Goal: Task Accomplishment & Management: Use online tool/utility

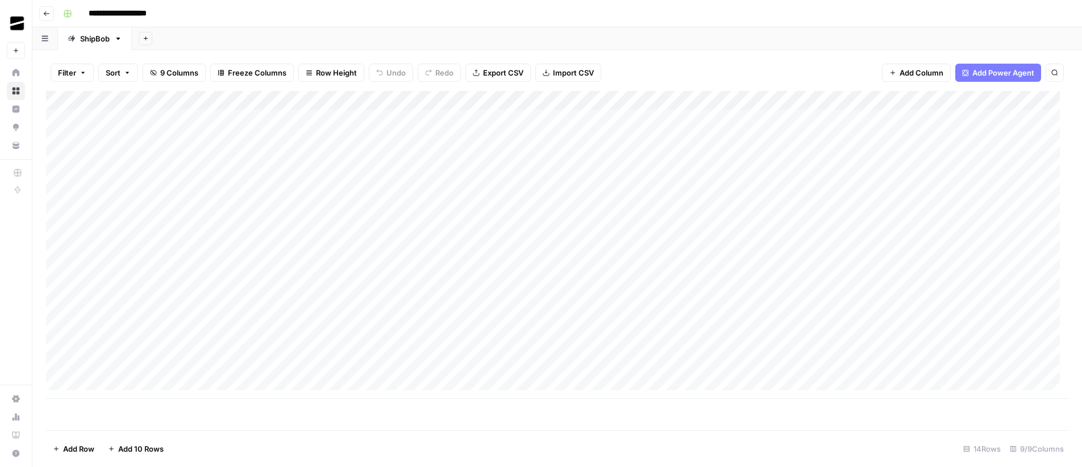
click at [995, 101] on div "Add Column" at bounding box center [557, 245] width 1023 height 308
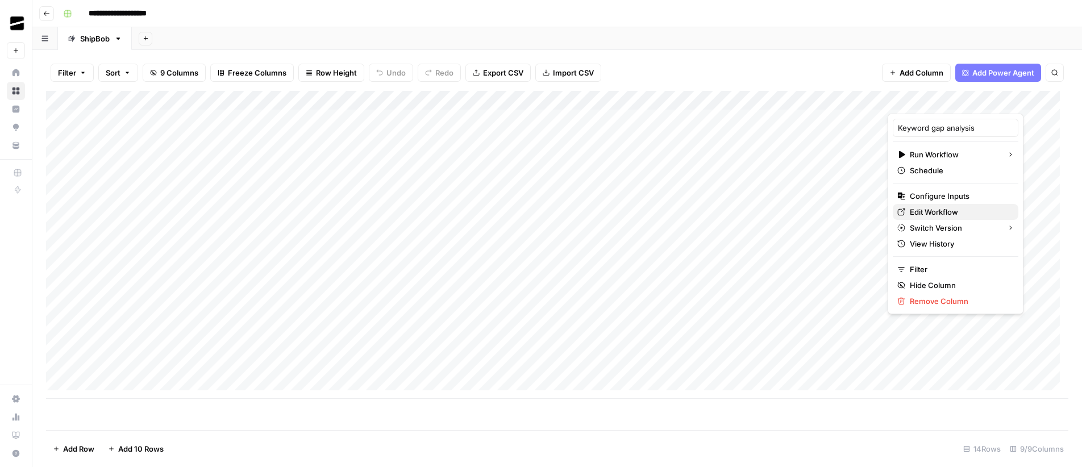
click at [950, 211] on span "Edit Workflow" at bounding box center [959, 211] width 99 height 11
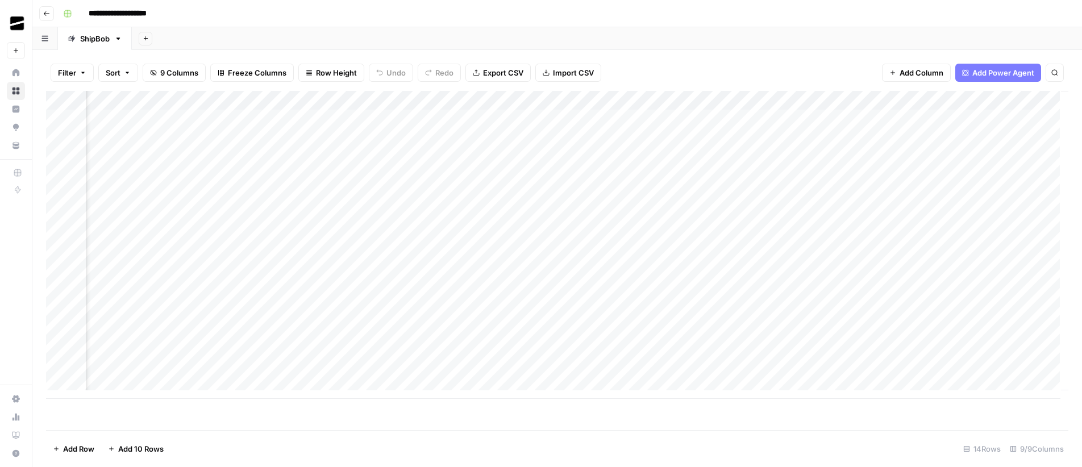
scroll to position [0, 125]
click at [885, 118] on div "Add Column" at bounding box center [557, 245] width 1023 height 308
click at [870, 119] on div "Add Column" at bounding box center [557, 245] width 1023 height 308
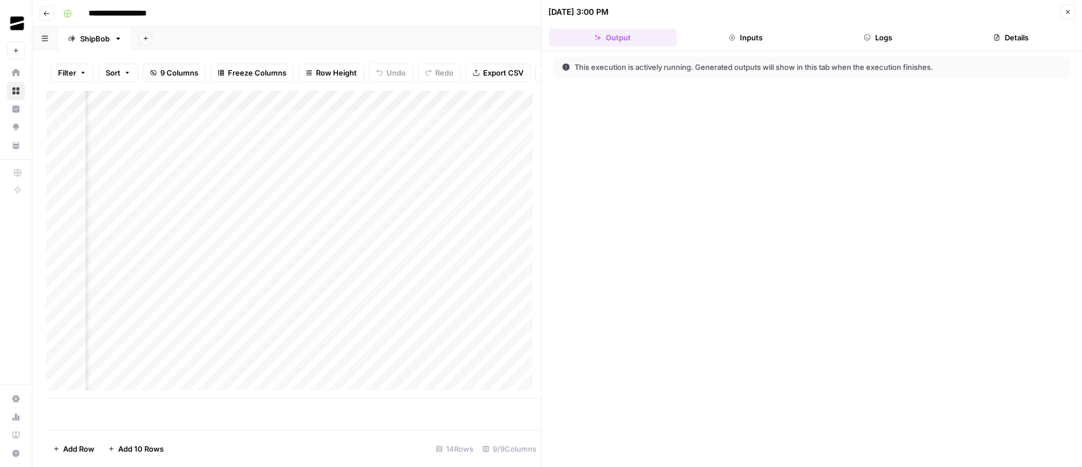
click at [893, 38] on button "Logs" at bounding box center [879, 37] width 128 height 18
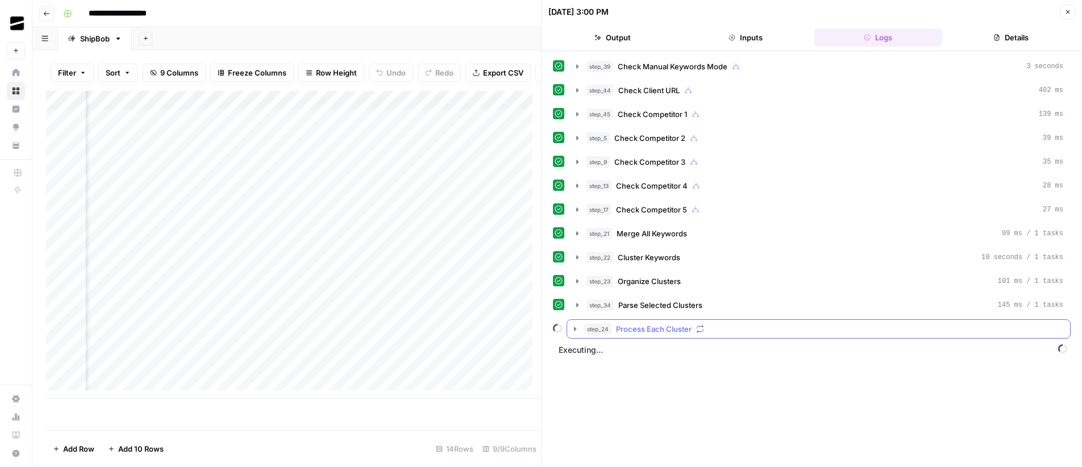
click at [660, 330] on span "Process Each Cluster" at bounding box center [654, 328] width 76 height 11
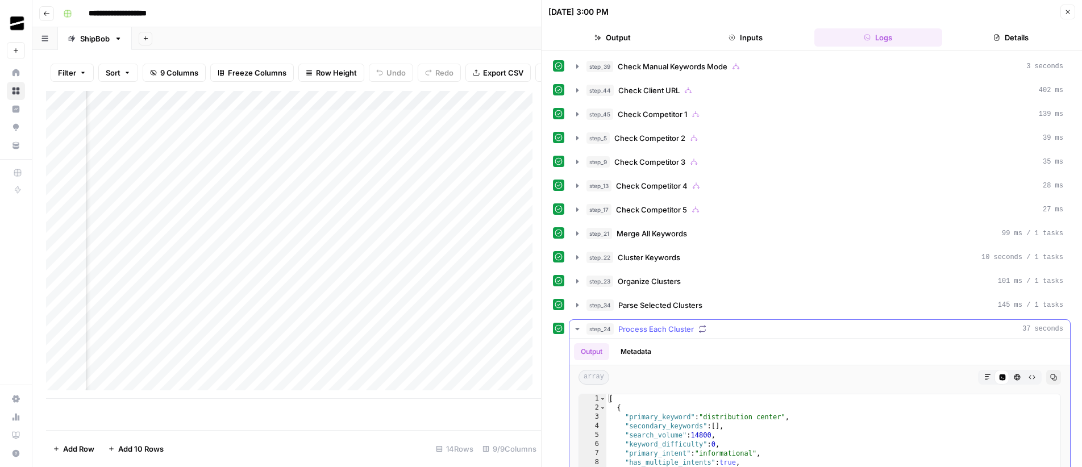
scroll to position [2, 0]
click at [587, 326] on span "step_24" at bounding box center [600, 326] width 27 height 11
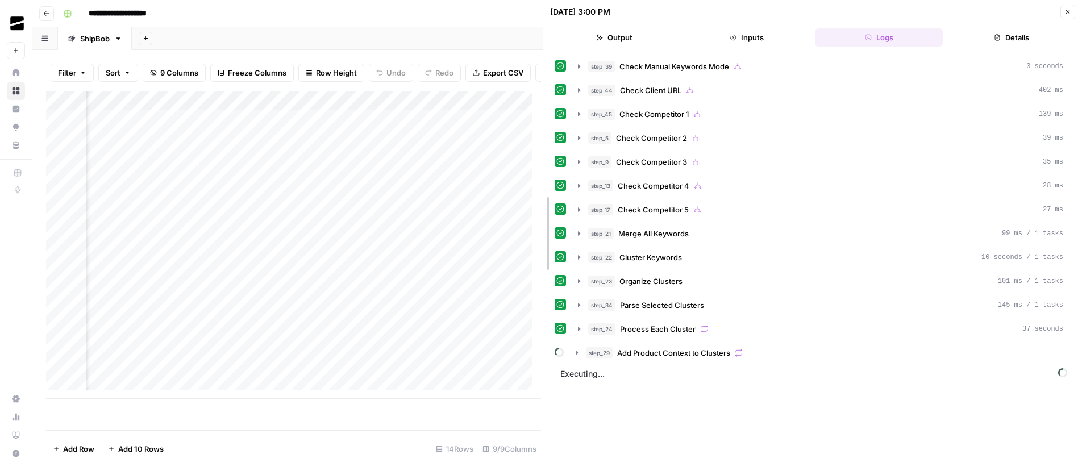
click at [540, 171] on div at bounding box center [543, 233] width 11 height 467
click at [637, 355] on span "Add Product Context to Clusters" at bounding box center [673, 352] width 113 height 11
click at [664, 376] on span "Analyze Funnel and Product Fit" at bounding box center [697, 376] width 109 height 11
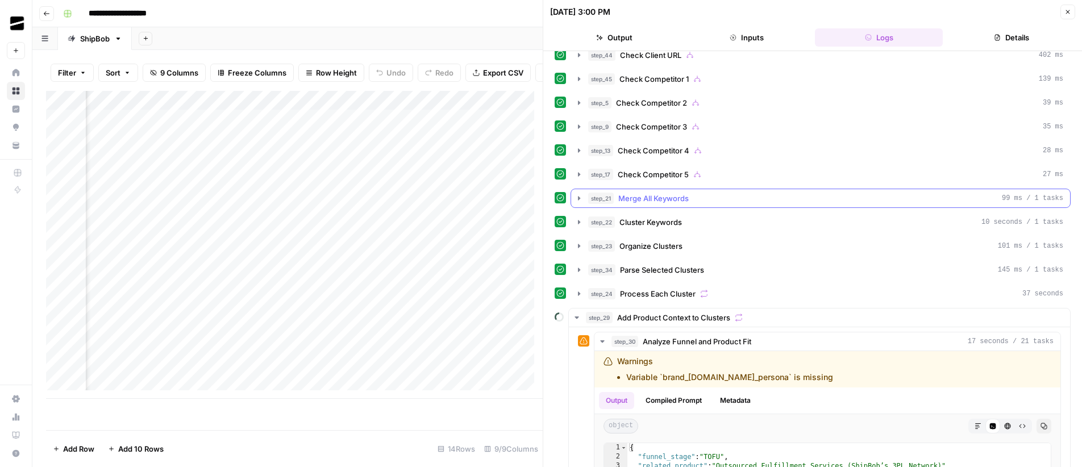
scroll to position [265, 0]
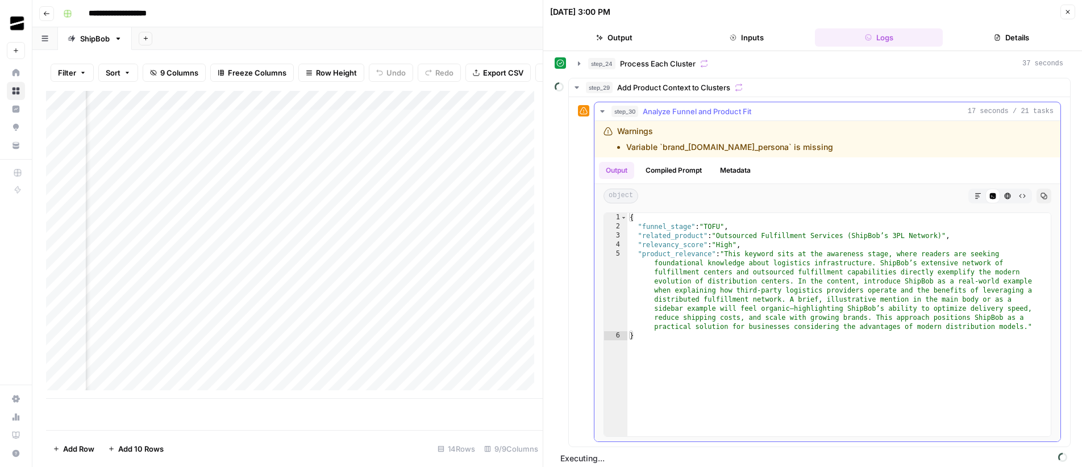
click at [645, 113] on span "Analyze Funnel and Product Fit" at bounding box center [697, 111] width 109 height 11
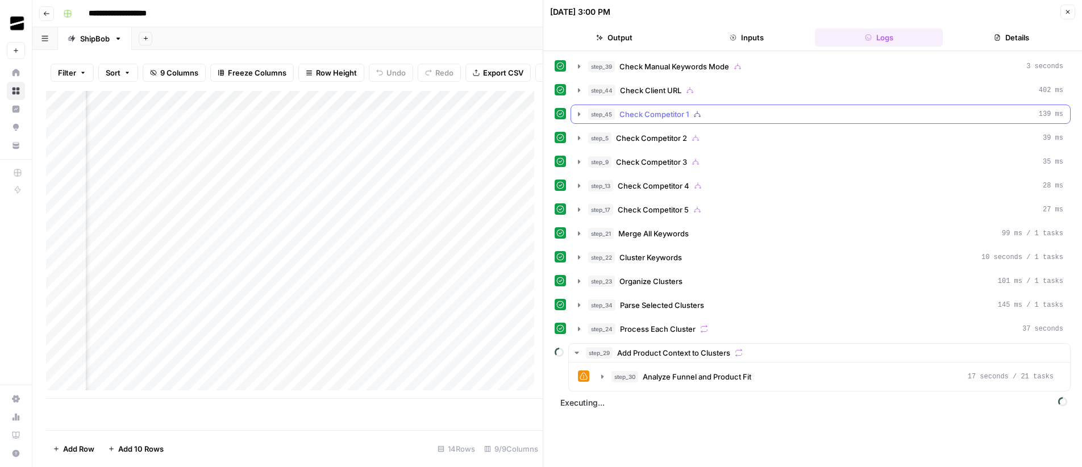
scroll to position [0, 0]
click at [666, 400] on span "Analyze Funnel and Product Fit" at bounding box center [697, 400] width 109 height 11
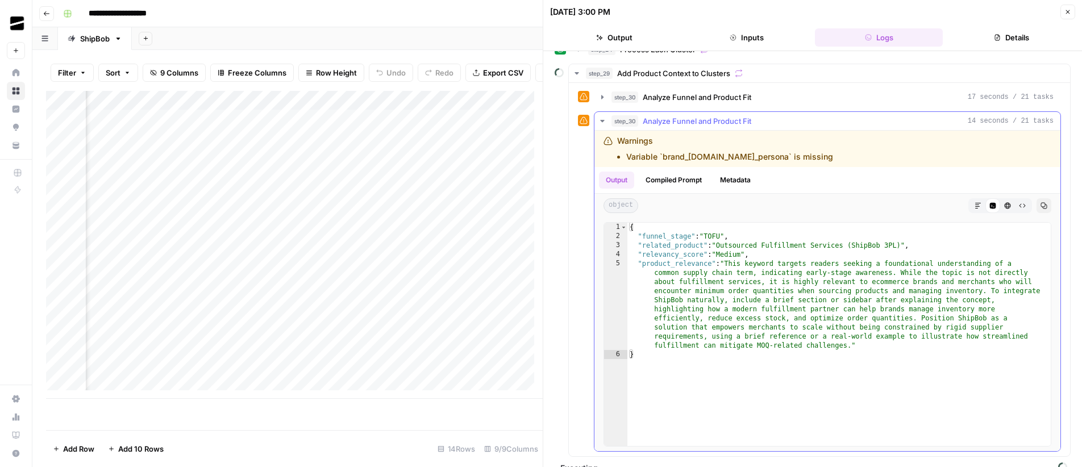
scroll to position [296, 0]
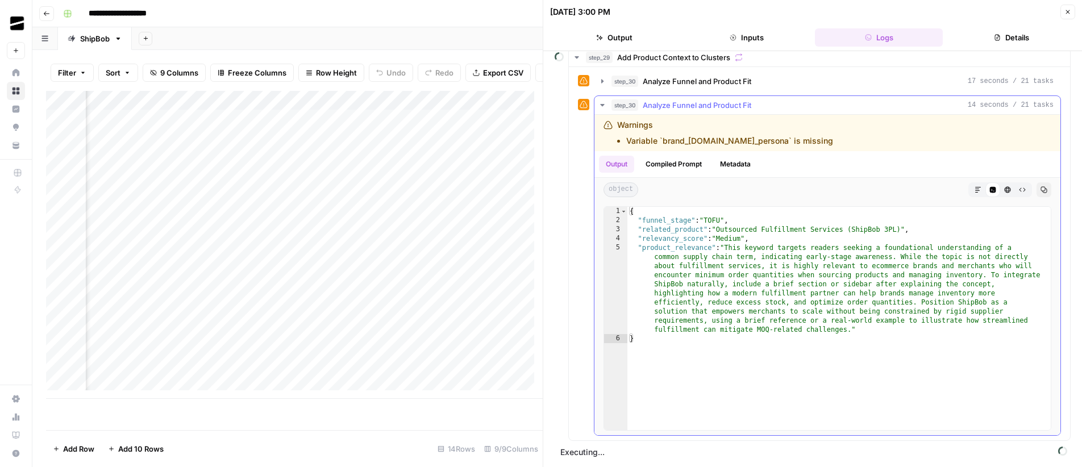
click at [659, 103] on span "Analyze Funnel and Product Fit" at bounding box center [697, 104] width 109 height 11
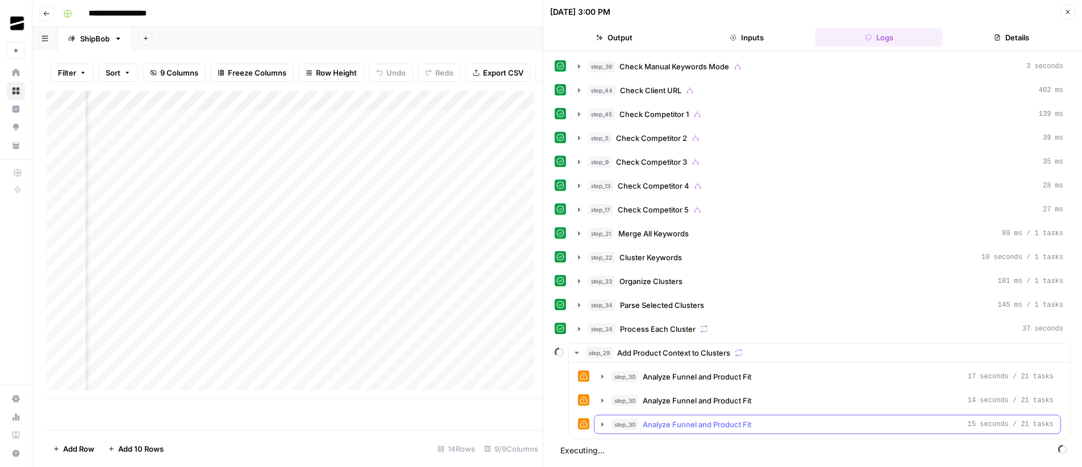
click at [657, 424] on span "Analyze Funnel and Product Fit" at bounding box center [697, 424] width 109 height 11
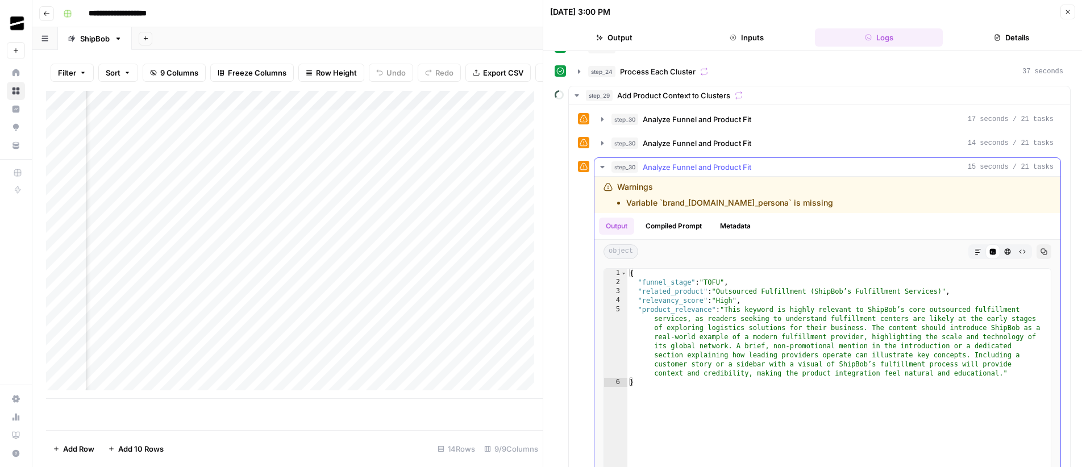
scroll to position [266, 0]
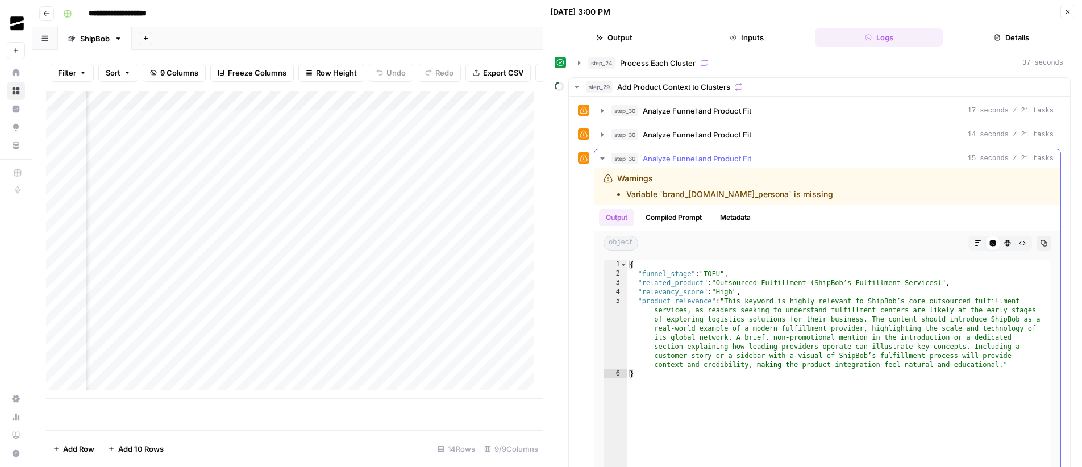
click at [650, 163] on span "Analyze Funnel and Product Fit" at bounding box center [697, 158] width 109 height 11
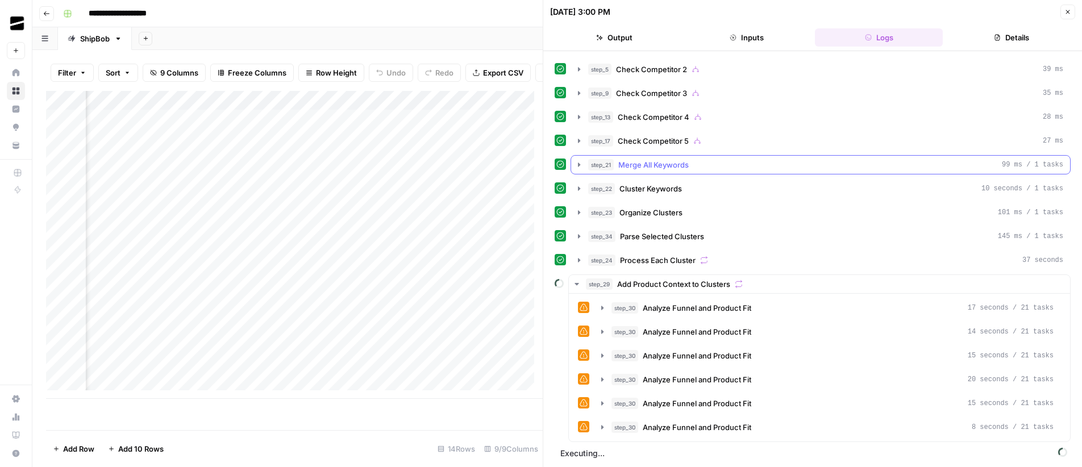
scroll to position [70, 0]
click at [607, 429] on button "step_30 Analyze Funnel and Product Fit 8 seconds / 21 tasks" at bounding box center [828, 426] width 466 height 18
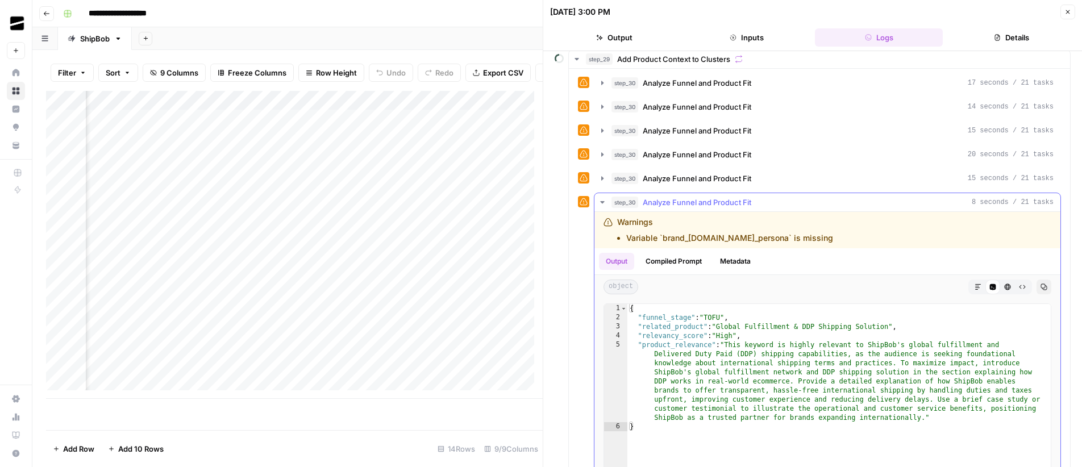
scroll to position [316, 0]
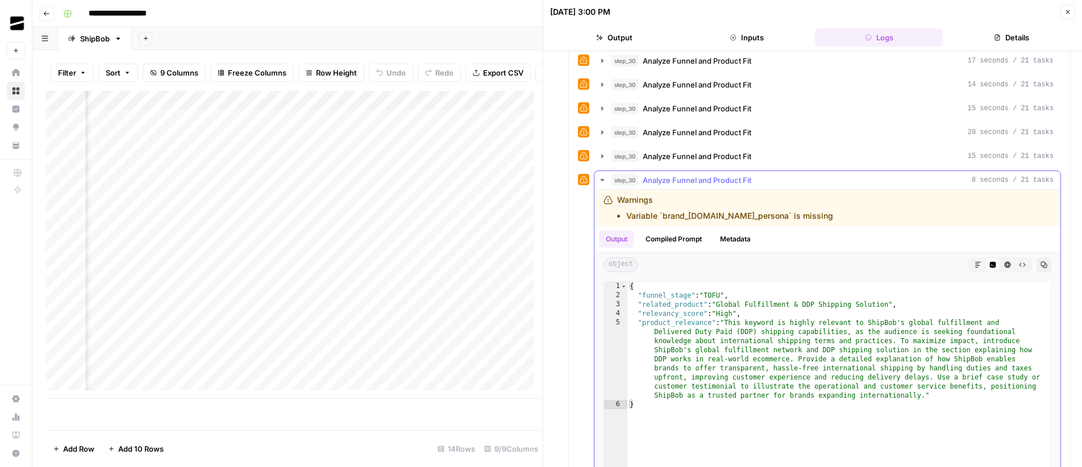
click at [652, 182] on span "Analyze Funnel and Product Fit" at bounding box center [697, 180] width 109 height 11
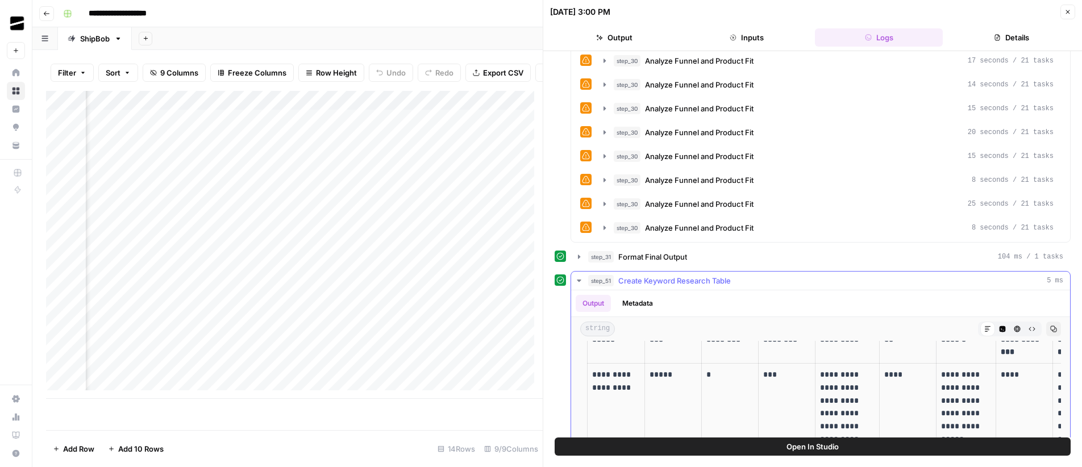
scroll to position [87, 0]
click at [1047, 329] on button "Copy" at bounding box center [1054, 329] width 15 height 15
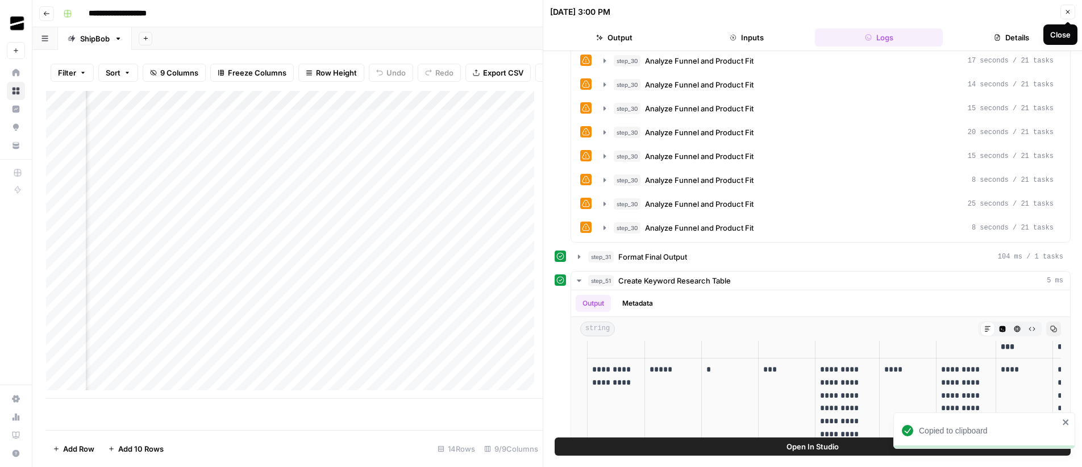
click at [1071, 13] on icon "button" at bounding box center [1068, 12] width 7 height 7
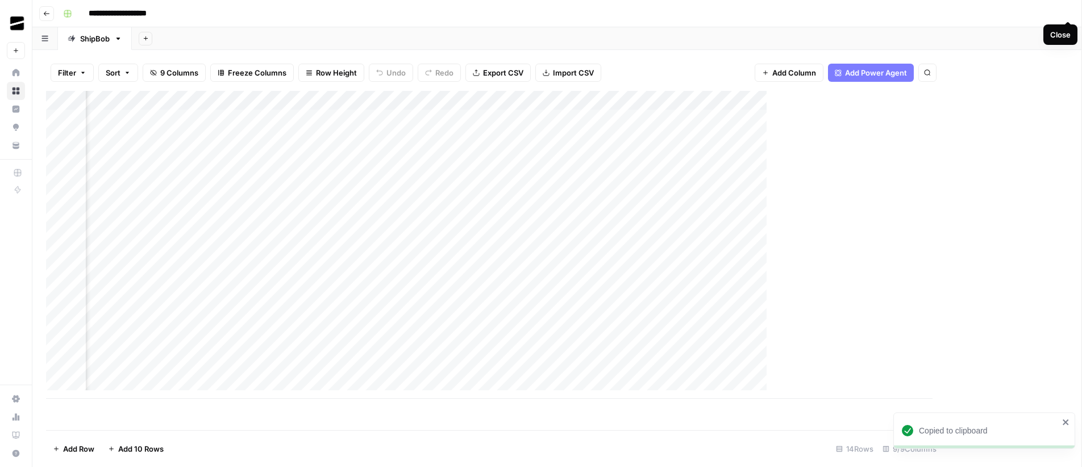
scroll to position [0, 111]
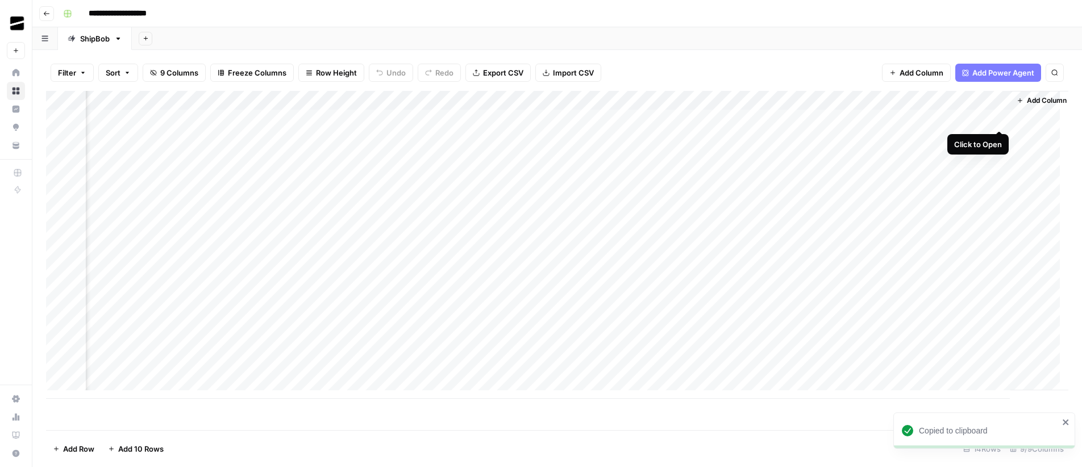
click at [999, 119] on div "Add Column" at bounding box center [557, 245] width 1023 height 308
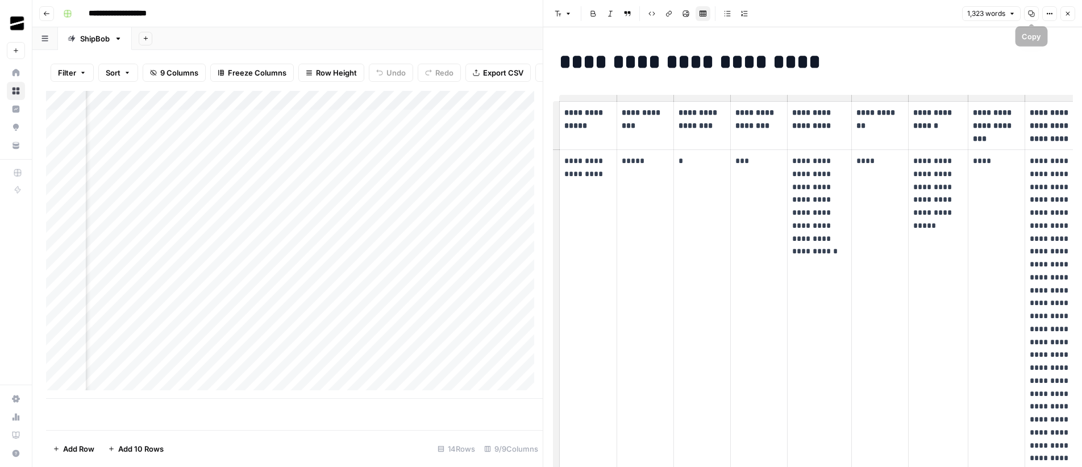
click at [1032, 15] on icon "button" at bounding box center [1031, 13] width 7 height 7
click at [1064, 9] on button "Close" at bounding box center [1068, 13] width 15 height 15
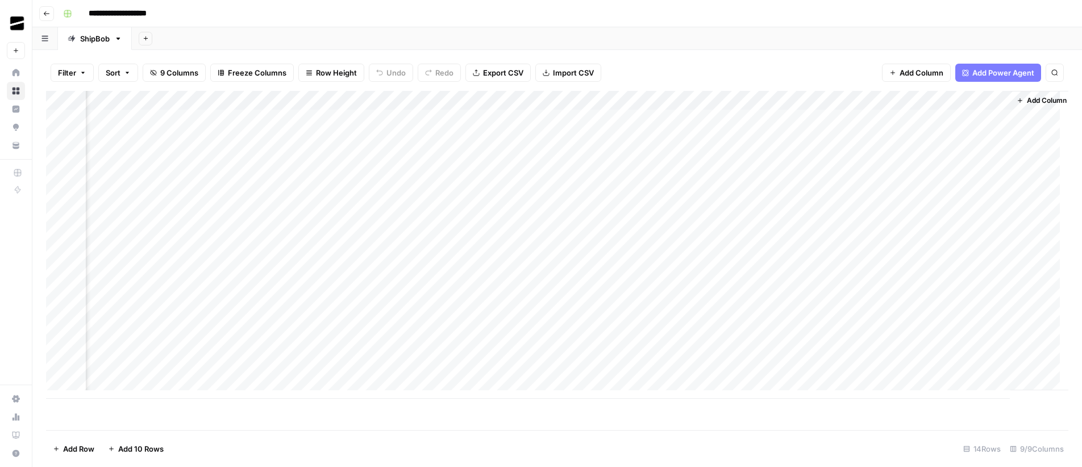
click at [711, 179] on div "Add Column" at bounding box center [557, 245] width 1023 height 308
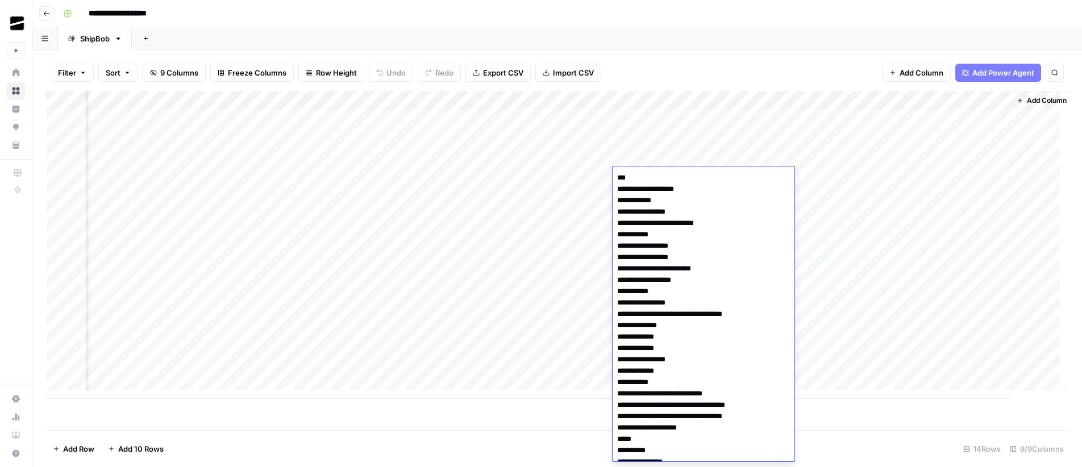
click at [696, 177] on textarea at bounding box center [704, 456] width 182 height 573
click at [933, 212] on div "Add Column" at bounding box center [557, 245] width 1023 height 308
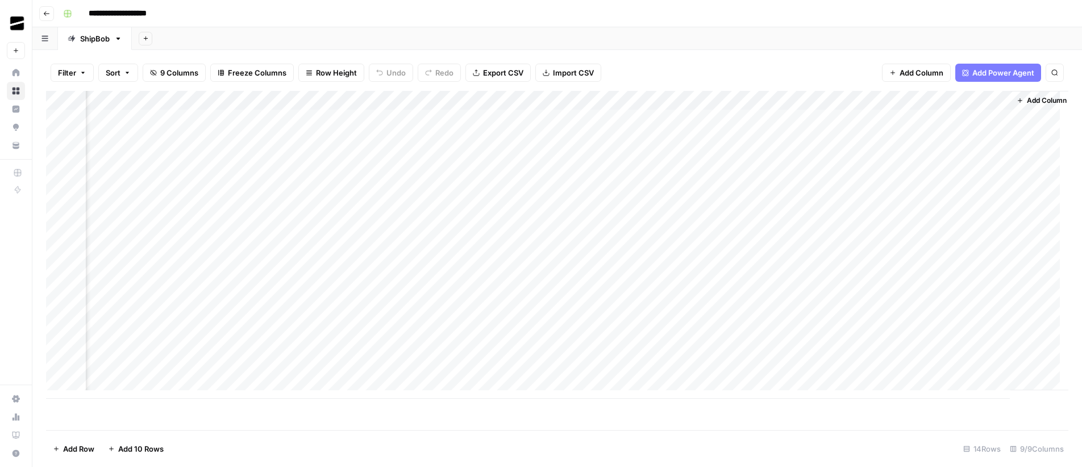
click at [899, 177] on div "Add Column" at bounding box center [557, 245] width 1023 height 308
click at [883, 176] on div "Add Column" at bounding box center [557, 245] width 1023 height 308
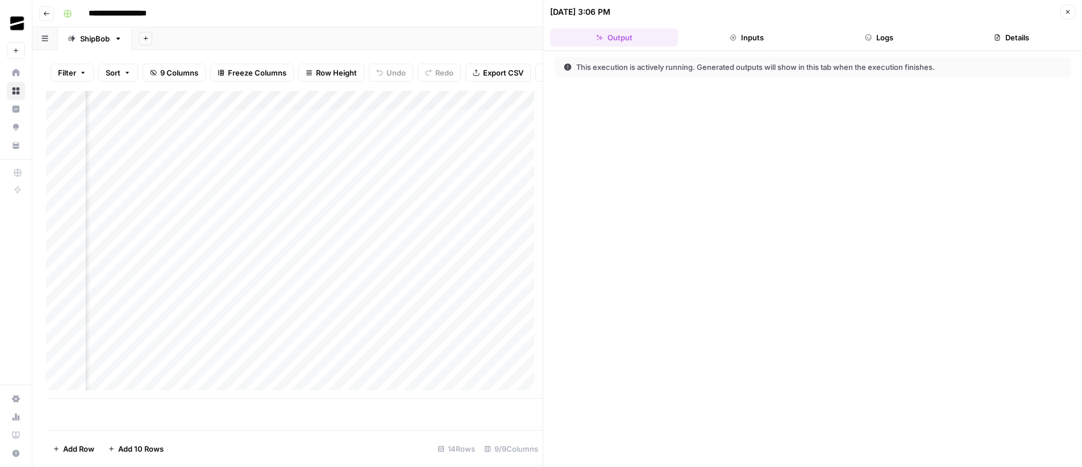
click at [891, 36] on button "Logs" at bounding box center [879, 37] width 128 height 18
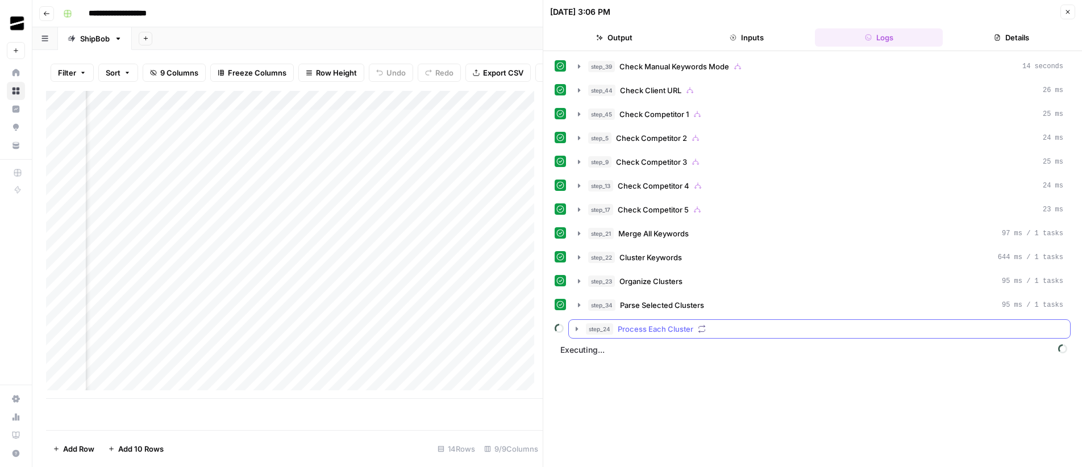
click at [584, 333] on button "step_24 Process Each Cluster" at bounding box center [819, 329] width 501 height 18
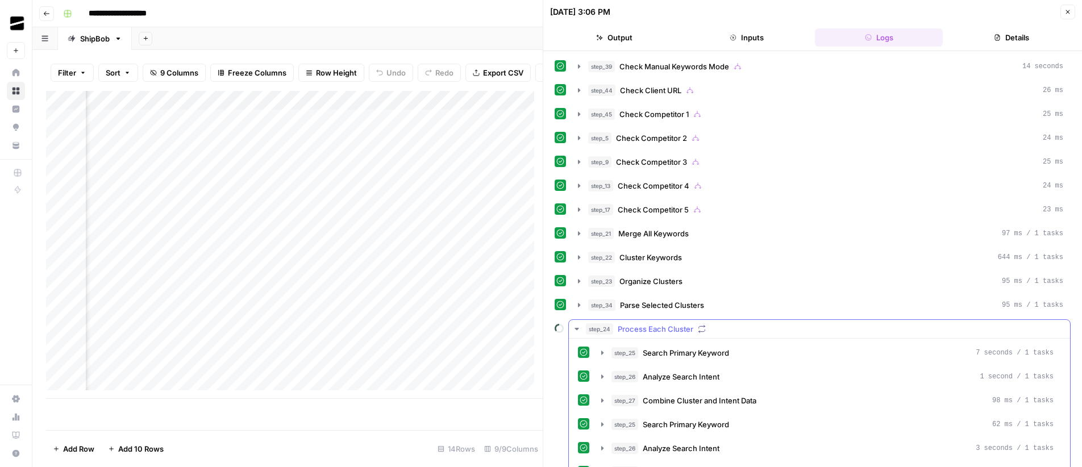
scroll to position [35, 0]
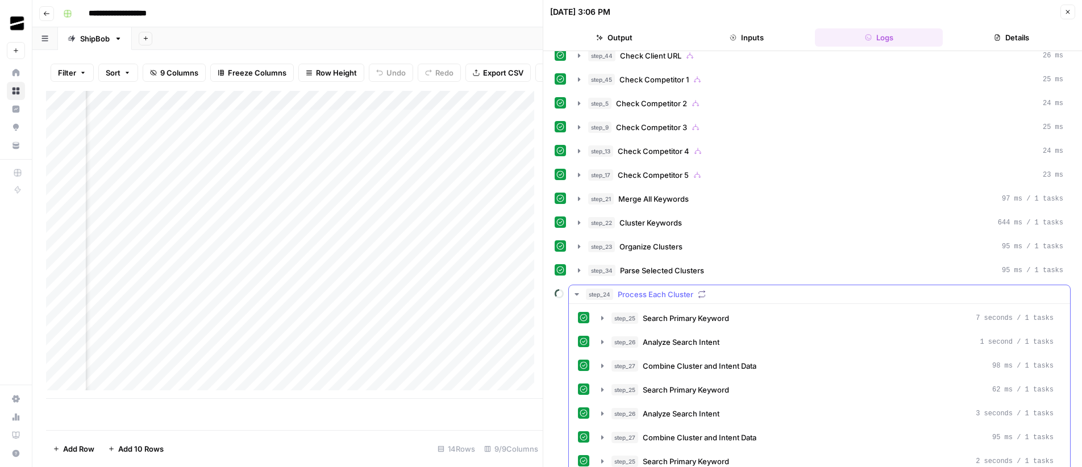
click at [578, 295] on icon "button" at bounding box center [576, 294] width 9 height 9
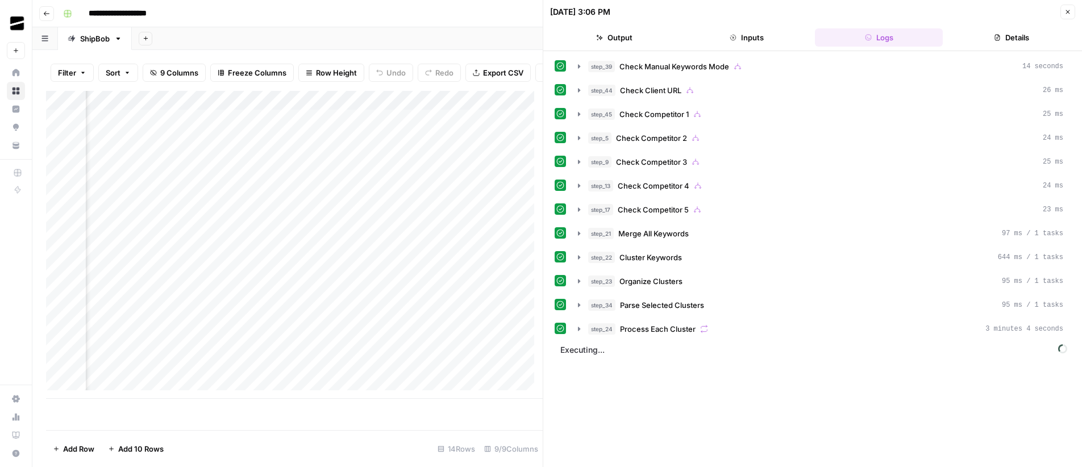
click at [1070, 14] on icon "button" at bounding box center [1068, 12] width 7 height 7
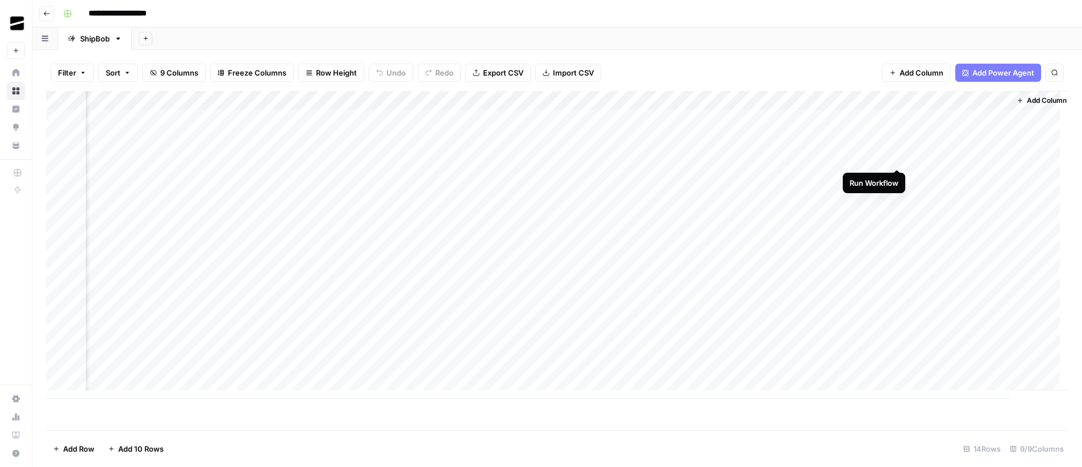
click at [898, 157] on div "Add Column" at bounding box center [557, 245] width 1023 height 308
click at [148, 39] on icon "button" at bounding box center [146, 38] width 6 height 6
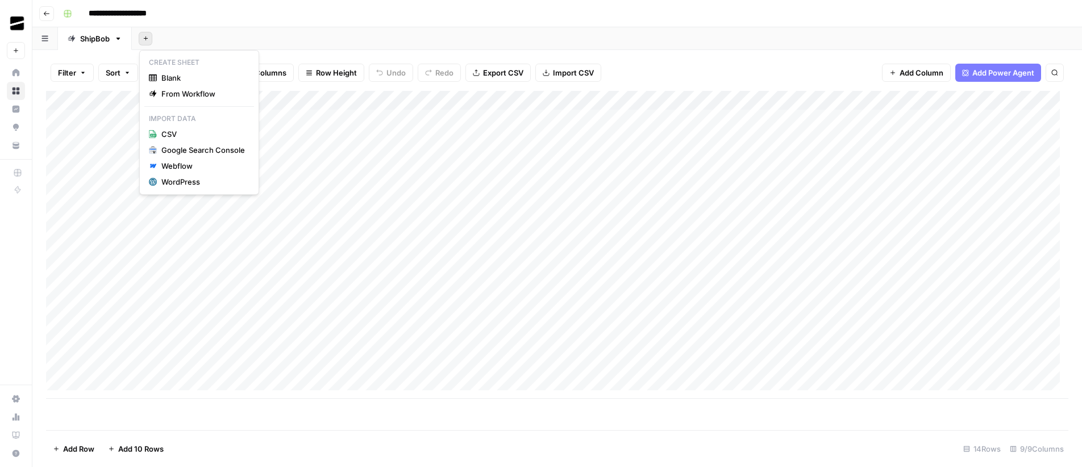
click at [242, 27] on div "Add Sheet" at bounding box center [607, 38] width 951 height 23
click at [122, 38] on icon "button" at bounding box center [118, 39] width 8 height 8
click at [165, 76] on span "Duplicate Sheet" at bounding box center [164, 75] width 55 height 11
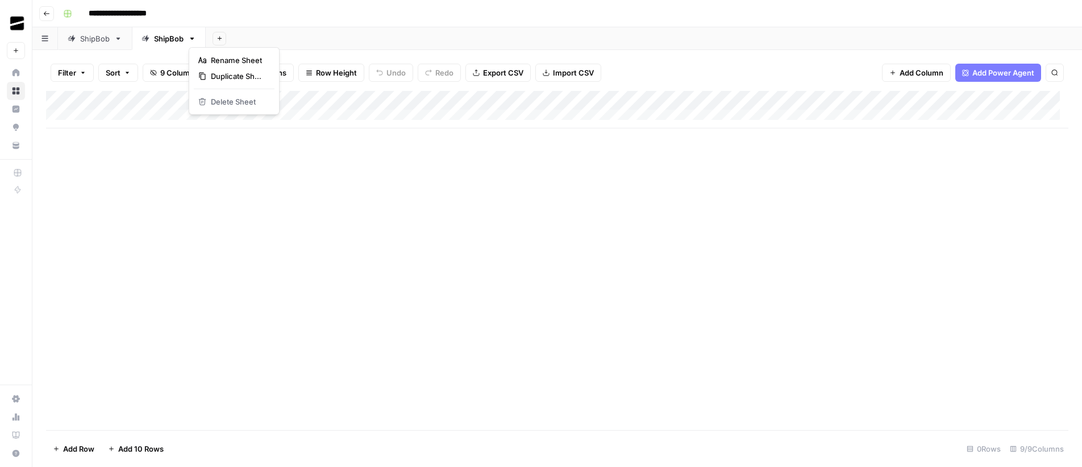
click at [194, 38] on icon "button" at bounding box center [192, 39] width 8 height 8
click at [235, 63] on span "Rename Sheet" at bounding box center [238, 60] width 55 height 11
type input "*"
type input "**********"
click at [356, 23] on header "**********" at bounding box center [557, 13] width 1050 height 27
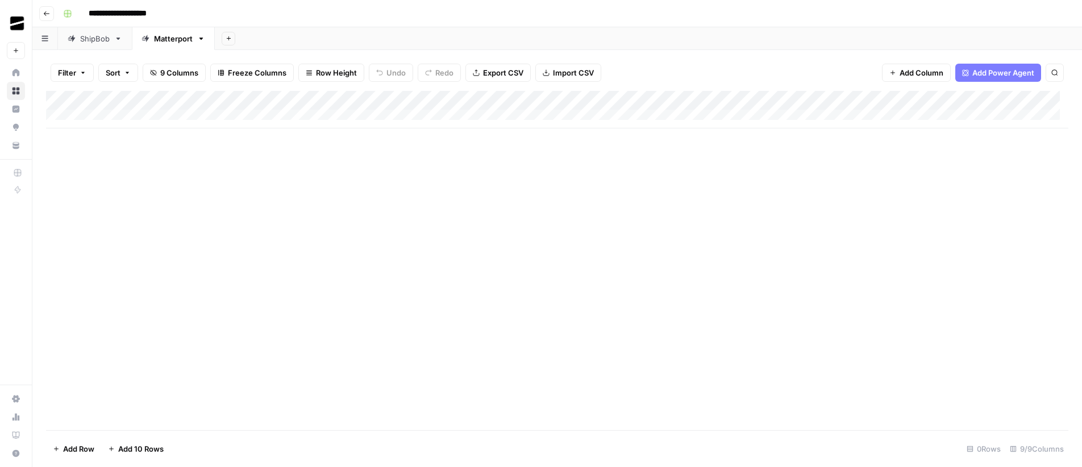
click at [146, 457] on button "Add 10 Rows" at bounding box center [135, 449] width 69 height 18
click at [998, 102] on div "Add Column" at bounding box center [557, 206] width 1023 height 231
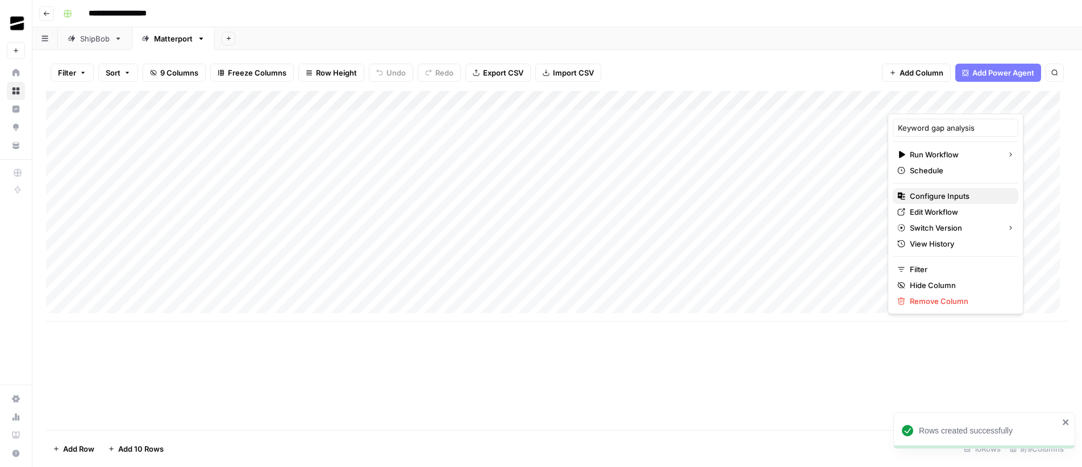
click at [961, 194] on span "Configure Inputs" at bounding box center [959, 195] width 99 height 11
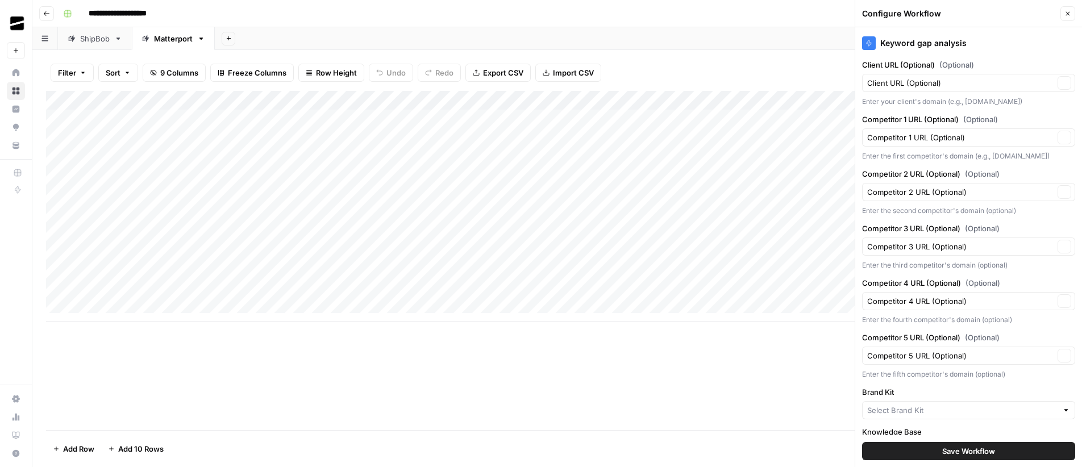
type input "ShipBob's Knowledge Base V2"
type input "ShipBob"
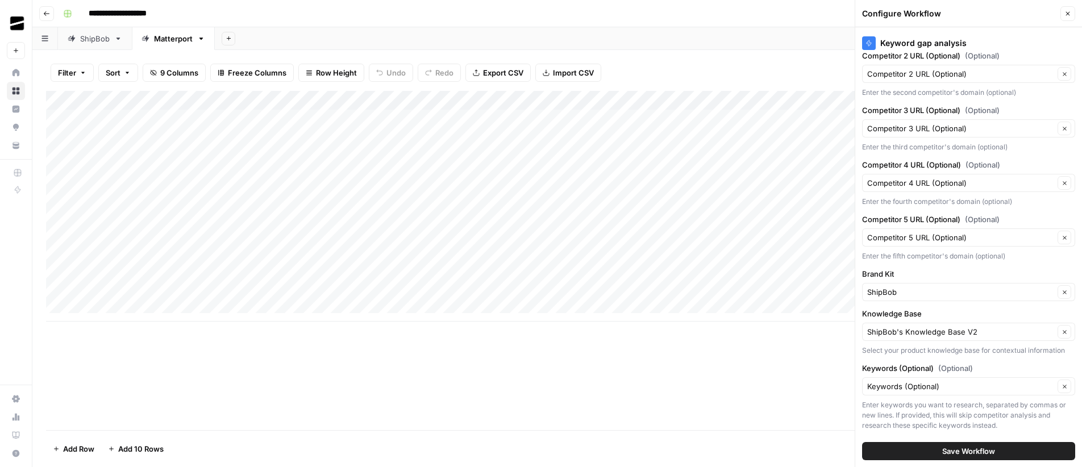
scroll to position [140, 0]
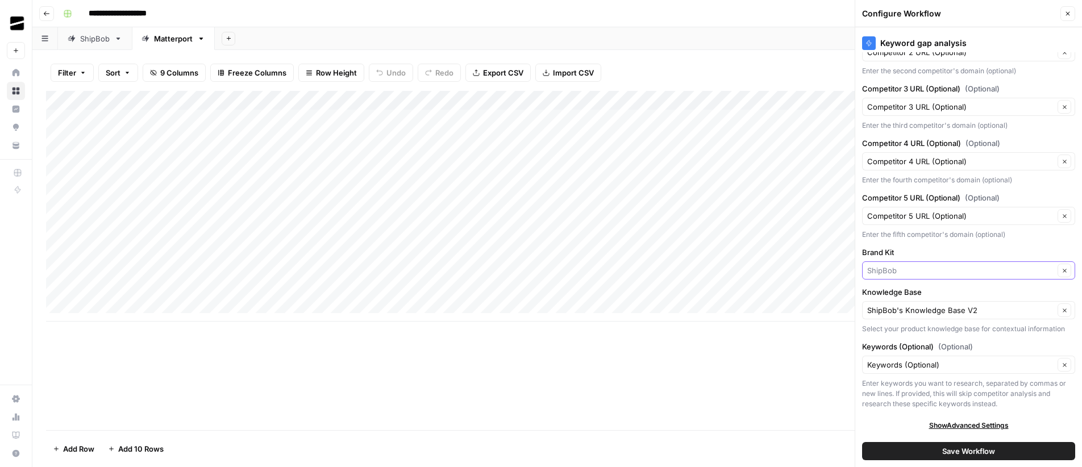
click at [919, 268] on input "Brand Kit" at bounding box center [961, 270] width 187 height 11
click at [929, 293] on span "Matterport" at bounding box center [962, 297] width 181 height 11
type input "Matterport"
click at [939, 312] on input "Knowledge Base" at bounding box center [961, 310] width 187 height 11
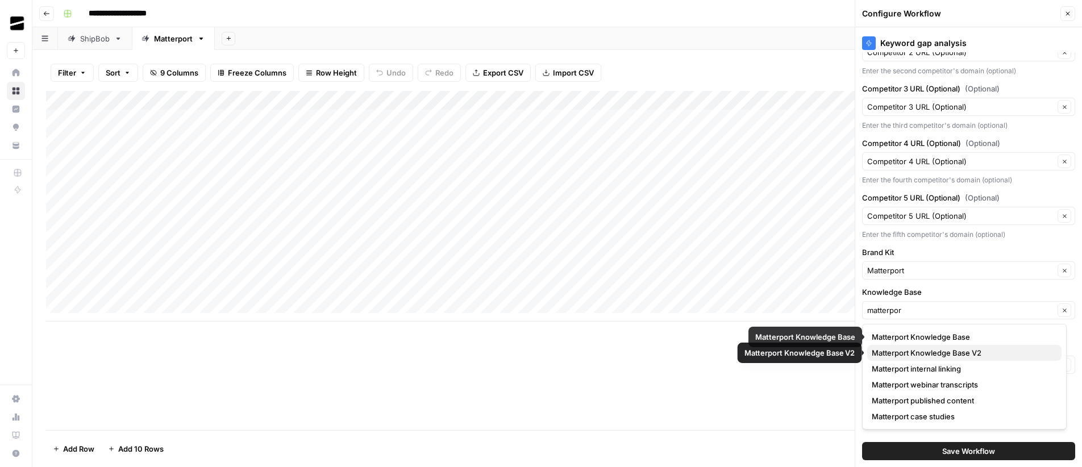
click at [985, 354] on span "Matterport Knowledge Base V2" at bounding box center [962, 352] width 181 height 11
type input "Matterport Knowledge Base V2"
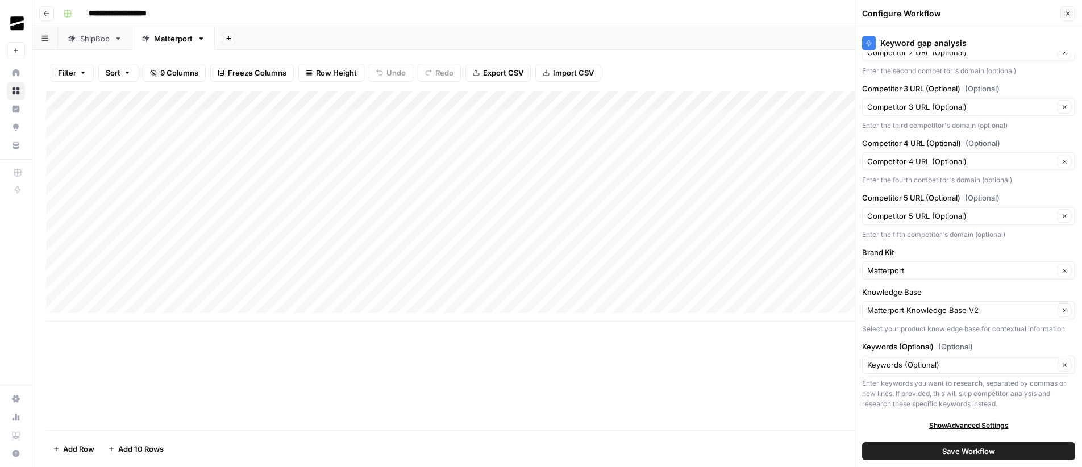
click at [992, 449] on button "Save Workflow" at bounding box center [968, 451] width 213 height 18
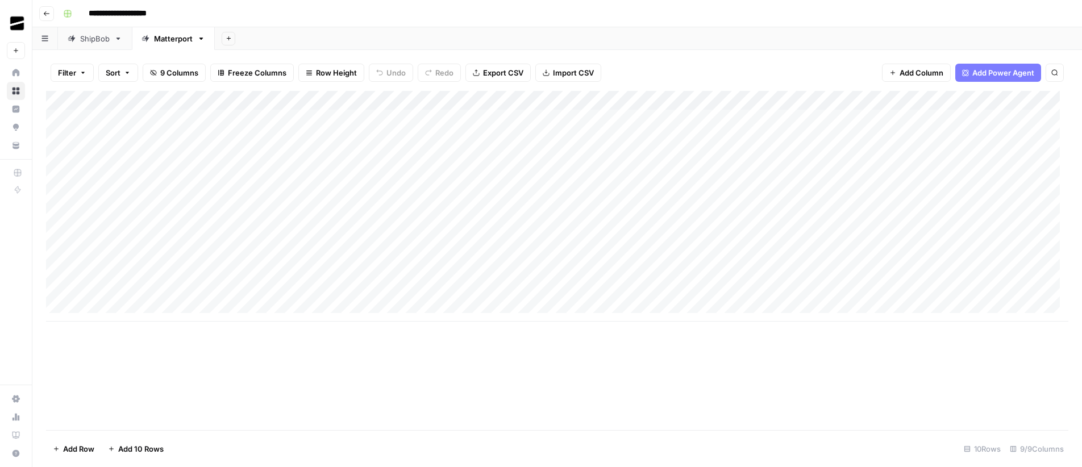
click at [246, 116] on div "Add Column" at bounding box center [557, 206] width 1023 height 231
type textarea "**********"
click at [148, 117] on div "Add Column" at bounding box center [557, 206] width 1023 height 231
click at [151, 115] on div "Add Column" at bounding box center [557, 206] width 1023 height 231
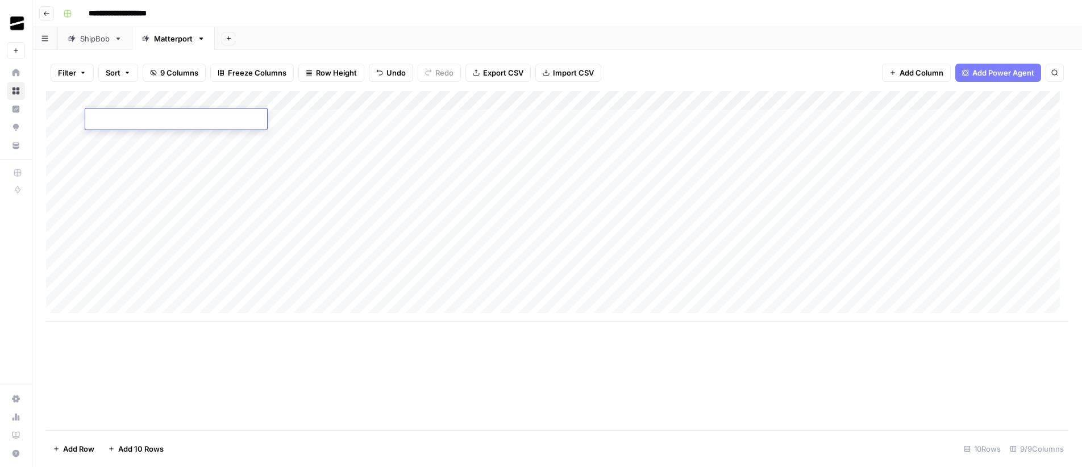
type textarea "**********"
click at [392, 23] on header "**********" at bounding box center [557, 13] width 1050 height 27
click at [950, 117] on div "Add Column" at bounding box center [557, 206] width 1023 height 231
click at [106, 39] on div "ShipBob" at bounding box center [95, 38] width 30 height 11
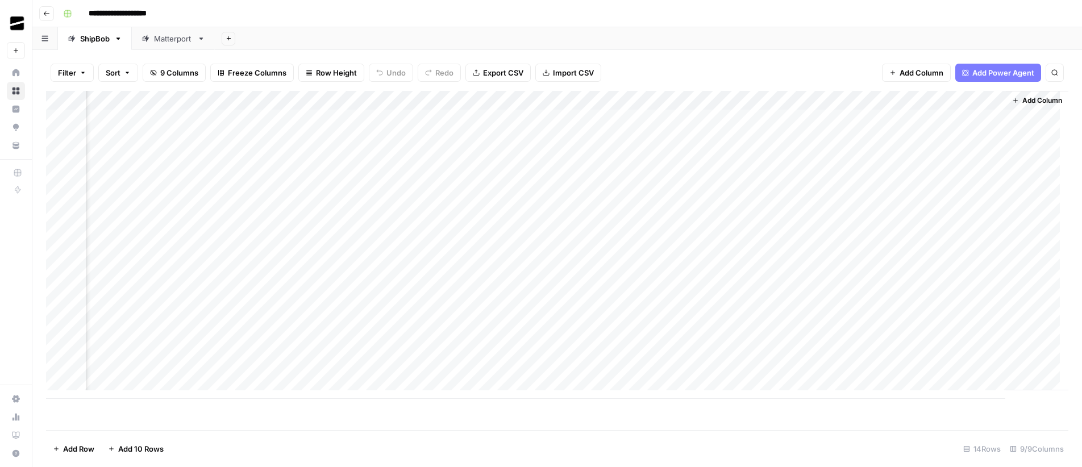
click at [987, 178] on div "Add Column" at bounding box center [557, 245] width 1023 height 308
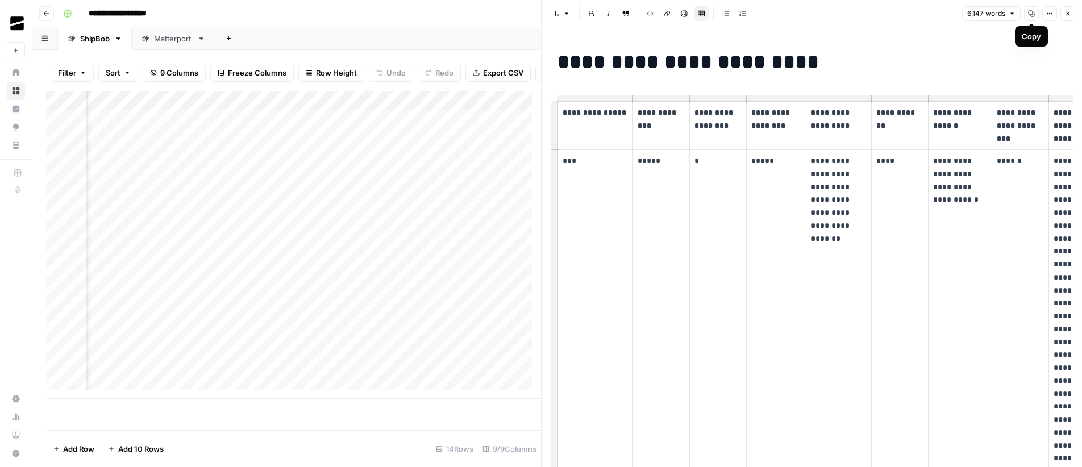
click at [1032, 15] on icon "button" at bounding box center [1031, 13] width 7 height 7
click at [1073, 15] on button "Close" at bounding box center [1068, 13] width 15 height 15
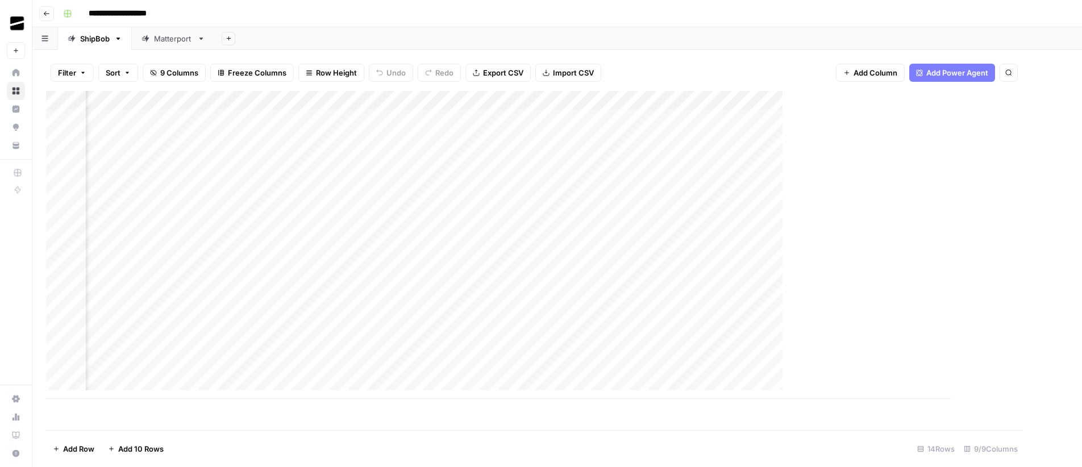
scroll to position [0, 111]
click at [177, 35] on div "Matterport" at bounding box center [173, 38] width 39 height 11
click at [99, 41] on div "ShipBob" at bounding box center [95, 38] width 30 height 11
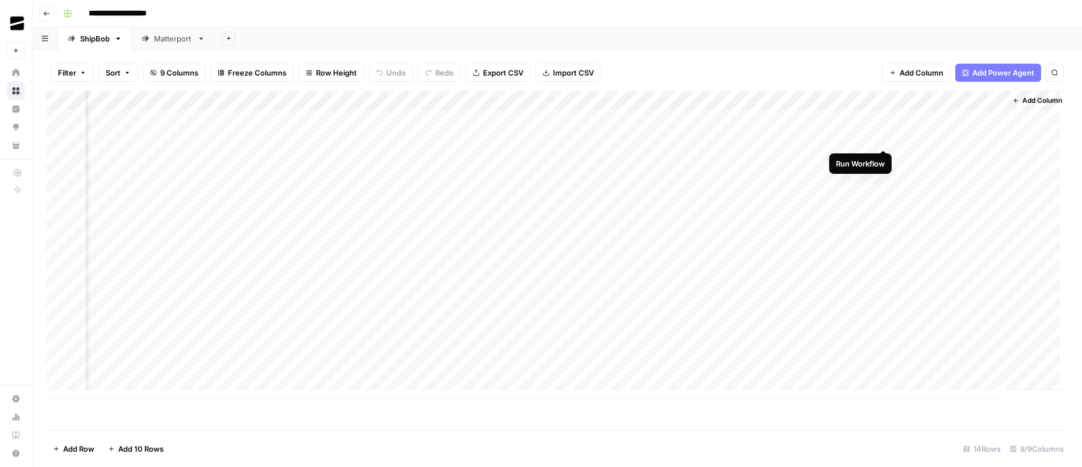
click at [885, 139] on div "Add Column" at bounding box center [557, 245] width 1023 height 308
click at [986, 159] on div "Add Column" at bounding box center [557, 245] width 1023 height 308
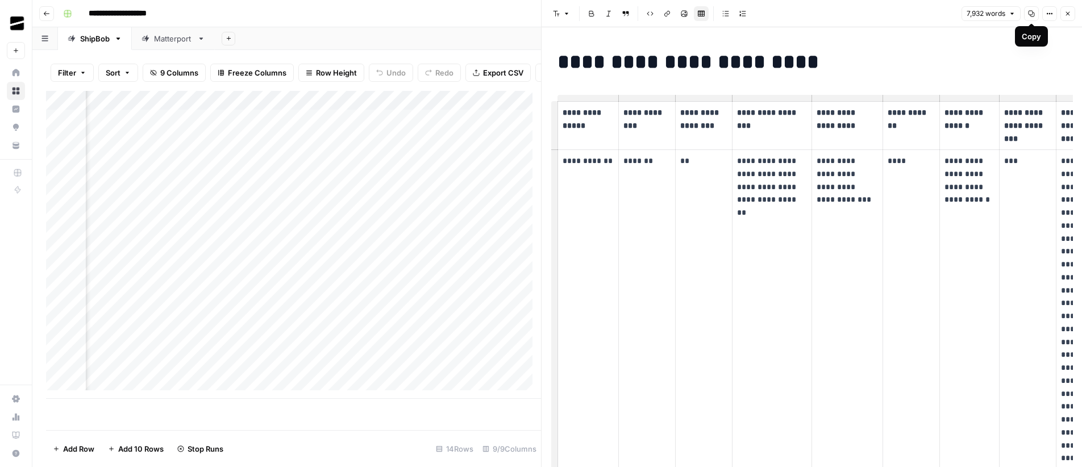
click at [1031, 17] on button "Copy" at bounding box center [1031, 13] width 15 height 15
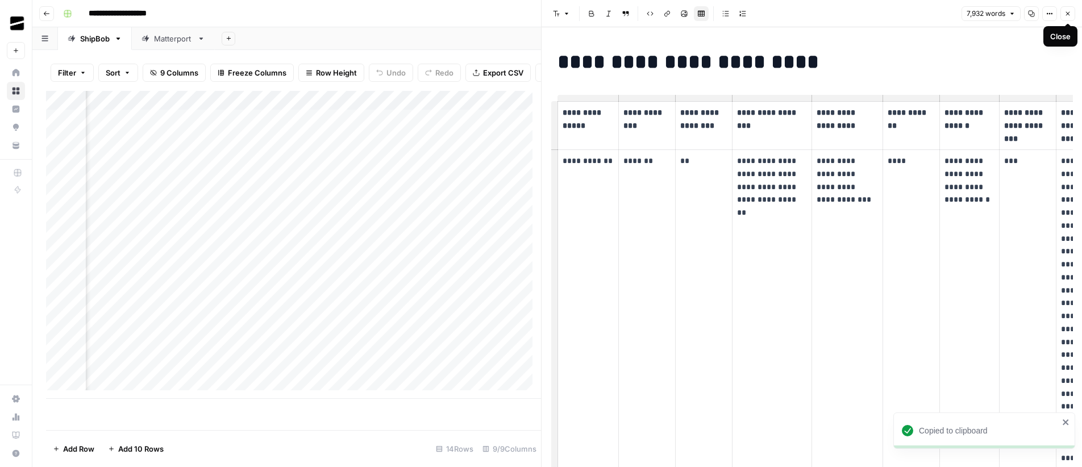
click at [1069, 11] on icon "button" at bounding box center [1068, 13] width 7 height 7
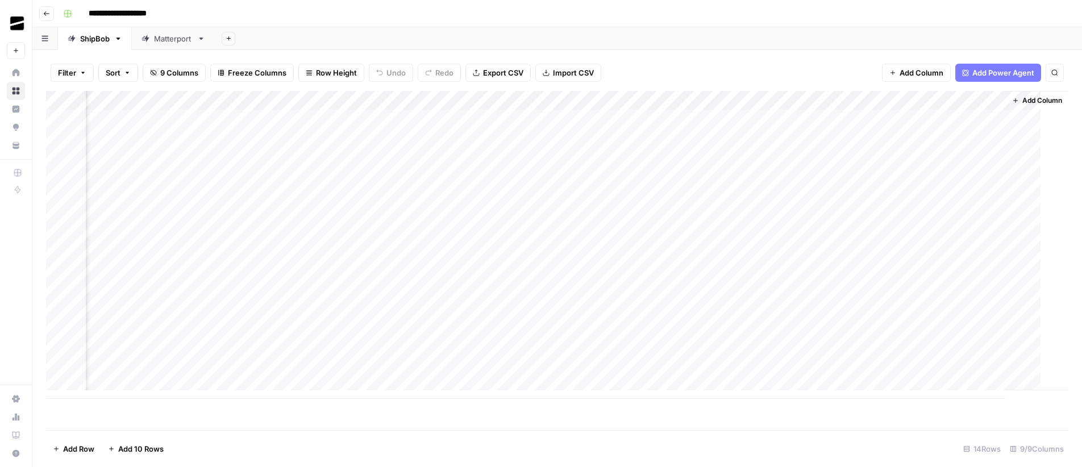
scroll to position [0, 111]
click at [898, 179] on div "Add Column" at bounding box center [557, 245] width 1023 height 308
click at [898, 157] on div "Add Column" at bounding box center [557, 245] width 1023 height 308
click at [704, 174] on div "Add Column" at bounding box center [557, 245] width 1023 height 308
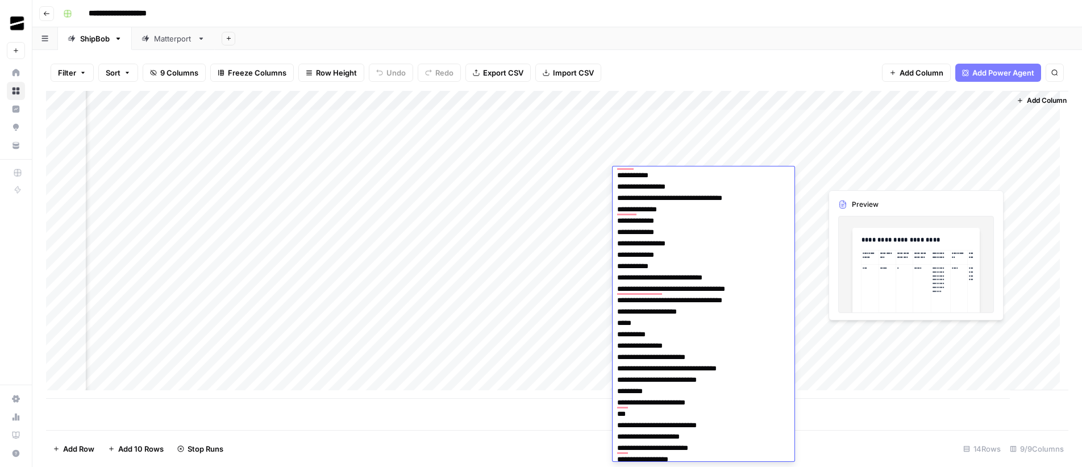
scroll to position [0, 0]
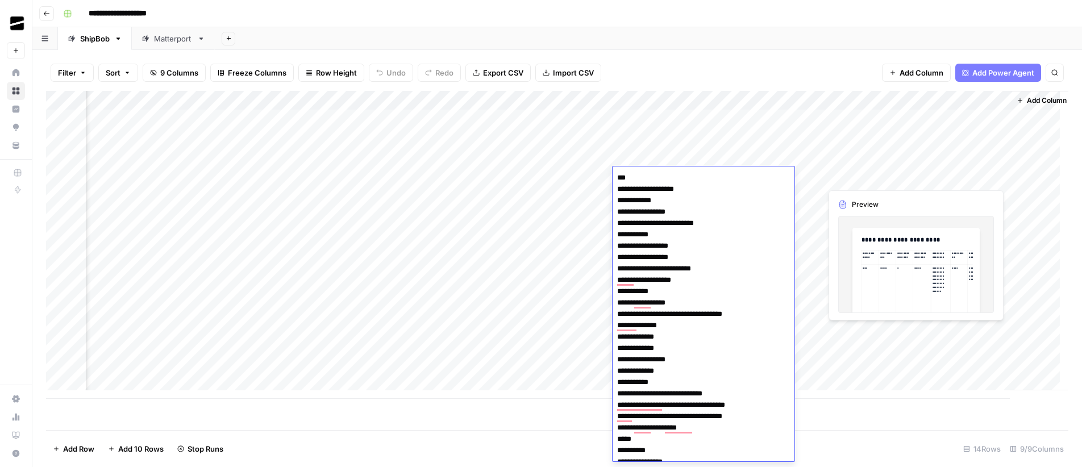
click at [0, 0] on div at bounding box center [0, 0] width 0 height 0
click at [166, 40] on div "Matterport" at bounding box center [173, 38] width 39 height 11
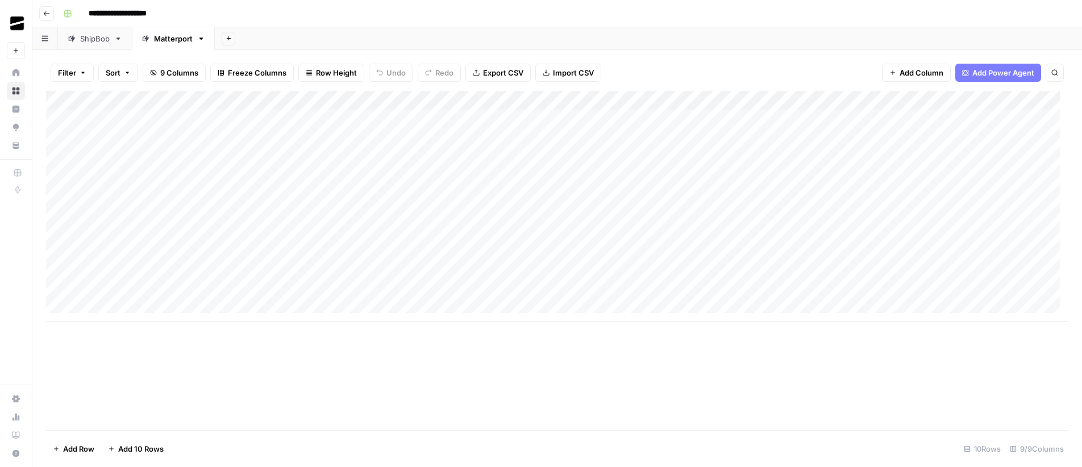
click at [766, 140] on div "Add Column" at bounding box center [557, 206] width 1023 height 231
type textarea "**********"
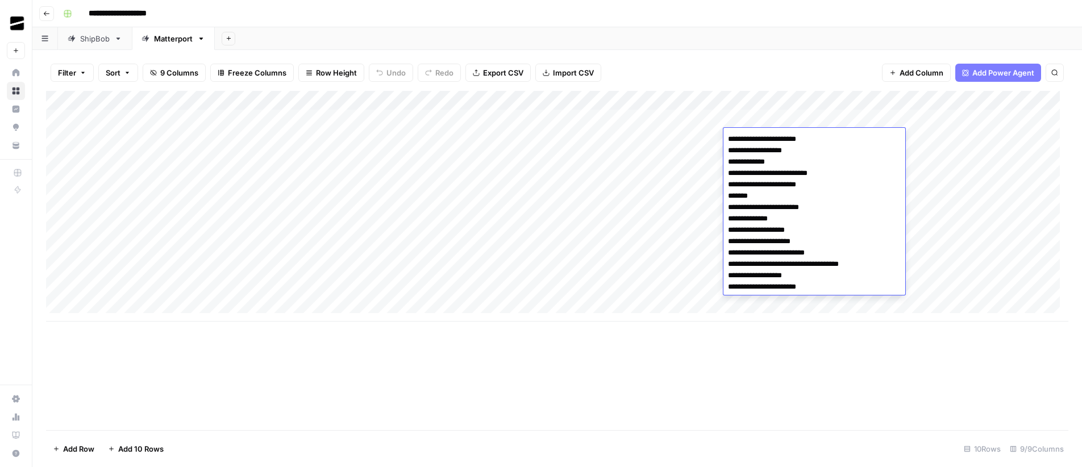
click at [839, 45] on div "Add Sheet" at bounding box center [649, 38] width 868 height 23
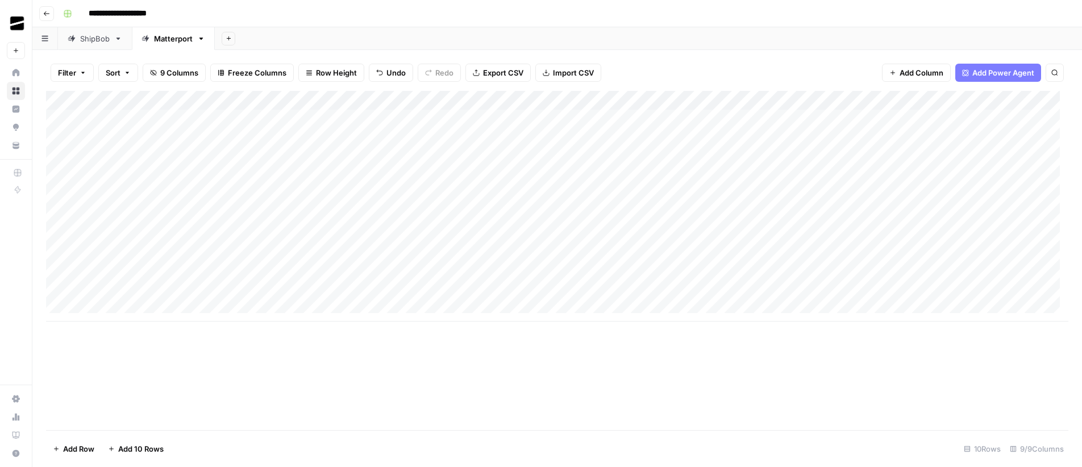
click at [961, 138] on div "Add Column" at bounding box center [557, 206] width 1023 height 231
click at [103, 38] on div "ShipBob" at bounding box center [95, 38] width 30 height 11
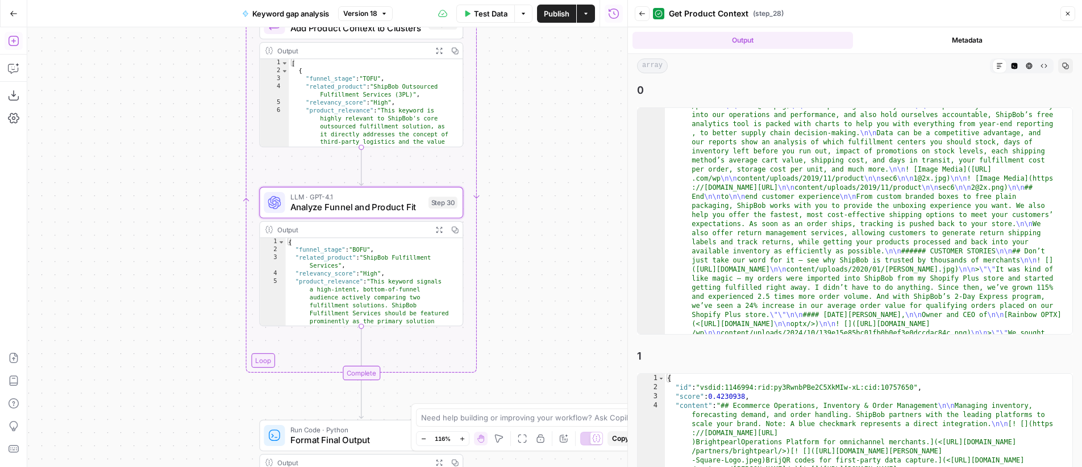
click at [15, 16] on icon "button" at bounding box center [14, 14] width 8 height 8
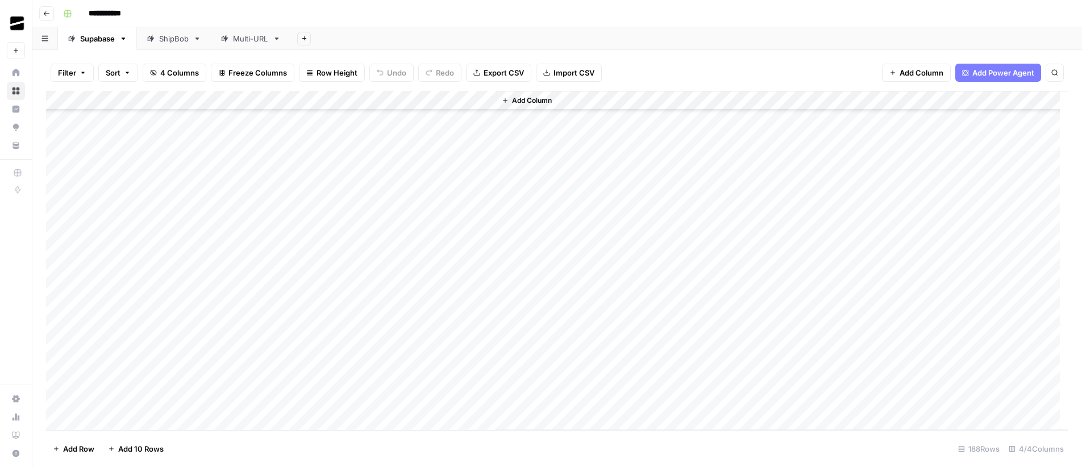
scroll to position [1943, 0]
click at [268, 38] on div "Multi-URL" at bounding box center [250, 38] width 35 height 11
click at [543, 312] on div "Add Column" at bounding box center [557, 260] width 1023 height 339
type textarea "*"
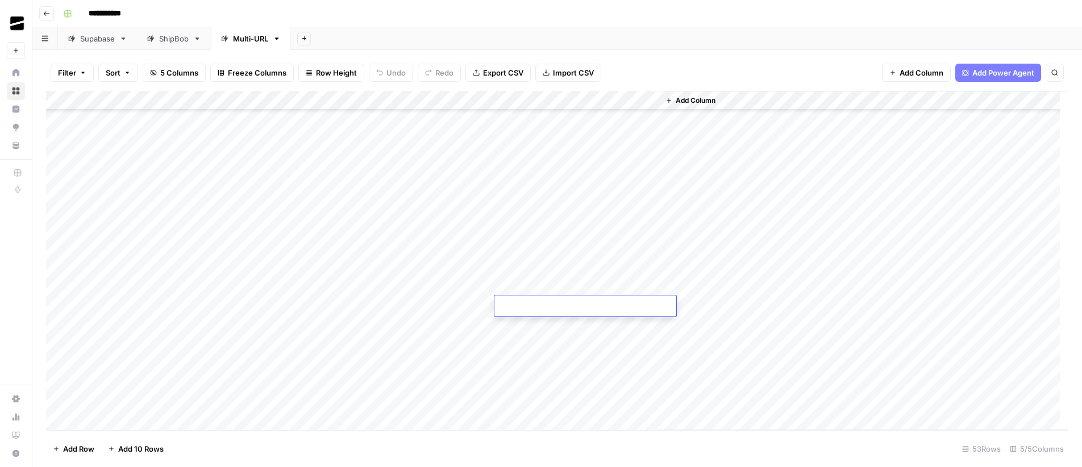
click at [146, 304] on div "Add Column" at bounding box center [557, 260] width 1023 height 339
paste textarea "**********"
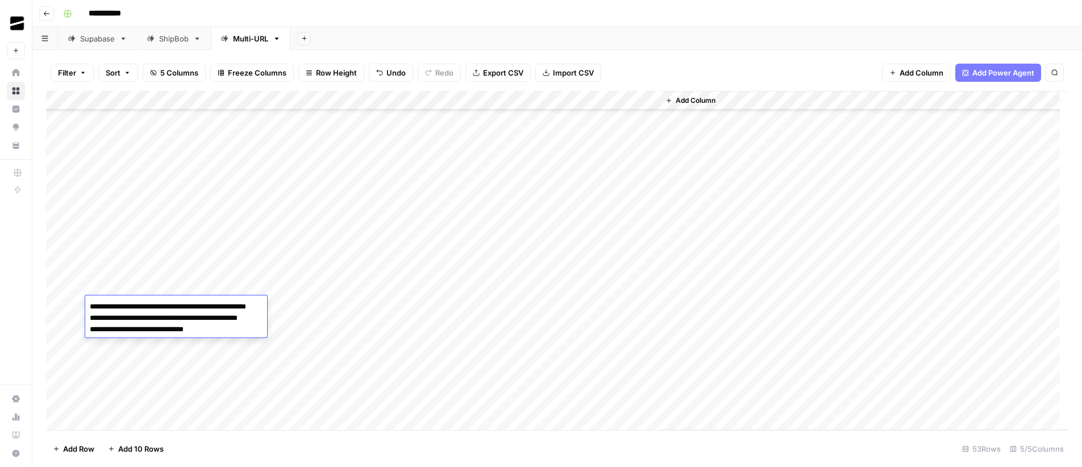
paste textarea "**********"
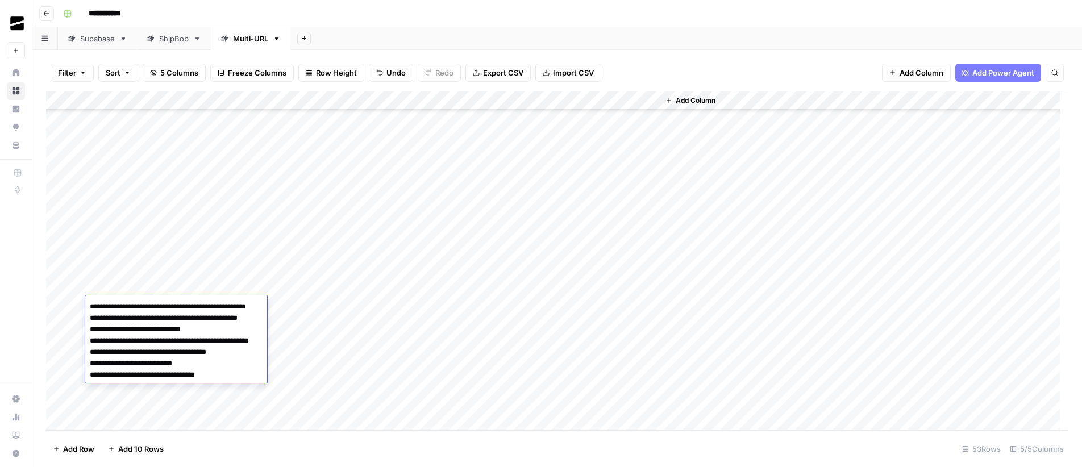
paste textarea "**********"
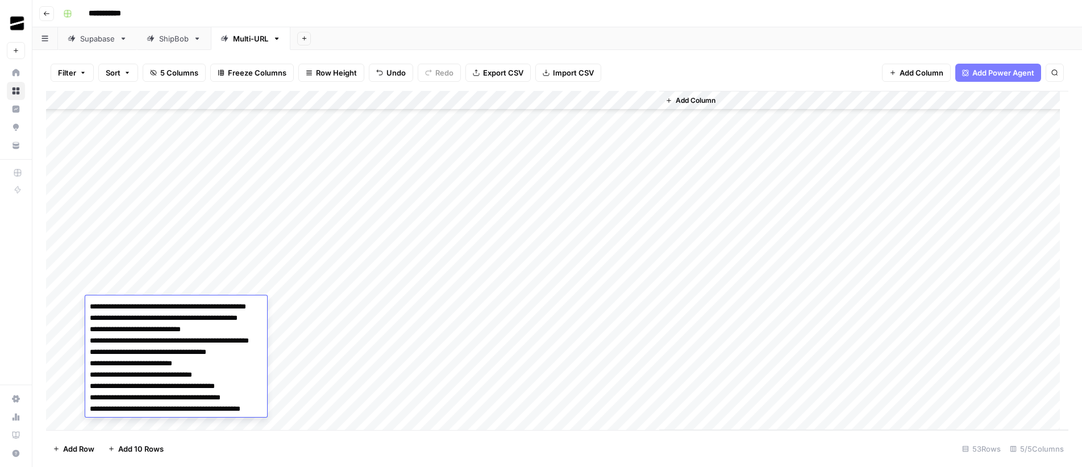
paste textarea "**********"
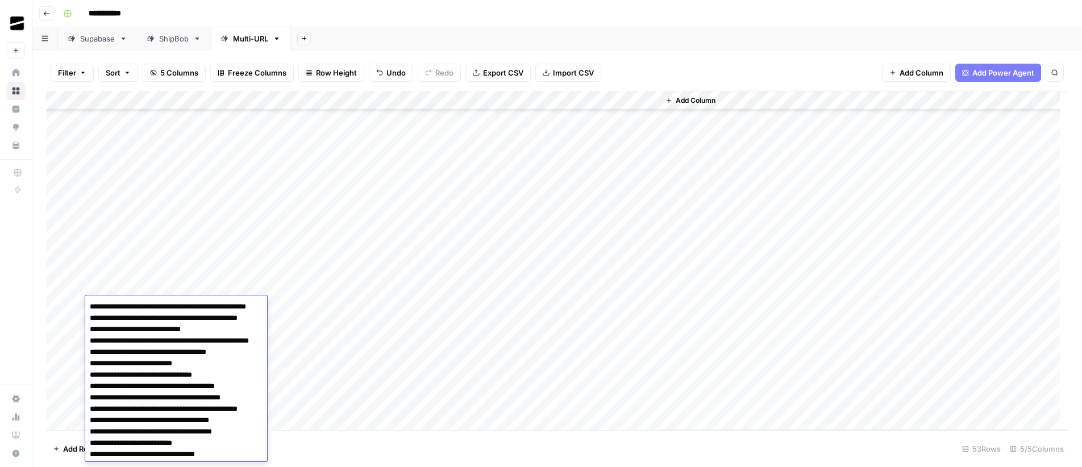
scroll to position [9, 0]
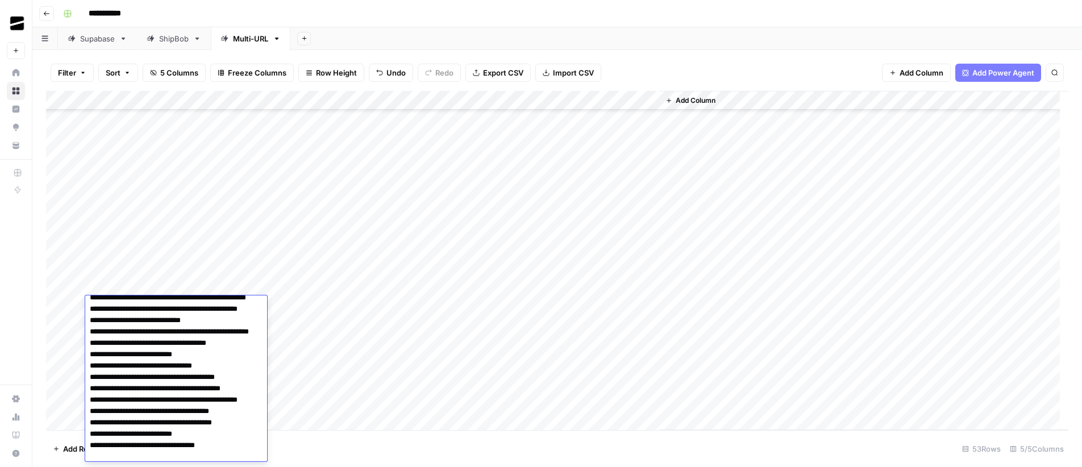
paste textarea "**********"
type textarea "**********"
click at [559, 306] on div "Add Column" at bounding box center [557, 260] width 1023 height 339
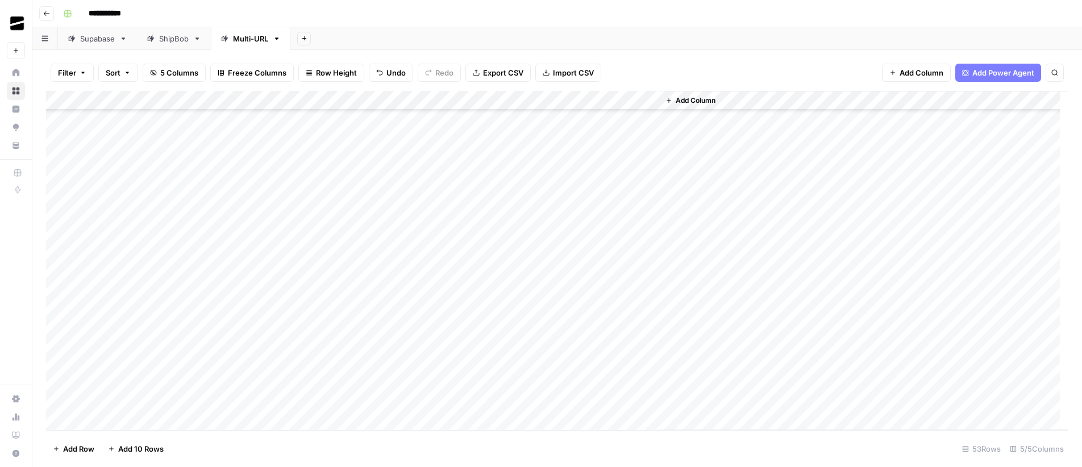
click at [560, 305] on div "Add Column" at bounding box center [557, 260] width 1023 height 339
click at [560, 305] on textarea at bounding box center [586, 307] width 182 height 16
type textarea "**********"
click at [355, 305] on div "Add Column" at bounding box center [557, 260] width 1023 height 339
click at [487, 307] on div "Add Column" at bounding box center [557, 260] width 1023 height 339
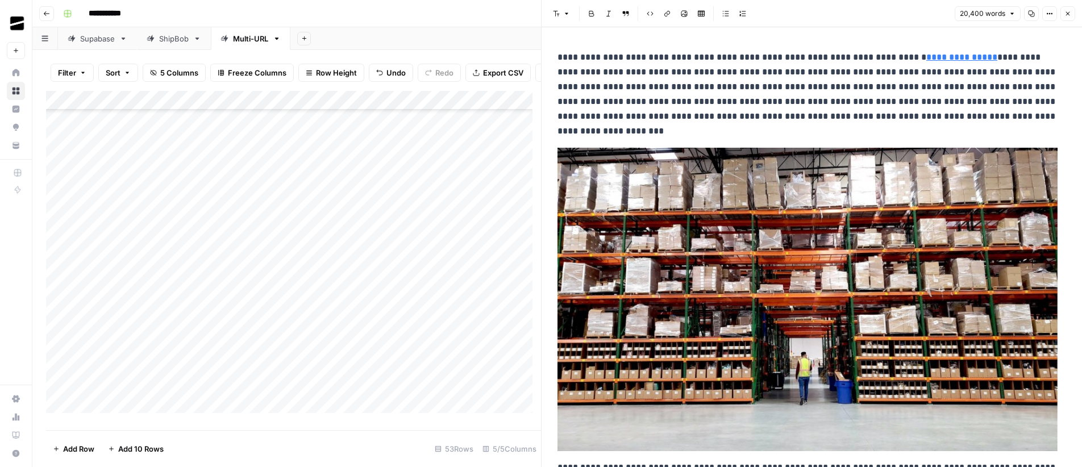
click at [1034, 18] on button "Copy" at bounding box center [1031, 13] width 15 height 15
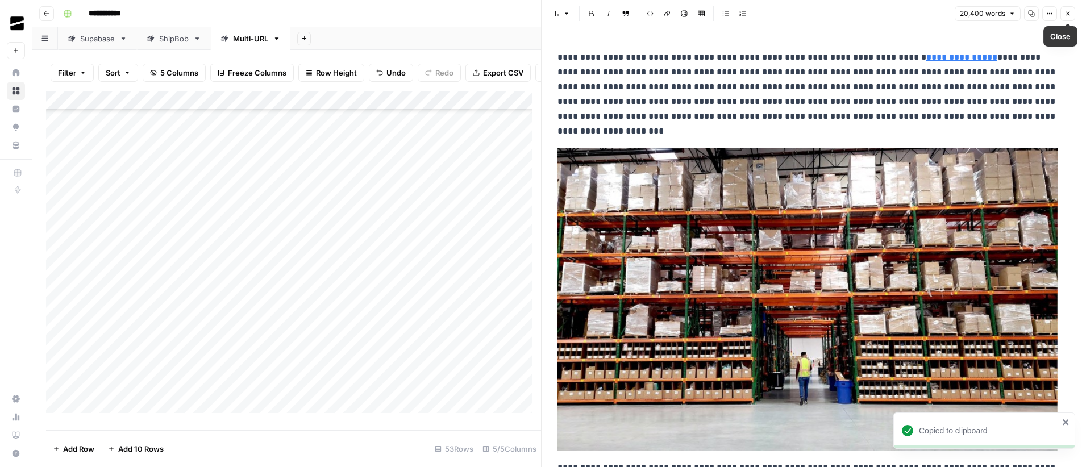
click at [1069, 11] on icon "button" at bounding box center [1068, 13] width 7 height 7
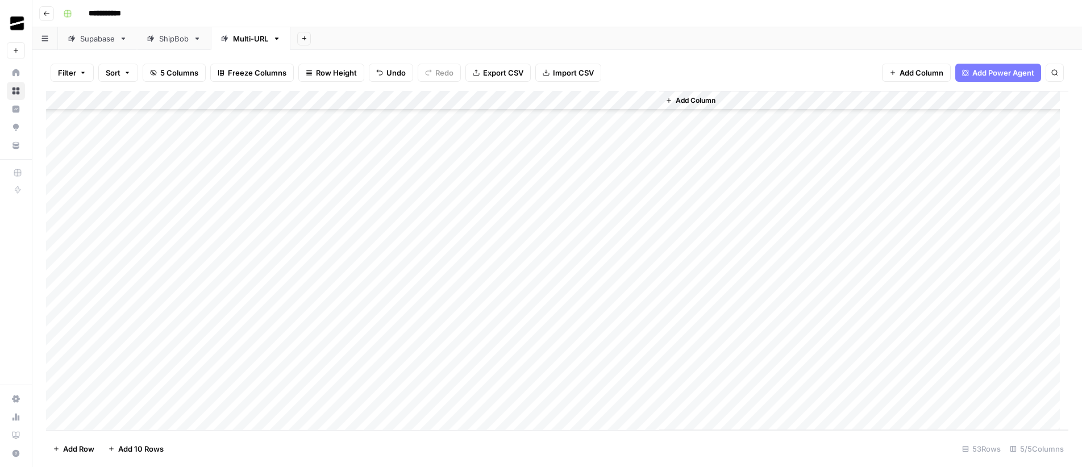
scroll to position [173, 0]
click at [152, 179] on div "Add Column" at bounding box center [557, 260] width 1023 height 339
click at [567, 178] on div "Add Column" at bounding box center [557, 260] width 1023 height 339
click at [554, 177] on div "Add Column" at bounding box center [557, 260] width 1023 height 339
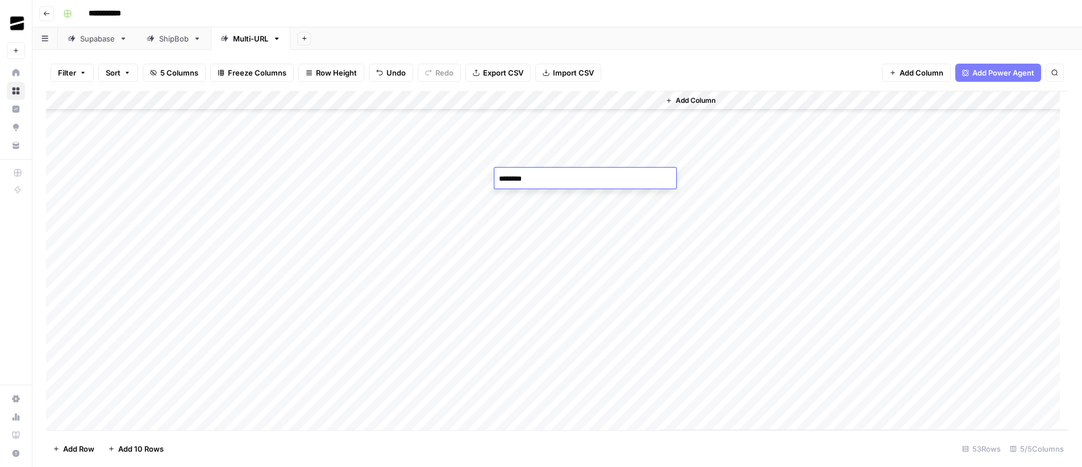
click at [554, 177] on textarea "********" at bounding box center [586, 179] width 182 height 16
click at [434, 180] on div "Add Column" at bounding box center [557, 260] width 1023 height 339
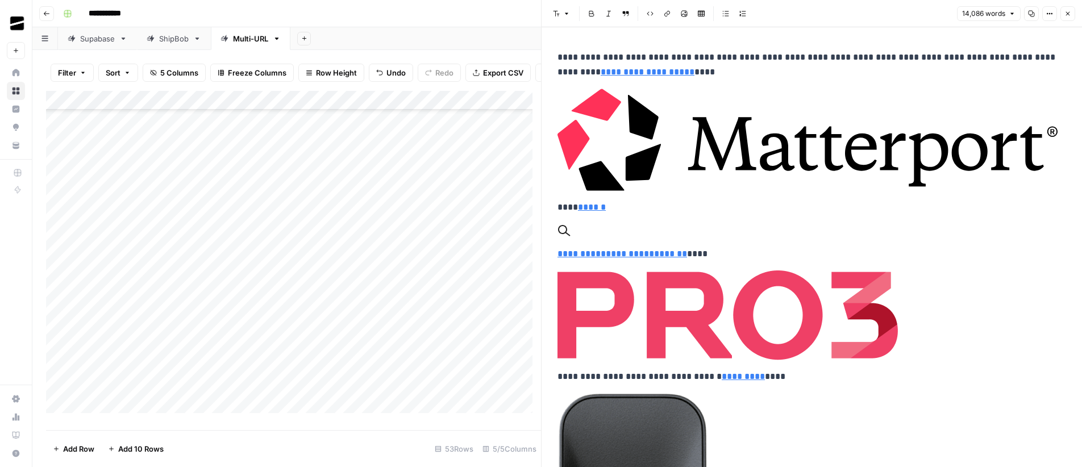
click at [1033, 17] on button "Copy" at bounding box center [1031, 13] width 15 height 15
click at [1070, 14] on icon "button" at bounding box center [1068, 13] width 7 height 7
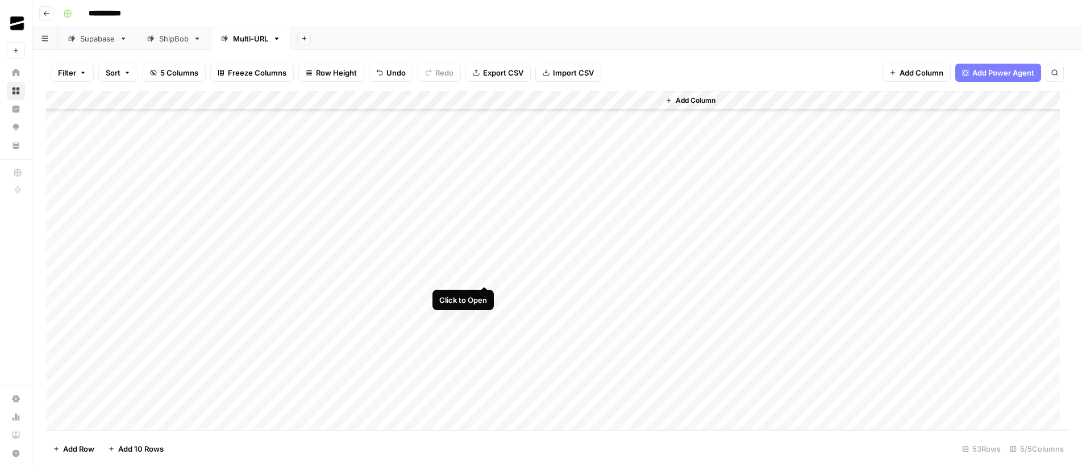
click at [486, 274] on div "Add Column" at bounding box center [557, 260] width 1023 height 339
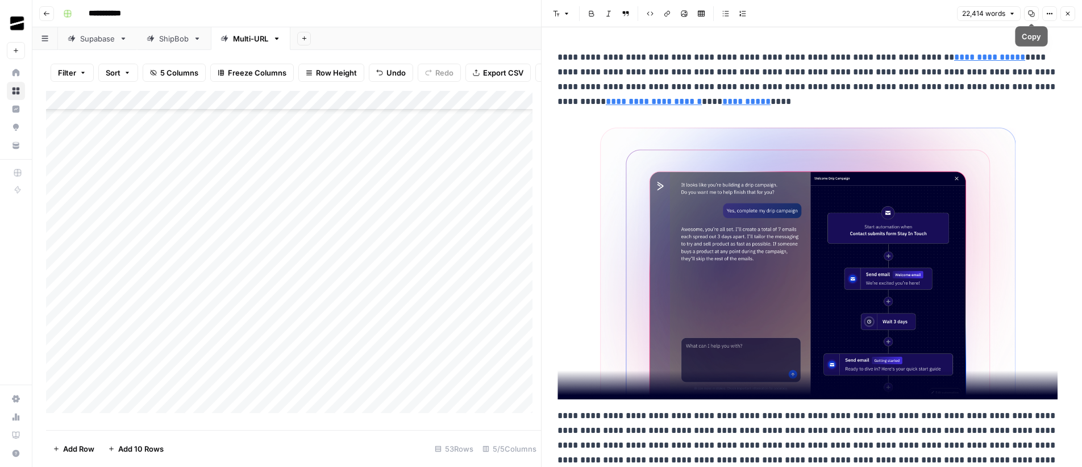
click at [1030, 13] on icon "button" at bounding box center [1031, 13] width 7 height 7
click at [1070, 10] on icon "button" at bounding box center [1068, 13] width 7 height 7
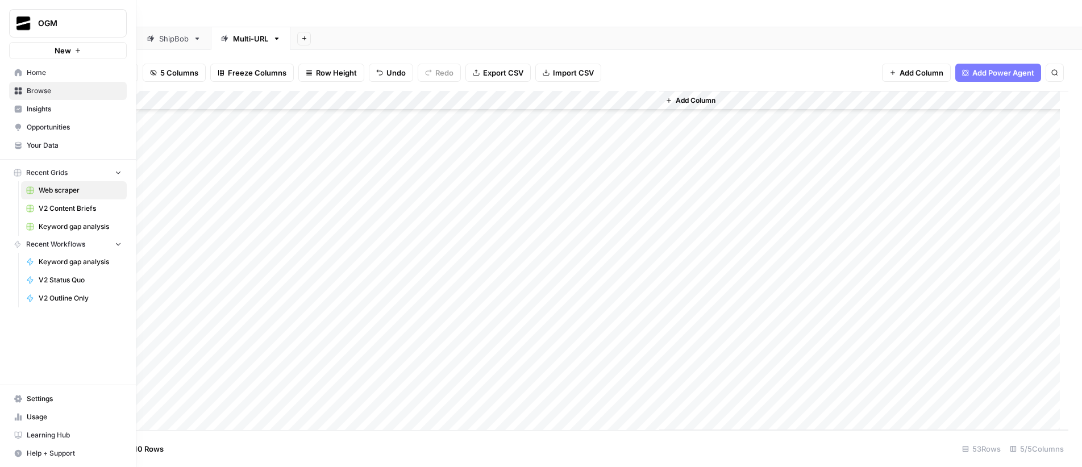
click at [57, 70] on span "Home" at bounding box center [74, 73] width 95 height 10
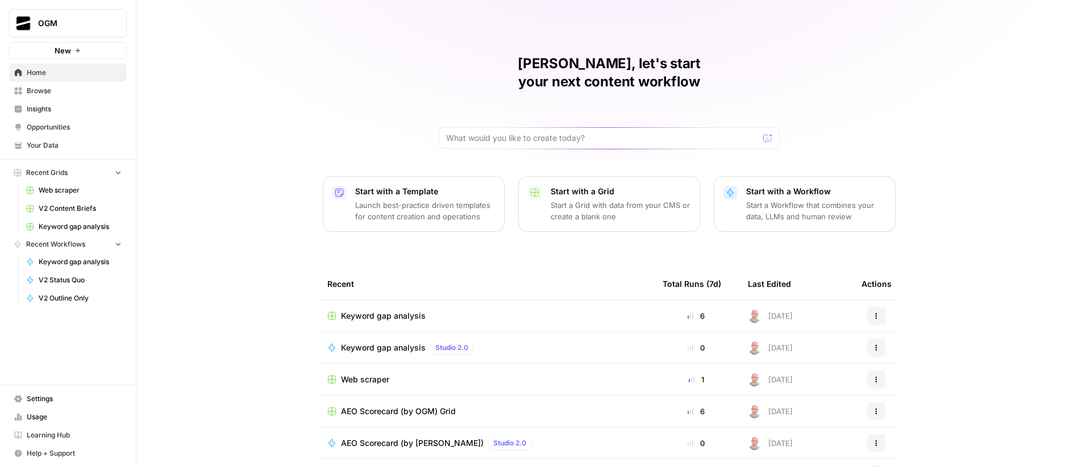
click at [75, 413] on span "Usage" at bounding box center [74, 417] width 95 height 10
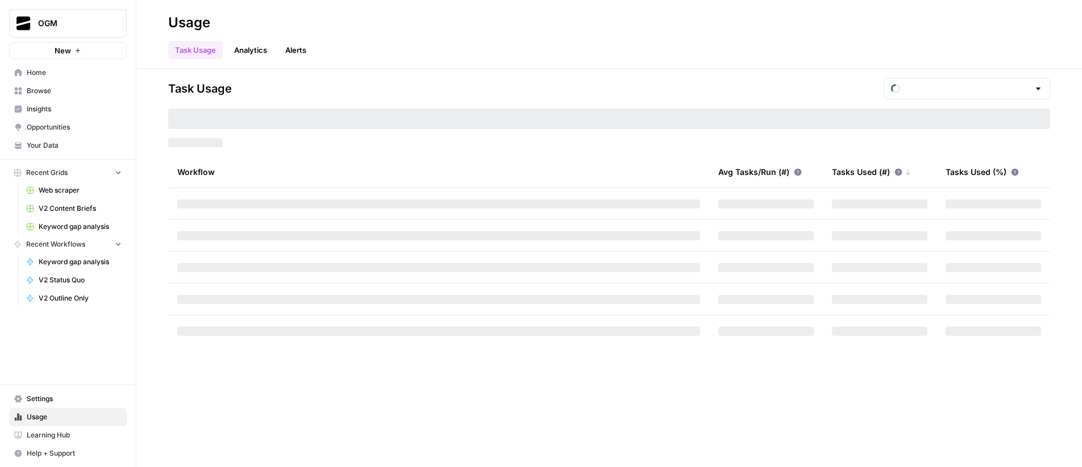
type input "October Tasks"
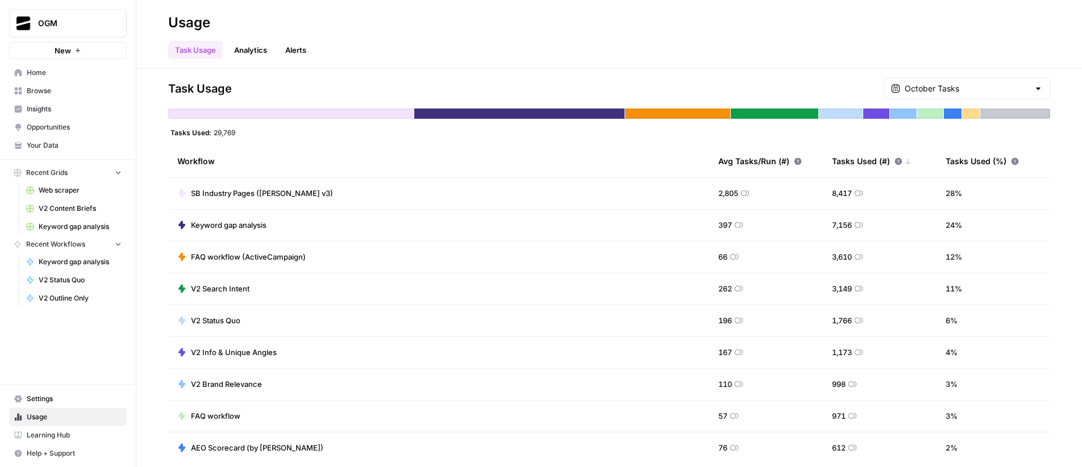
click at [253, 226] on span "Keyword gap analysis" at bounding box center [229, 224] width 76 height 11
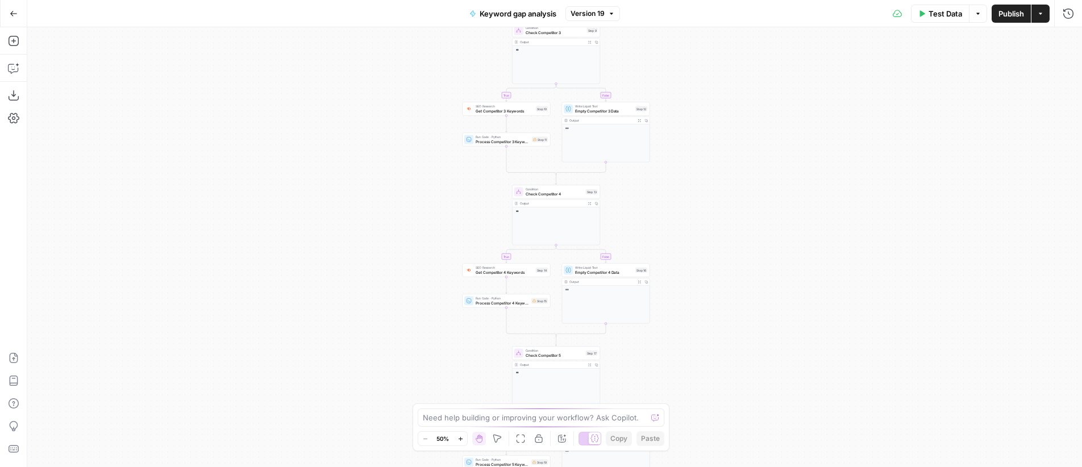
click at [12, 12] on icon "button" at bounding box center [14, 14] width 8 height 8
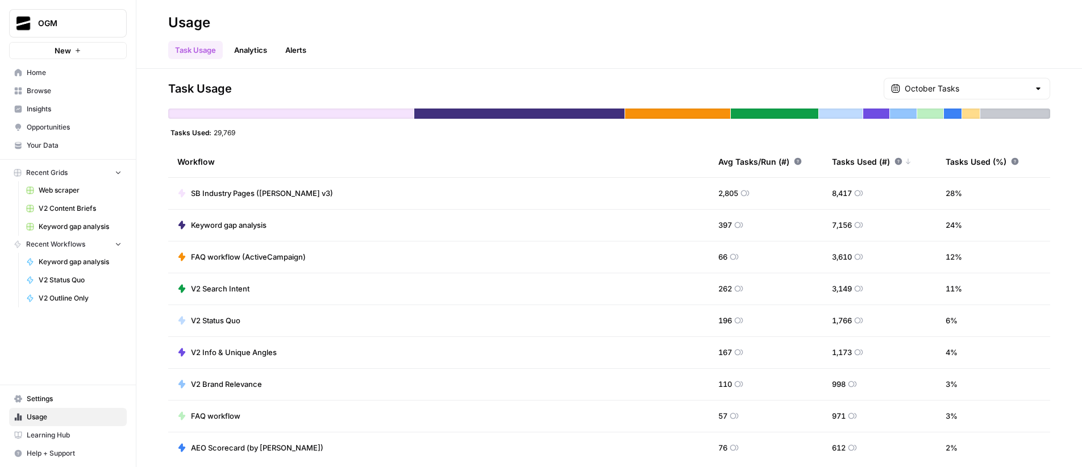
click at [260, 48] on link "Analytics" at bounding box center [250, 50] width 47 height 18
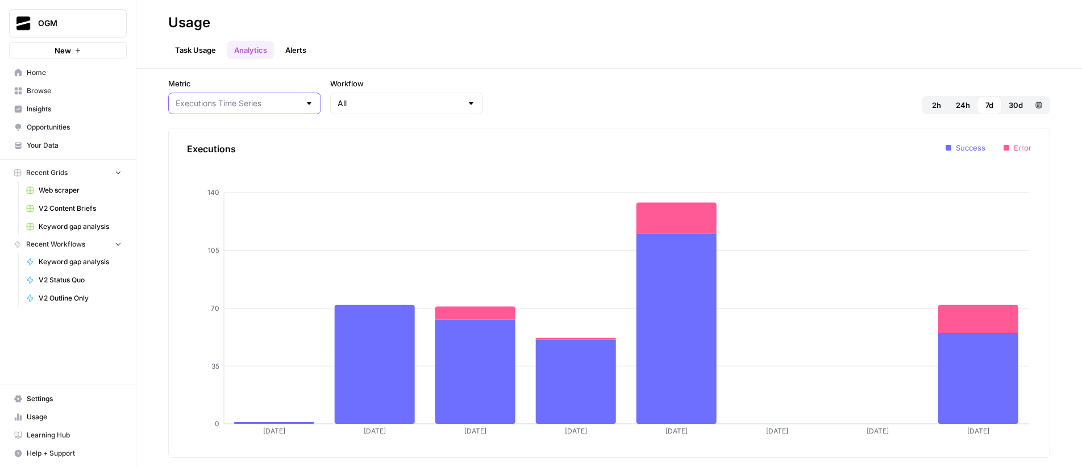
click at [238, 101] on input "Metric" at bounding box center [238, 103] width 125 height 11
click at [225, 163] on span "Tasks Time Series" at bounding box center [227, 163] width 99 height 11
type input "Tasks Time Series"
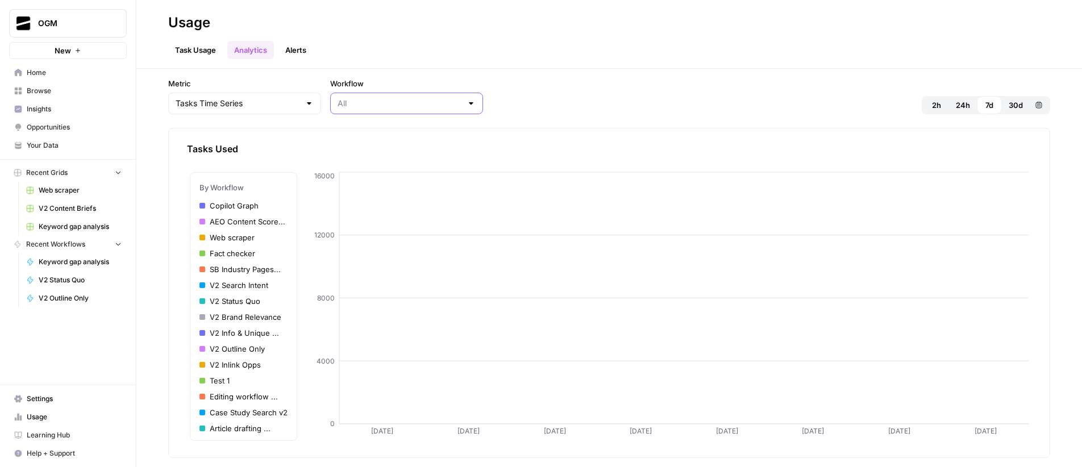
click at [351, 103] on input "Workflow" at bounding box center [400, 103] width 125 height 11
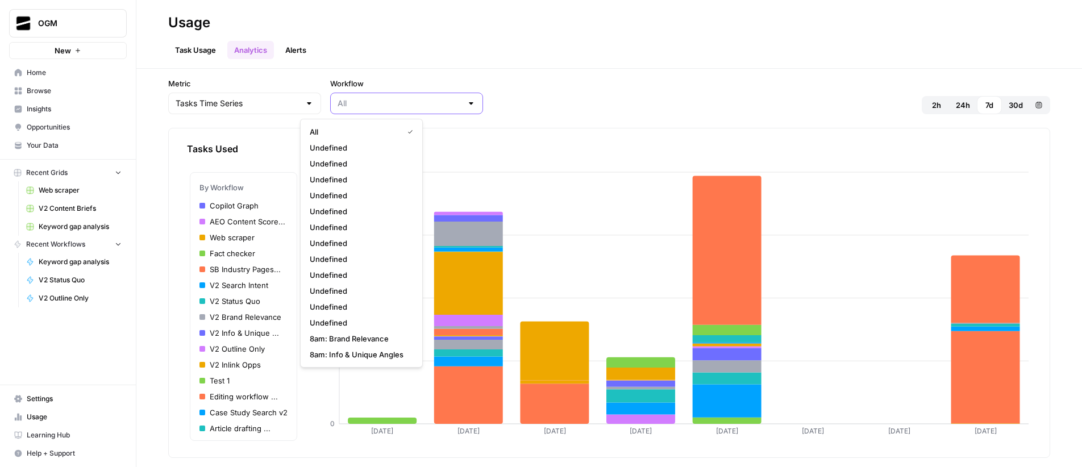
click at [376, 101] on input "Workflow" at bounding box center [400, 103] width 125 height 11
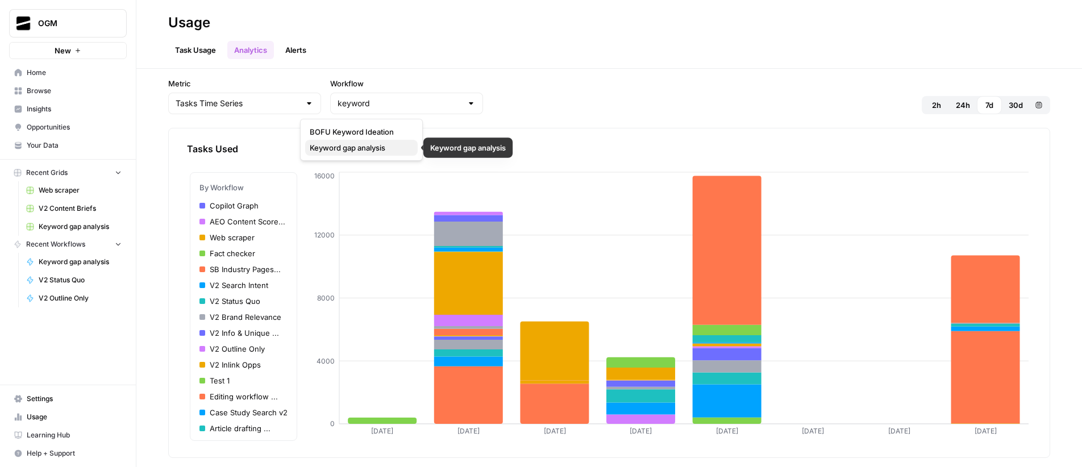
click at [365, 145] on span "Keyword gap analysis" at bounding box center [359, 147] width 99 height 11
type input "Keyword gap analysis"
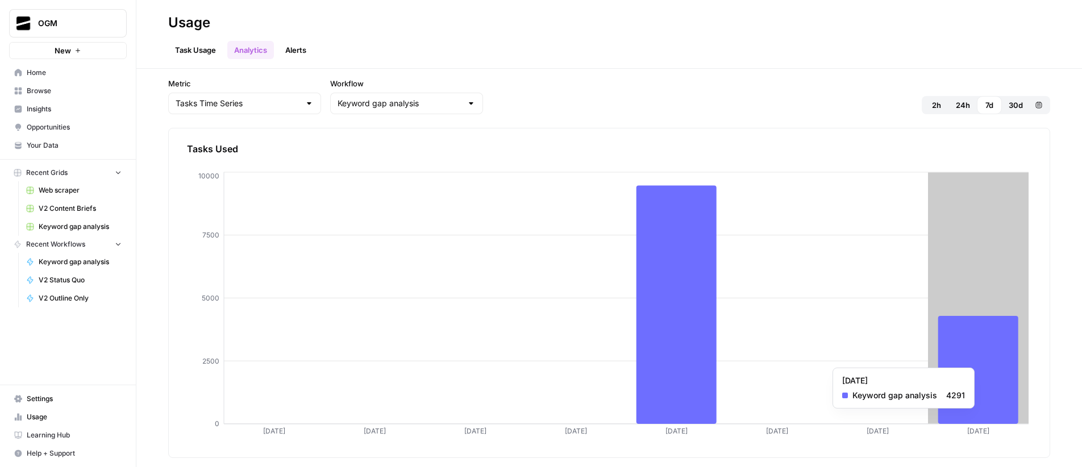
click at [994, 362] on icon at bounding box center [979, 370] width 80 height 108
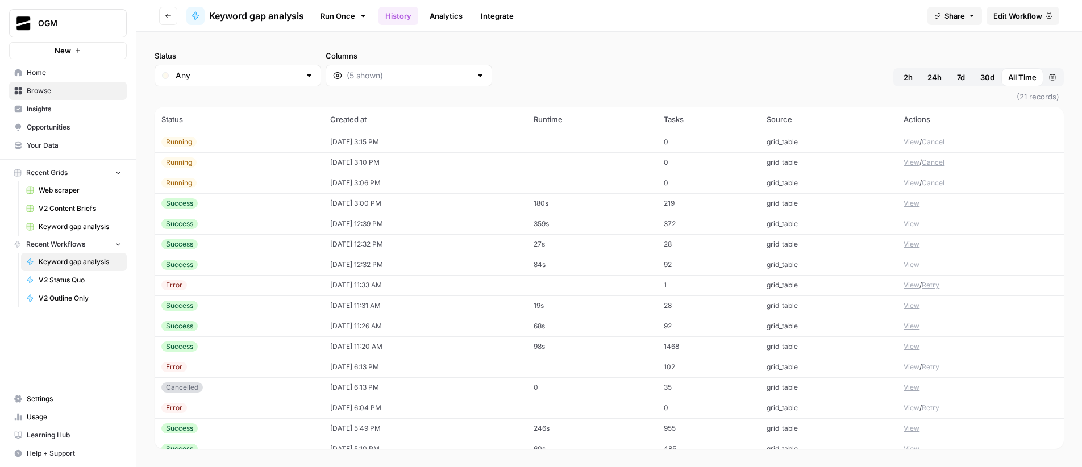
click at [907, 226] on button "View" at bounding box center [912, 224] width 16 height 10
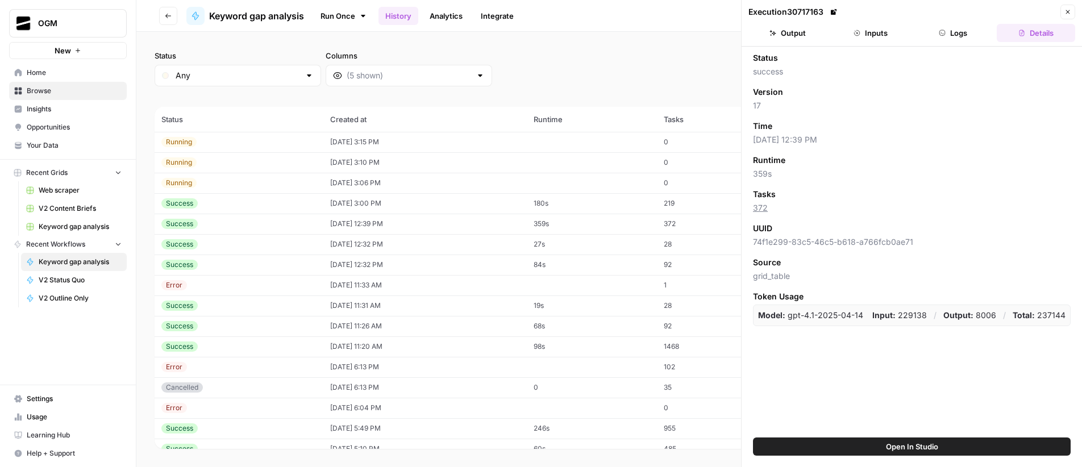
click at [811, 34] on button "Output" at bounding box center [788, 33] width 78 height 18
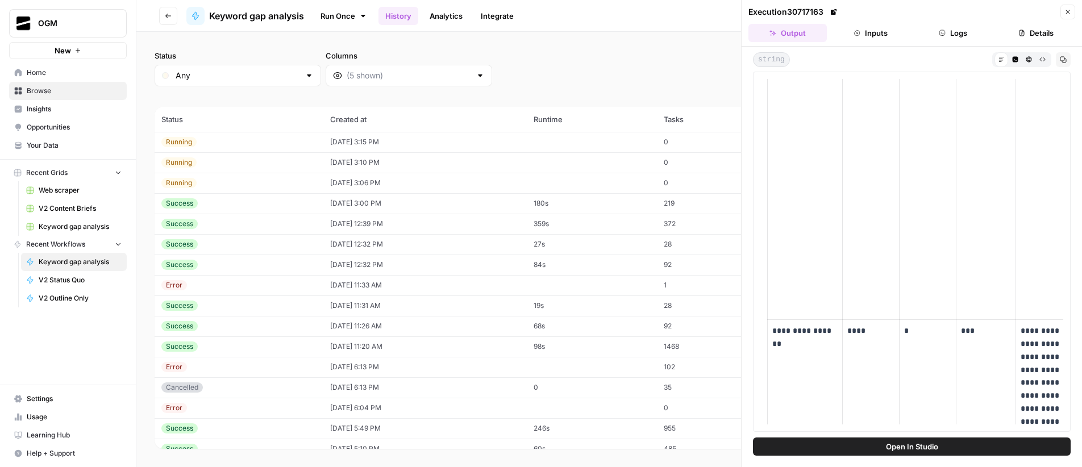
scroll to position [3239, 0]
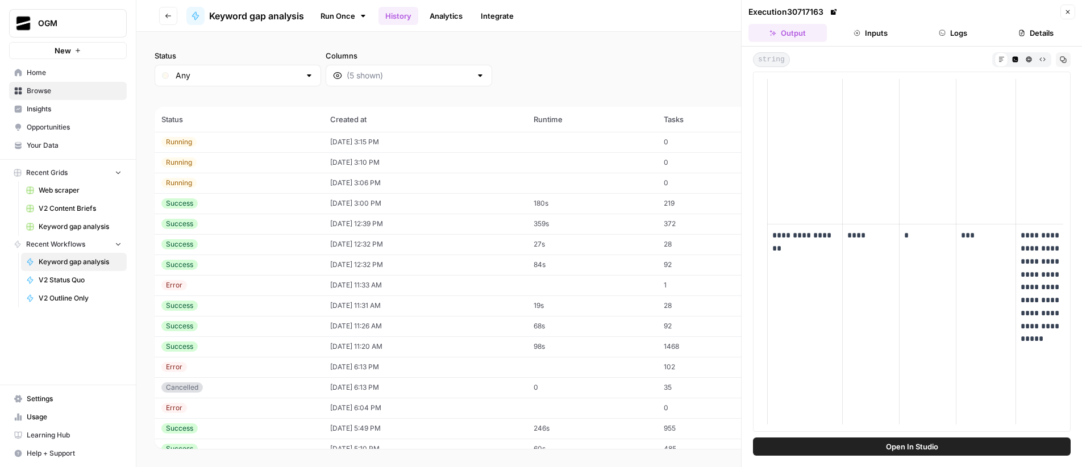
click at [1068, 11] on icon "button" at bounding box center [1068, 12] width 7 height 7
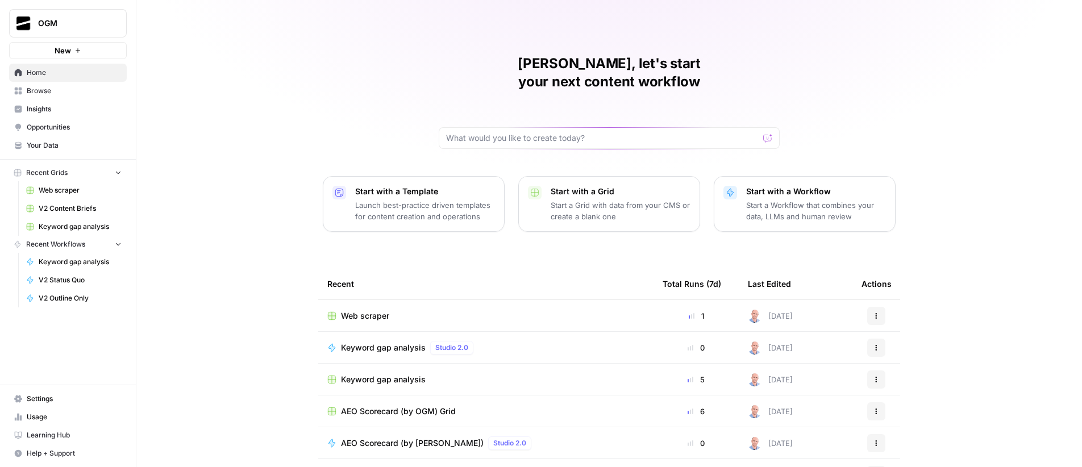
click at [59, 141] on span "Your Data" at bounding box center [74, 145] width 95 height 10
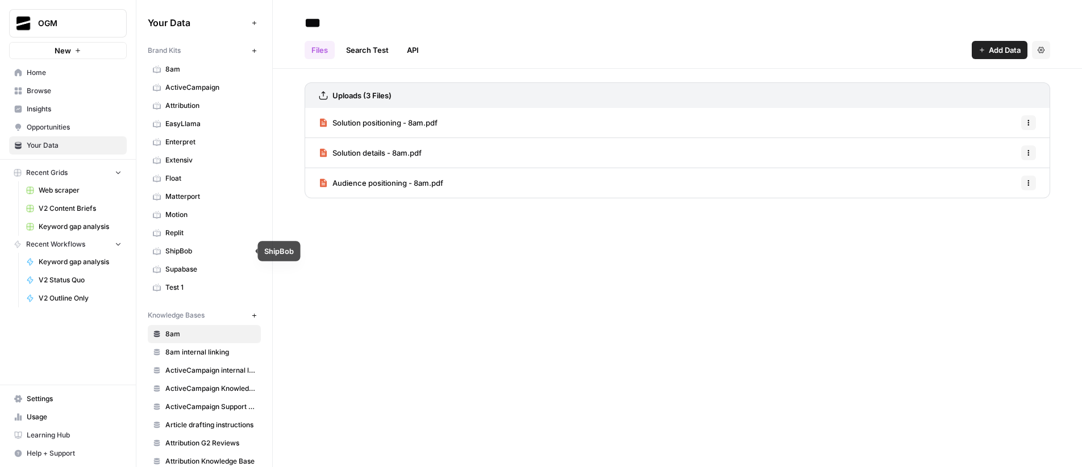
click at [200, 252] on span "ShipBob" at bounding box center [210, 251] width 90 height 10
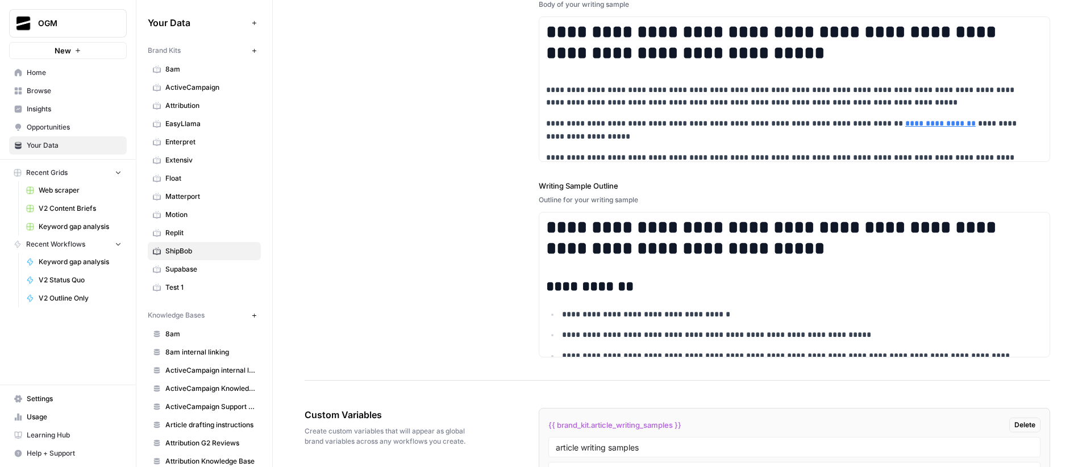
scroll to position [1820, 0]
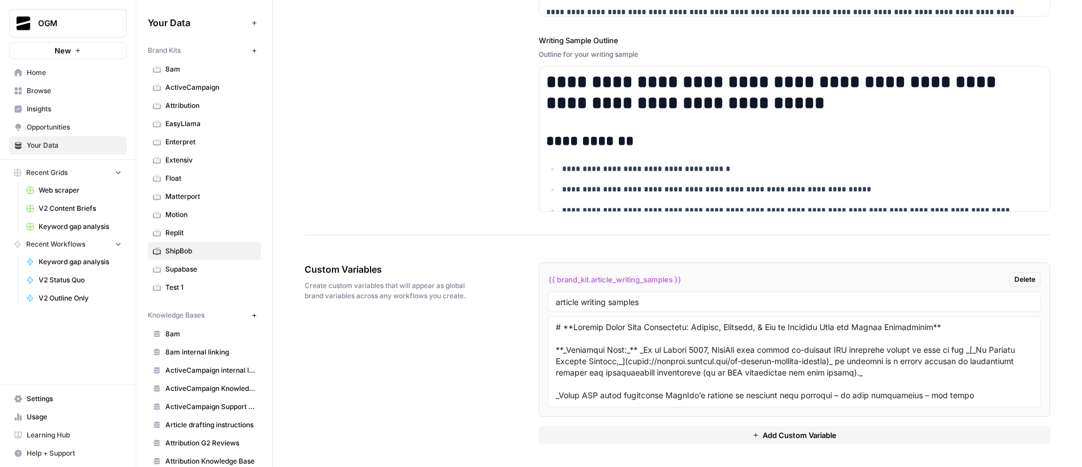
click at [811, 435] on span "Add Custom Variable" at bounding box center [800, 435] width 74 height 11
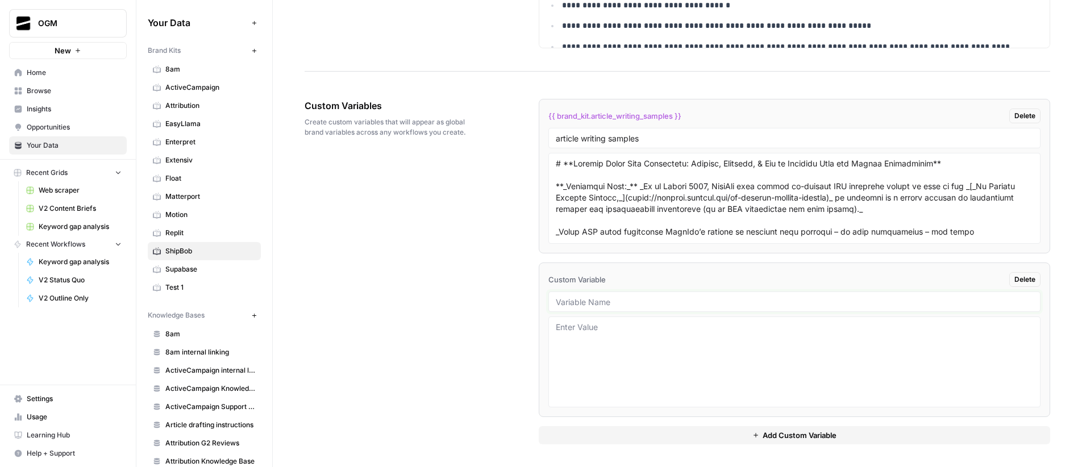
click at [597, 302] on input "text" at bounding box center [795, 302] width 478 height 10
type input "product details input"
click at [642, 342] on textarea at bounding box center [795, 362] width 478 height 81
paste textarea "["# Outsourced Fulfillment\n\nShipBob’s Outsourced Fulfillment Services | 3PL\n…"
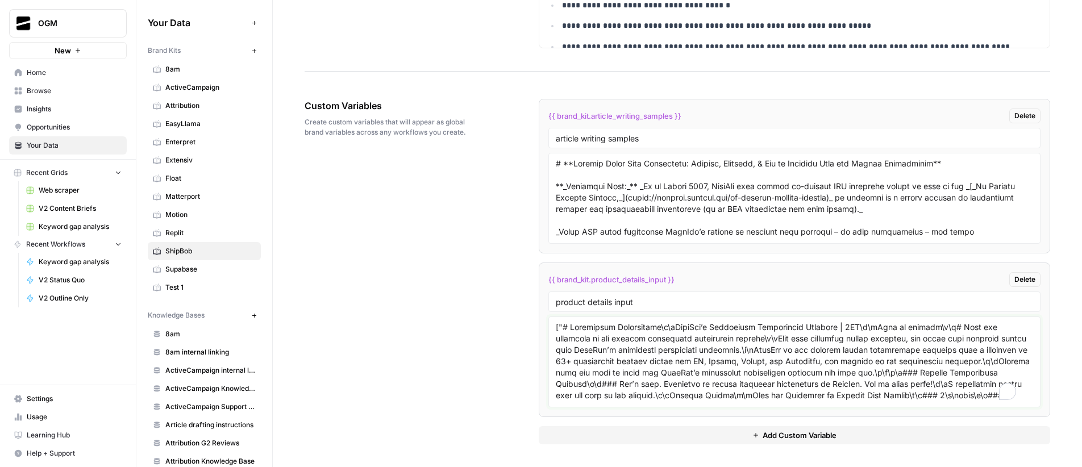
scroll to position [13358, 0]
type textarea "["# Outsourced Fulfillment\n\nShipBob’s Outsourced Fulfillment Services | 3PL\n…"
click at [492, 331] on div "Custom Variables Create custom variables that will appear as global brand varia…" at bounding box center [678, 271] width 746 height 391
click at [779, 346] on textarea "To enrich screen reader interactions, please activate Accessibility in Grammarl…" at bounding box center [795, 362] width 478 height 81
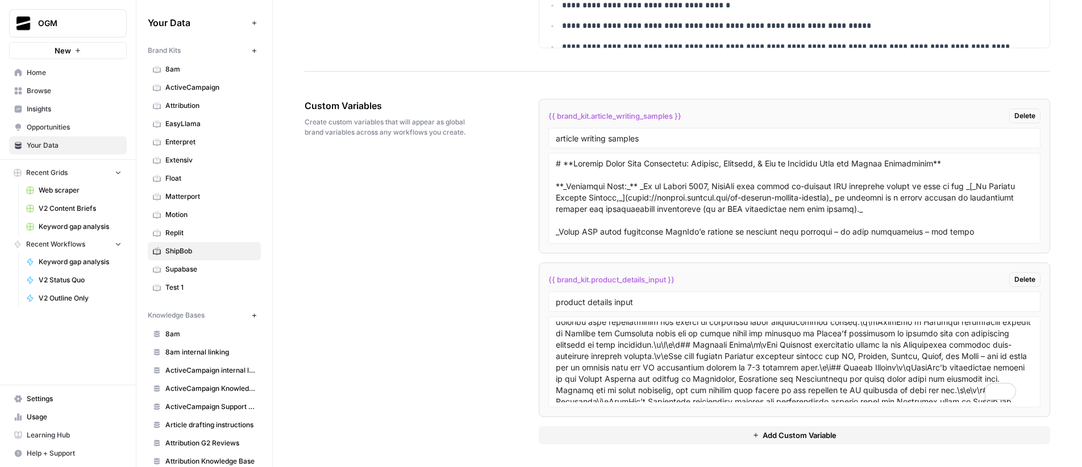
click at [450, 253] on div "Custom Variables Create custom variables that will appear as global brand varia…" at bounding box center [678, 271] width 746 height 391
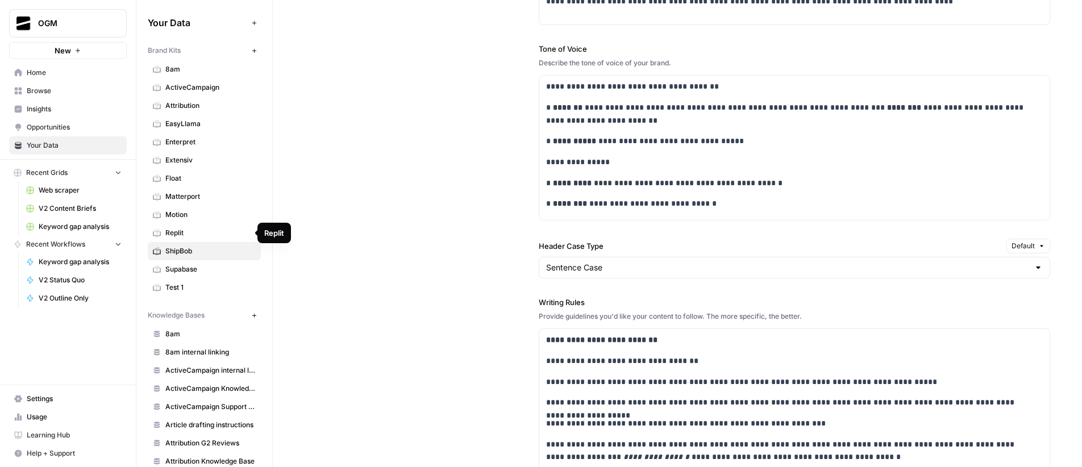
click at [208, 232] on span "Replit" at bounding box center [210, 233] width 90 height 10
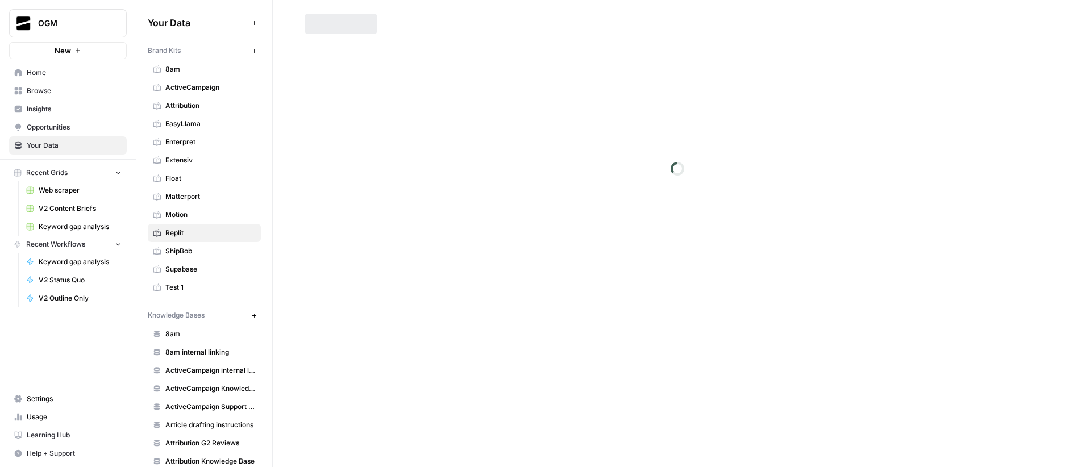
click at [196, 251] on span "ShipBob" at bounding box center [210, 251] width 90 height 10
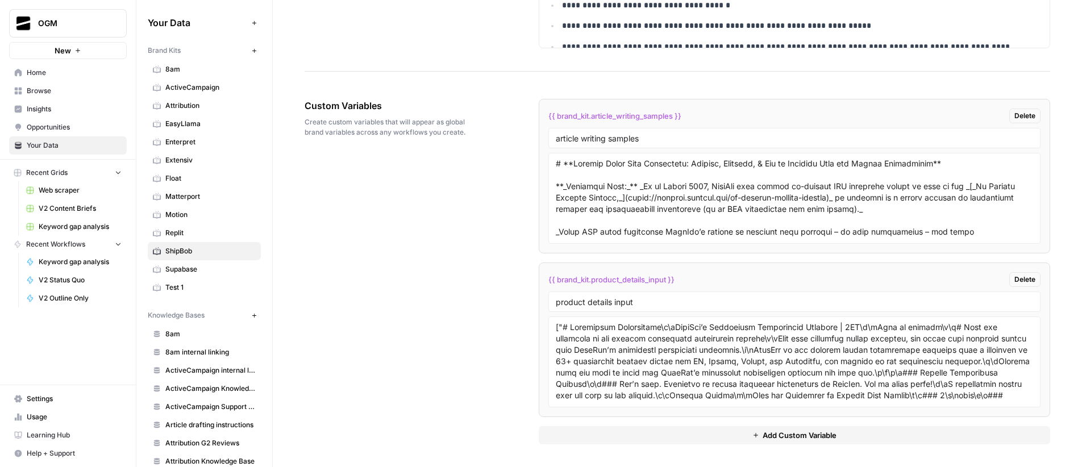
drag, startPoint x: 544, startPoint y: 281, endPoint x: 690, endPoint y: 278, distance: 145.6
click at [690, 278] on li "{{ brand_kit.product_details_input }} Delete product details input" at bounding box center [795, 340] width 512 height 155
copy span "{{ brand_kit.product_details_input }}"
drag, startPoint x: 652, startPoint y: 304, endPoint x: 531, endPoint y: 297, distance: 120.7
click at [531, 297] on div "Custom Variables Create custom variables that will appear as global brand varia…" at bounding box center [678, 271] width 746 height 391
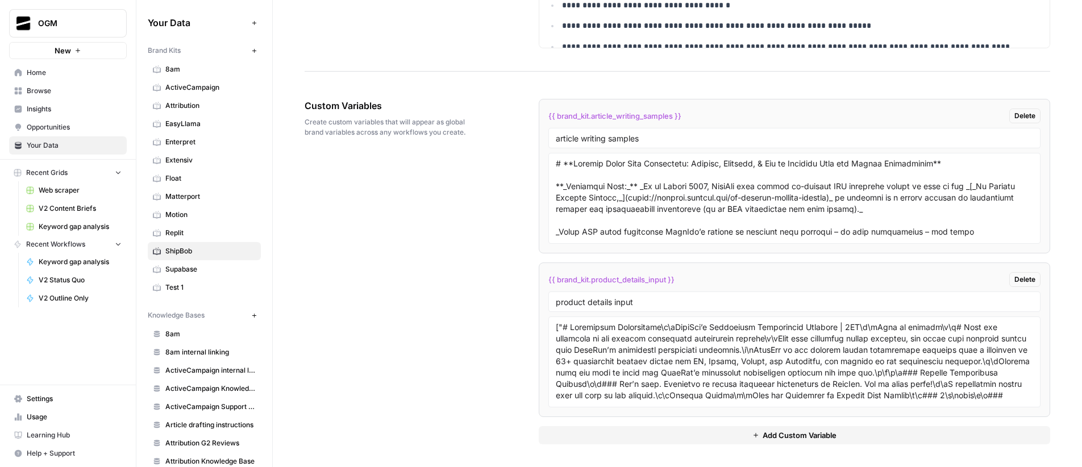
click at [186, 197] on span "Matterport" at bounding box center [210, 197] width 90 height 10
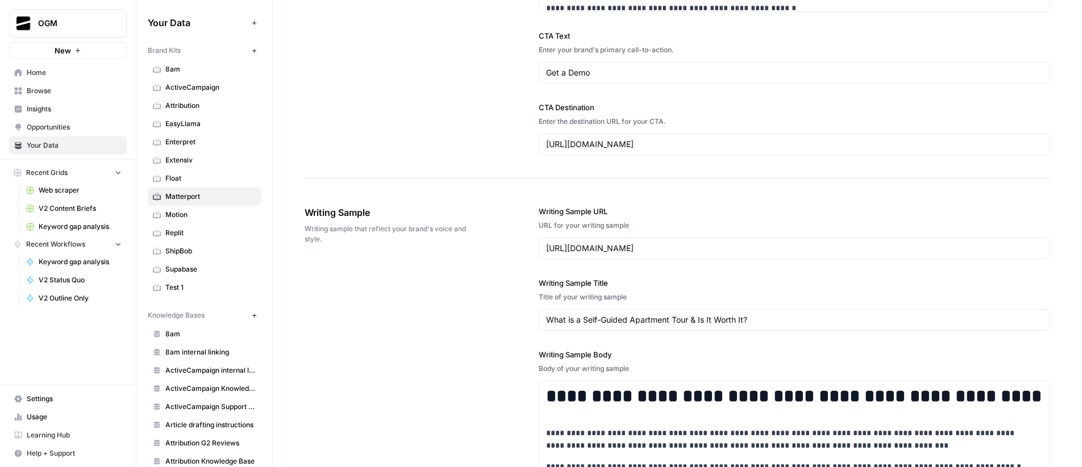
scroll to position [2172, 0]
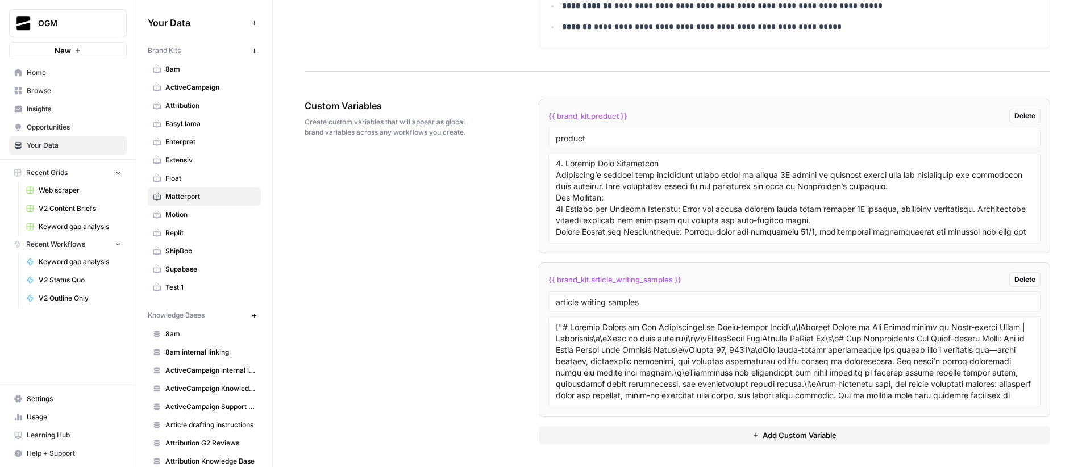
click at [794, 437] on span "Add Custom Variable" at bounding box center [800, 435] width 74 height 11
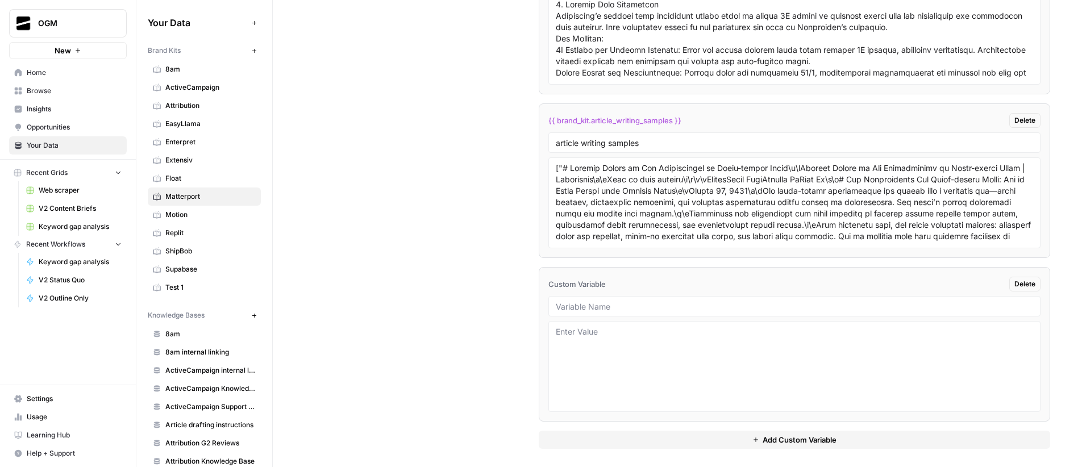
scroll to position [2335, 0]
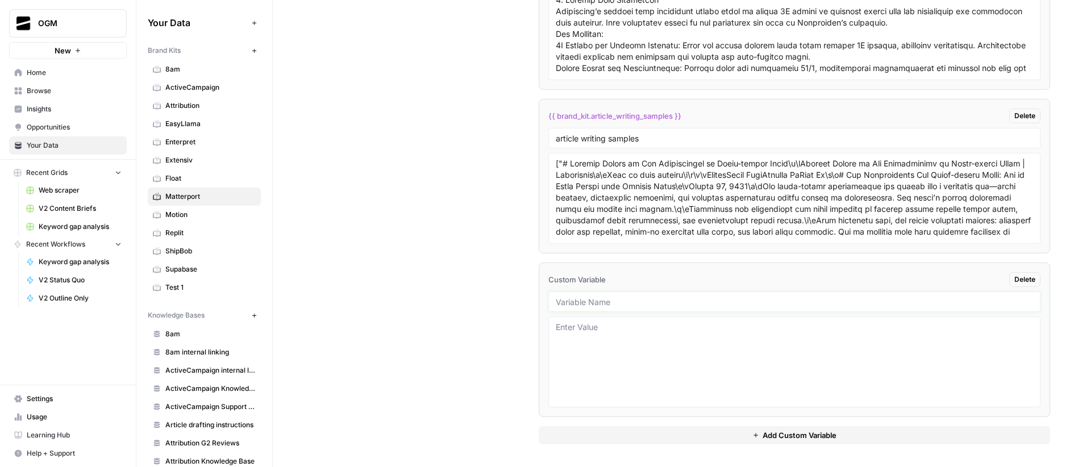
click at [594, 301] on input "text" at bounding box center [795, 302] width 478 height 10
paste input "product details input"
type input "product details input"
click at [651, 335] on textarea at bounding box center [795, 362] width 478 height 81
paste textarea "["# Pro3 3D Camera – 3D digital twin capture reimagined\n\nPro3 3D Camera for S…"
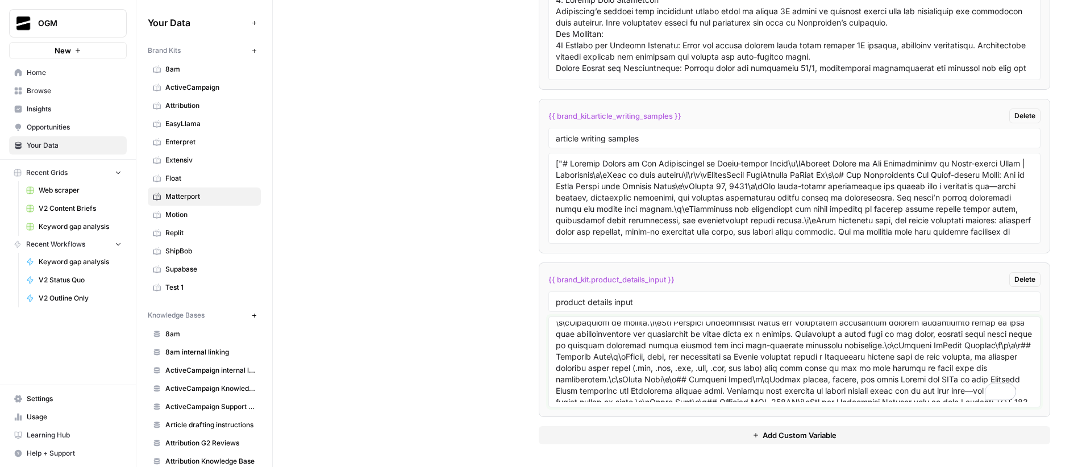
scroll to position [8361, 0]
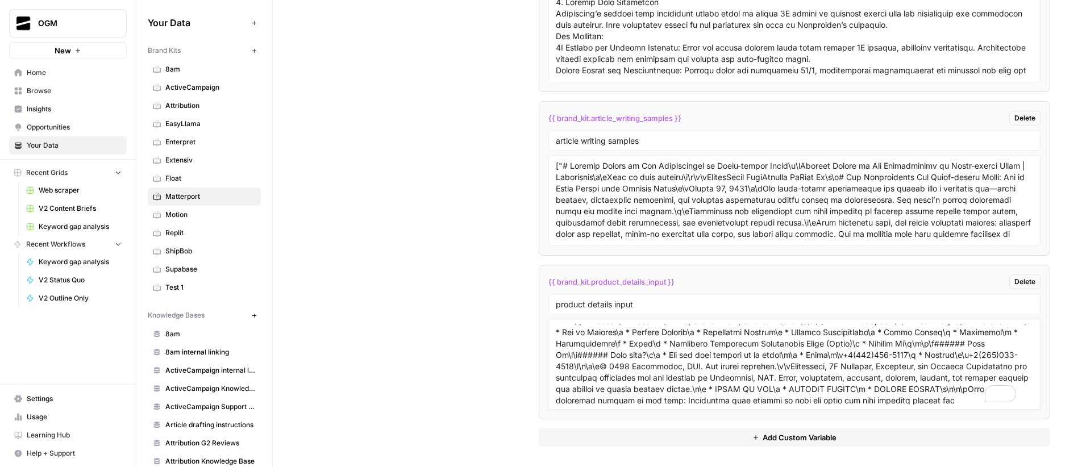
type textarea "["# Pro3 3D Camera – 3D digital twin capture reimagined\n\nPro3 3D Camera for S…"
click at [484, 308] on div "Custom Variables Create custom variables that will appear as global brand varia…" at bounding box center [678, 192] width 746 height 555
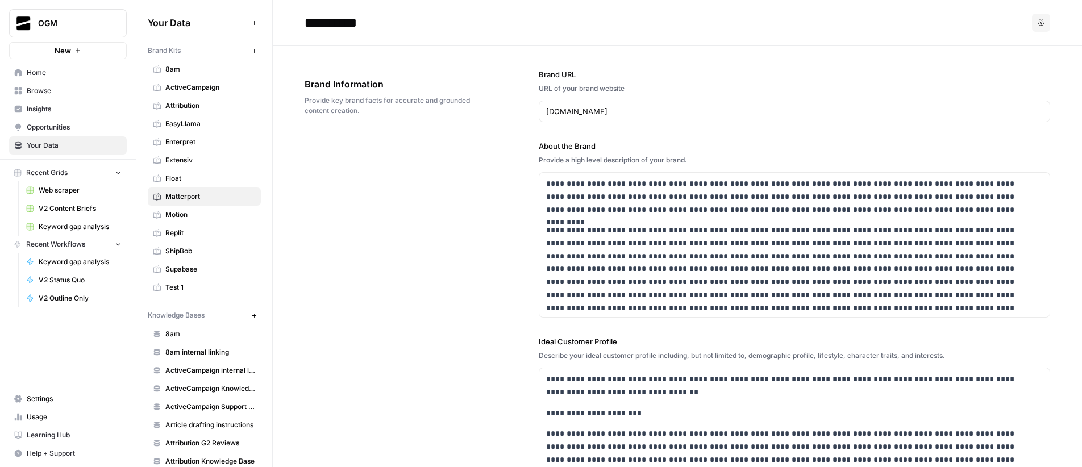
click at [190, 182] on span "Float" at bounding box center [210, 178] width 90 height 10
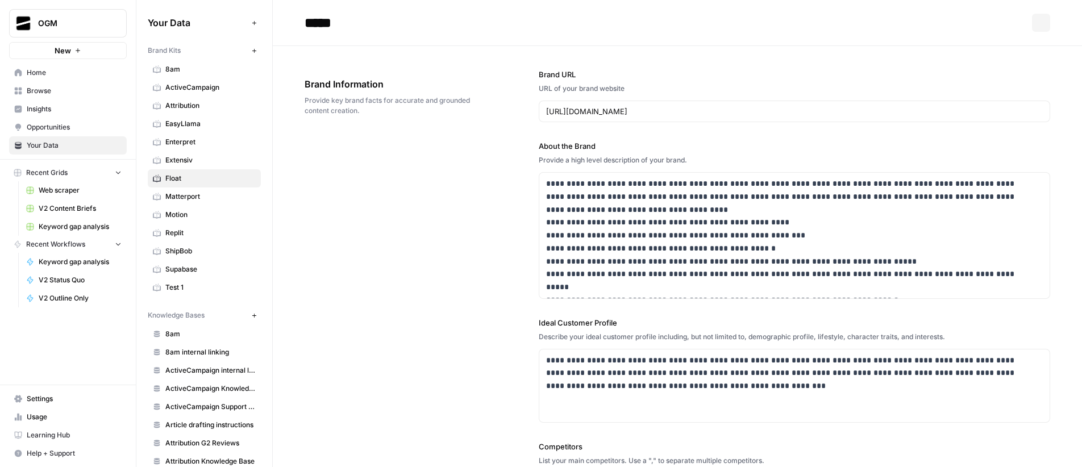
click at [198, 197] on span "Matterport" at bounding box center [210, 197] width 90 height 10
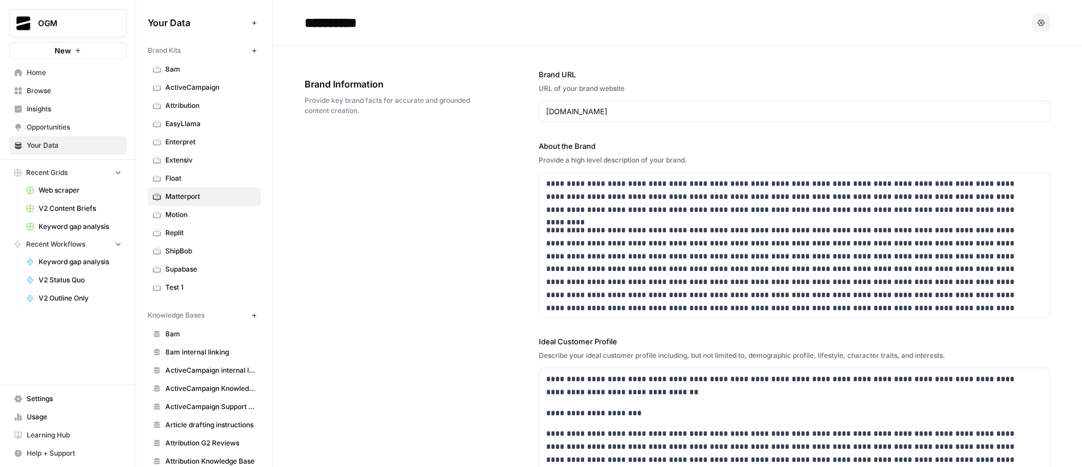
click at [201, 82] on span "ActiveCampaign" at bounding box center [210, 87] width 90 height 10
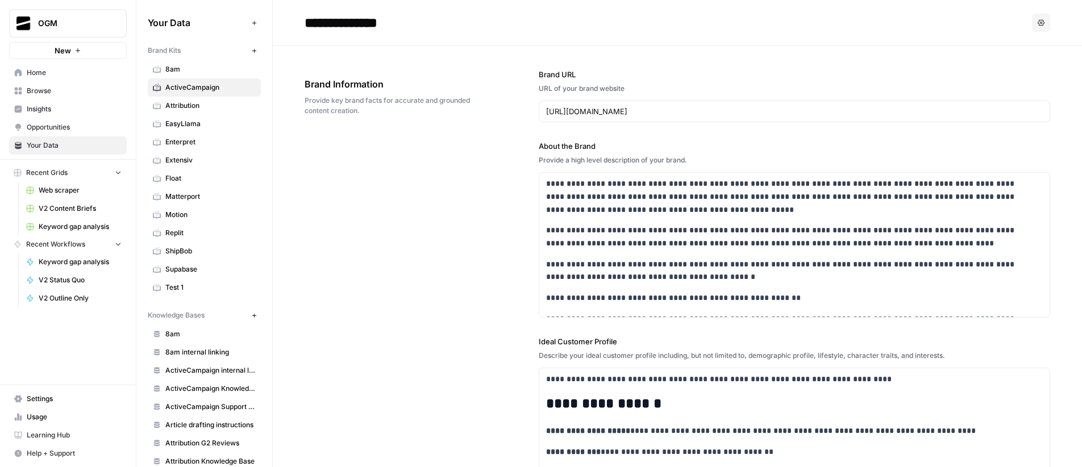
click at [204, 193] on span "Matterport" at bounding box center [210, 197] width 90 height 10
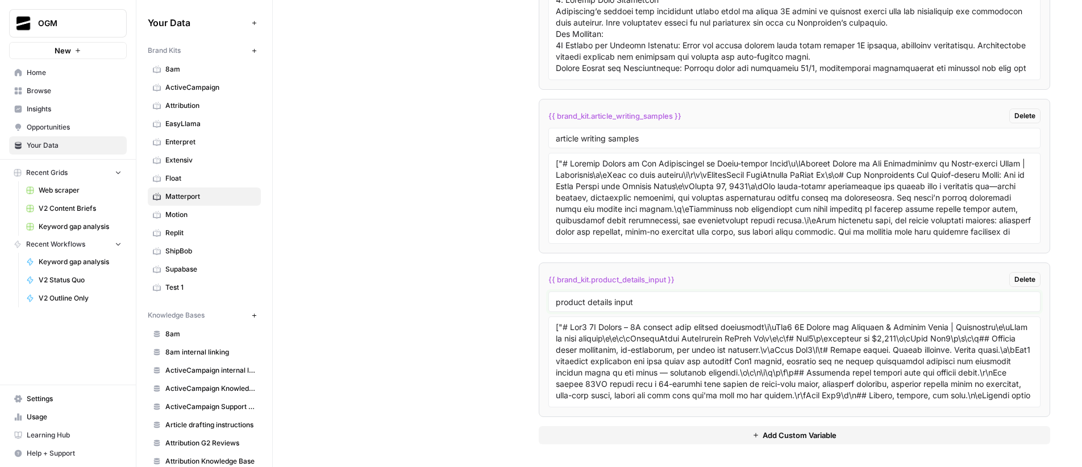
drag, startPoint x: 655, startPoint y: 306, endPoint x: 528, endPoint y: 302, distance: 126.8
click at [528, 302] on div "Custom Variables Create custom variables that will appear as global brand varia…" at bounding box center [678, 189] width 746 height 555
drag, startPoint x: 191, startPoint y: 80, endPoint x: 196, endPoint y: 88, distance: 9.5
click at [191, 80] on link "ActiveCampaign" at bounding box center [204, 87] width 113 height 18
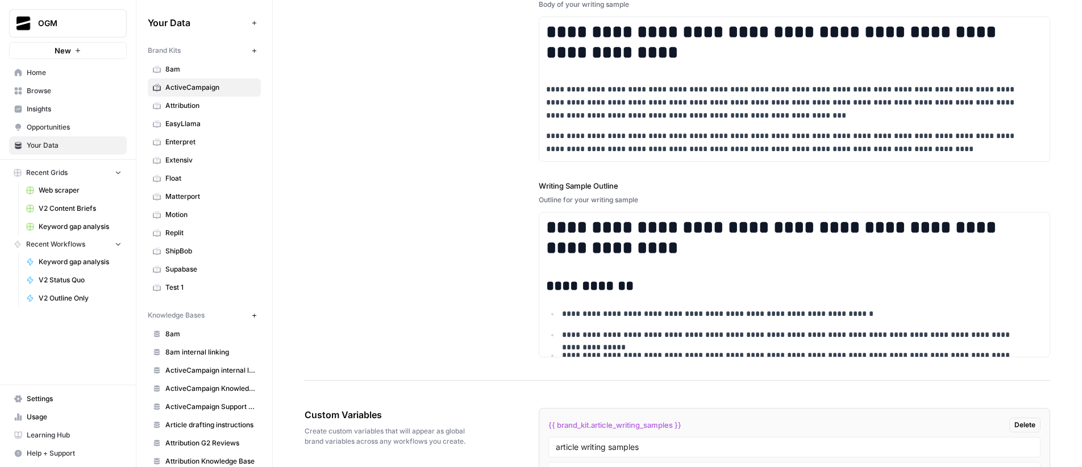
click at [193, 85] on span "ActiveCampaign" at bounding box center [210, 87] width 90 height 10
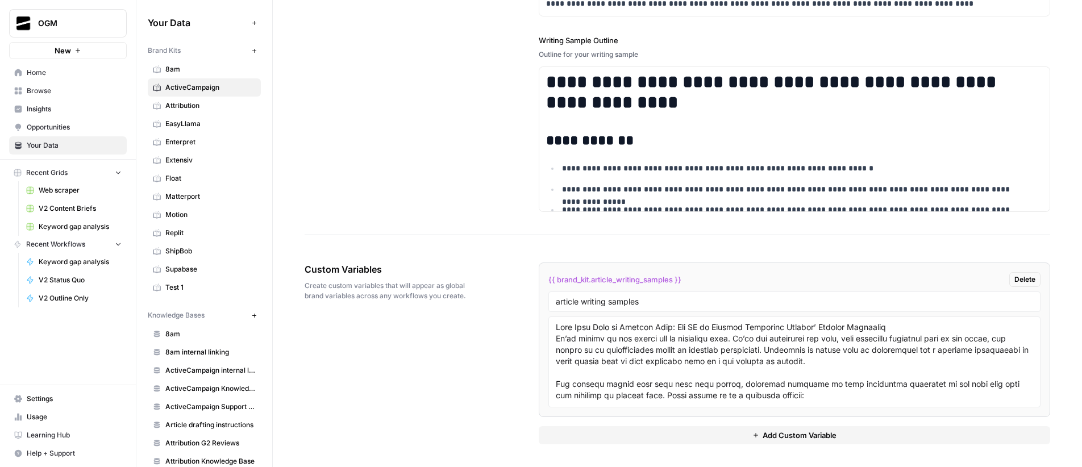
click at [823, 438] on span "Add Custom Variable" at bounding box center [800, 435] width 74 height 11
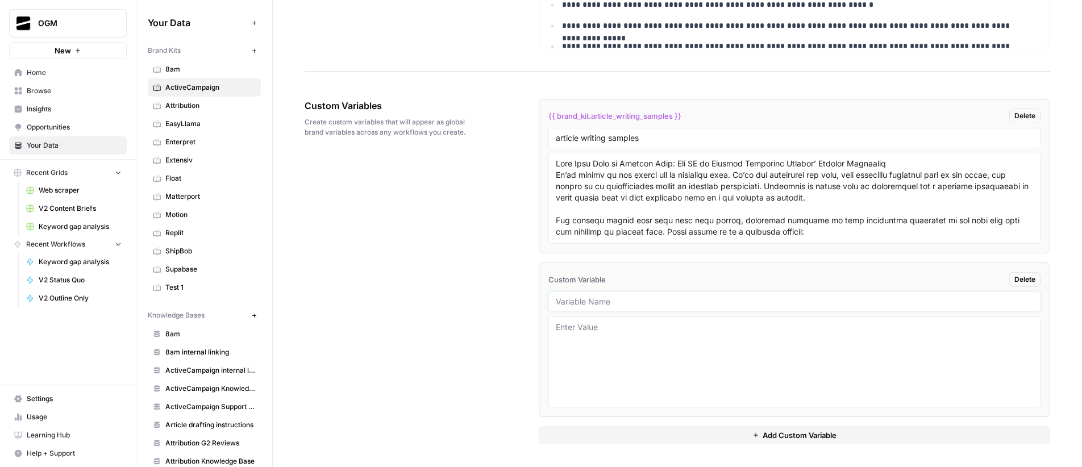
click at [592, 298] on input "text" at bounding box center [795, 302] width 478 height 10
paste input "product details input"
type input "product details input"
click at [659, 369] on textarea at bounding box center [795, 362] width 478 height 81
click at [648, 350] on textarea "To enrich screen reader interactions, please activate Accessibility in Grammarl…" at bounding box center [795, 362] width 478 height 81
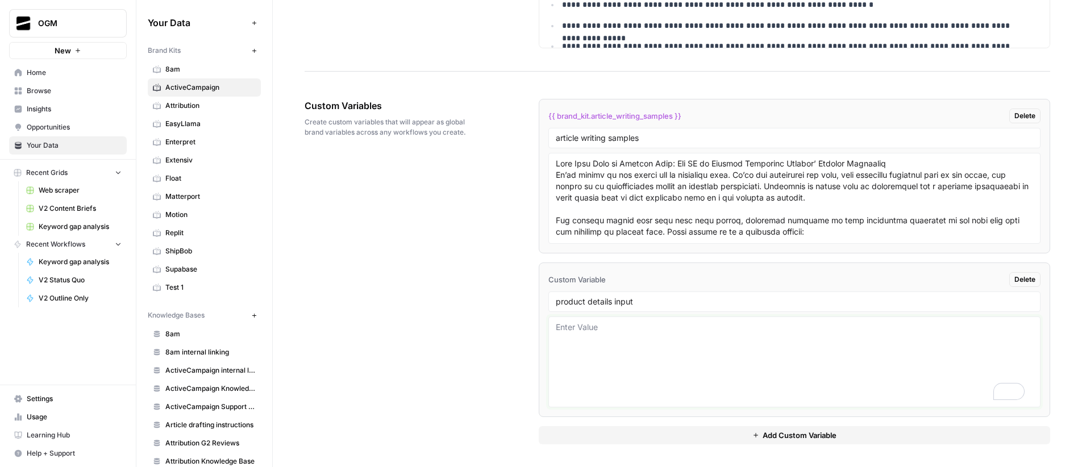
paste textarea "["# Autonomous Marketing Platform\n\nAutonomous Marketing Platform | ActiveCamp…"
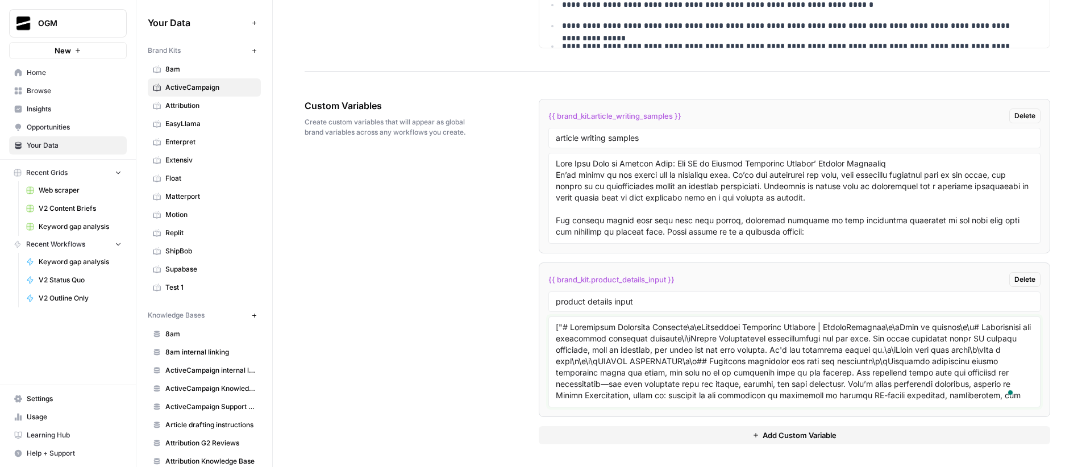
type textarea "["# Autonomous Marketing Platform\n\nAutonomous Marketing Platform | ActiveCamp…"
click at [190, 69] on span "8am" at bounding box center [210, 69] width 90 height 10
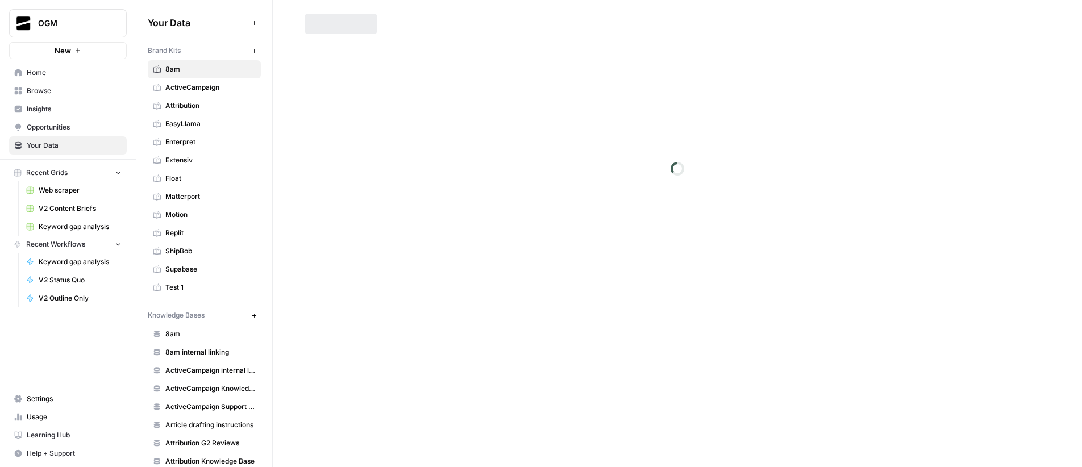
click at [208, 89] on span "ActiveCampaign" at bounding box center [210, 87] width 90 height 10
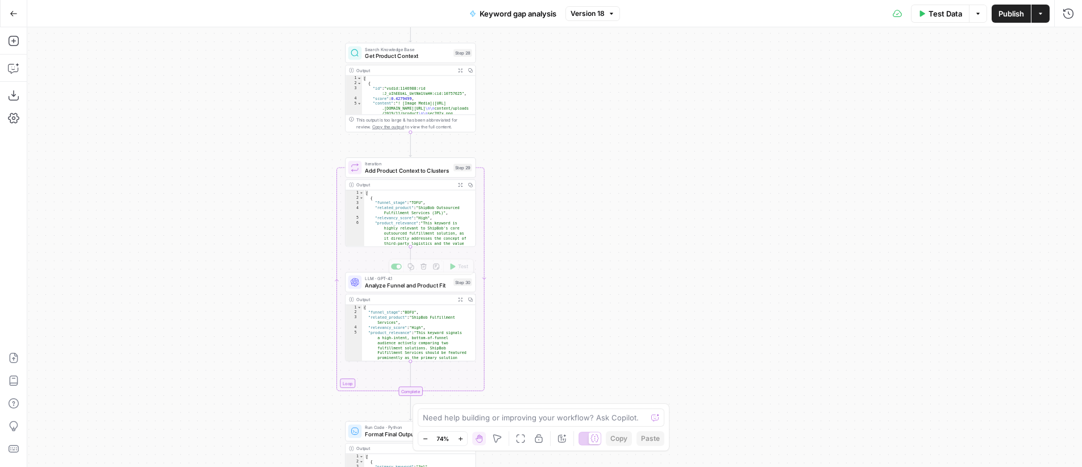
drag, startPoint x: 402, startPoint y: 280, endPoint x: 600, endPoint y: 271, distance: 197.5
click at [402, 280] on span "LLM · GPT-4.1" at bounding box center [407, 278] width 85 height 7
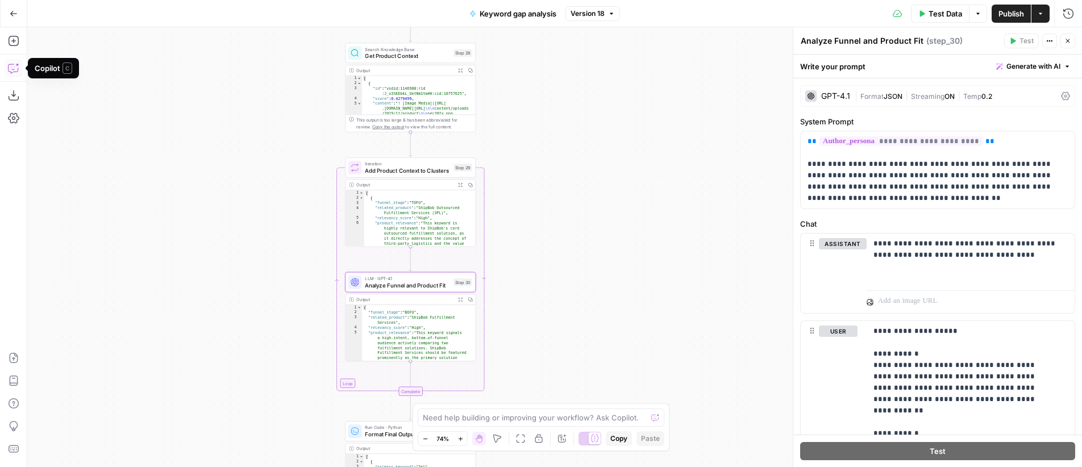
click at [16, 67] on icon "button" at bounding box center [13, 68] width 11 height 11
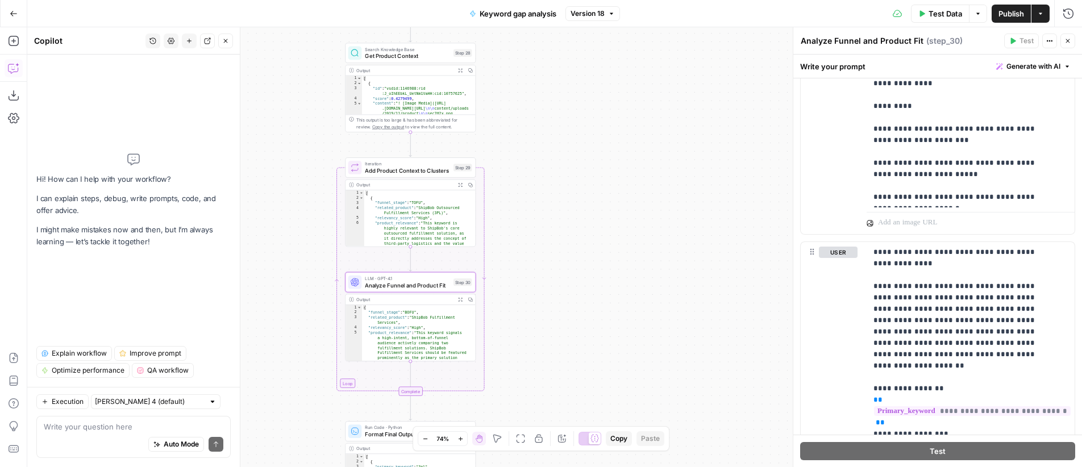
scroll to position [845, 0]
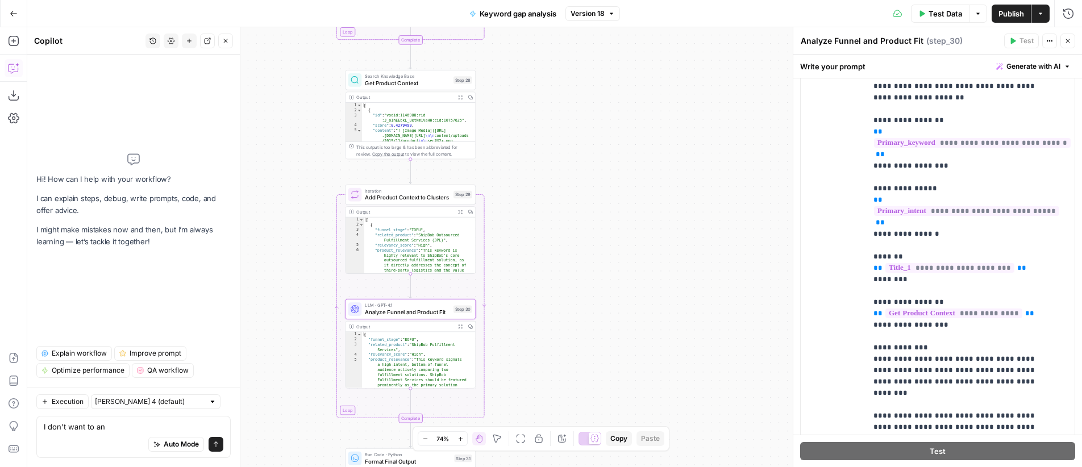
type textarea "I don't want to any"
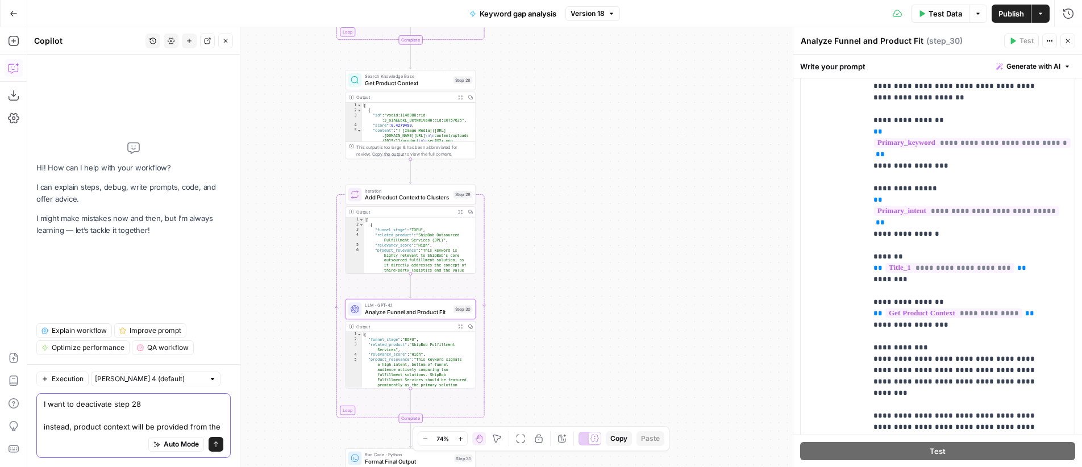
paste textarea "{{ brand_kit.product_details_input }}"
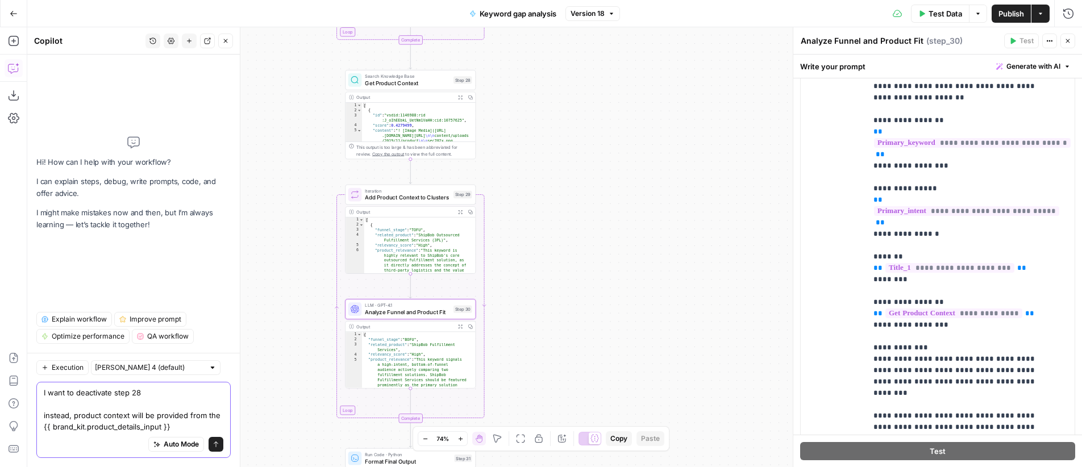
click at [131, 418] on textarea "I want to deactivate step 28 instead, product context will be provided from the…" at bounding box center [134, 409] width 180 height 45
type textarea "I want to deactivate step 28 instead, product context in step 30 will be provid…"
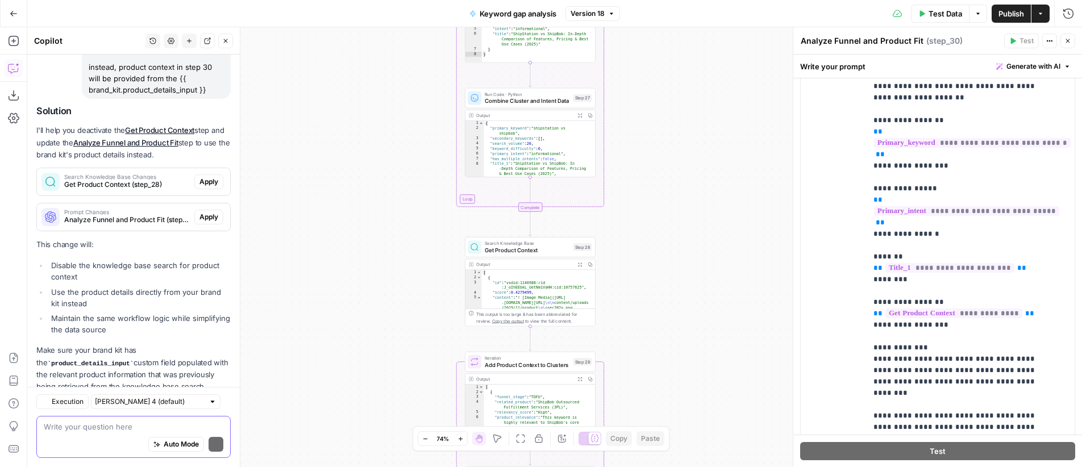
scroll to position [143, 0]
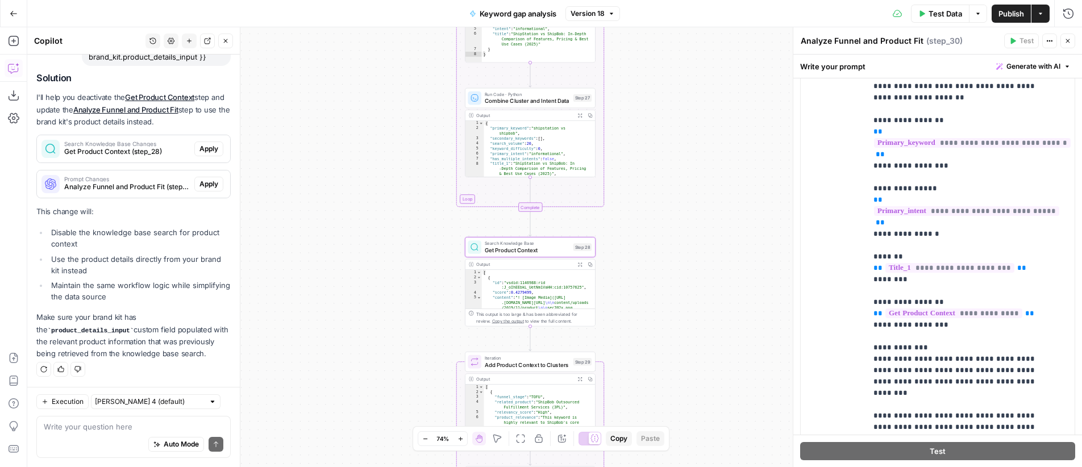
click at [204, 148] on span "Apply" at bounding box center [209, 149] width 19 height 10
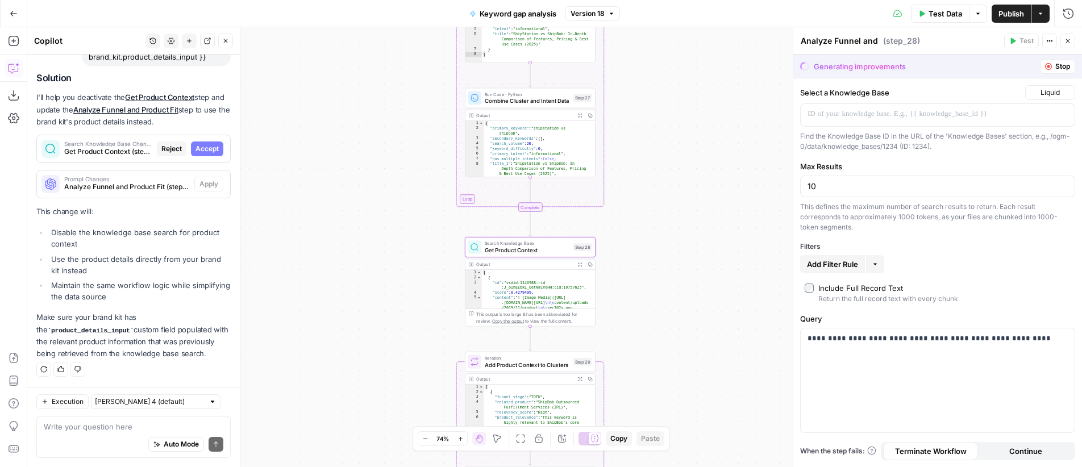
type textarea "Get Product Context"
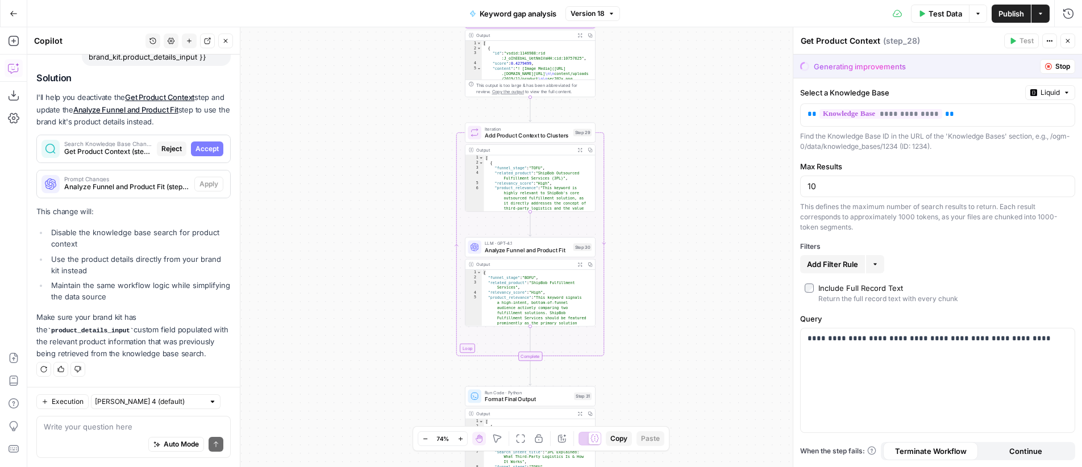
click at [196, 152] on span "Accept" at bounding box center [207, 149] width 23 height 10
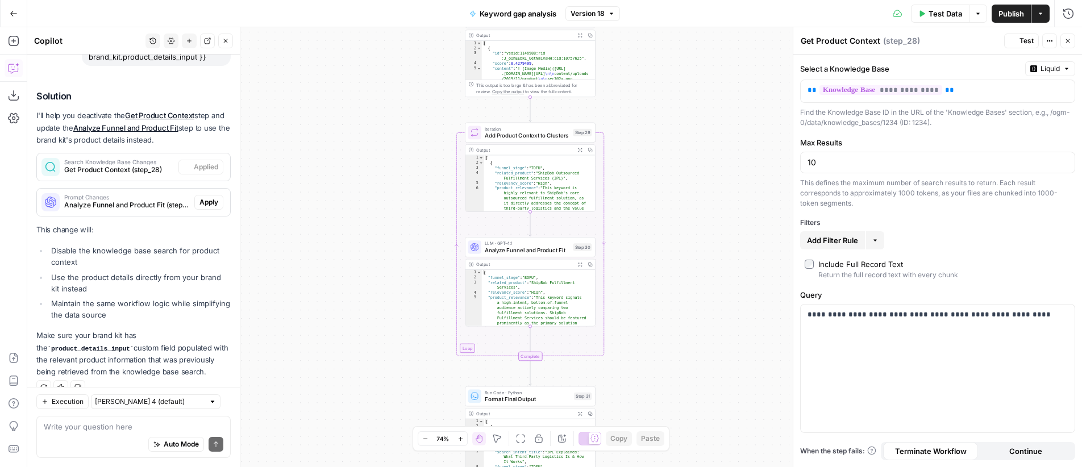
scroll to position [161, 0]
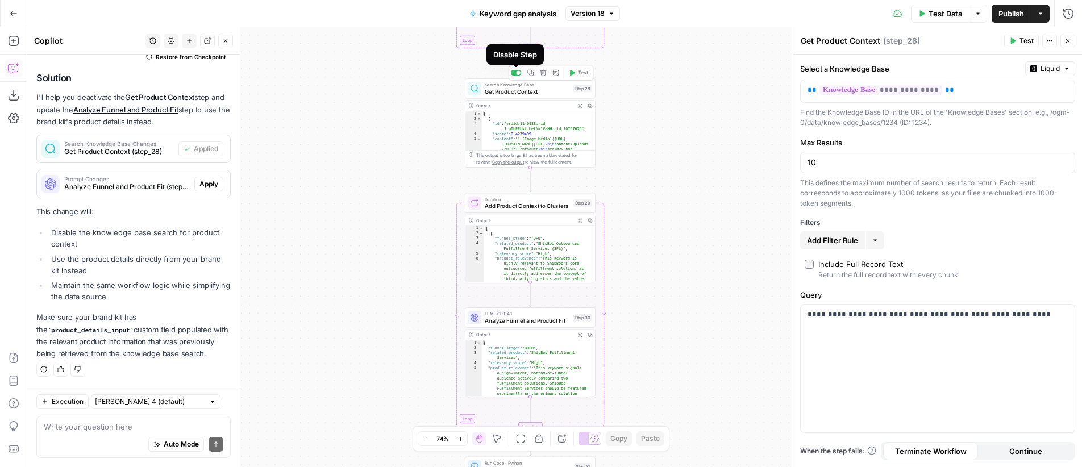
click at [514, 75] on div at bounding box center [516, 73] width 11 height 6
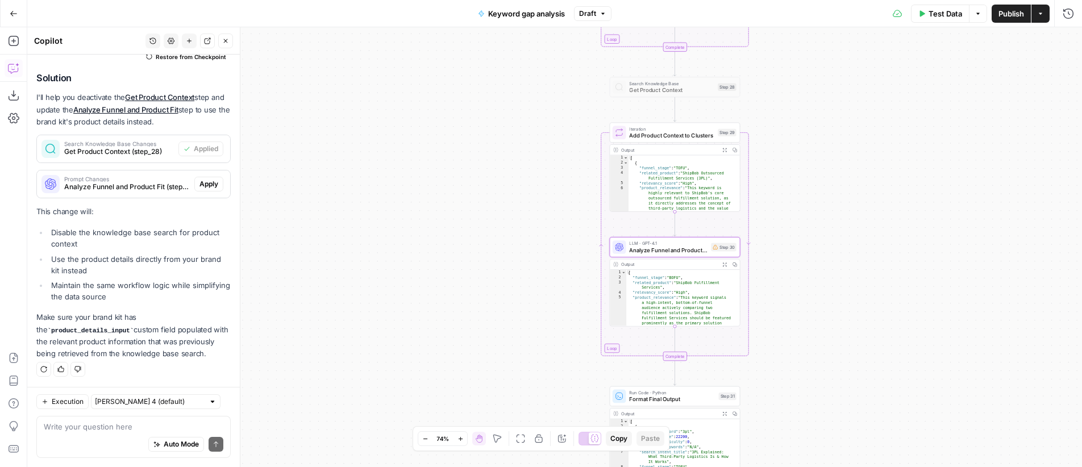
click at [204, 183] on span "Apply" at bounding box center [209, 184] width 19 height 10
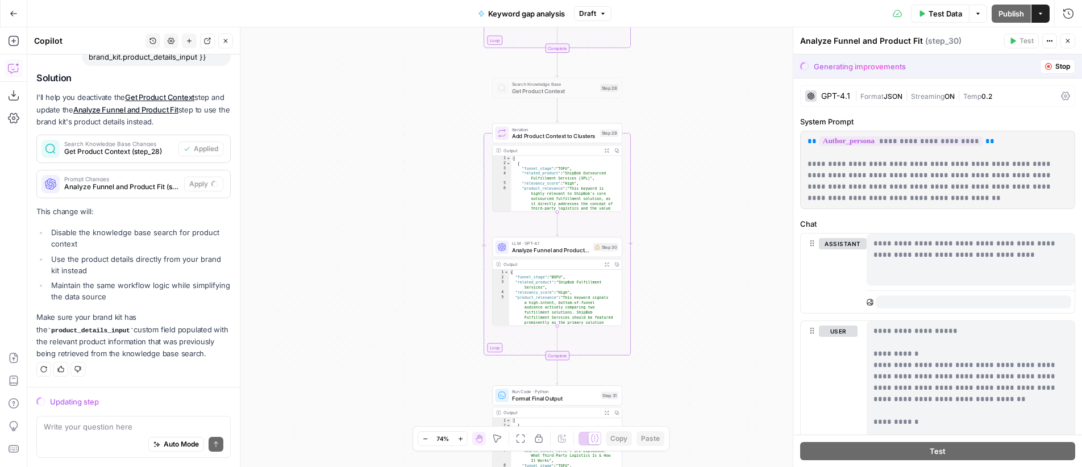
scroll to position [143, 0]
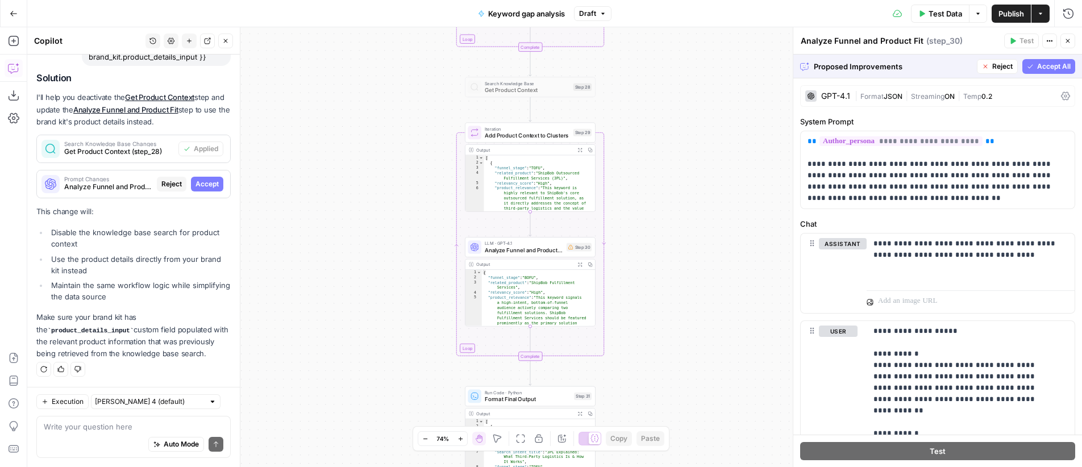
click at [1043, 67] on span "Accept All" at bounding box center [1055, 66] width 34 height 10
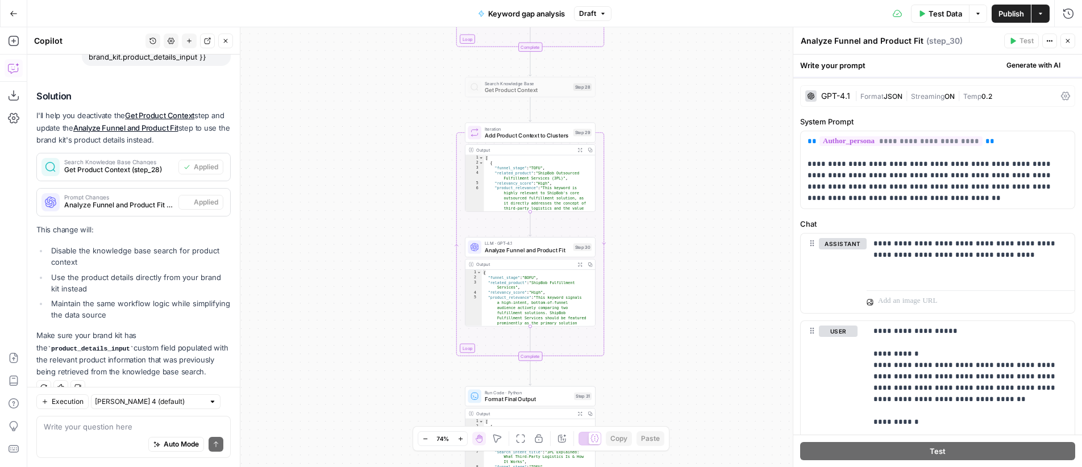
scroll to position [161, 0]
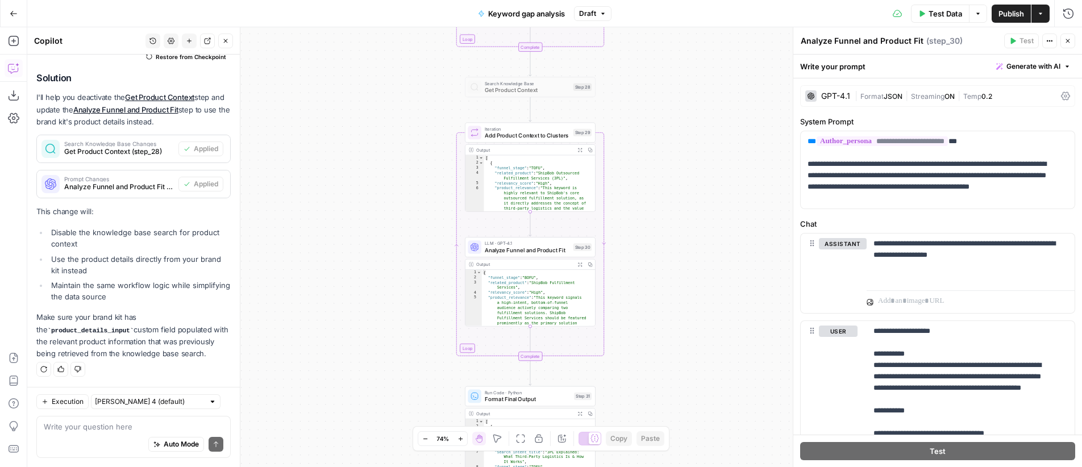
click at [109, 419] on div "Write your question here Auto Mode Send" at bounding box center [133, 437] width 194 height 42
type textarea "do we need step 29 of iteration"
click at [580, 118] on span "Test" at bounding box center [583, 116] width 10 height 7
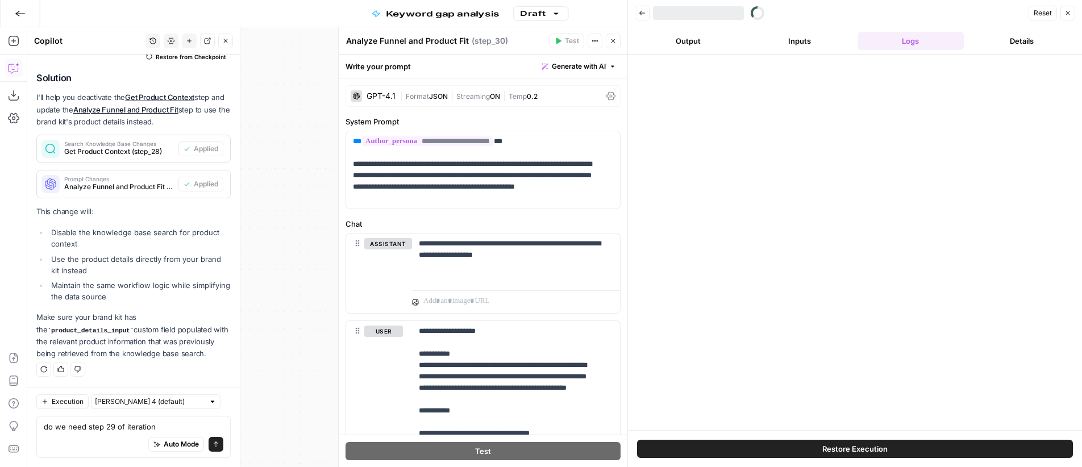
scroll to position [161, 0]
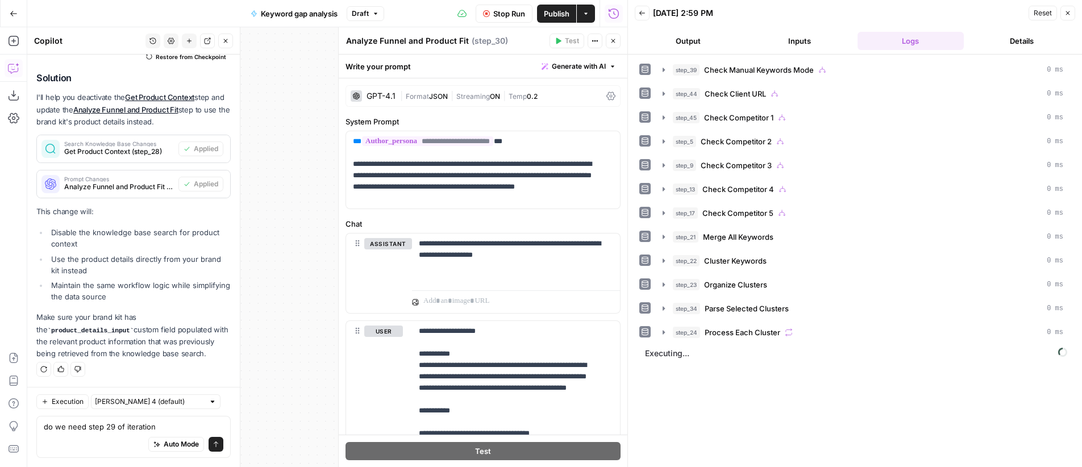
click at [611, 40] on icon "button" at bounding box center [613, 41] width 7 height 7
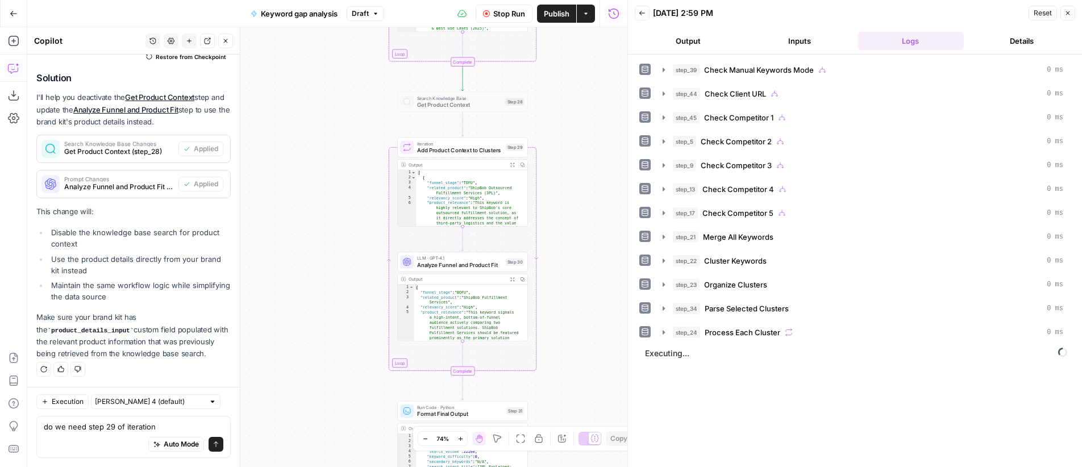
drag, startPoint x: 363, startPoint y: 144, endPoint x: 296, endPoint y: 159, distance: 68.7
click at [296, 159] on div "true true false true false true false true false true false true false false Wo…" at bounding box center [327, 247] width 600 height 440
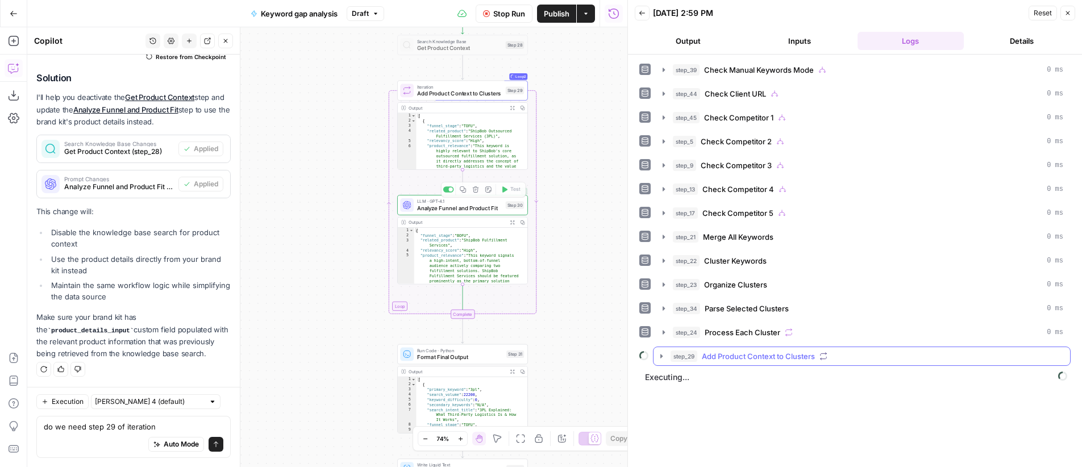
click at [740, 362] on span "Add Product Context to Clusters" at bounding box center [758, 356] width 113 height 11
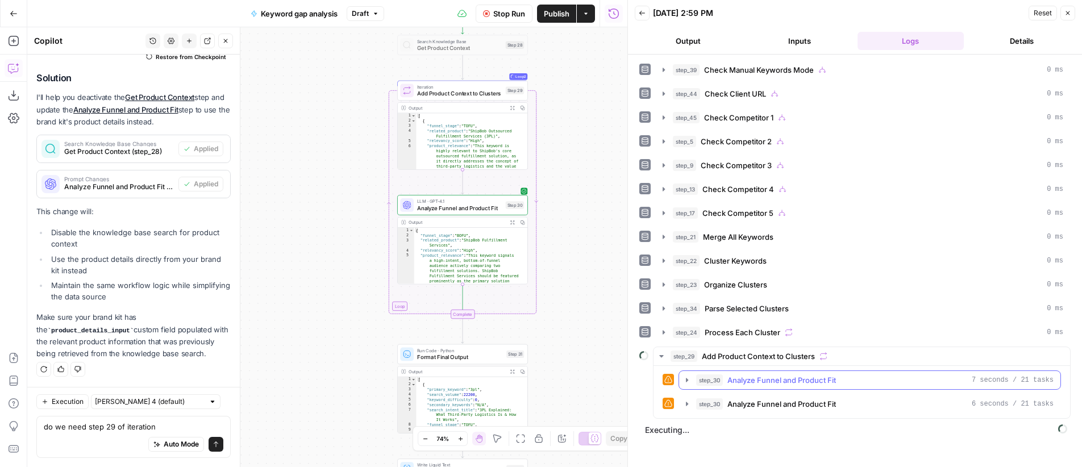
click at [740, 387] on button "step_30 Analyze Funnel and Product Fit 7 seconds / 21 tasks" at bounding box center [869, 380] width 381 height 18
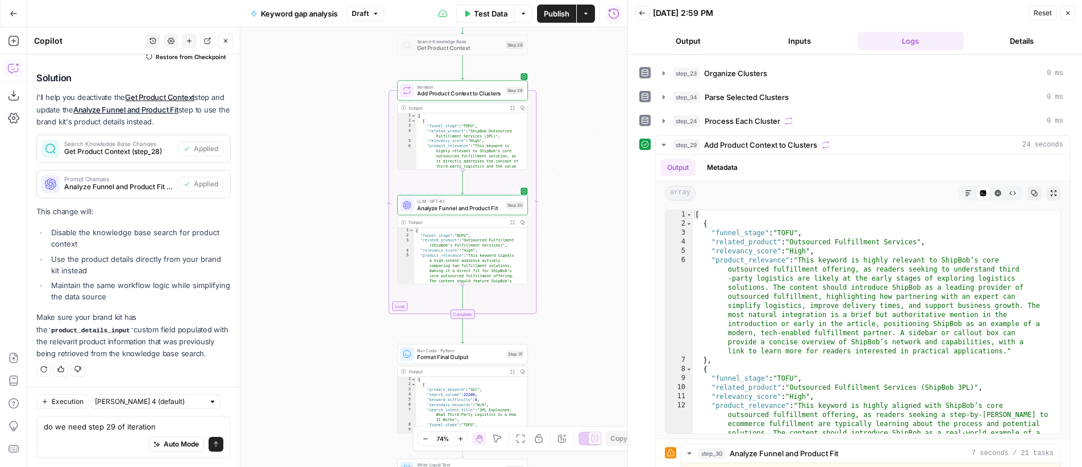
scroll to position [215, 0]
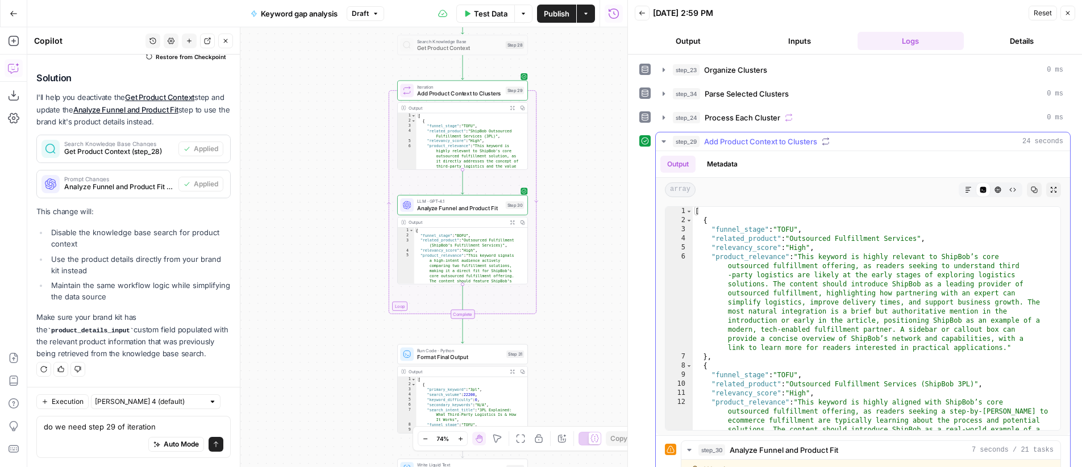
click at [737, 164] on button "Metadata" at bounding box center [722, 164] width 44 height 17
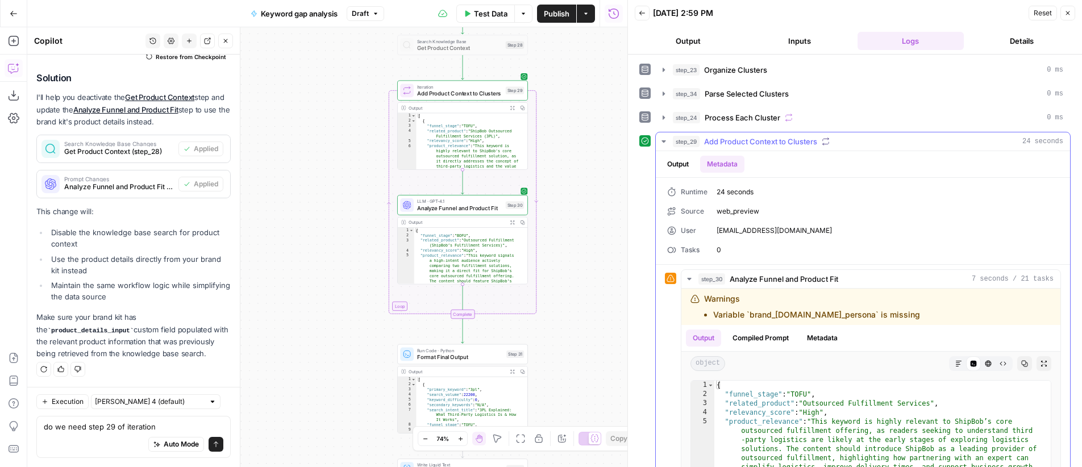
click at [675, 167] on button "Output" at bounding box center [678, 164] width 35 height 17
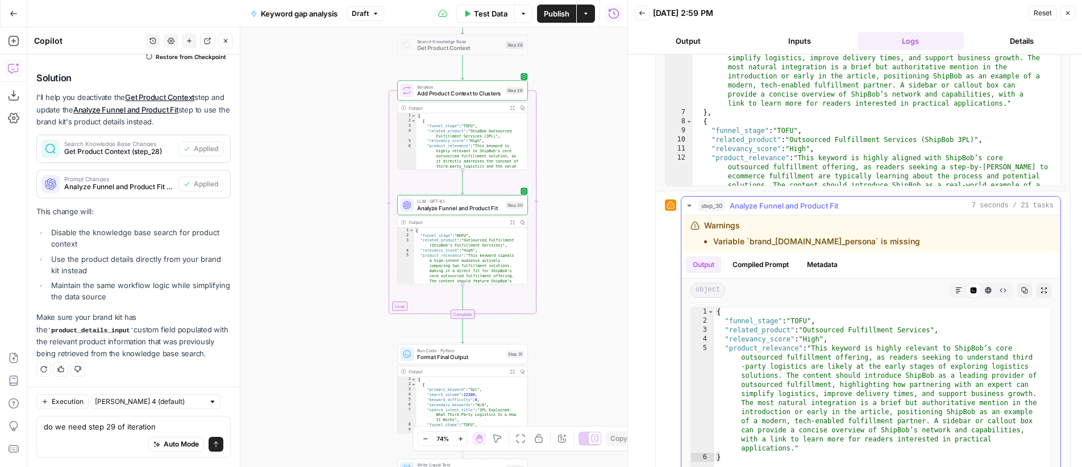
scroll to position [464, 0]
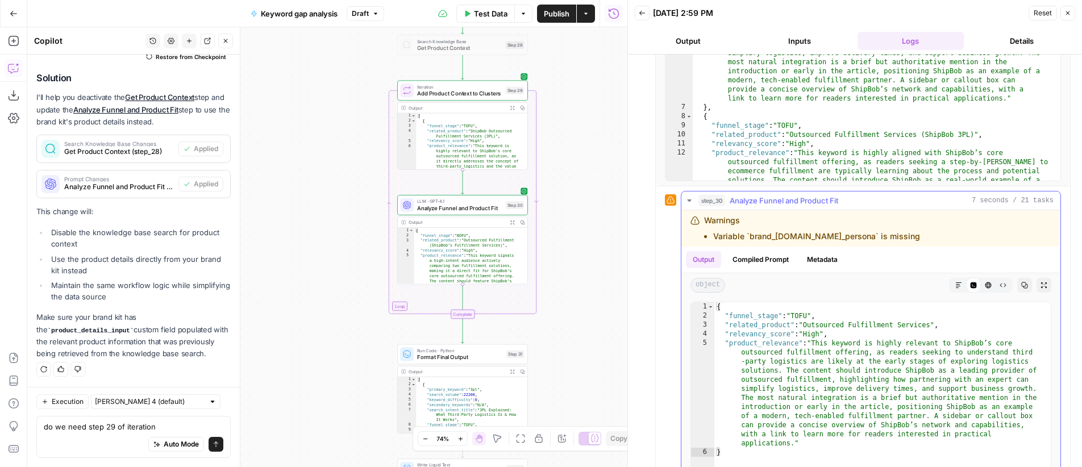
click at [764, 259] on button "Compiled Prompt" at bounding box center [761, 259] width 70 height 17
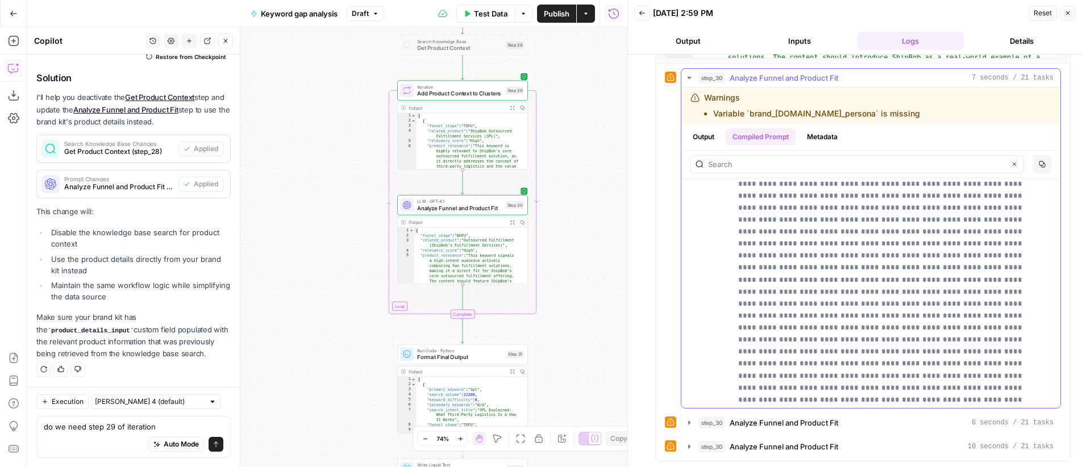
scroll to position [21261, 0]
click at [802, 74] on span "Analyze Funnel and Product Fit" at bounding box center [784, 77] width 109 height 11
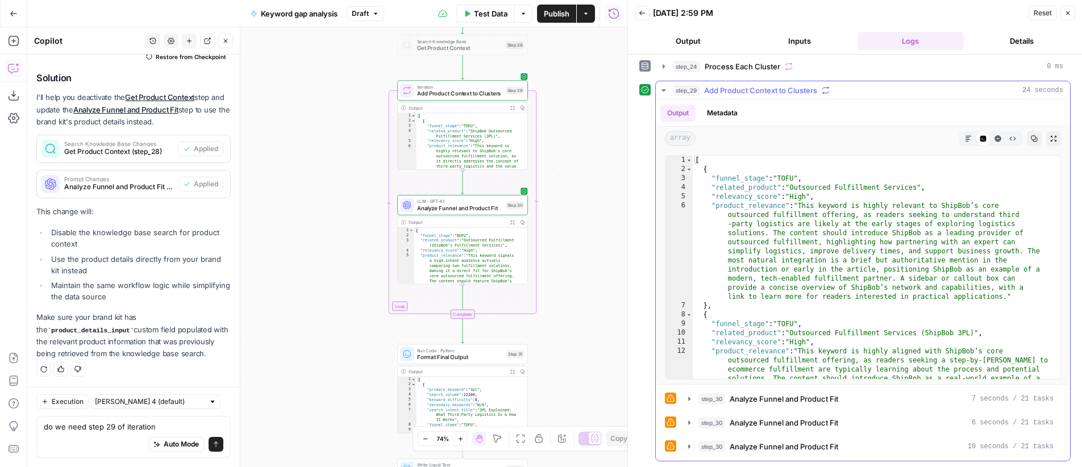
click at [719, 89] on span "Add Product Context to Clusters" at bounding box center [760, 90] width 113 height 11
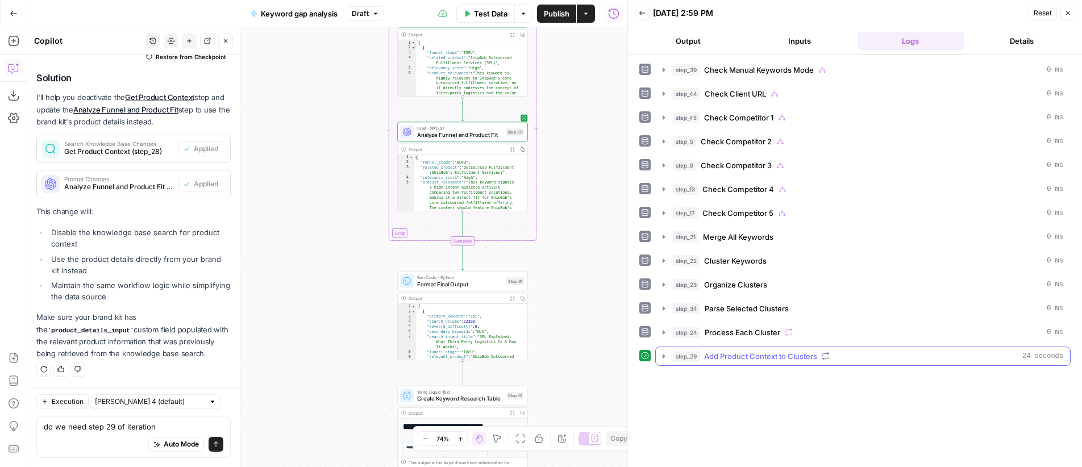
click at [759, 354] on span "Add Product Context to Clusters" at bounding box center [760, 356] width 113 height 11
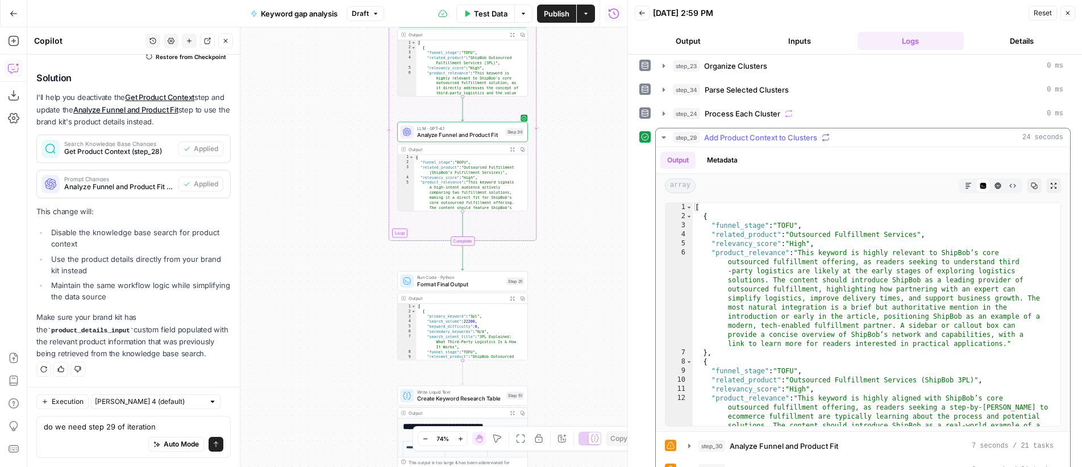
scroll to position [266, 0]
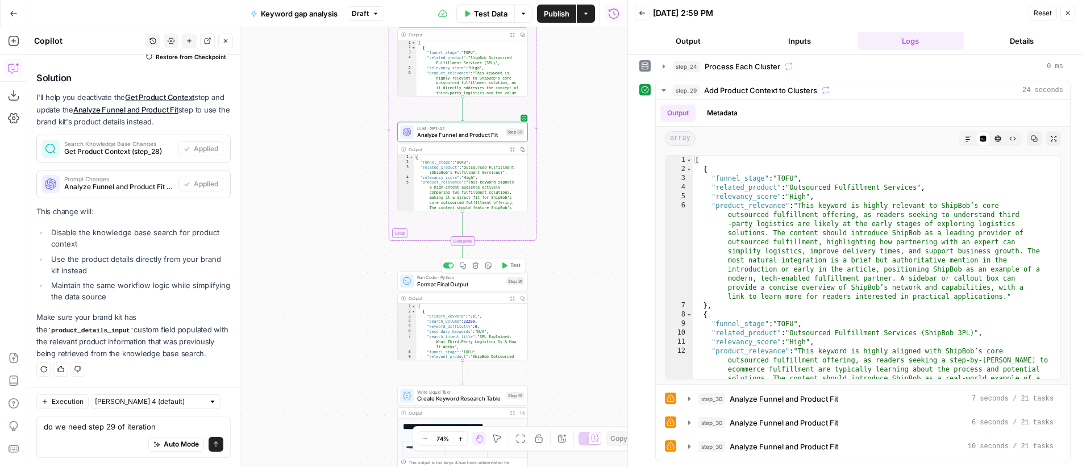
click at [509, 265] on button "Test" at bounding box center [511, 265] width 26 height 11
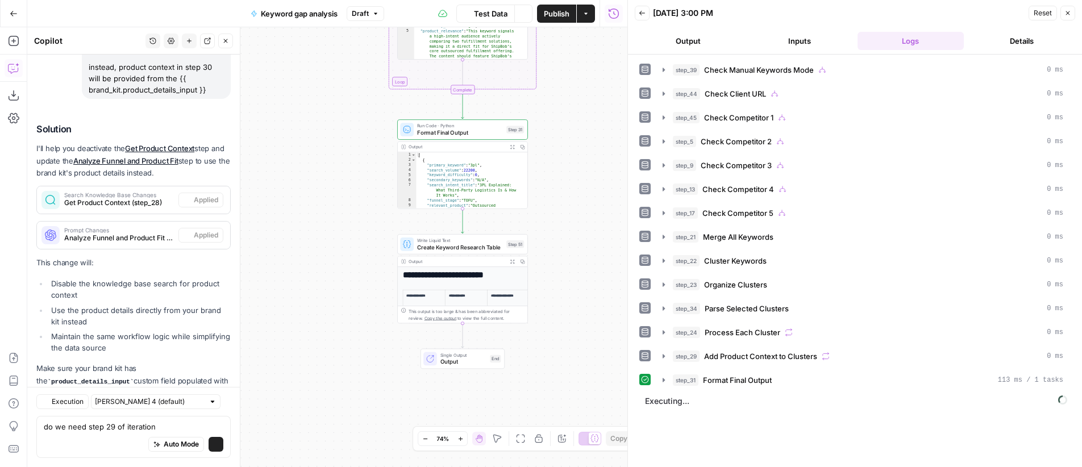
scroll to position [161, 0]
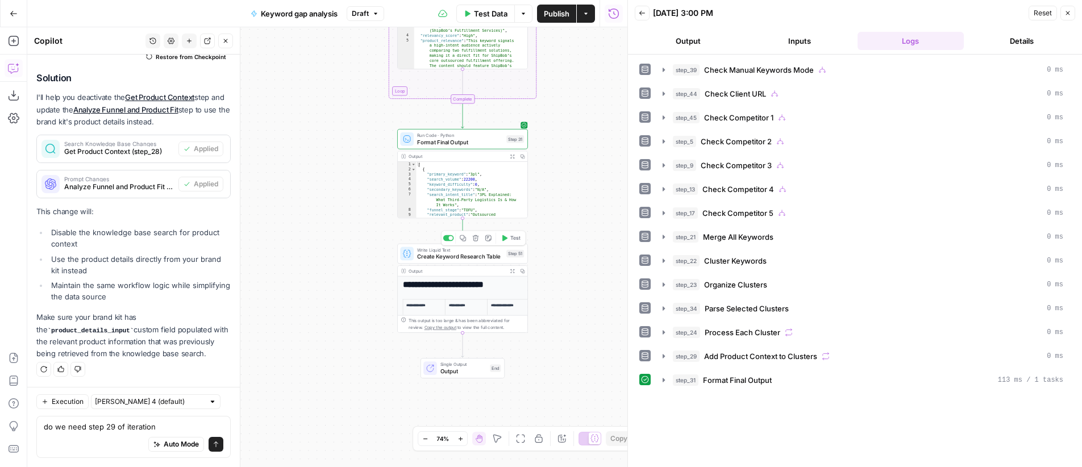
click at [511, 239] on span "Test" at bounding box center [516, 237] width 10 height 7
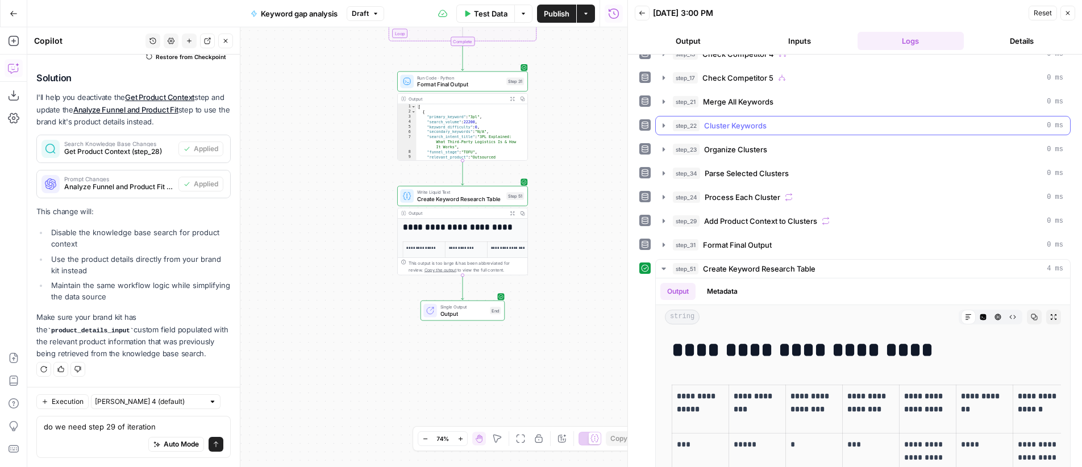
scroll to position [237, 0]
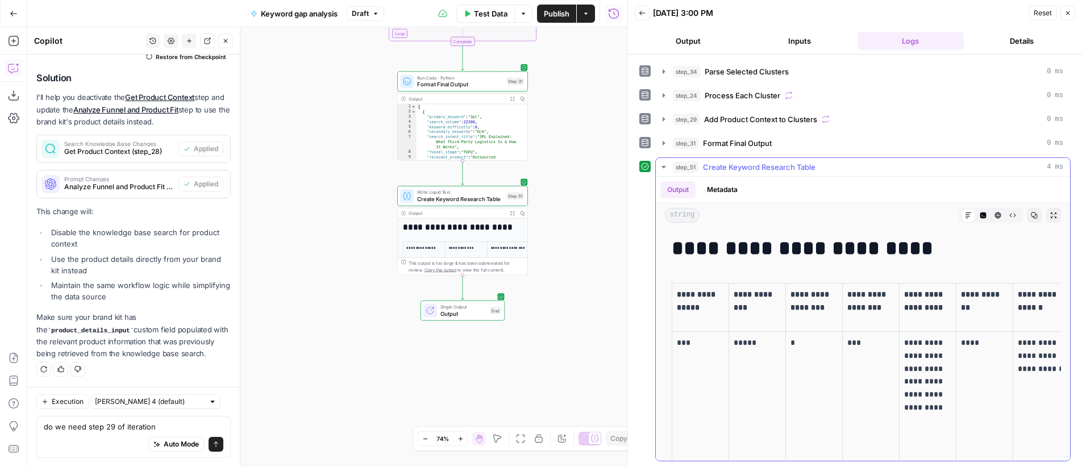
click at [1047, 219] on button "Expand Output" at bounding box center [1054, 215] width 15 height 15
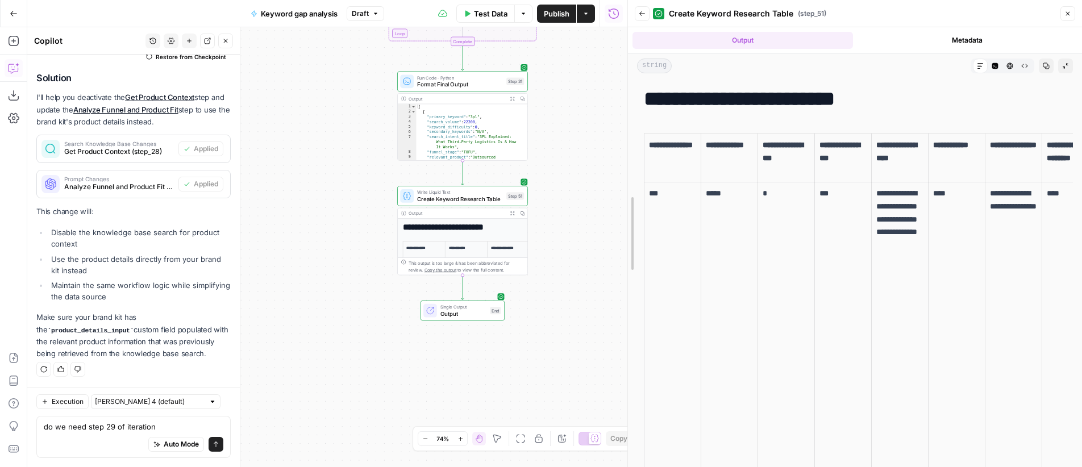
drag, startPoint x: 629, startPoint y: 234, endPoint x: 605, endPoint y: 248, distance: 27.0
click at [499, 234] on body "OGM New Home Browse Insights Opportunities Your Data Recent Grids Web scraper V…" at bounding box center [541, 233] width 1082 height 467
drag, startPoint x: 628, startPoint y: 244, endPoint x: 518, endPoint y: 246, distance: 109.7
click at [518, 246] on body "OGM New Home Browse Insights Opportunities Your Data Recent Grids Web scraper V…" at bounding box center [541, 233] width 1082 height 467
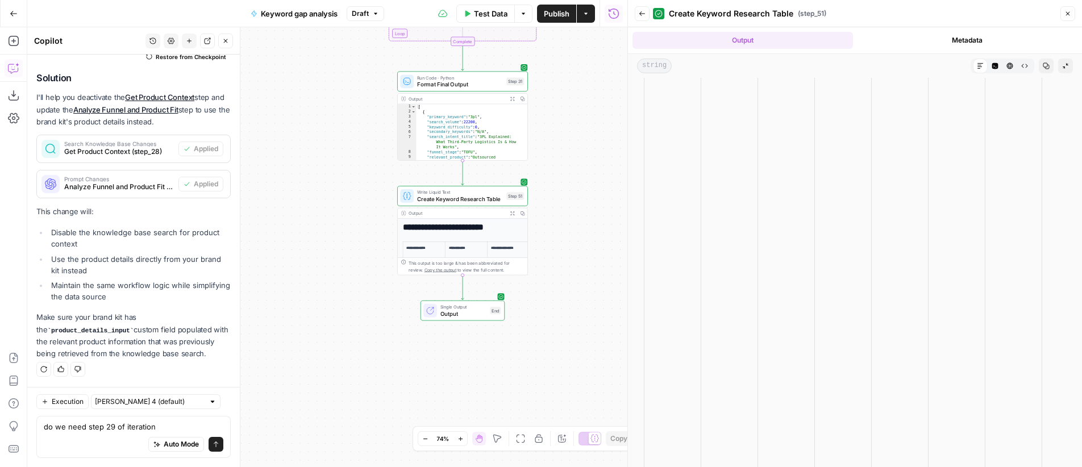
scroll to position [909, 0]
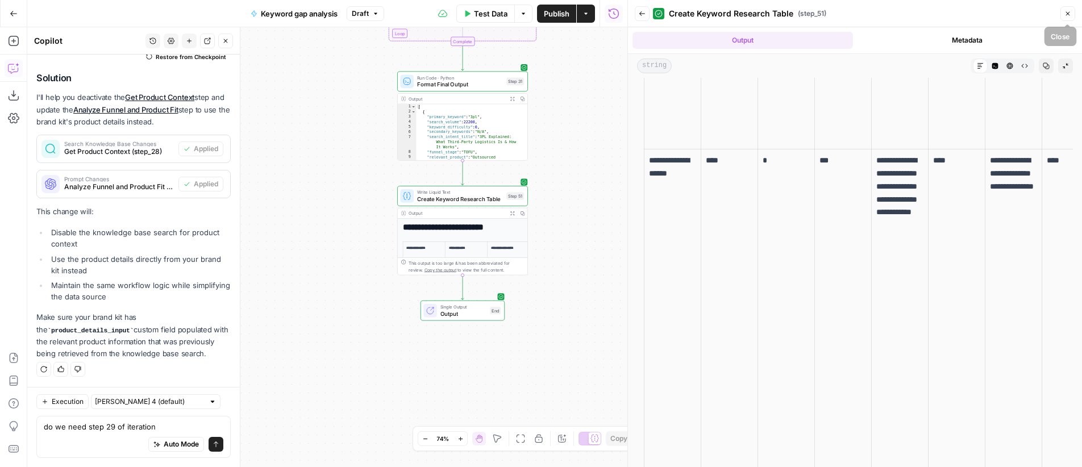
click at [1071, 13] on icon "button" at bounding box center [1068, 13] width 7 height 7
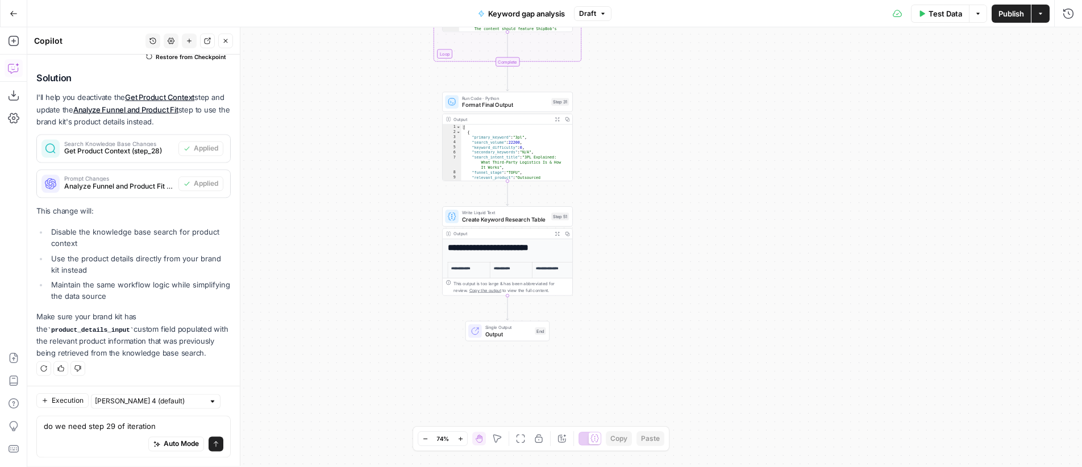
scroll to position [161, 0]
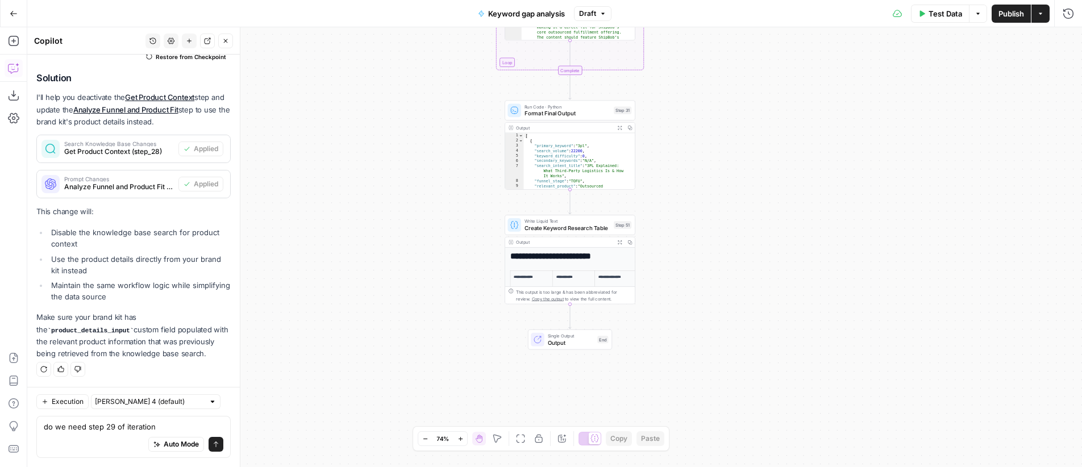
drag, startPoint x: 645, startPoint y: 175, endPoint x: 721, endPoint y: 182, distance: 76.5
click at [716, 185] on div "true true false true false true false true false true false true false false Wo…" at bounding box center [554, 247] width 1055 height 440
click at [1016, 12] on span "Publish" at bounding box center [1012, 13] width 26 height 11
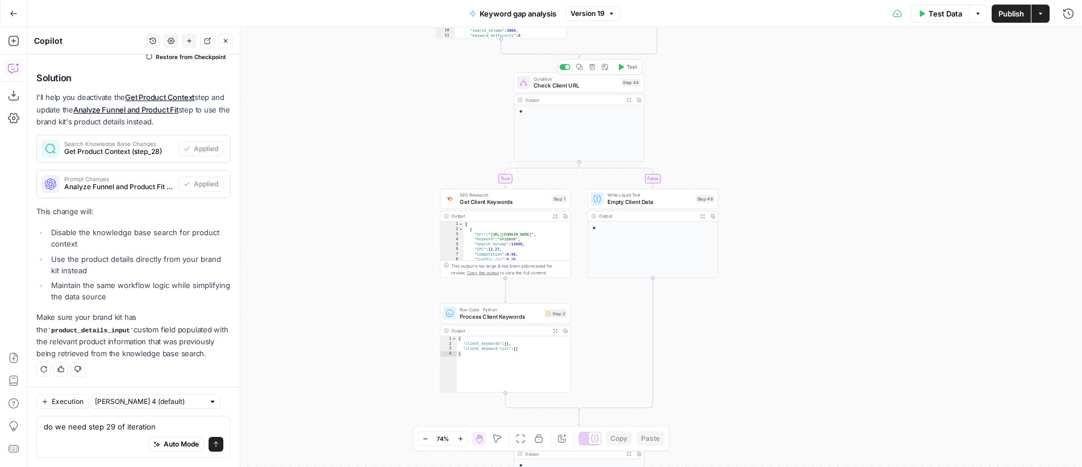
click at [633, 67] on span "Test" at bounding box center [632, 66] width 10 height 7
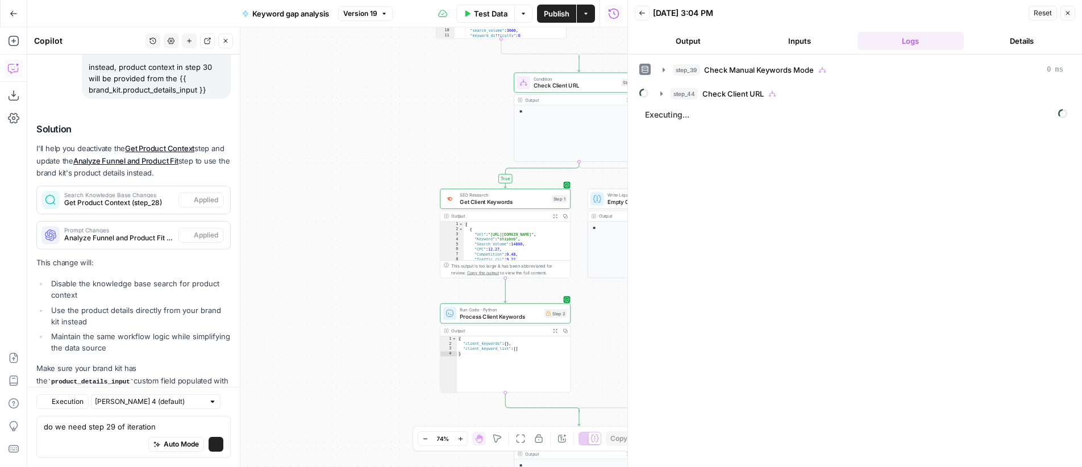
scroll to position [161, 0]
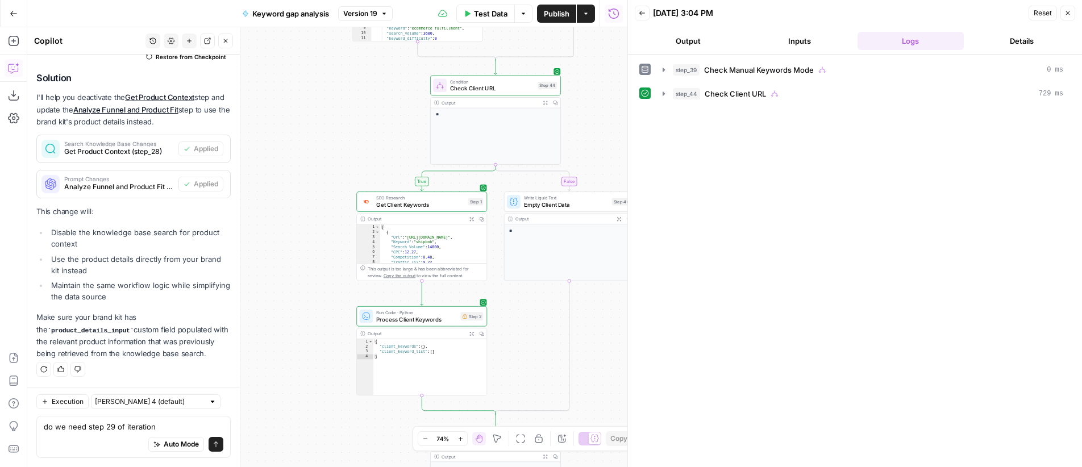
drag, startPoint x: 369, startPoint y: 161, endPoint x: 286, endPoint y: 163, distance: 83.0
click at [286, 163] on div "true true false true false true false true false true false true false false Wo…" at bounding box center [327, 247] width 600 height 440
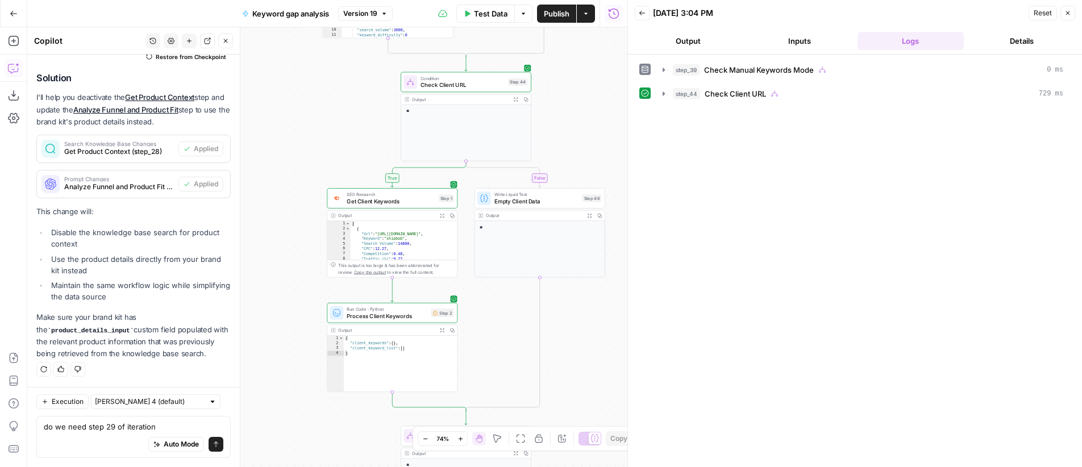
drag, startPoint x: 335, startPoint y: 146, endPoint x: 306, endPoint y: 142, distance: 29.8
click at [306, 142] on div "true true false true false true false true false true false true false false Wo…" at bounding box center [327, 247] width 600 height 440
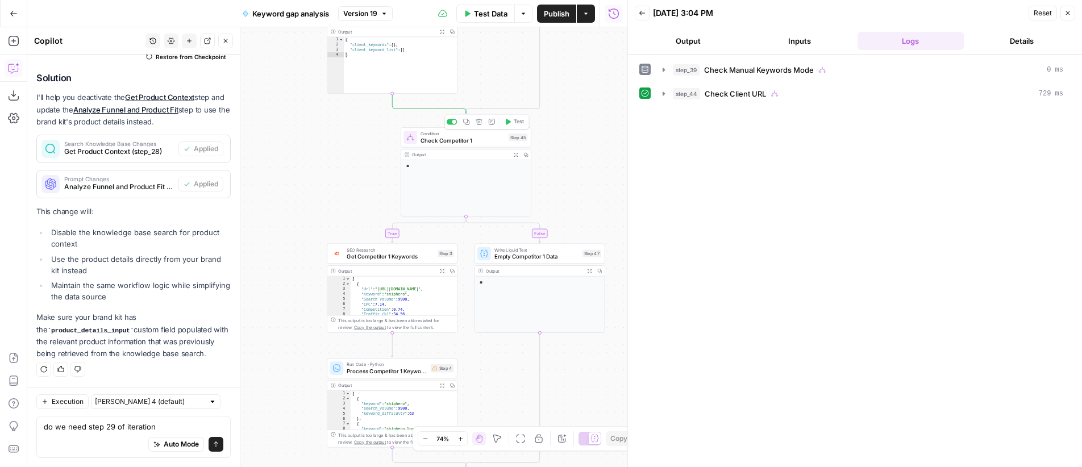
click at [514, 121] on span "Test" at bounding box center [519, 121] width 10 height 7
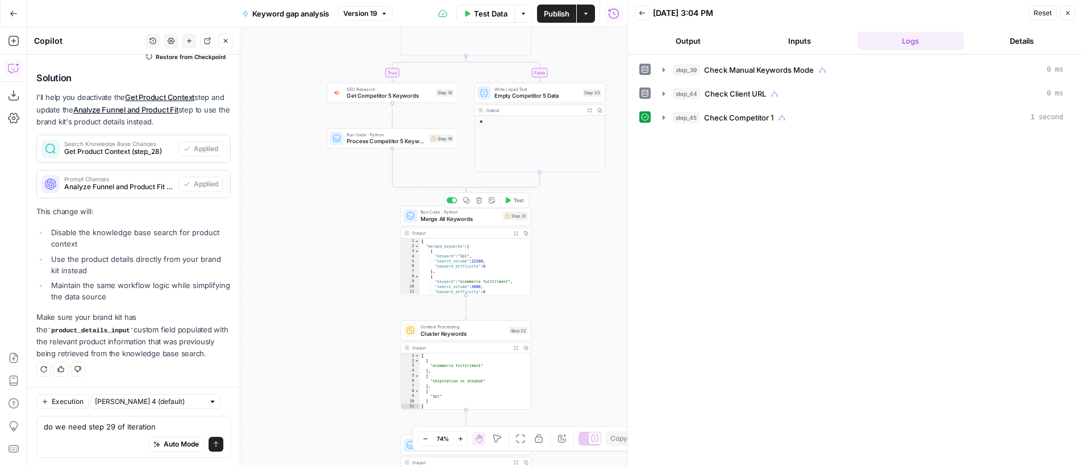
click at [447, 218] on span "Merge All Keywords" at bounding box center [460, 219] width 79 height 9
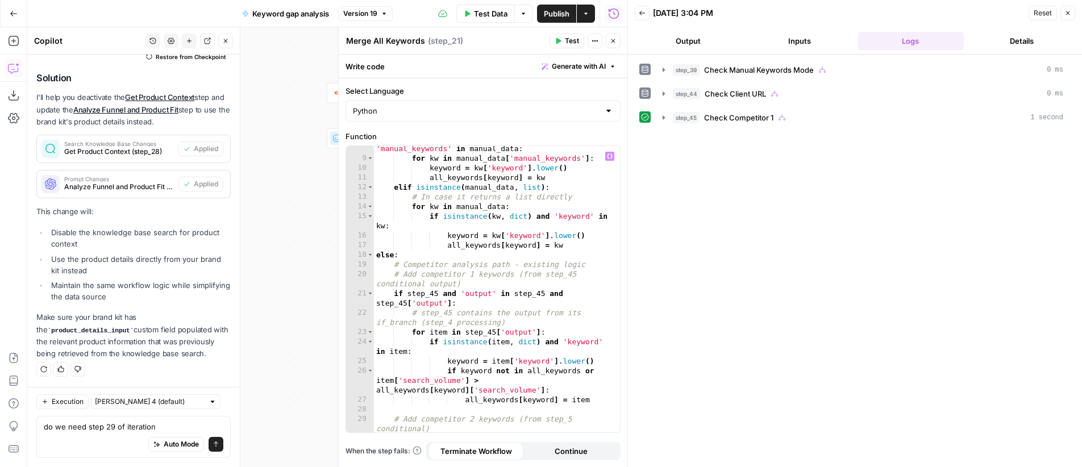
scroll to position [0, 0]
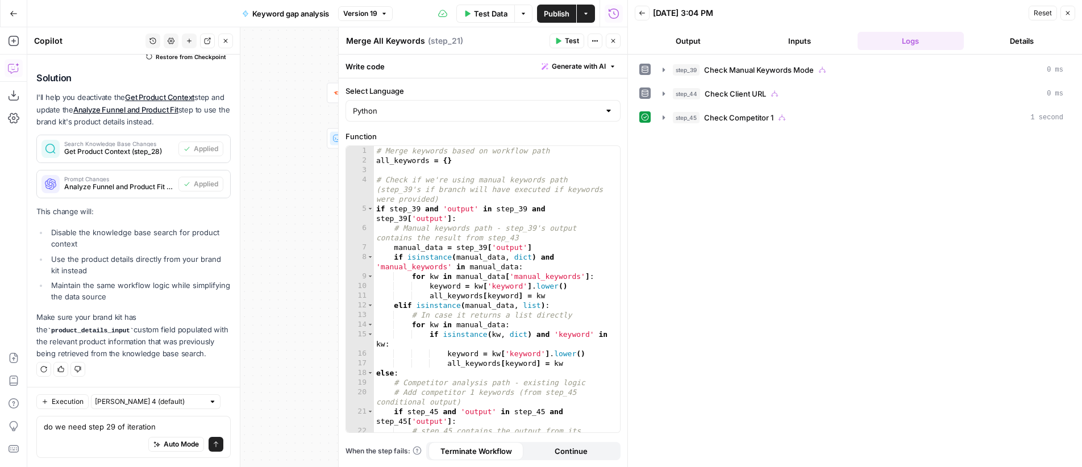
click at [616, 39] on icon "button" at bounding box center [613, 41] width 7 height 7
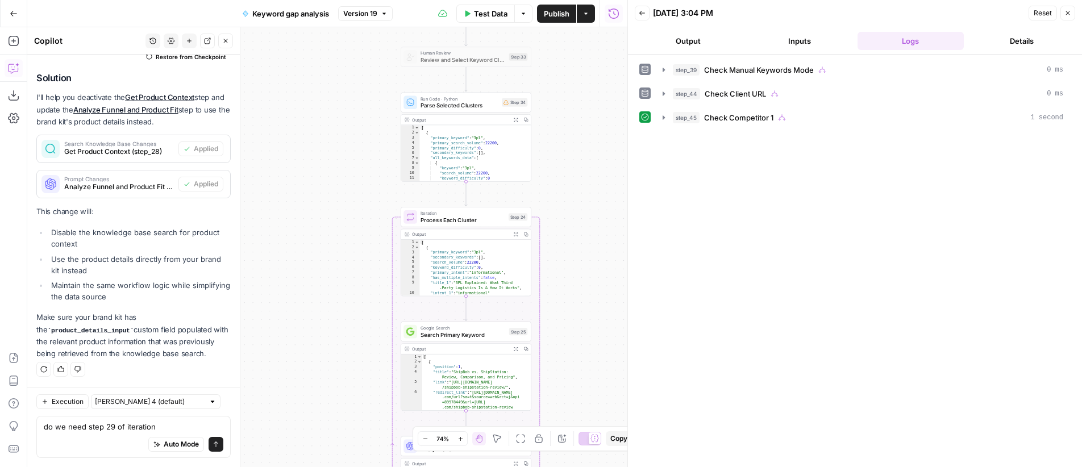
click at [464, 103] on span "Parse Selected Clusters" at bounding box center [460, 105] width 78 height 9
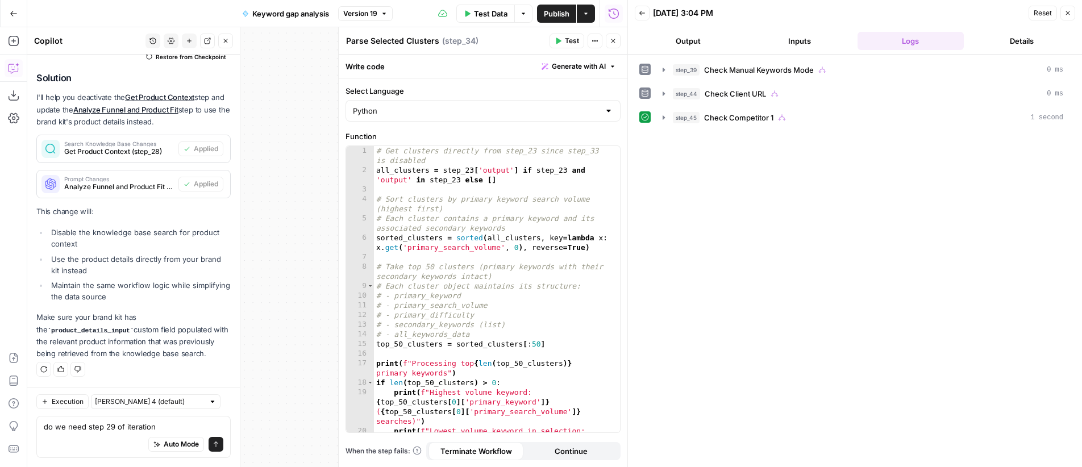
click at [612, 39] on icon "button" at bounding box center [613, 41] width 7 height 7
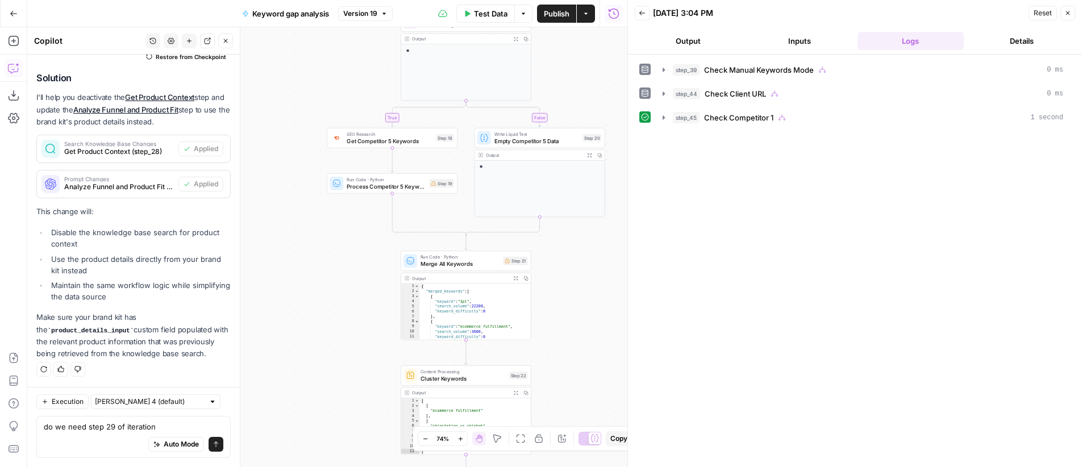
click at [1045, 15] on span "Reset" at bounding box center [1043, 13] width 18 height 10
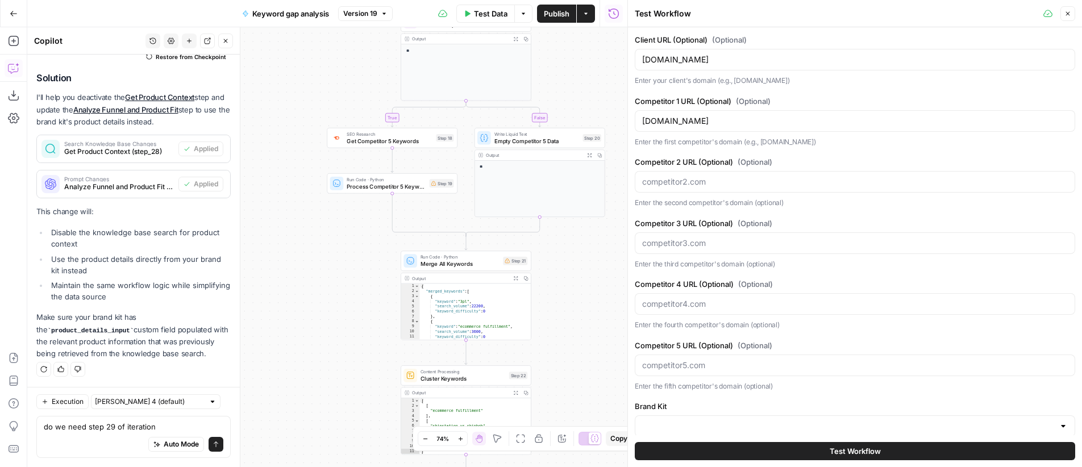
type input "ShipBob"
click at [900, 451] on button "Test Workflow" at bounding box center [855, 451] width 441 height 18
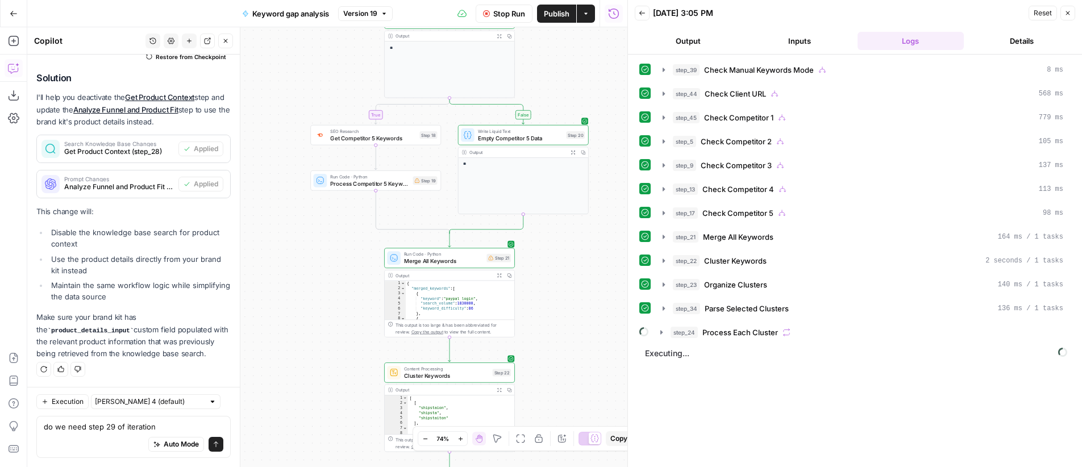
drag, startPoint x: 296, startPoint y: 218, endPoint x: 279, endPoint y: 215, distance: 16.8
click at [279, 215] on div "true true false true false true false true false true false true false false Wo…" at bounding box center [327, 247] width 600 height 440
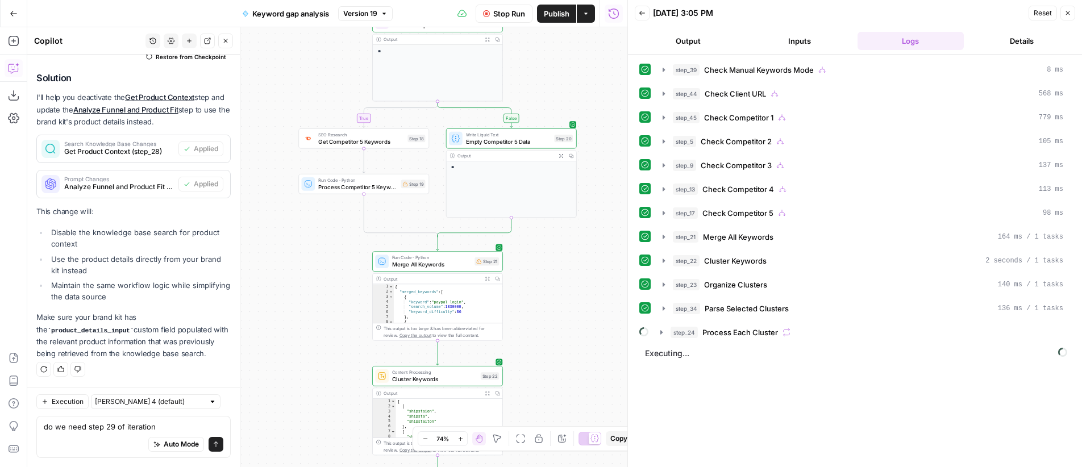
drag, startPoint x: 606, startPoint y: 280, endPoint x: 595, endPoint y: 284, distance: 11.5
click at [595, 284] on div "true true false true false true false true false true false true false false Wo…" at bounding box center [327, 247] width 600 height 440
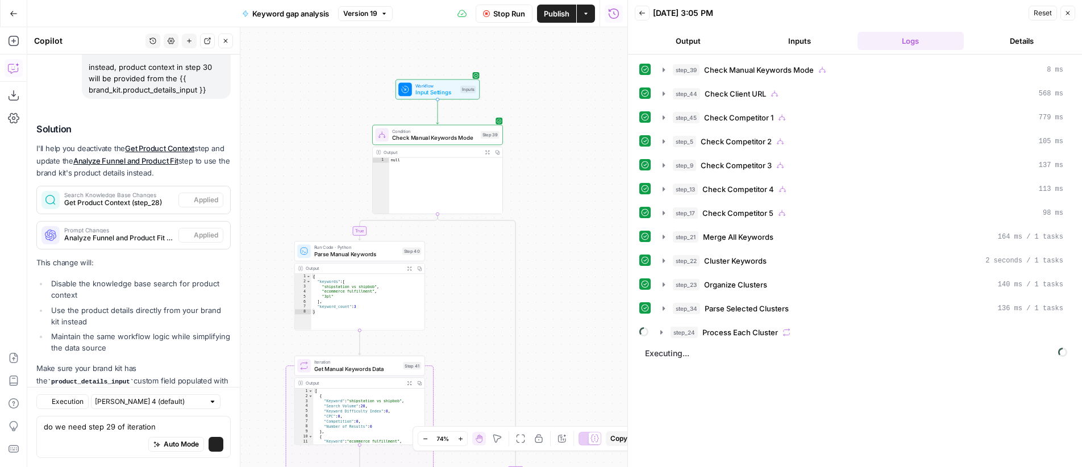
scroll to position [161, 0]
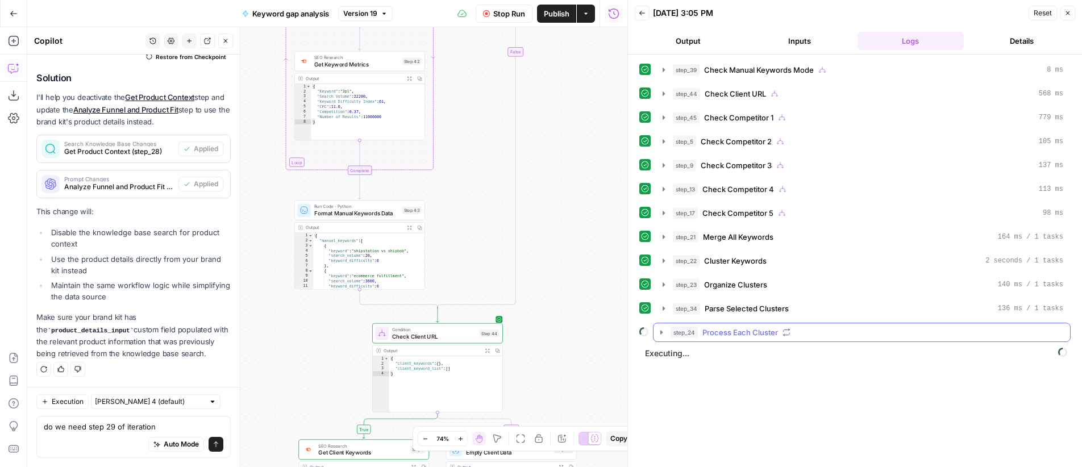
click at [669, 325] on button "step_24 Process Each Cluster" at bounding box center [862, 332] width 417 height 18
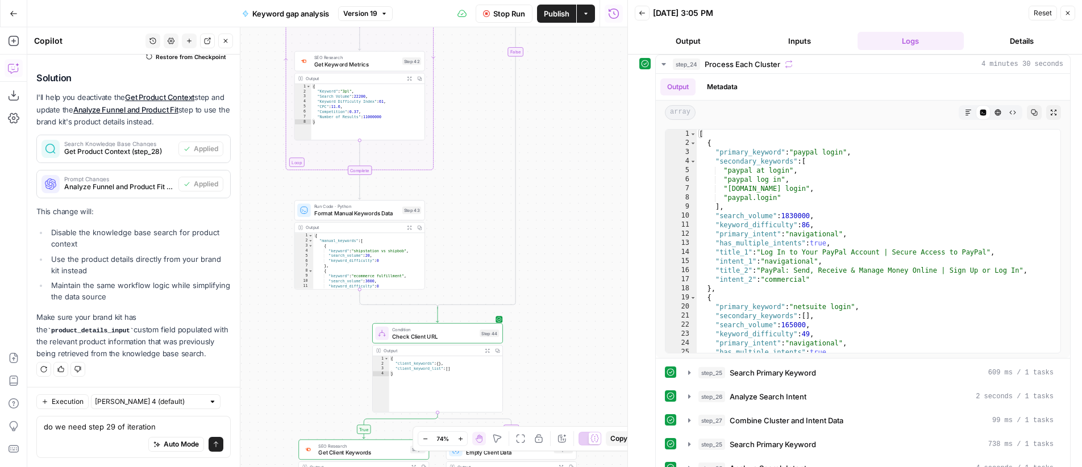
scroll to position [198, 0]
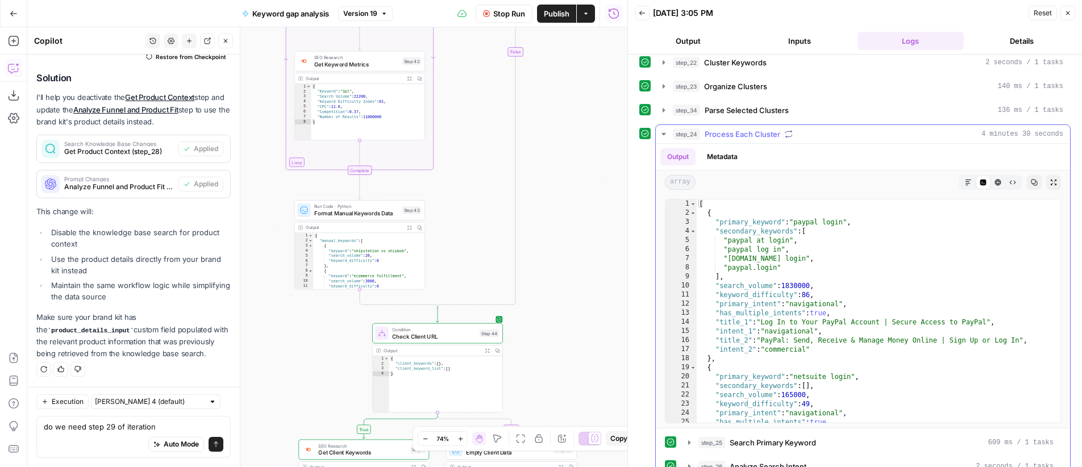
click at [674, 131] on span "step_24" at bounding box center [686, 133] width 27 height 11
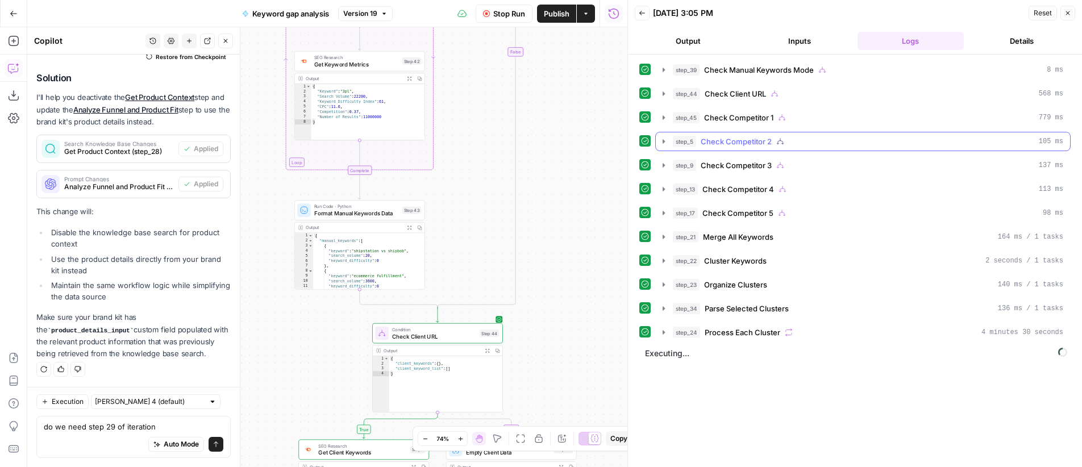
scroll to position [0, 0]
click at [500, 10] on span "Stop Run" at bounding box center [509, 13] width 32 height 11
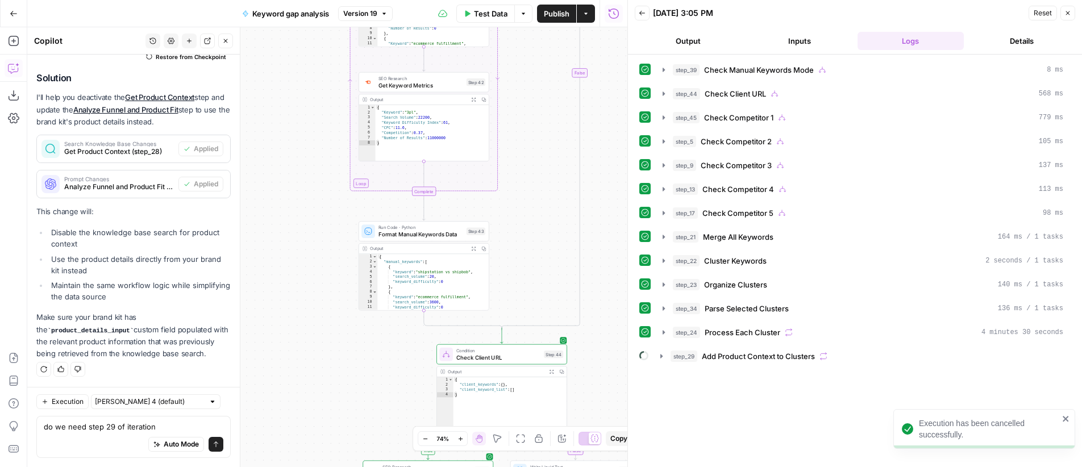
drag, startPoint x: 573, startPoint y: 131, endPoint x: 637, endPoint y: 152, distance: 67.6
click at [637, 152] on body "Execution has been cancelled successfully. OGM New Home Browse Insights Opportu…" at bounding box center [541, 233] width 1082 height 467
click at [1067, 10] on icon "button" at bounding box center [1068, 13] width 7 height 7
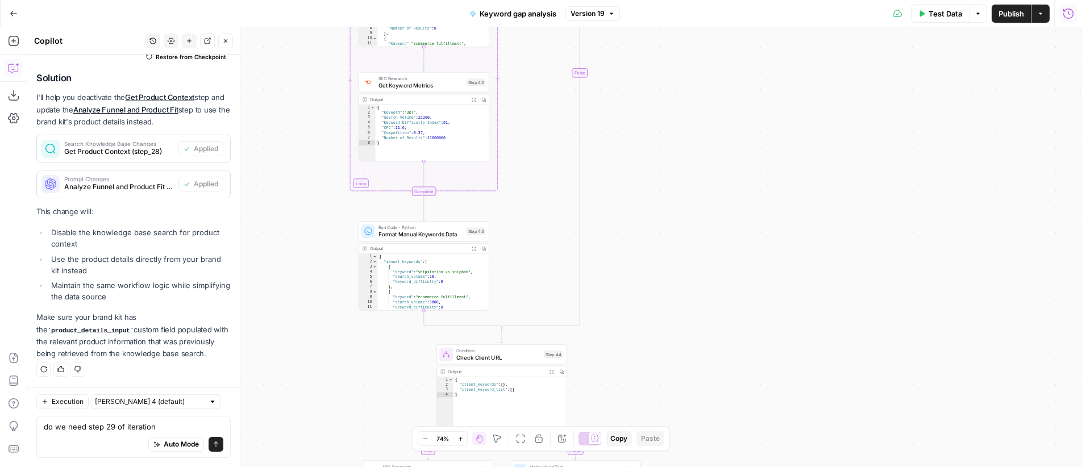
click at [1009, 15] on span "Publish" at bounding box center [1012, 13] width 26 height 11
drag, startPoint x: 165, startPoint y: 429, endPoint x: 11, endPoint y: 434, distance: 154.1
click at [11, 434] on body "Workflow published successfully OGM New Home Browse Insights Opportunities Your…" at bounding box center [541, 233] width 1082 height 467
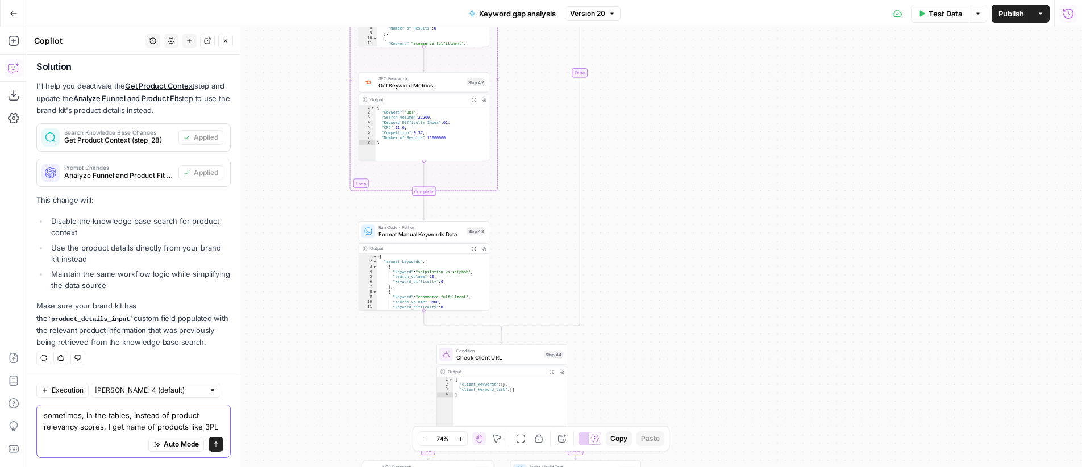
scroll to position [184, 0]
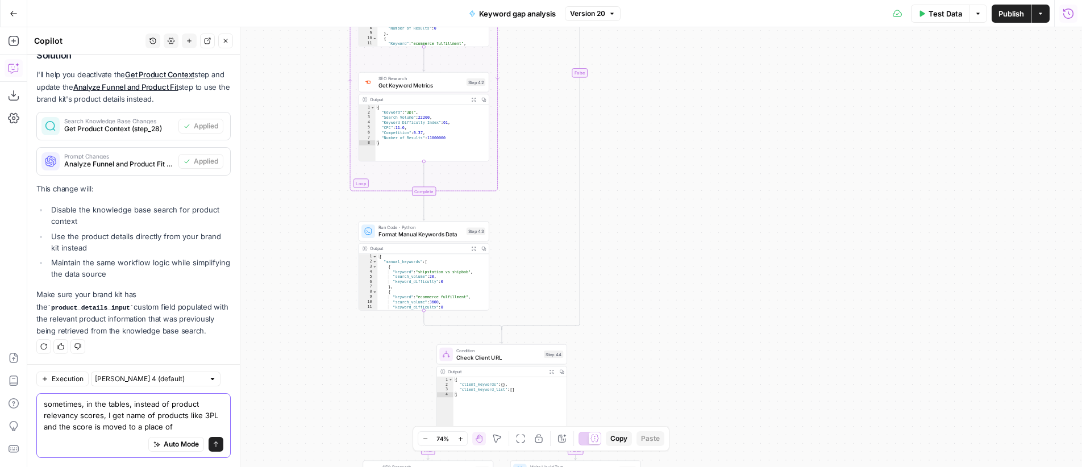
paste textarea "Product Relevancy Description"
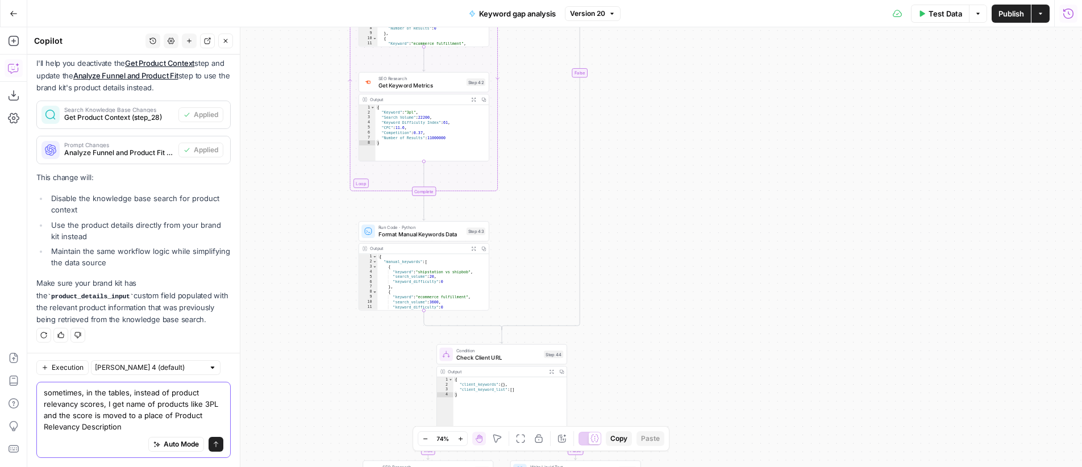
type textarea "sometimes, in the tables, instead of product relevancy scores, I get name of pr…"
click at [141, 366] on input "text" at bounding box center [149, 367] width 109 height 11
click at [144, 408] on span "Claude Opus 4.1" at bounding box center [140, 408] width 79 height 11
type input "Claude Opus 4.1"
click at [213, 447] on icon "submit" at bounding box center [216, 444] width 7 height 7
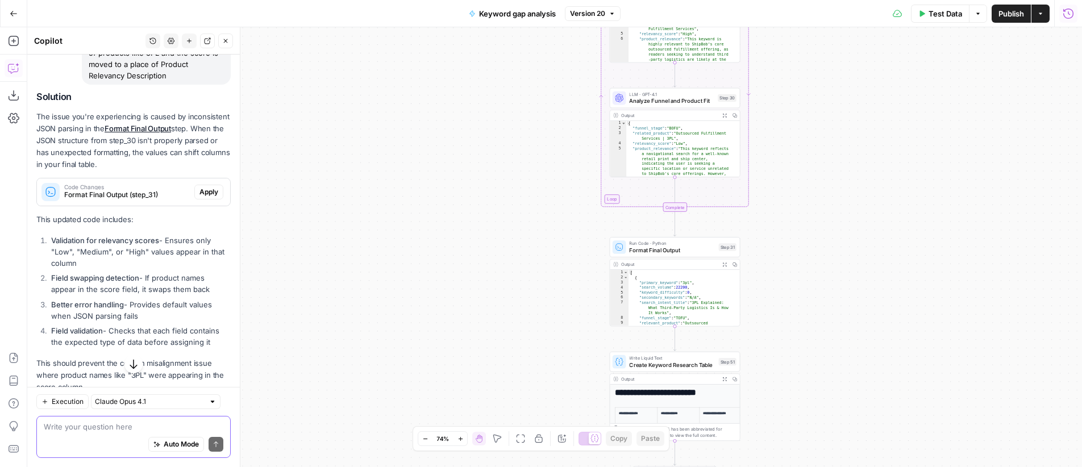
scroll to position [541, 0]
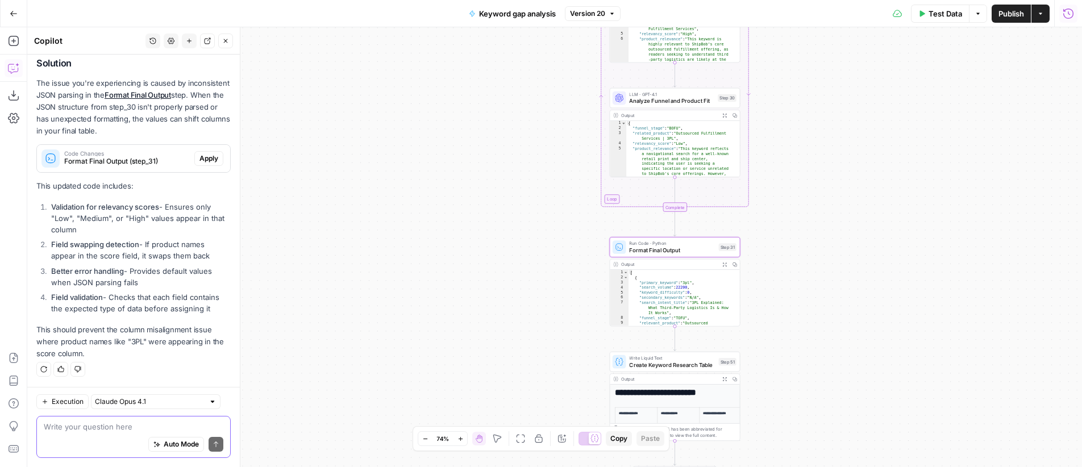
click at [205, 157] on span "Apply" at bounding box center [209, 158] width 19 height 10
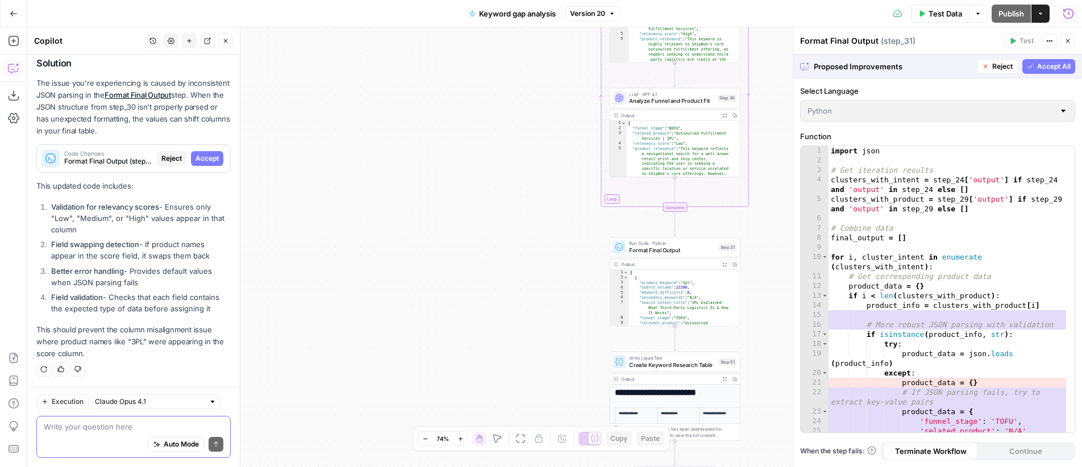
scroll to position [522, 0]
click at [1052, 67] on span "Accept All" at bounding box center [1055, 66] width 34 height 10
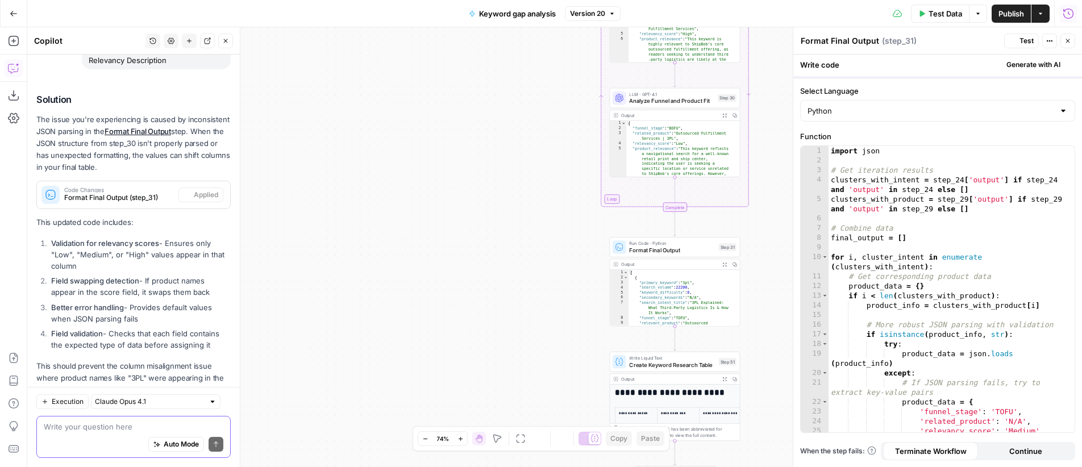
scroll to position [559, 0]
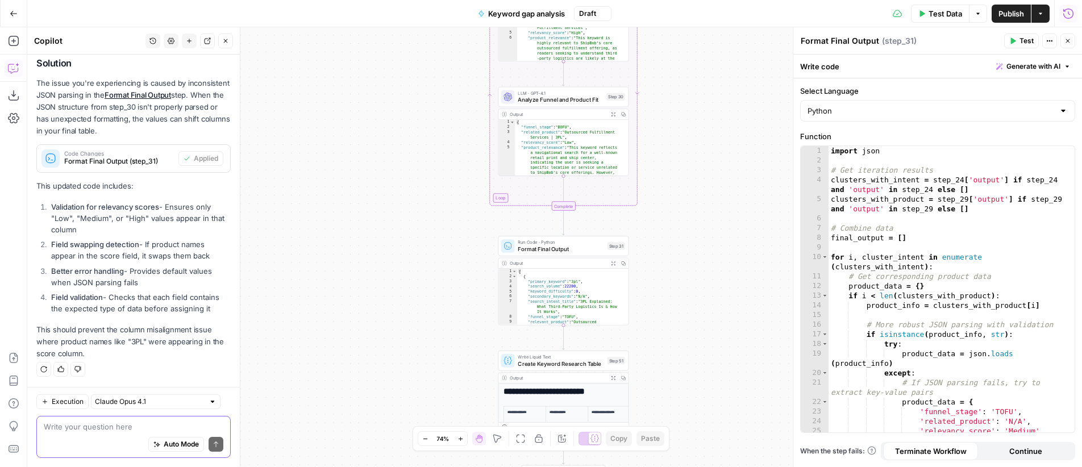
click at [359, 233] on div "true true false true false true false true false true false true false false Wo…" at bounding box center [554, 247] width 1055 height 440
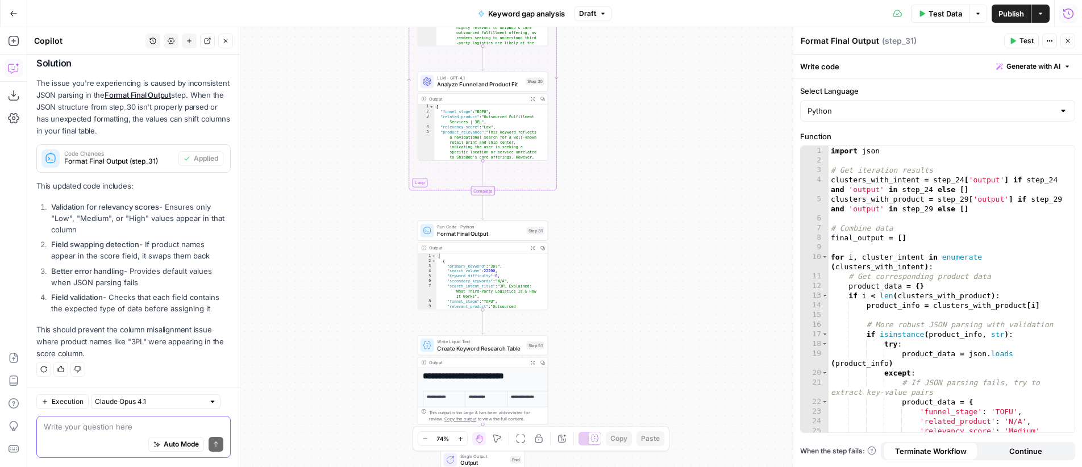
drag, startPoint x: 738, startPoint y: 217, endPoint x: 665, endPoint y: 202, distance: 74.7
click at [665, 202] on div "true true false true false true false true false true false true false false Wo…" at bounding box center [554, 247] width 1055 height 440
click at [1072, 40] on button "Close" at bounding box center [1068, 41] width 15 height 15
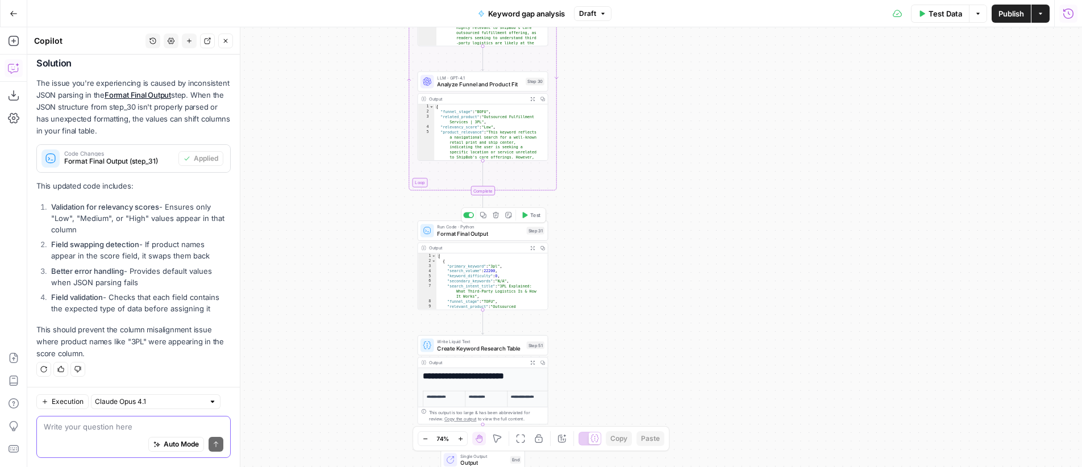
click at [530, 216] on span "Test" at bounding box center [535, 214] width 10 height 7
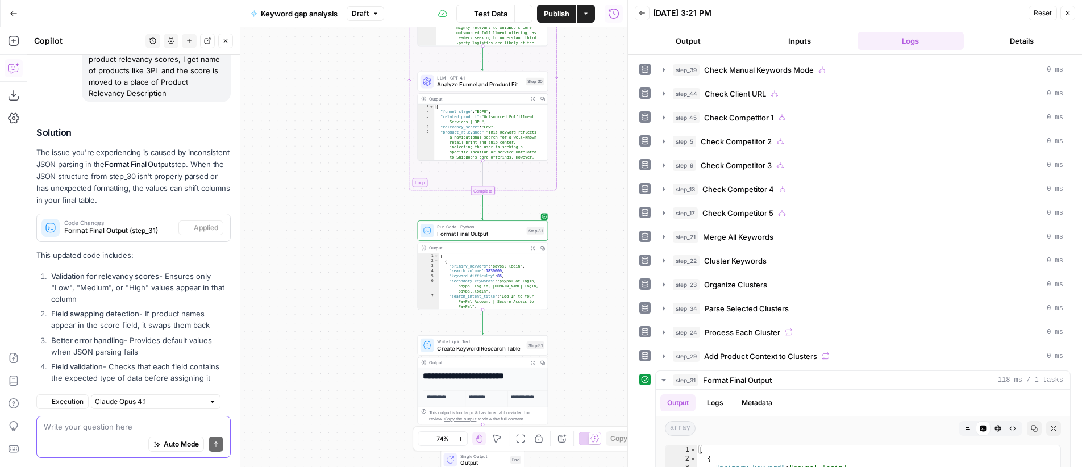
scroll to position [559, 0]
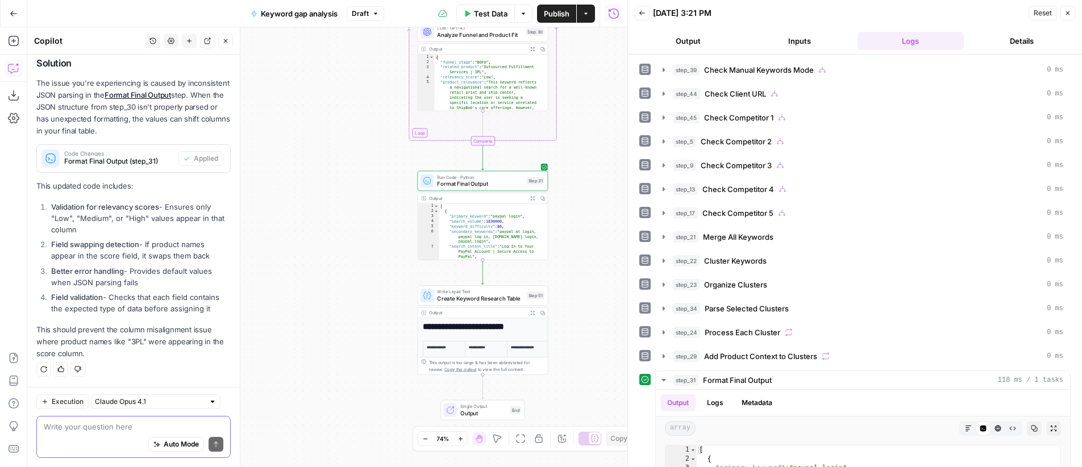
click at [532, 200] on button "Expand Output" at bounding box center [533, 198] width 10 height 10
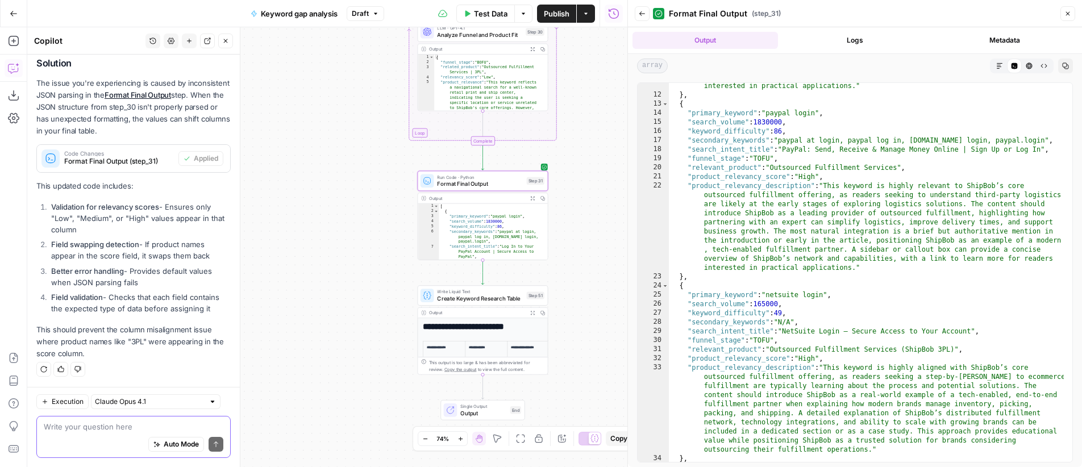
scroll to position [175, 0]
click at [533, 282] on span "Test" at bounding box center [535, 279] width 10 height 7
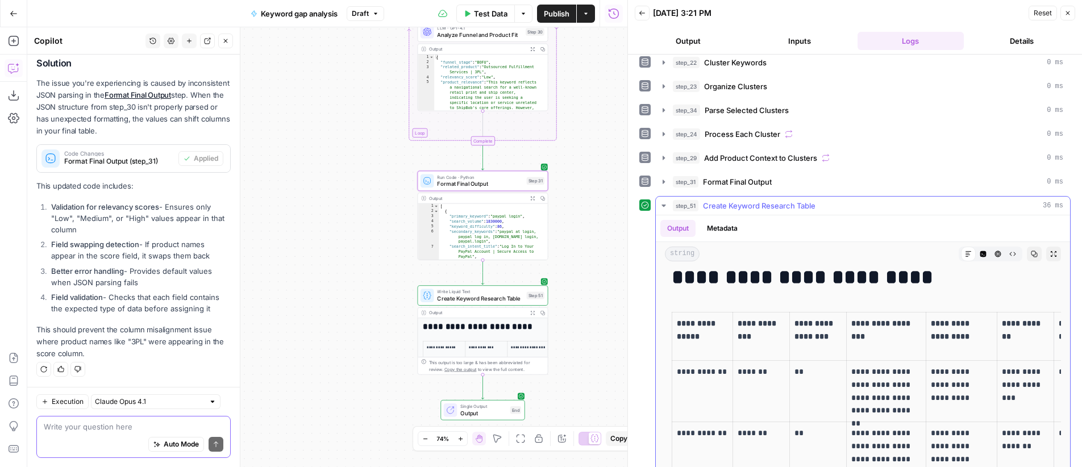
scroll to position [24, 0]
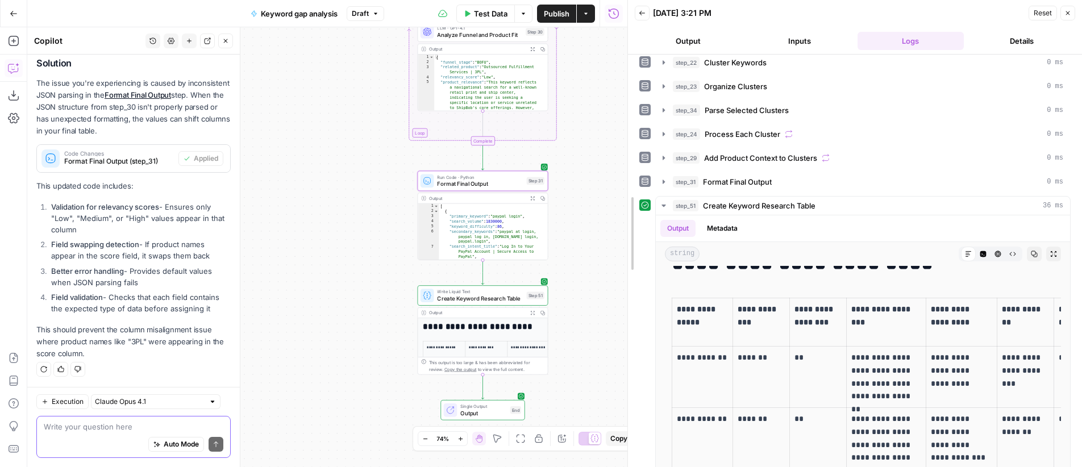
drag, startPoint x: 626, startPoint y: 216, endPoint x: 560, endPoint y: 217, distance: 66.0
click at [560, 217] on body "OGM New Home Browse Insights Opportunities Your Data Recent Grids Web scraper V…" at bounding box center [541, 233] width 1082 height 467
click at [1051, 255] on icon "button" at bounding box center [1054, 254] width 6 height 6
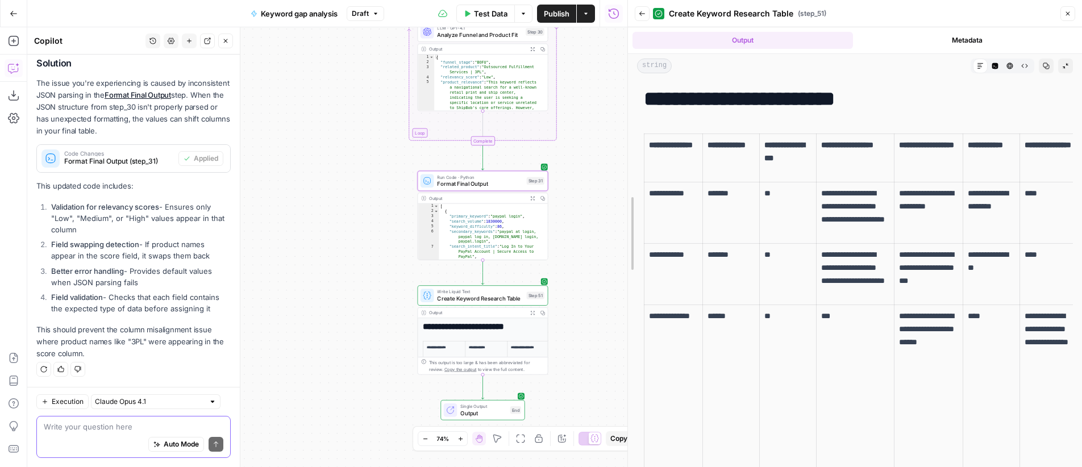
drag, startPoint x: 630, startPoint y: 226, endPoint x: 536, endPoint y: 230, distance: 95.0
click at [536, 230] on body "OGM New Home Browse Insights Opportunities Your Data Recent Grids Web scraper V…" at bounding box center [541, 233] width 1082 height 467
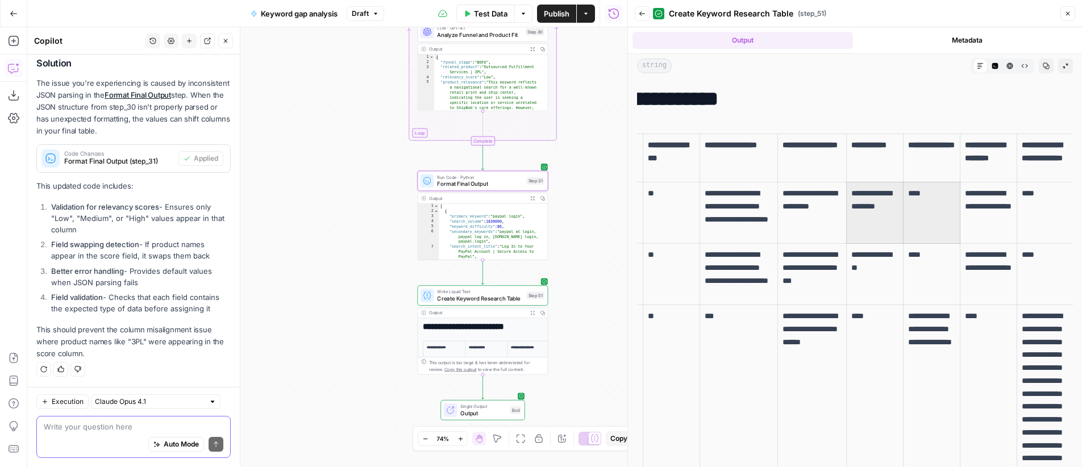
scroll to position [0, 132]
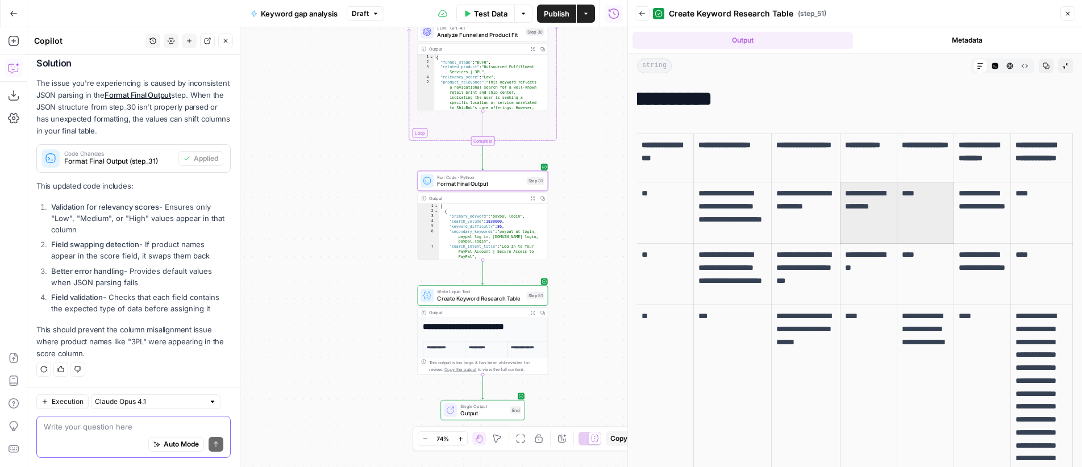
drag, startPoint x: 1036, startPoint y: 201, endPoint x: 1088, endPoint y: 201, distance: 51.7
click at [1082, 201] on html "OGM New Home Browse Insights Opportunities Your Data Recent Grids Web scraper V…" at bounding box center [541, 233] width 1082 height 467
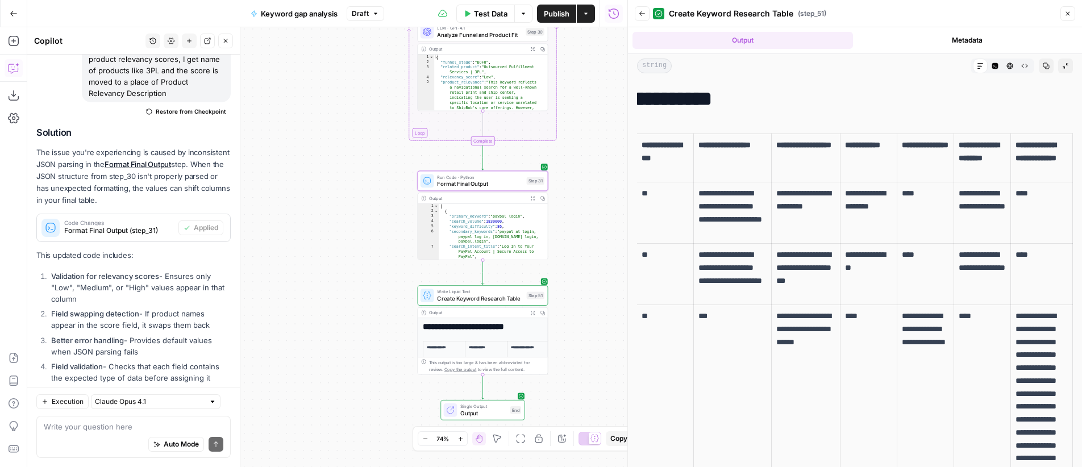
scroll to position [559, 0]
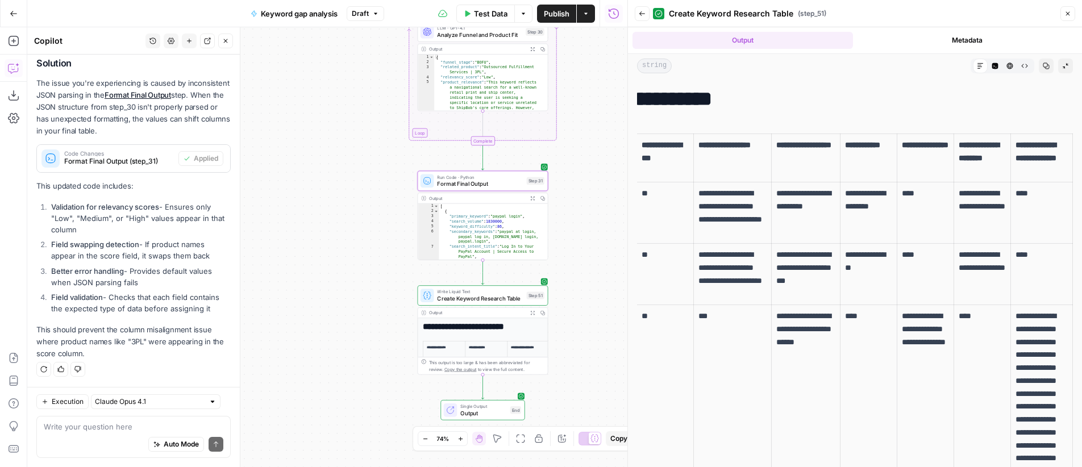
click at [1070, 13] on icon "button" at bounding box center [1068, 13] width 7 height 7
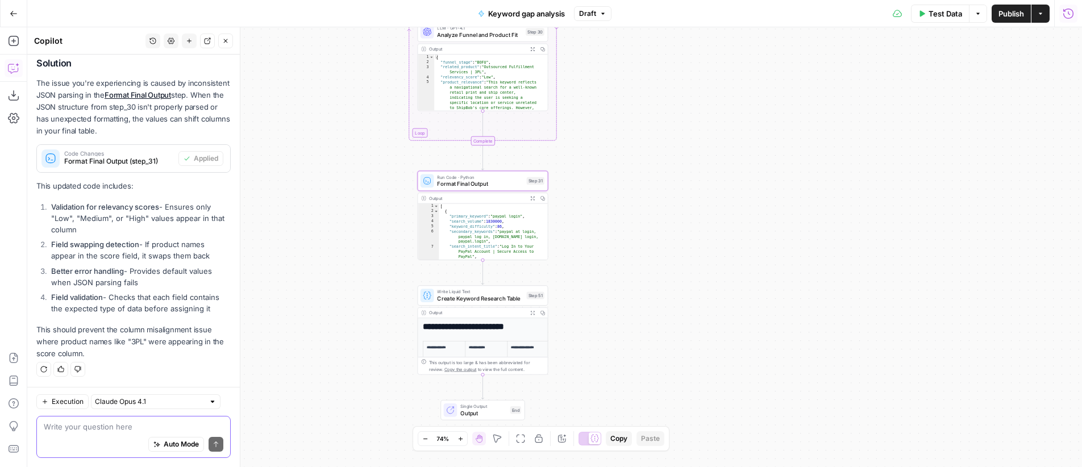
click at [87, 429] on textarea at bounding box center [134, 426] width 180 height 11
type textarea "it's still happening, think hard what is the problem"
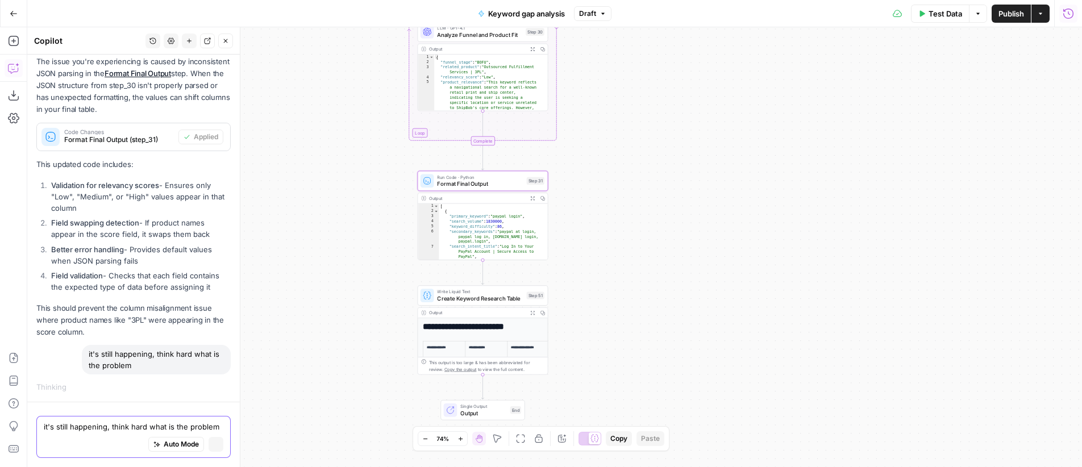
scroll to position [544, 0]
click at [531, 314] on icon "button" at bounding box center [533, 313] width 4 height 4
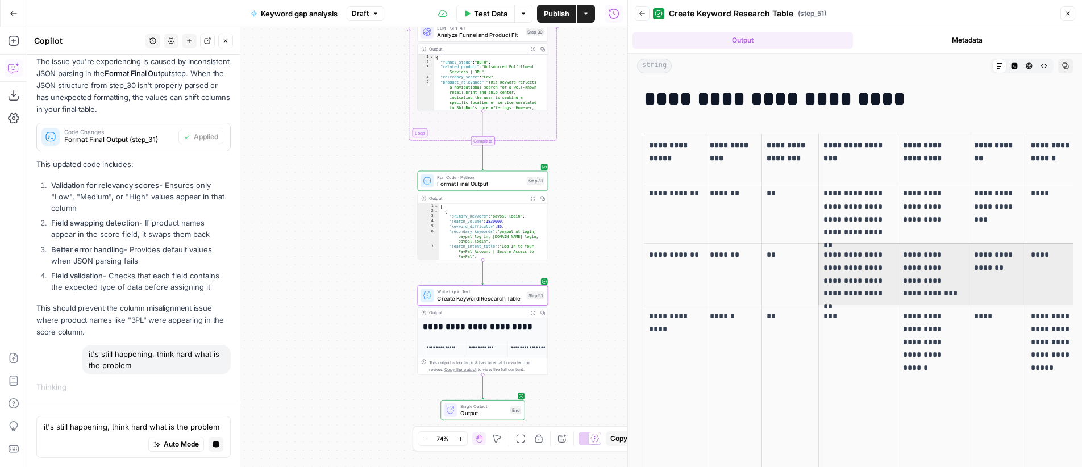
scroll to position [0, 140]
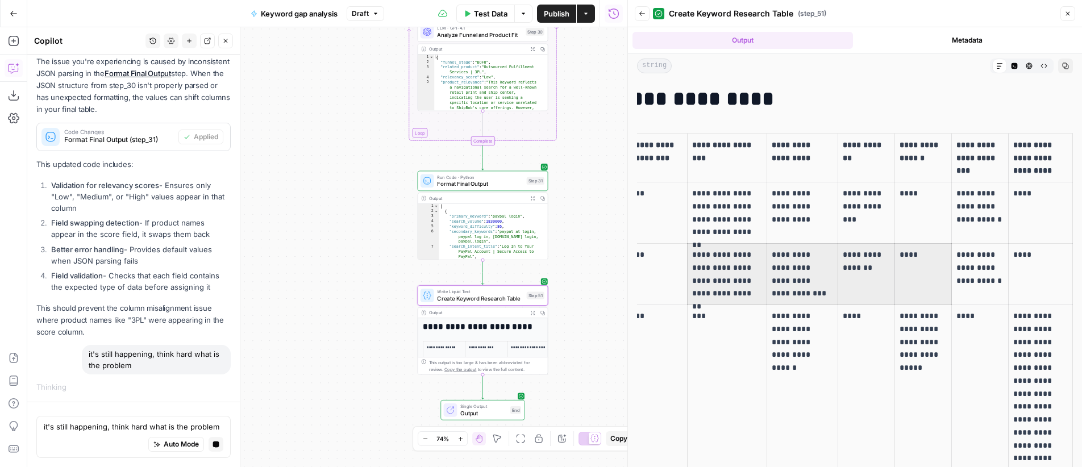
drag, startPoint x: 861, startPoint y: 278, endPoint x: 965, endPoint y: 292, distance: 105.5
click at [1082, 283] on html "OGM New Home Browse Insights Opportunities Your Data Recent Grids Web scraper V…" at bounding box center [541, 233] width 1082 height 467
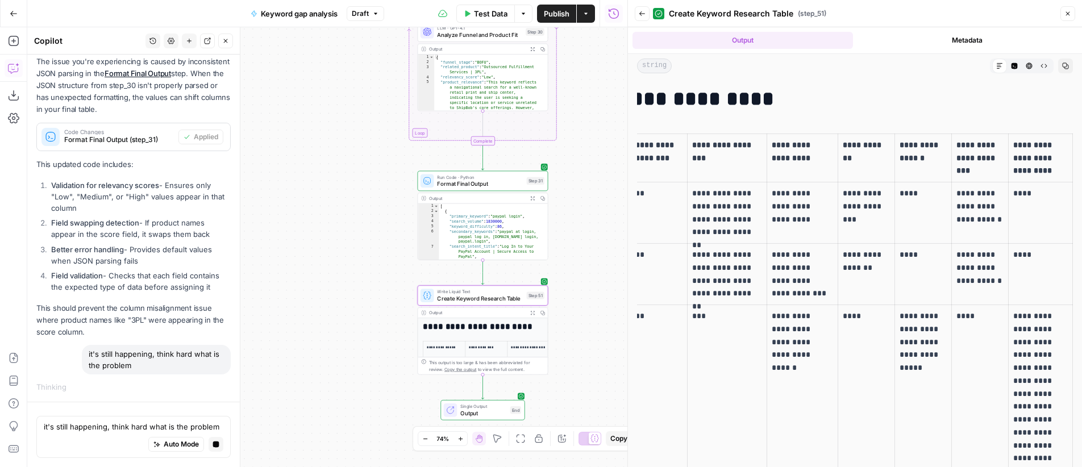
click at [962, 291] on td "**********" at bounding box center [980, 274] width 57 height 61
click at [534, 199] on icon "button" at bounding box center [532, 198] width 5 height 5
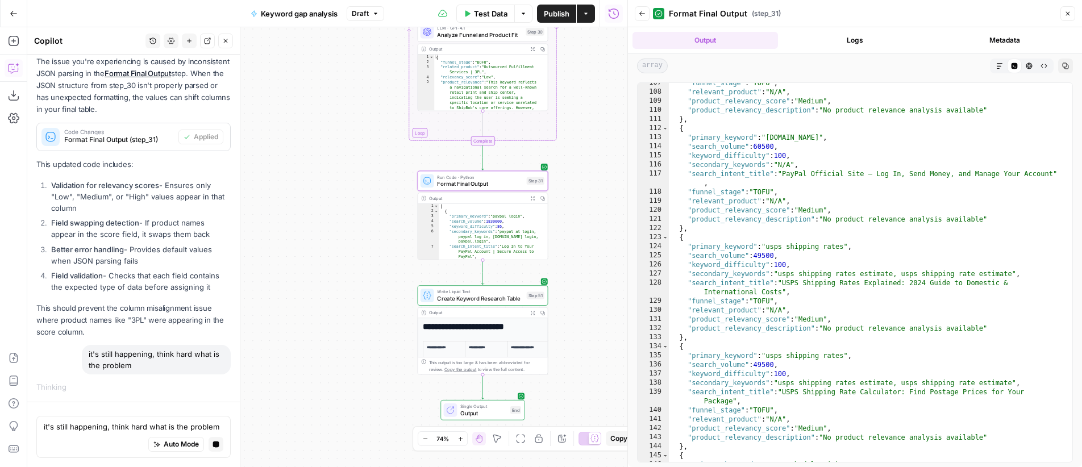
scroll to position [1571, 0]
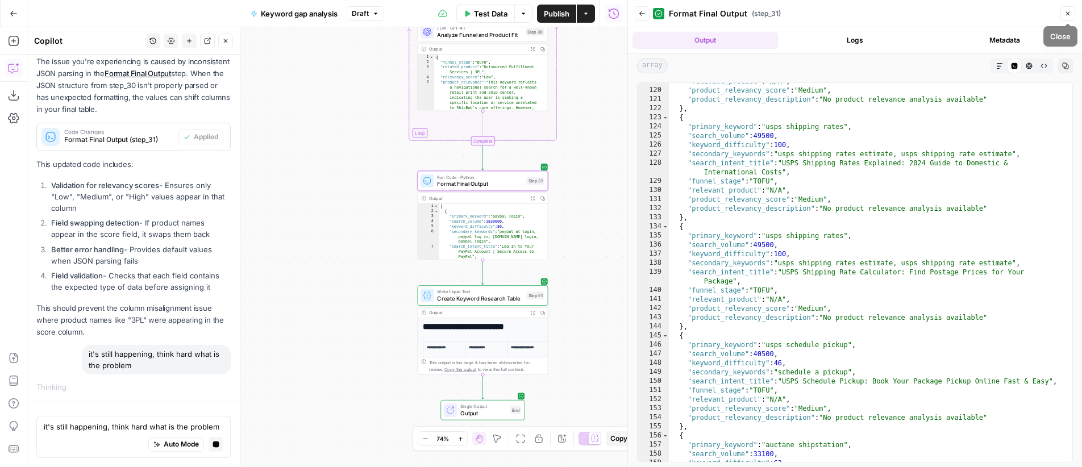
click at [1071, 14] on span "Close" at bounding box center [1071, 14] width 1 height 1
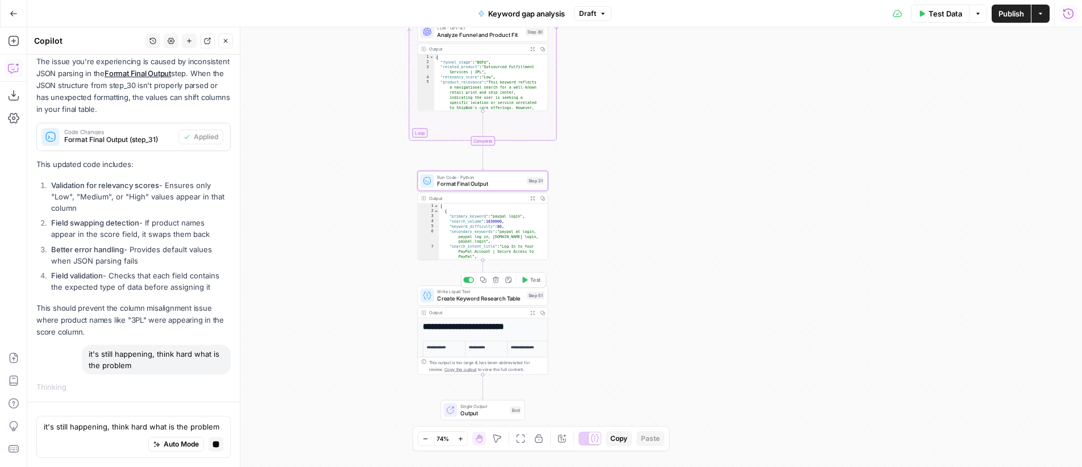
click at [529, 278] on button "Test" at bounding box center [531, 280] width 26 height 11
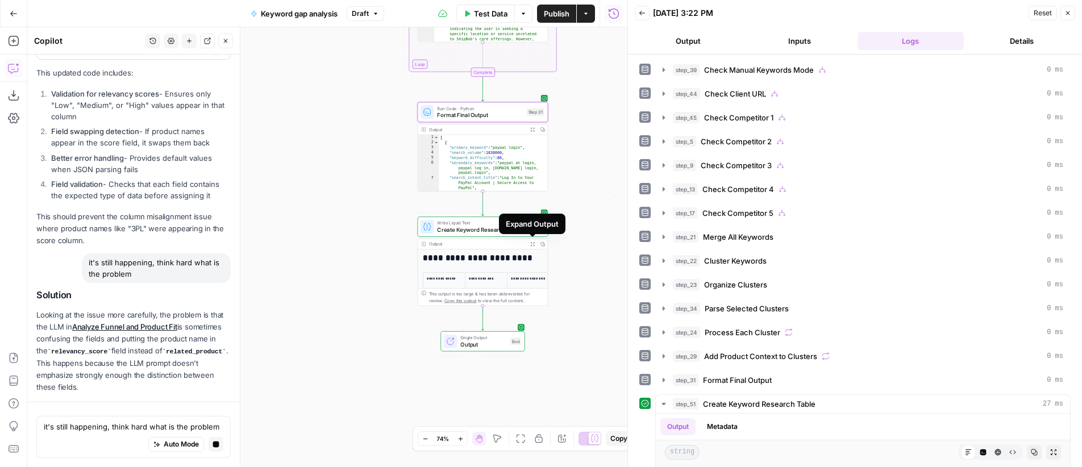
scroll to position [671, 0]
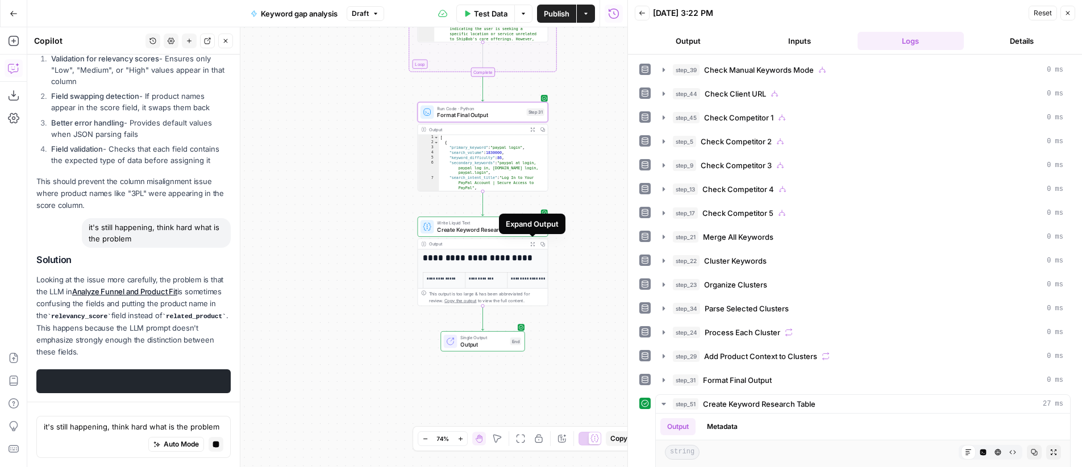
click at [532, 246] on icon "button" at bounding box center [533, 244] width 4 height 4
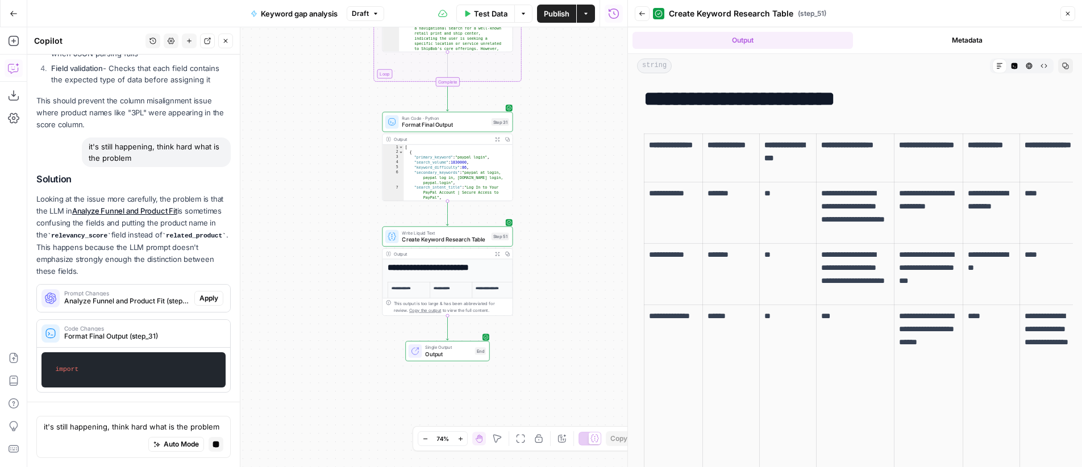
scroll to position [751, 0]
click at [454, 236] on span "Create Keyword Research Table" at bounding box center [445, 239] width 86 height 9
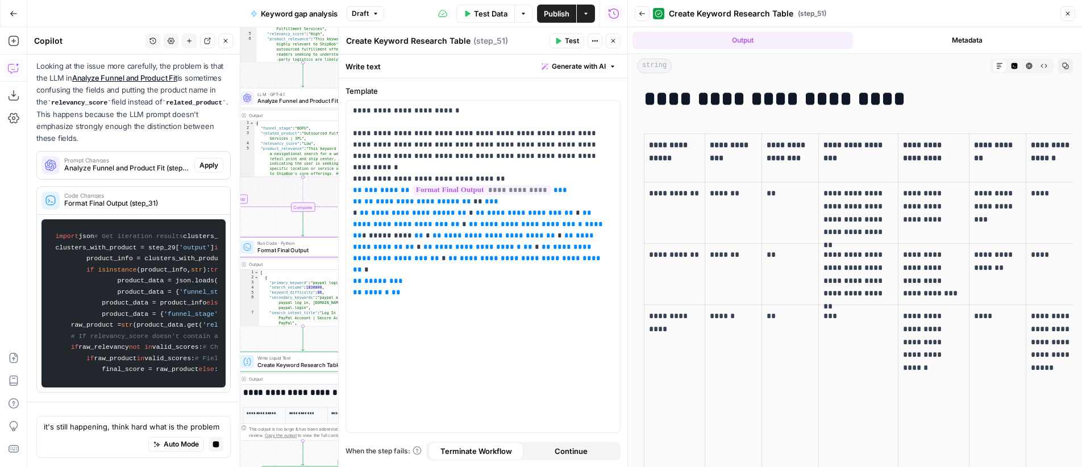
scroll to position [944, 0]
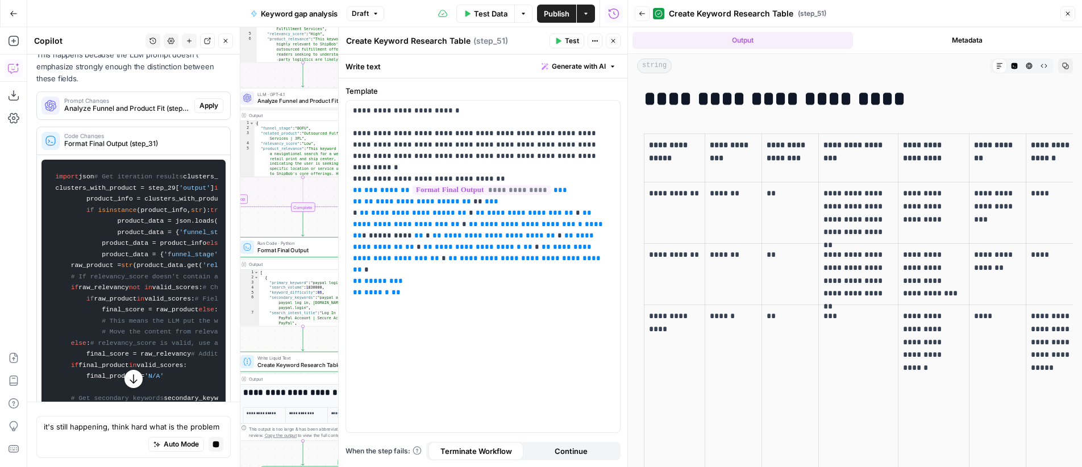
click at [613, 38] on icon "button" at bounding box center [613, 41] width 7 height 7
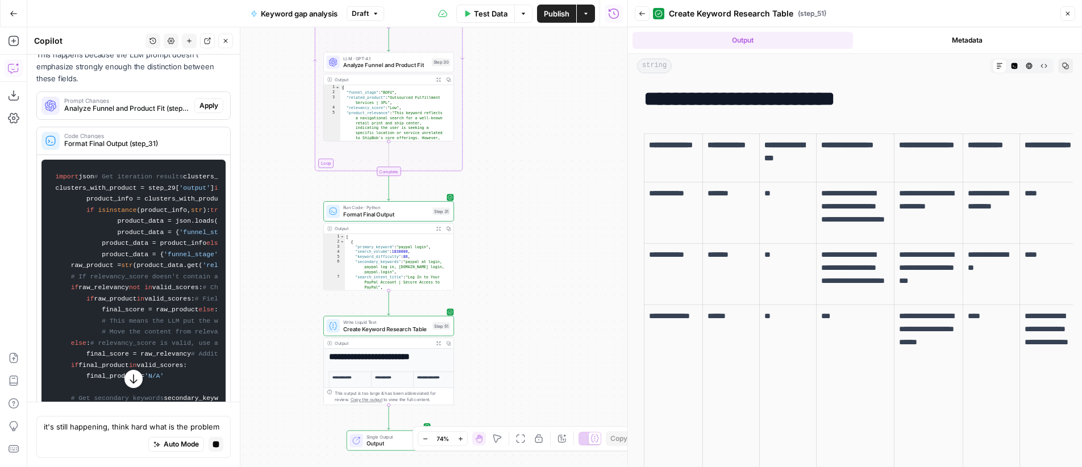
drag, startPoint x: 538, startPoint y: 230, endPoint x: 568, endPoint y: 213, distance: 35.1
click at [568, 213] on div "true true false true false true false true false true false true false false Wo…" at bounding box center [327, 247] width 600 height 440
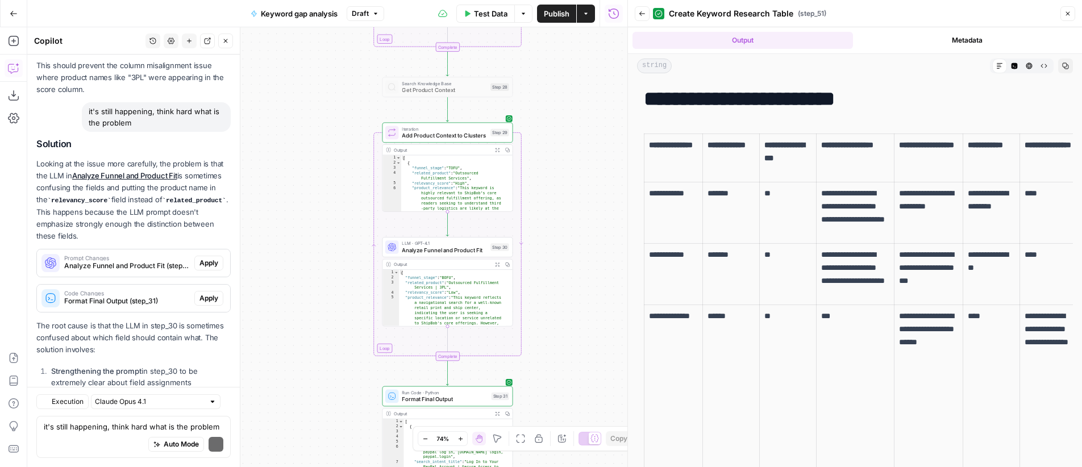
scroll to position [893, 0]
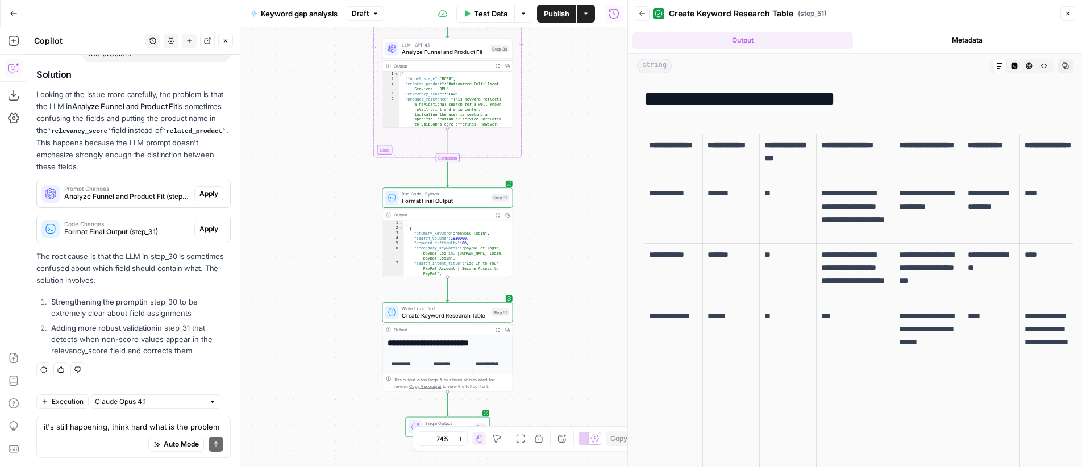
click at [499, 332] on button "Expand Output" at bounding box center [497, 330] width 10 height 10
drag, startPoint x: 691, startPoint y: 195, endPoint x: 650, endPoint y: 195, distance: 40.4
click at [650, 195] on p "**********" at bounding box center [673, 193] width 49 height 13
copy p "**********"
click at [497, 217] on icon "button" at bounding box center [497, 215] width 5 height 5
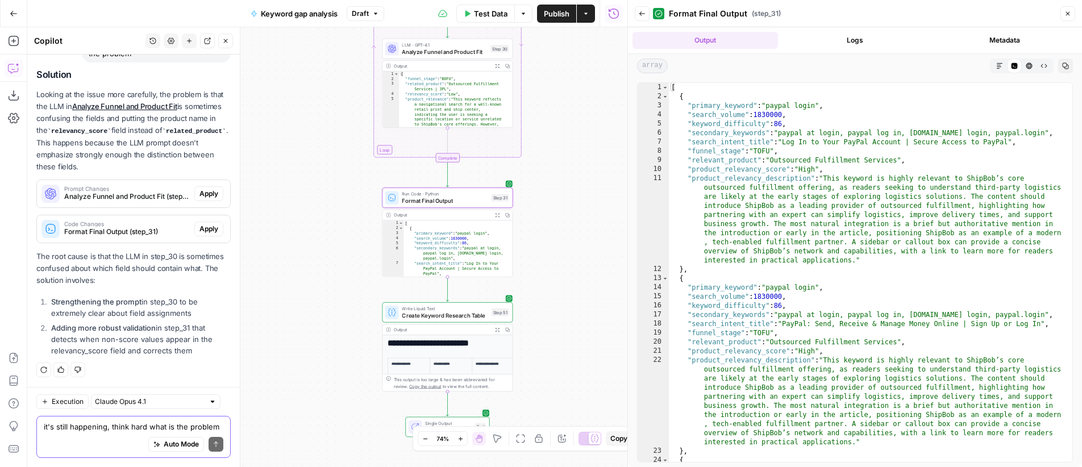
click at [155, 426] on textarea "it's still happening, think hard what is the problem" at bounding box center [134, 426] width 180 height 11
type textarea "the issue is in step 51"
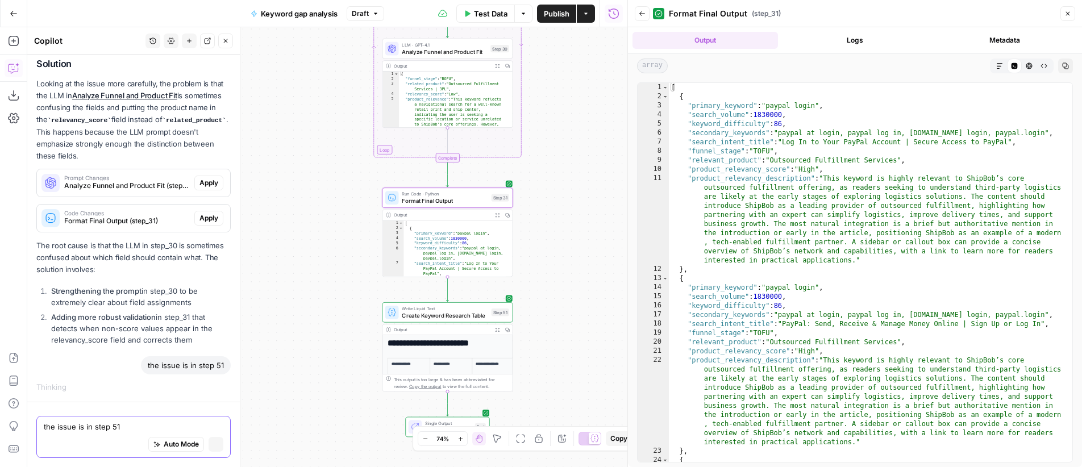
scroll to position [866, 0]
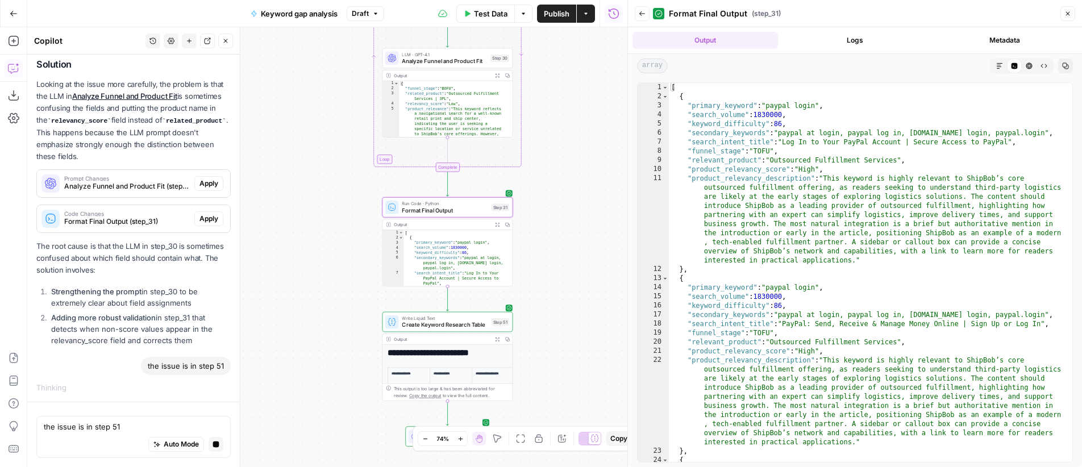
click at [500, 341] on button "Expand Output" at bounding box center [497, 339] width 10 height 10
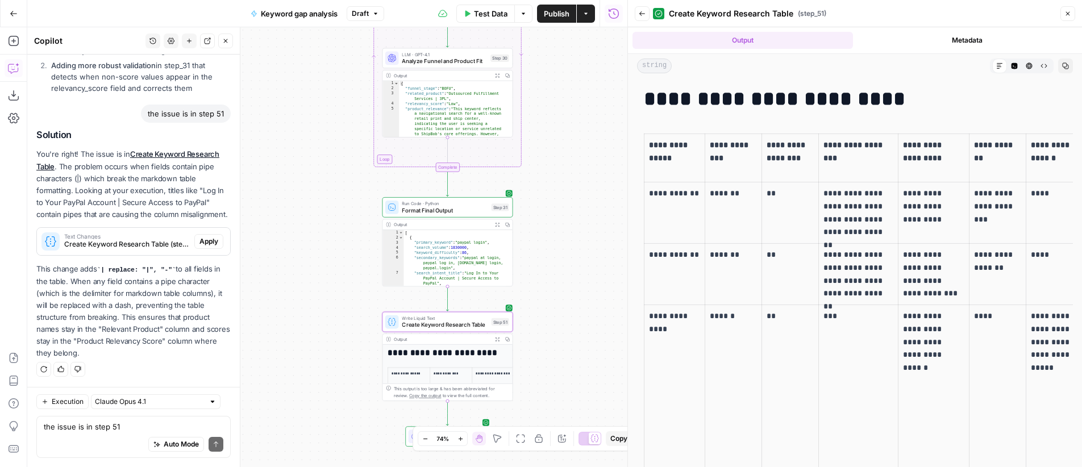
scroll to position [0, 140]
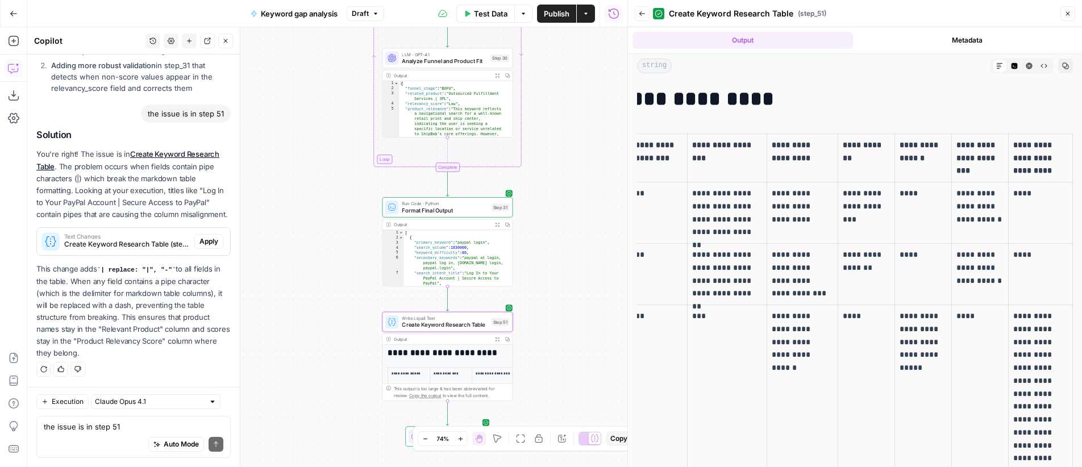
drag, startPoint x: 982, startPoint y: 244, endPoint x: 1035, endPoint y: 258, distance: 54.6
click at [1082, 250] on html "OGM New Home Browse Insights Opportunities Your Data Recent Grids Web scraper V…" at bounding box center [541, 233] width 1082 height 467
click at [1015, 259] on p "****" at bounding box center [1041, 254] width 55 height 13
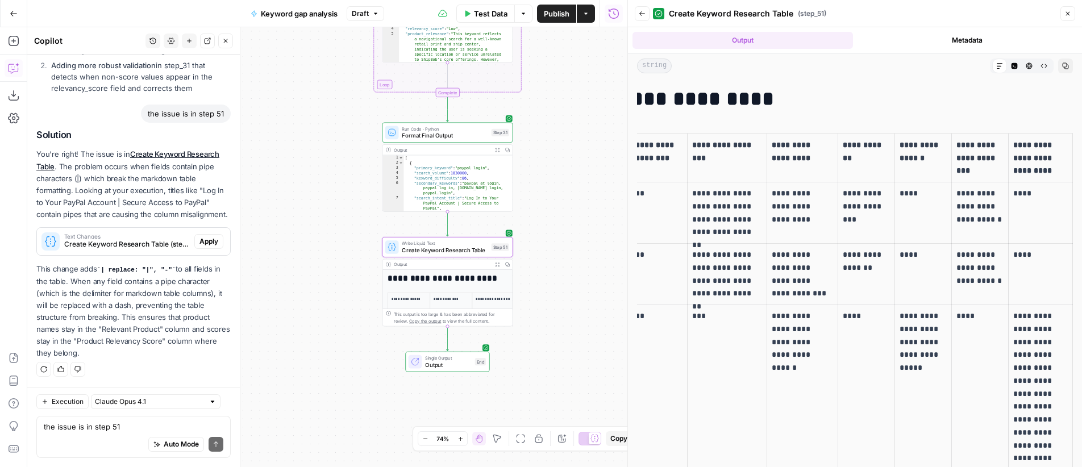
click at [208, 242] on span "Apply" at bounding box center [209, 241] width 19 height 10
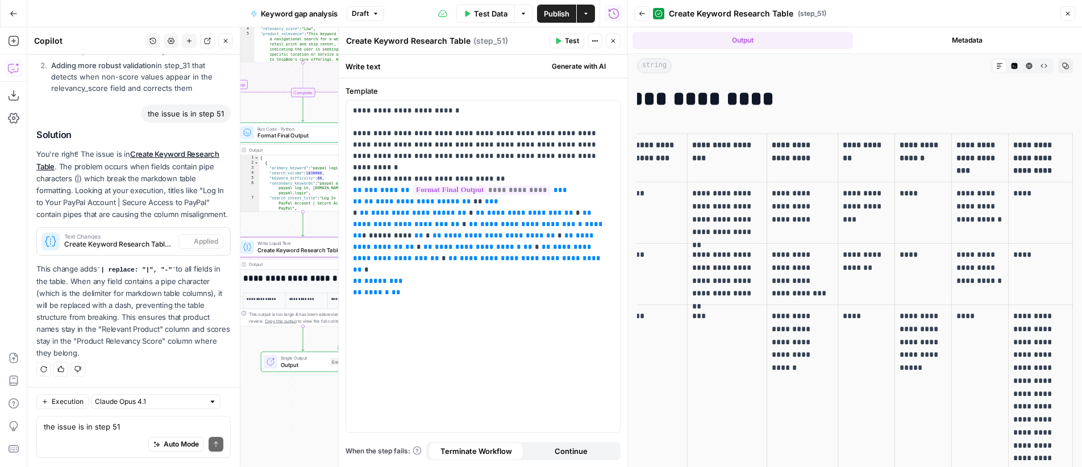
scroll to position [1167, 0]
click at [613, 44] on button "Close" at bounding box center [613, 41] width 15 height 15
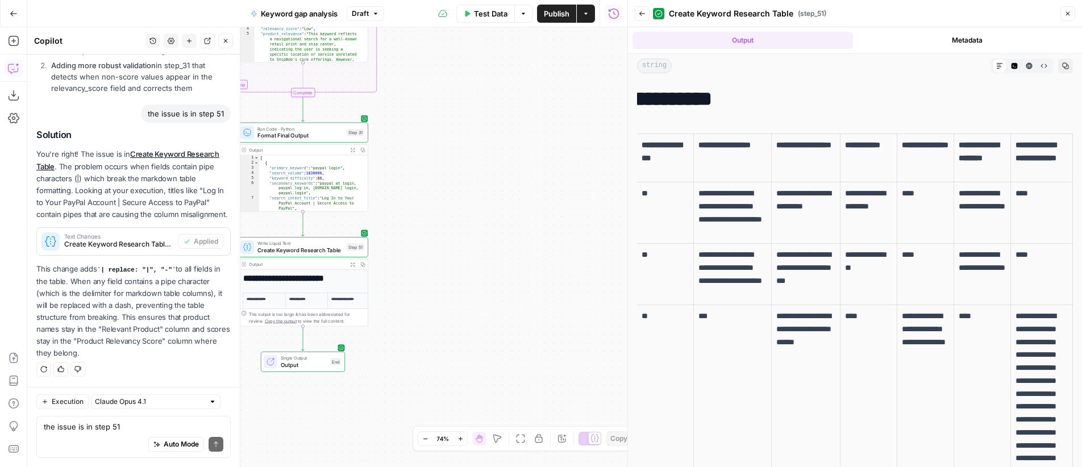
scroll to position [0, 132]
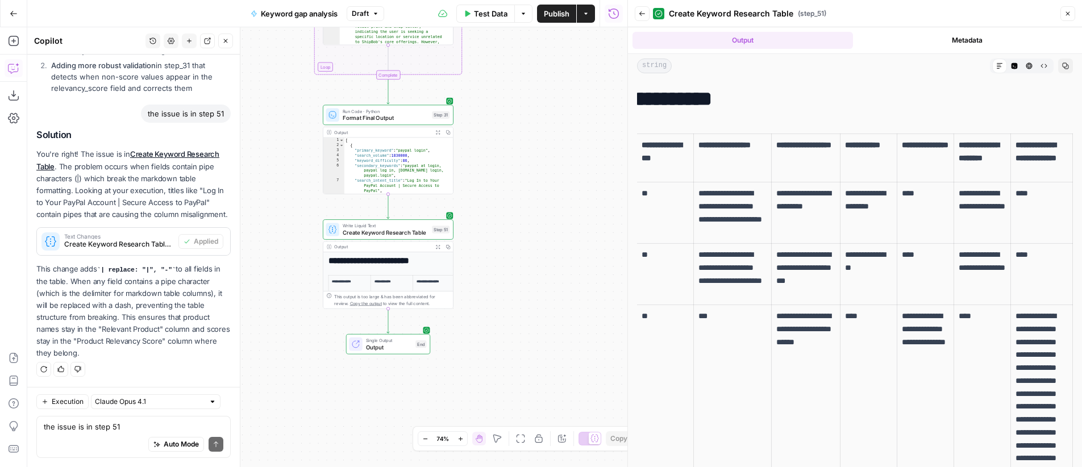
drag, startPoint x: 436, startPoint y: 206, endPoint x: 517, endPoint y: 188, distance: 83.2
click at [517, 188] on div "true true false true false true false true false true false true false false Wo…" at bounding box center [327, 247] width 600 height 440
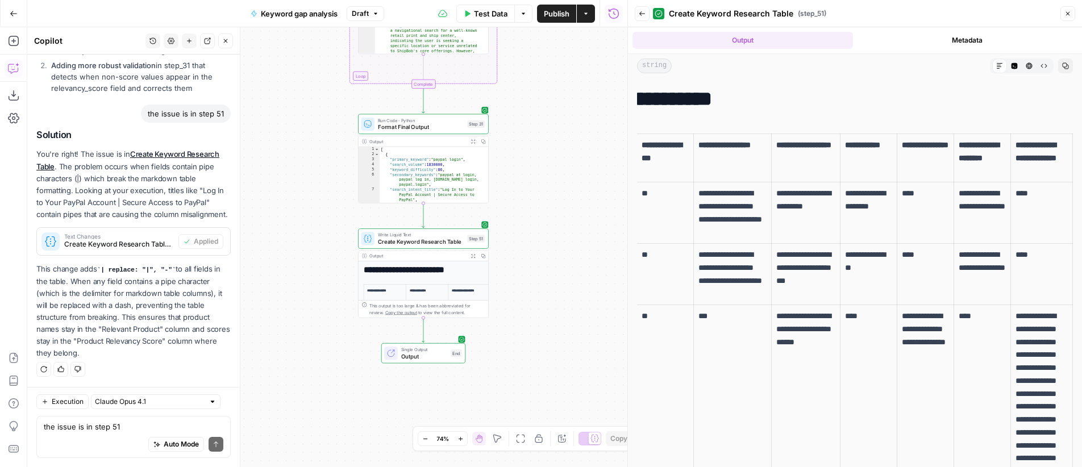
drag, startPoint x: 508, startPoint y: 152, endPoint x: 543, endPoint y: 161, distance: 35.9
click at [543, 161] on div "true true false true false true false true false true false true false false Wo…" at bounding box center [327, 247] width 600 height 440
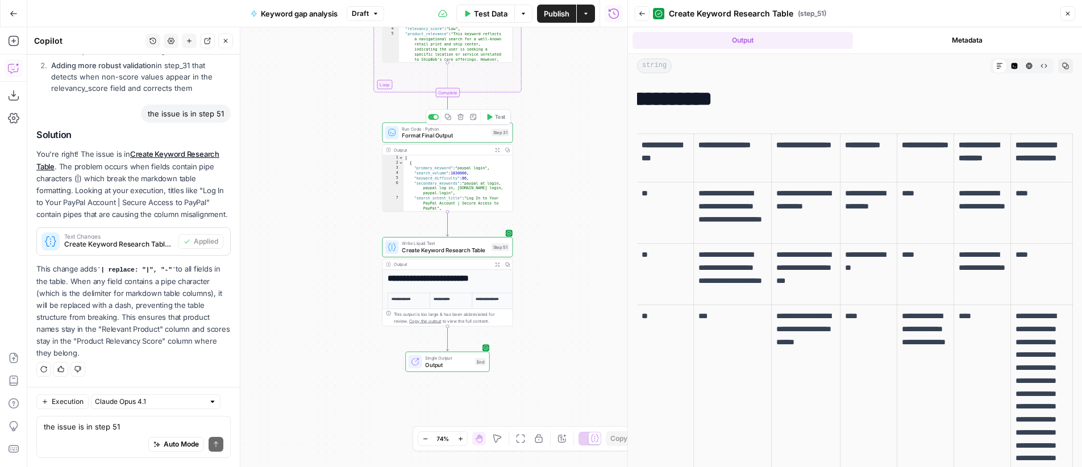
click at [495, 118] on span "Test" at bounding box center [500, 116] width 10 height 7
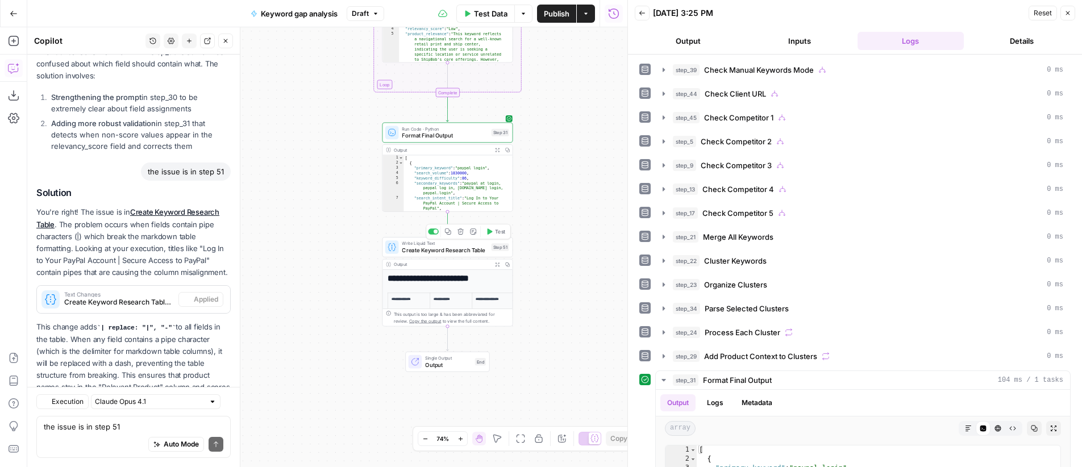
scroll to position [1167, 0]
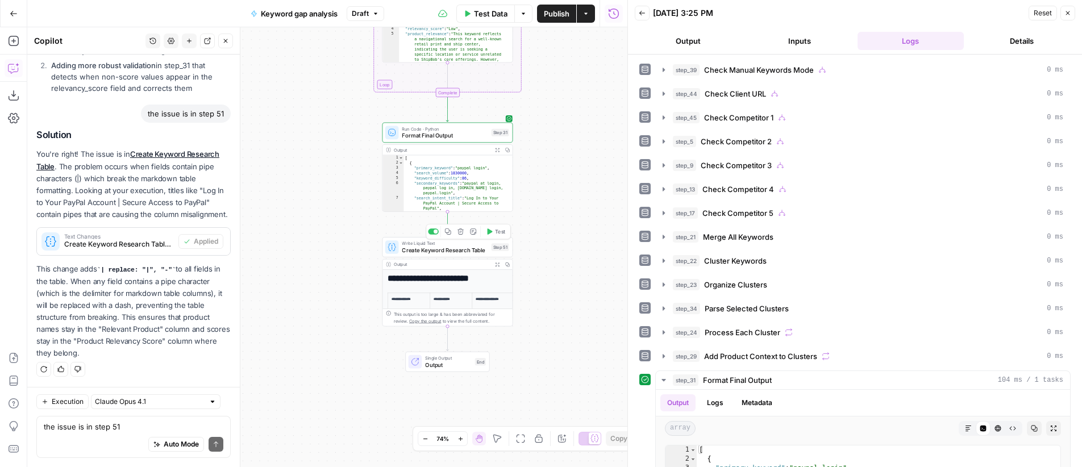
click at [501, 231] on span "Test" at bounding box center [500, 231] width 10 height 7
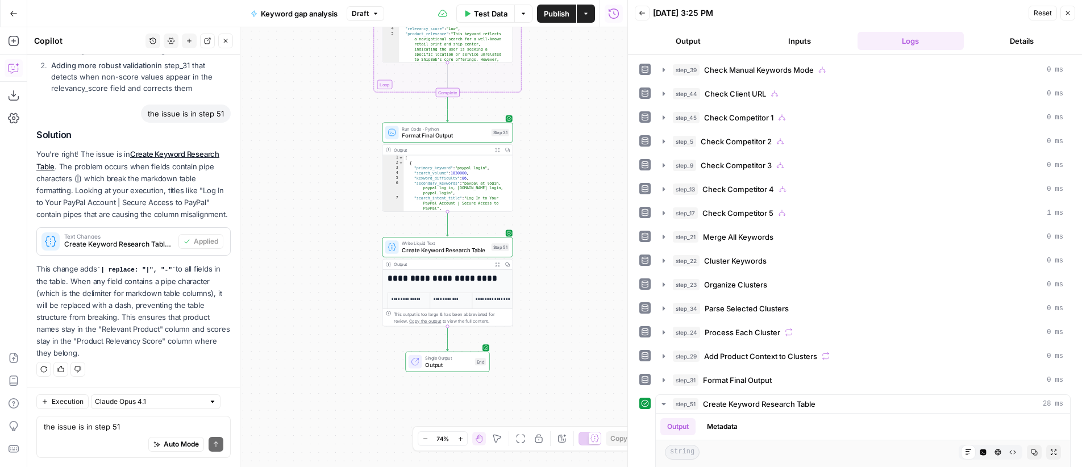
click at [497, 266] on icon "button" at bounding box center [497, 264] width 5 height 5
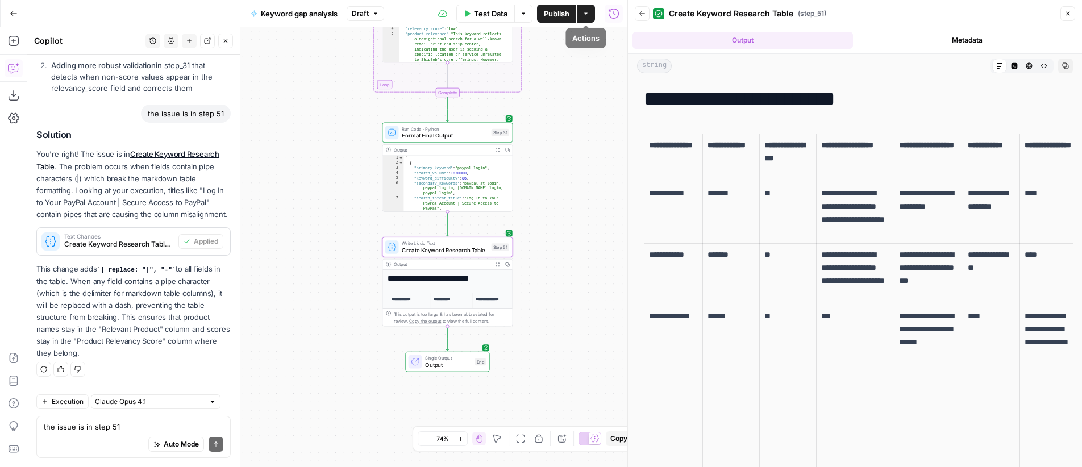
click at [590, 17] on button "Actions" at bounding box center [586, 14] width 18 height 18
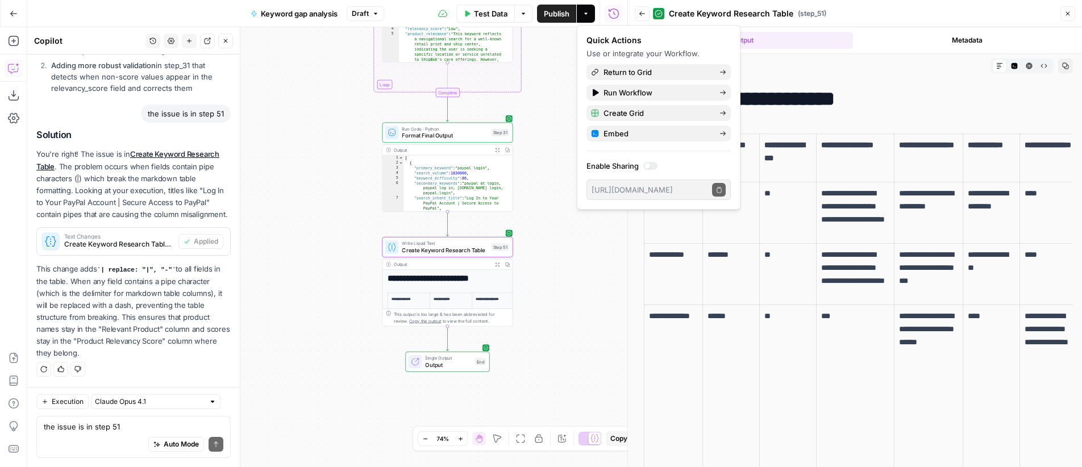
click at [523, 13] on icon "button" at bounding box center [523, 14] width 3 height 2
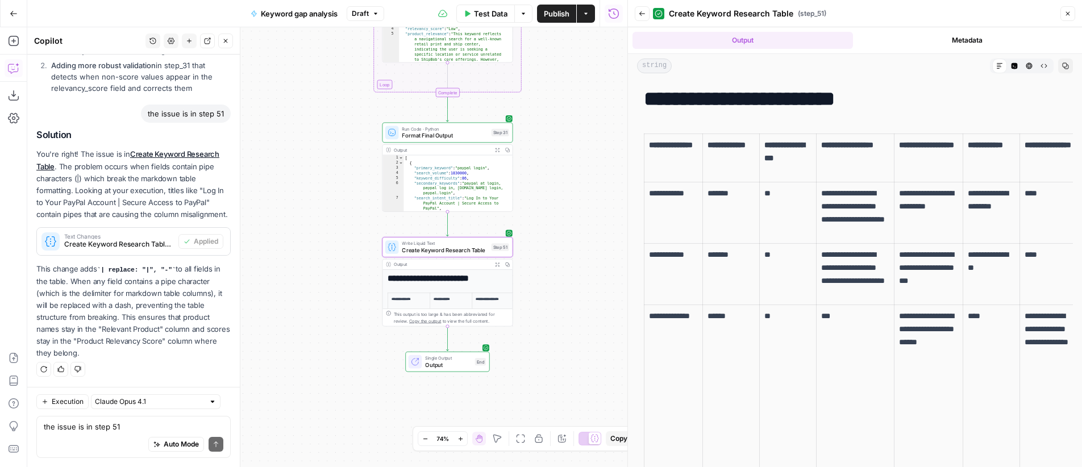
click at [524, 14] on icon "button" at bounding box center [523, 13] width 7 height 7
click at [588, 13] on icon "button" at bounding box center [586, 13] width 7 height 7
click at [553, 81] on div "true true false true false true false true false true false true false false Wo…" at bounding box center [327, 247] width 600 height 440
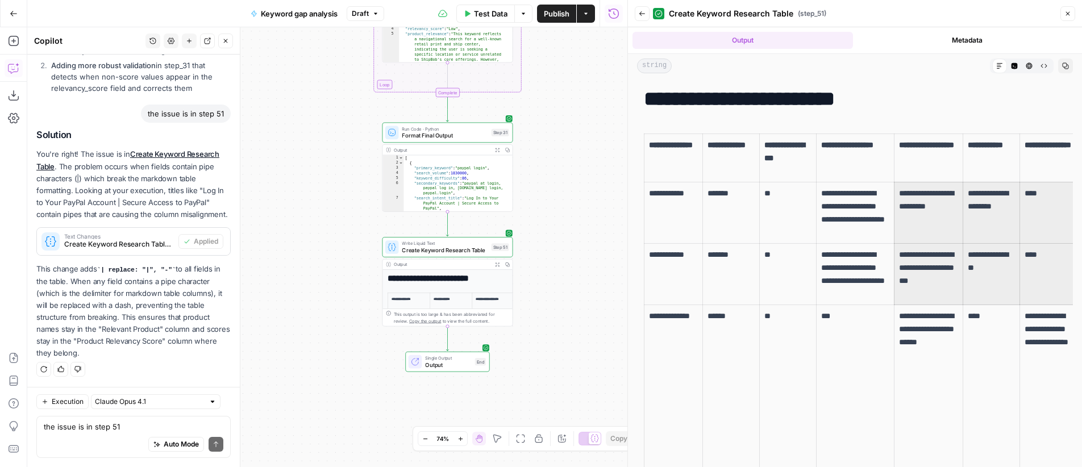
scroll to position [0, 132]
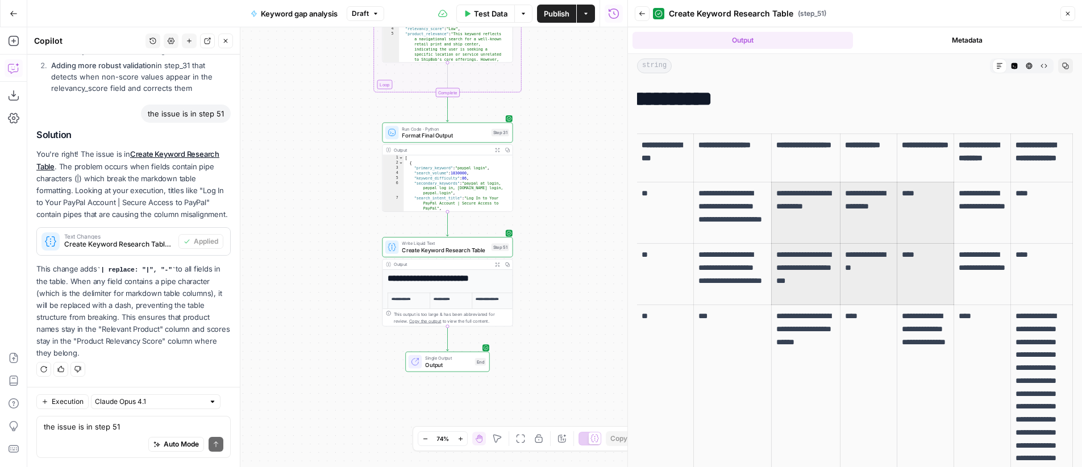
drag, startPoint x: 895, startPoint y: 244, endPoint x: 1006, endPoint y: 249, distance: 111.5
click at [1082, 242] on html "OGM New Home Browse Insights Opportunities Your Data Recent Grids Web scraper V…" at bounding box center [541, 233] width 1082 height 467
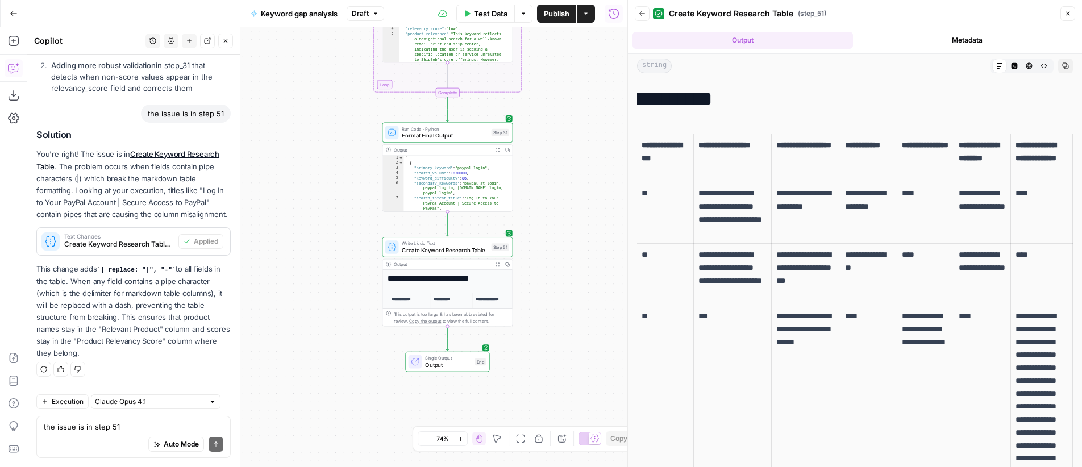
click at [915, 247] on td "****" at bounding box center [925, 274] width 57 height 61
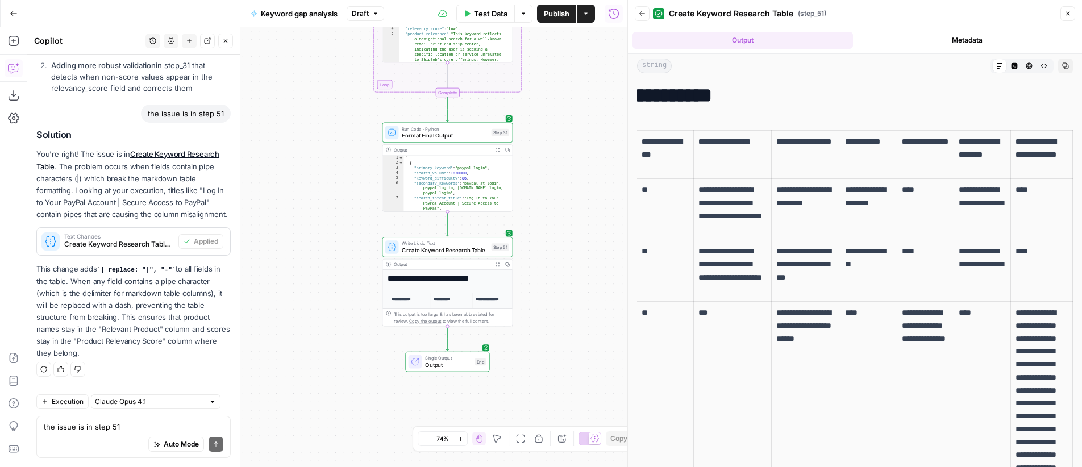
scroll to position [0, 0]
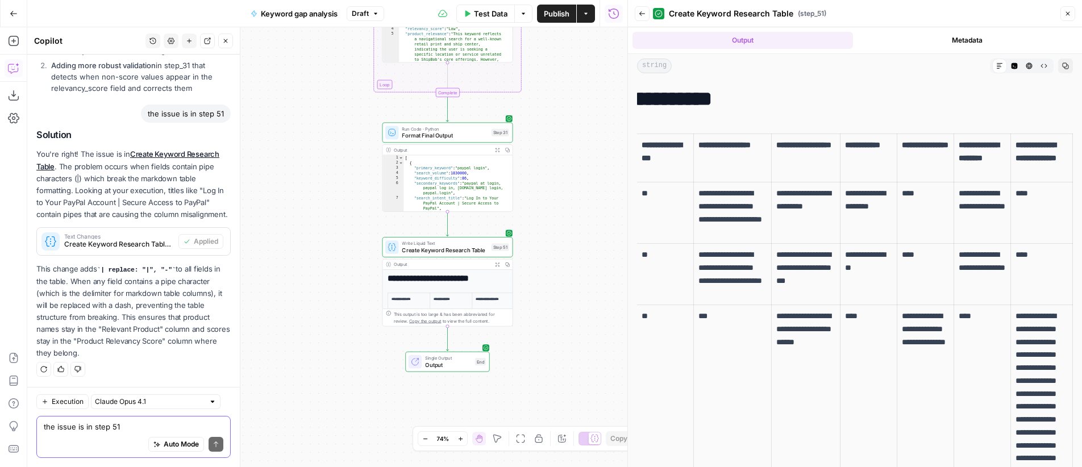
click at [117, 427] on textarea "the issue is in step 51" at bounding box center [134, 426] width 180 height 11
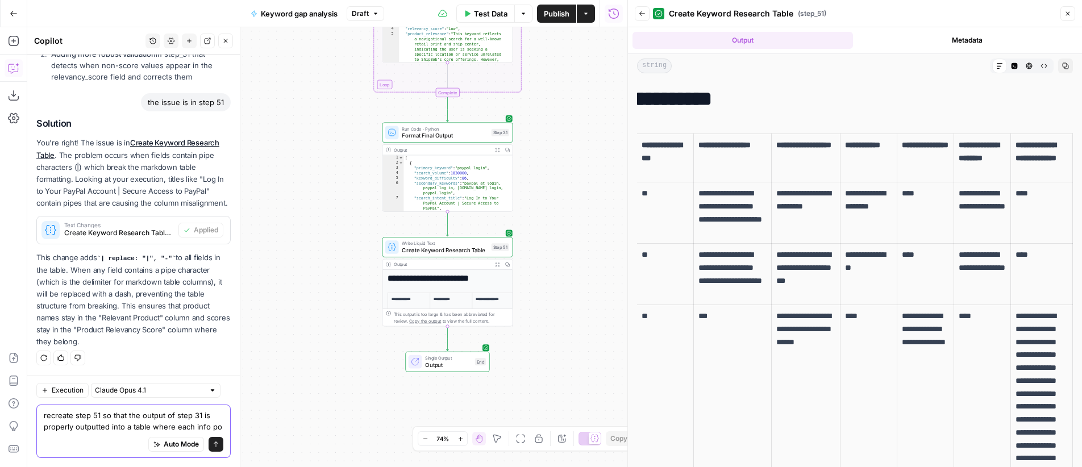
scroll to position [1189, 0]
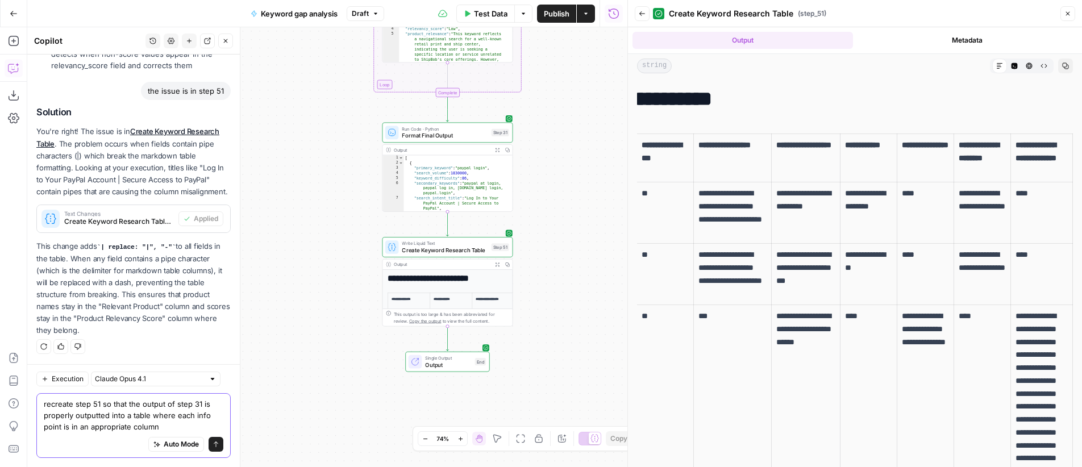
type textarea "recreate step 51 so that the output of step 31 is properly outputted into a tab…"
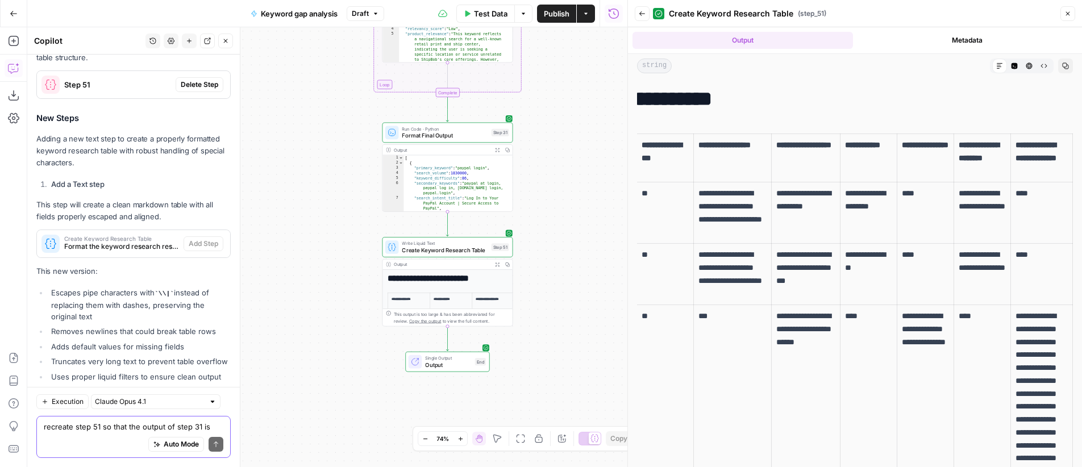
scroll to position [1531, 0]
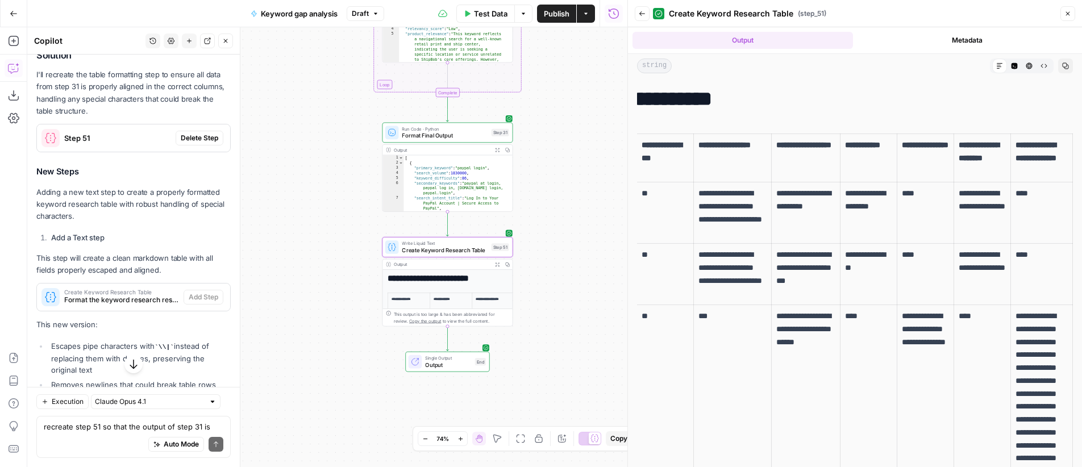
click at [194, 143] on span "Delete Step" at bounding box center [200, 138] width 38 height 10
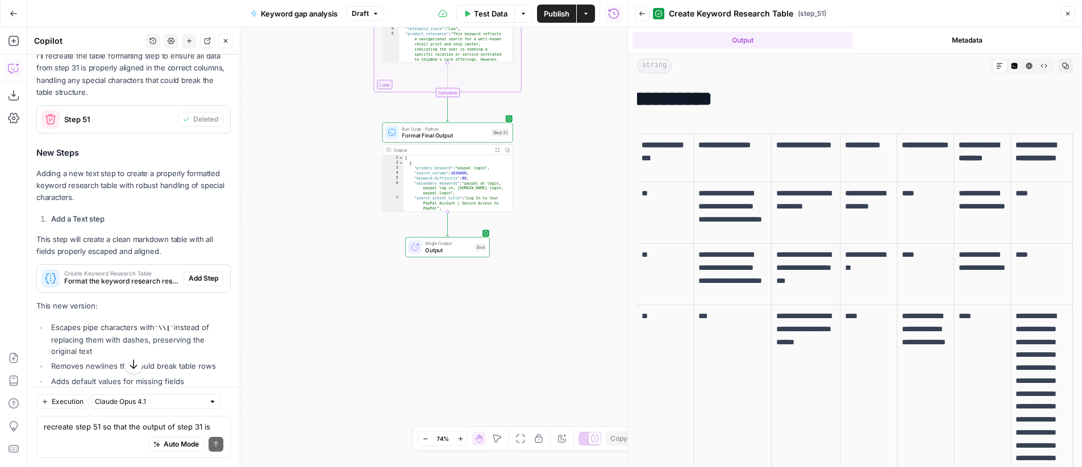
scroll to position [1608, 0]
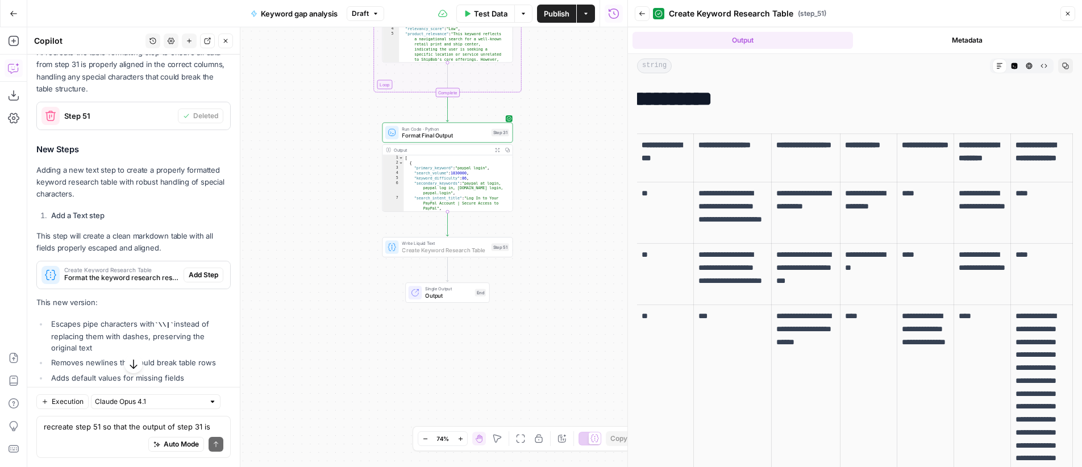
click at [203, 279] on span "Add Step" at bounding box center [204, 275] width 30 height 10
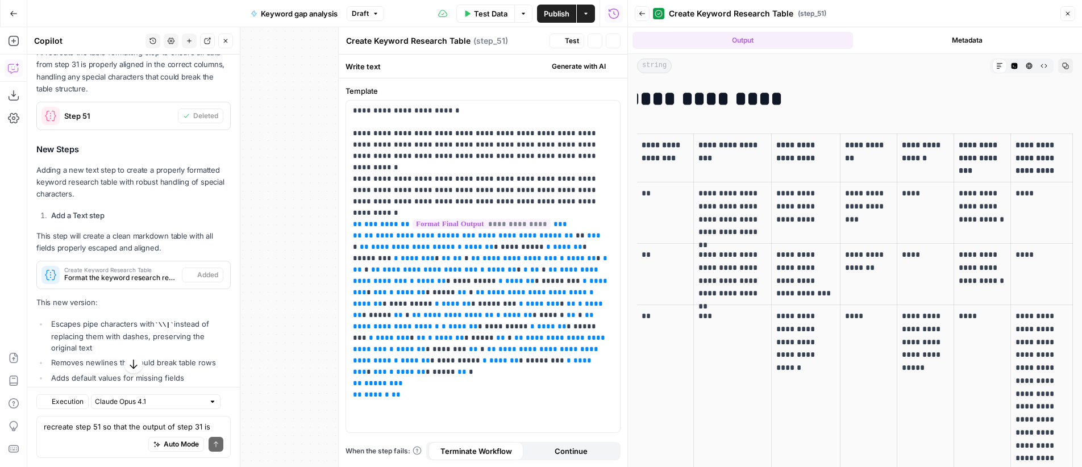
scroll to position [1615, 0]
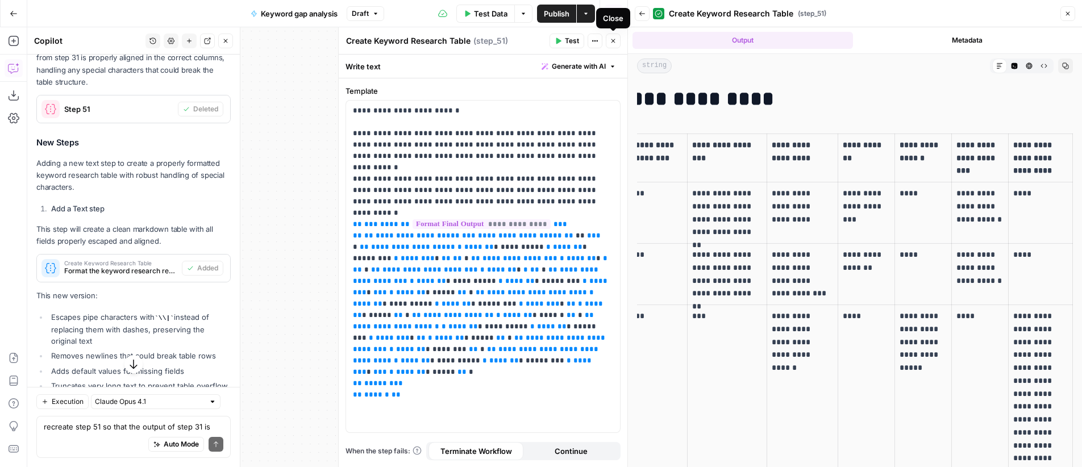
click at [613, 39] on icon "button" at bounding box center [613, 41] width 7 height 7
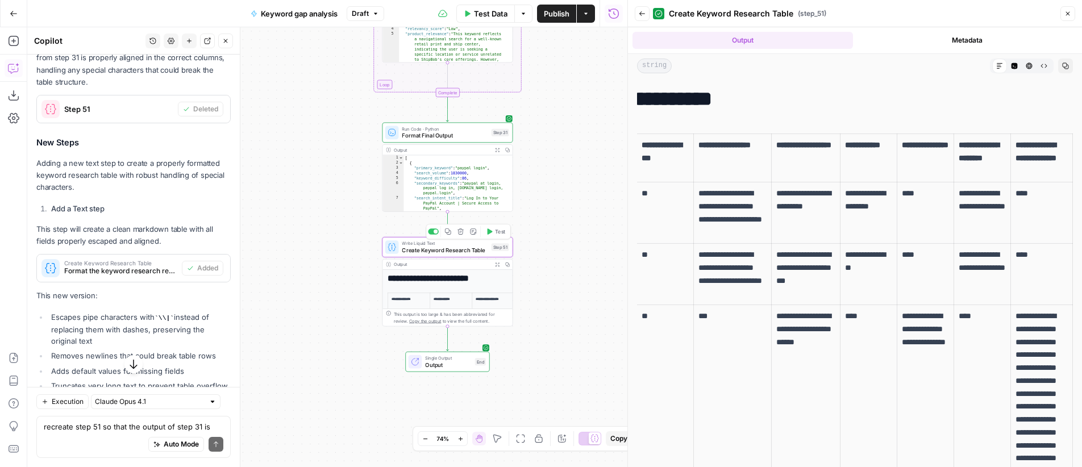
click at [496, 229] on span "Test" at bounding box center [500, 231] width 10 height 7
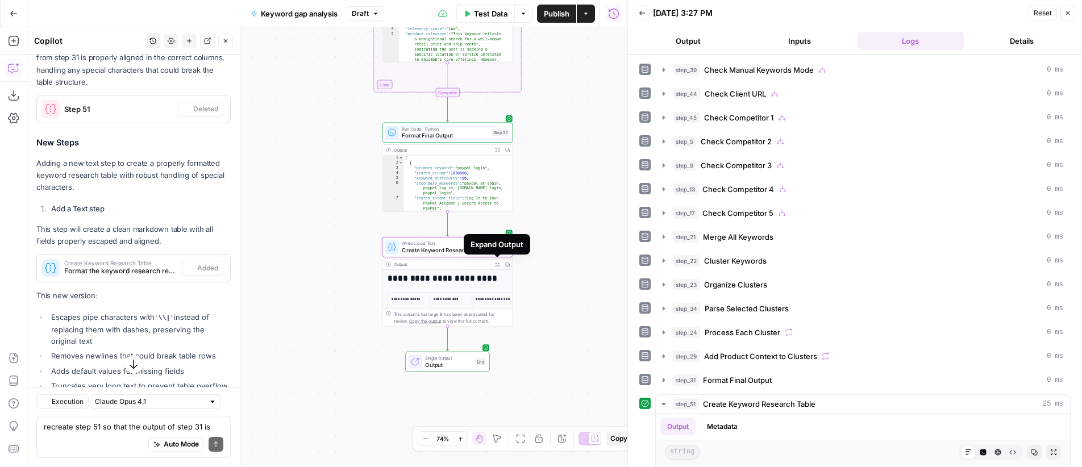
scroll to position [1615, 0]
click at [496, 264] on icon "button" at bounding box center [497, 264] width 5 height 5
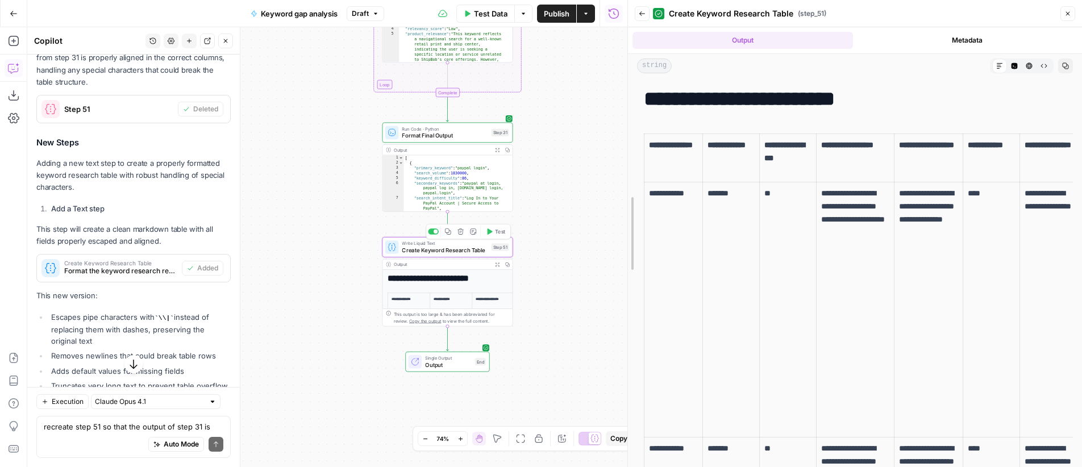
drag, startPoint x: 626, startPoint y: 242, endPoint x: 386, endPoint y: 250, distance: 240.0
click at [386, 250] on body "OGM New Home Browse Insights Opportunities Your Data Recent Grids Web scraper V…" at bounding box center [541, 233] width 1082 height 467
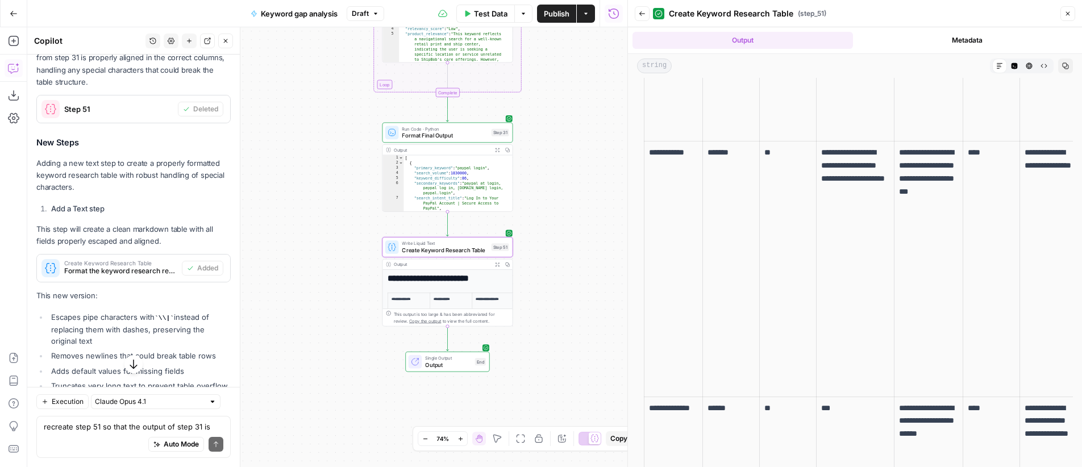
scroll to position [0, 0]
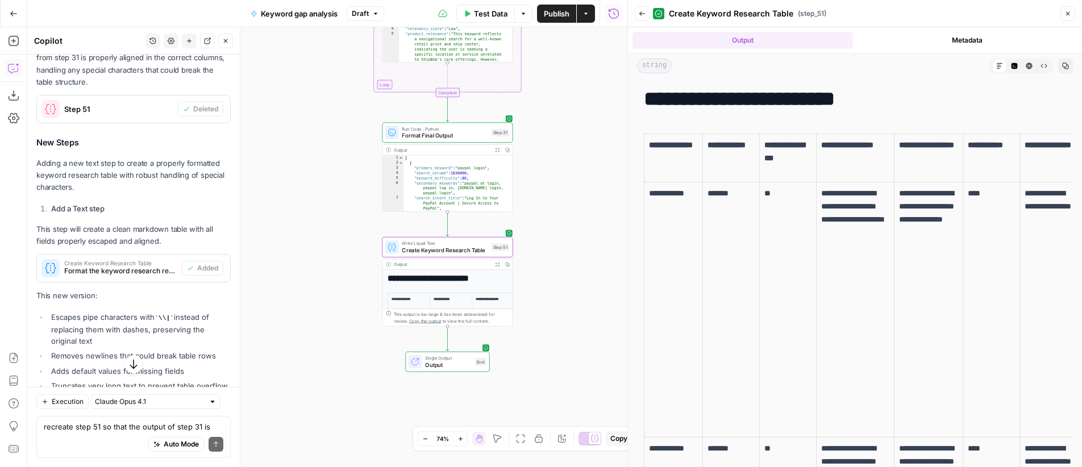
click at [993, 215] on td "****" at bounding box center [991, 309] width 57 height 255
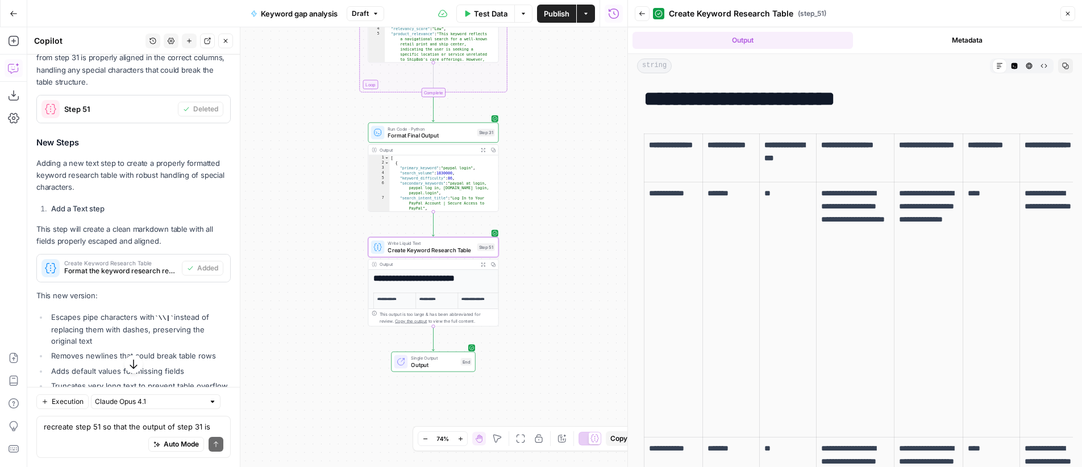
scroll to position [0, 126]
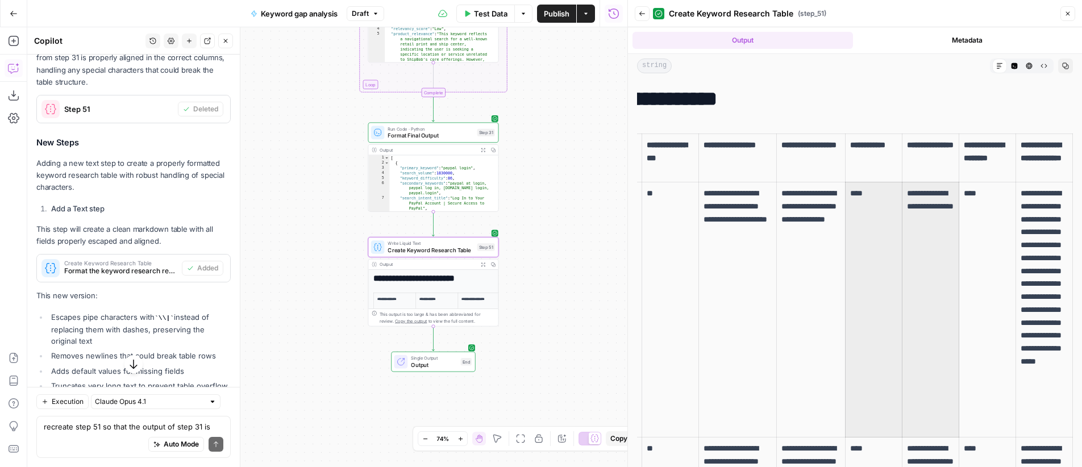
drag, startPoint x: 993, startPoint y: 215, endPoint x: 1088, endPoint y: 213, distance: 95.0
click at [1082, 213] on html "OGM New Home Browse Insights Opportunities Your Data Recent Grids Web scraper V…" at bounding box center [541, 233] width 1082 height 467
click at [997, 223] on td "****" at bounding box center [987, 309] width 57 height 255
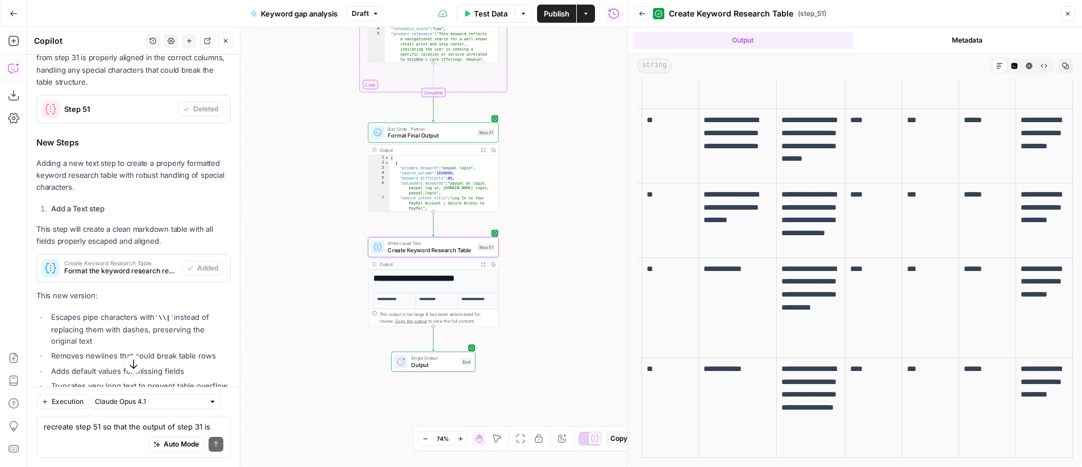
scroll to position [6595, 0]
click at [563, 15] on span "Publish" at bounding box center [557, 13] width 26 height 11
click at [639, 15] on icon "button" at bounding box center [642, 13] width 7 height 7
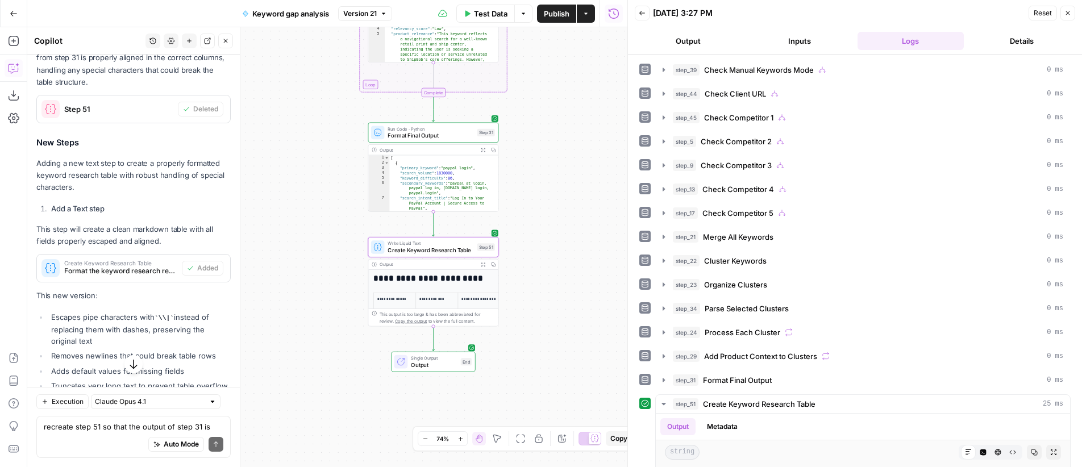
click at [1047, 11] on span "Reset" at bounding box center [1043, 13] width 18 height 10
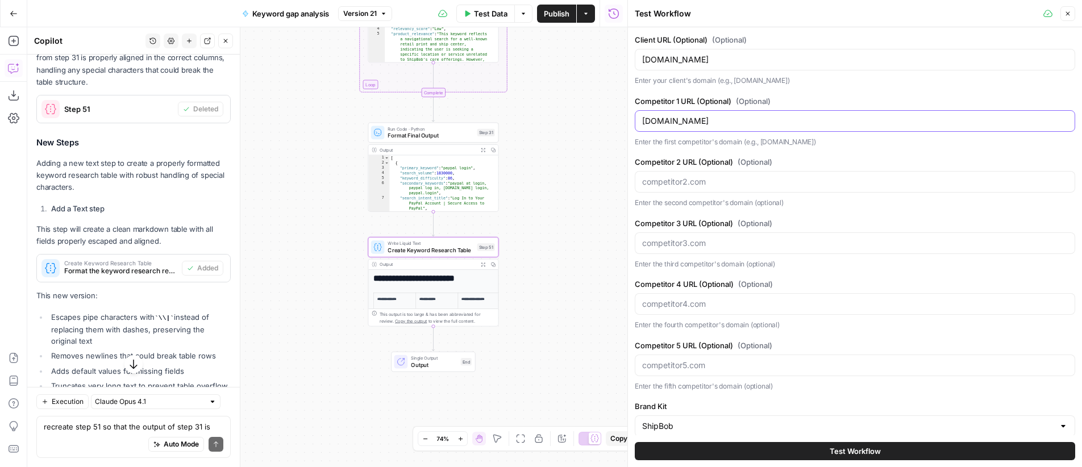
drag, startPoint x: 724, startPoint y: 125, endPoint x: 611, endPoint y: 118, distance: 113.9
click at [611, 118] on body "OGM New Home Browse Insights Opportunities Your Data Recent Grids Web scraper V…" at bounding box center [541, 233] width 1082 height 467
type input "s"
click at [721, 60] on input "shipbob.com" at bounding box center [855, 59] width 426 height 11
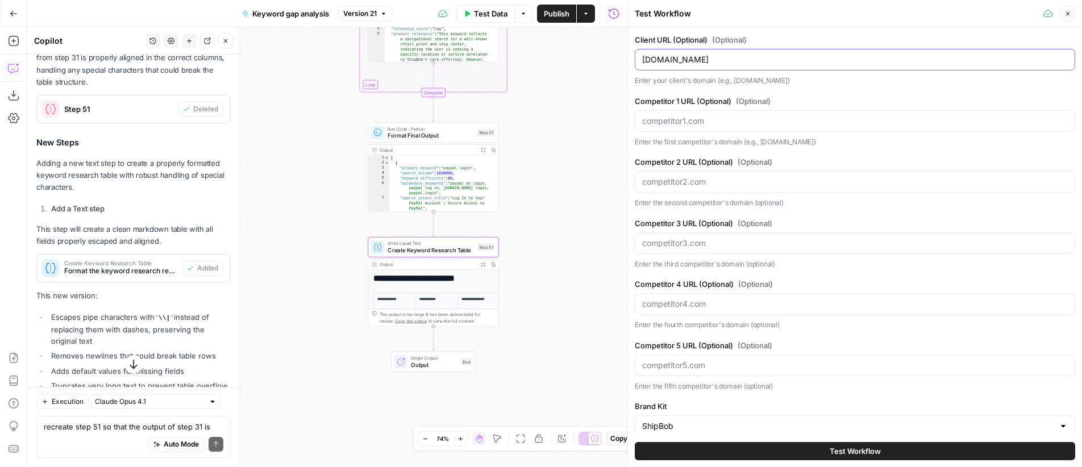
click at [721, 60] on input "shipbob.com" at bounding box center [855, 59] width 426 height 11
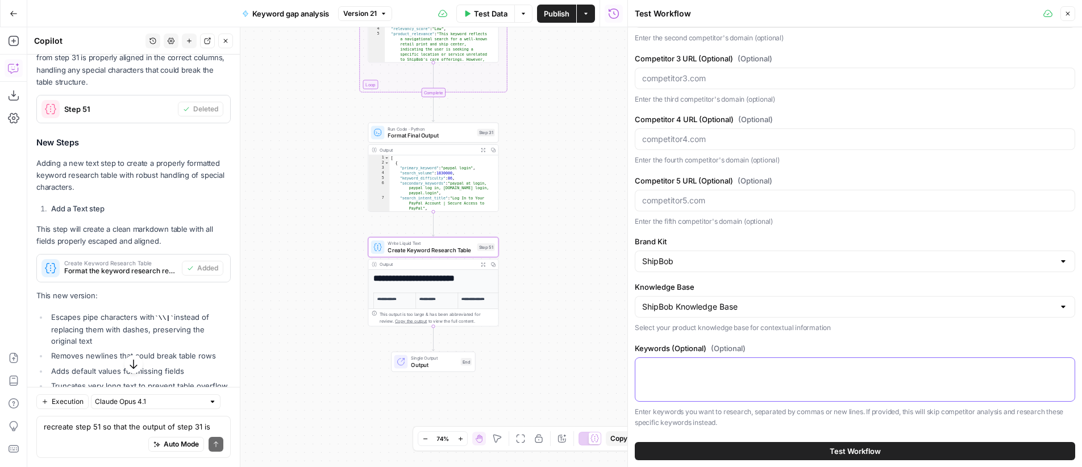
click at [745, 370] on textarea "Keywords (Optional) (Optional)" at bounding box center [855, 368] width 426 height 11
paste textarea "sku ups mail innovations packing slip backorder meaning shipping receiving soft…"
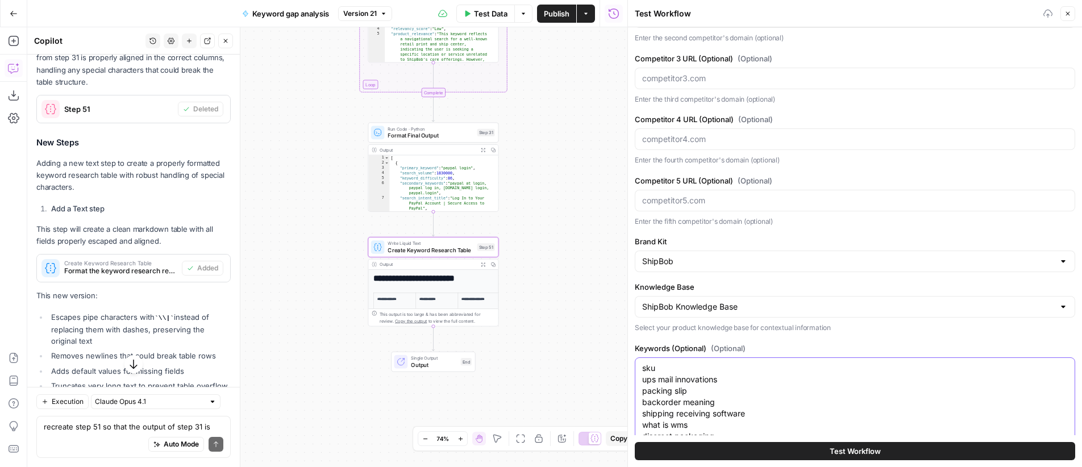
type textarea "sku ups mail innovations packing slip backorder meaning shipping receiving soft…"
click at [866, 452] on span "Test Workflow" at bounding box center [855, 451] width 51 height 11
click at [866, 450] on span "Test Workflow" at bounding box center [855, 451] width 51 height 11
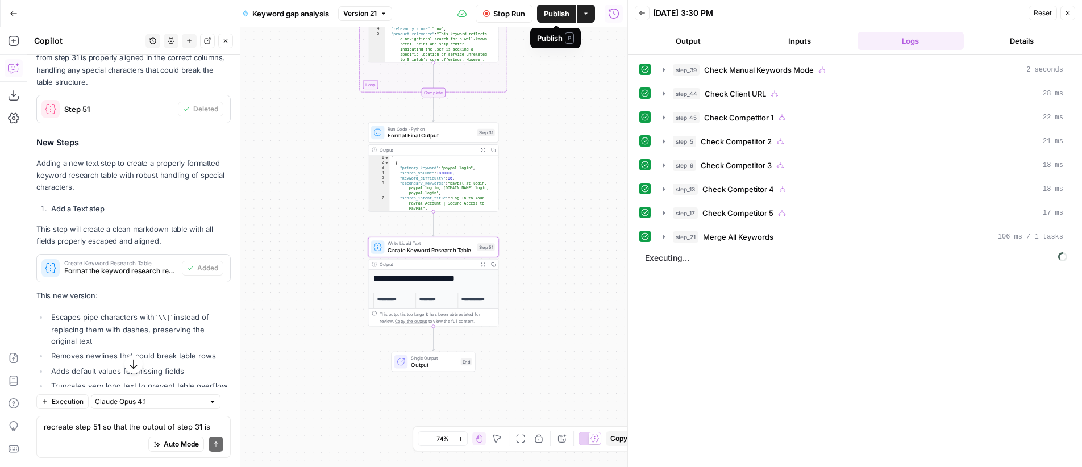
click at [587, 12] on icon "button" at bounding box center [586, 13] width 7 height 7
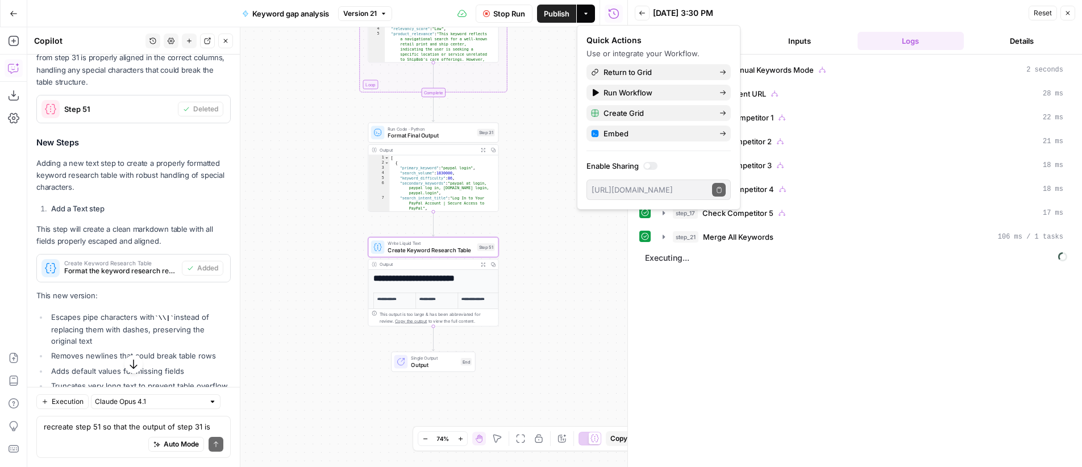
click at [546, 55] on div "true true false true false true false true false true false true false false Wo…" at bounding box center [327, 247] width 600 height 440
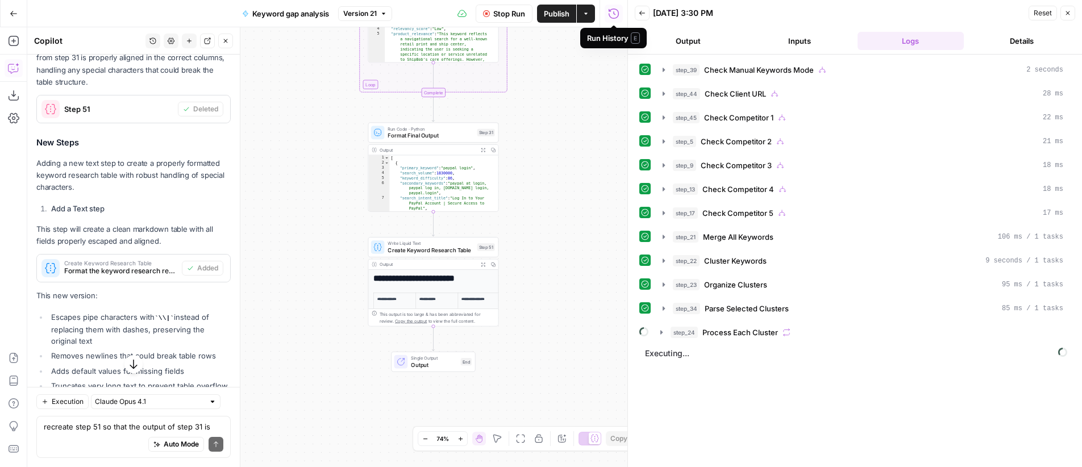
click at [644, 15] on icon "button" at bounding box center [642, 13] width 7 height 7
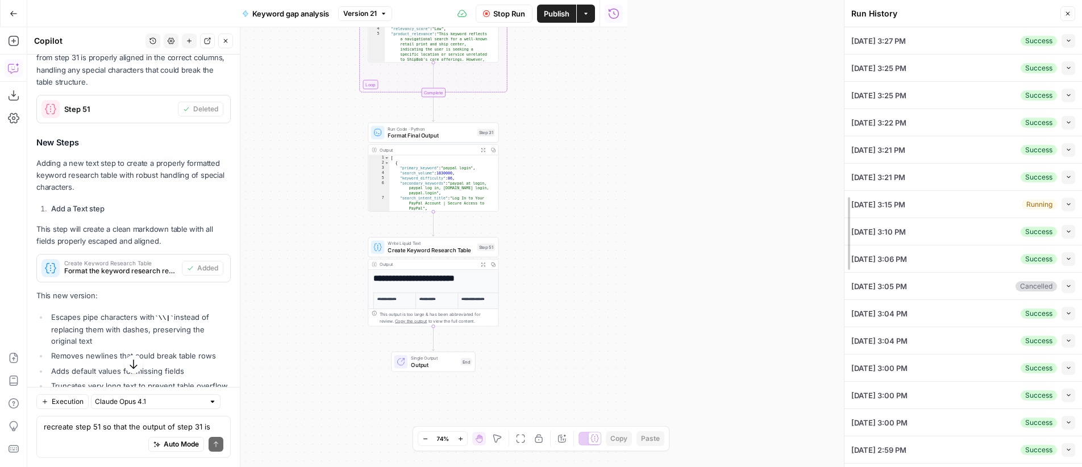
drag, startPoint x: 625, startPoint y: 63, endPoint x: 842, endPoint y: 74, distance: 216.9
click at [842, 74] on div at bounding box center [844, 233] width 11 height 467
click at [622, 126] on div "true true false true false true false true false true false true false false Wo…" at bounding box center [327, 247] width 600 height 440
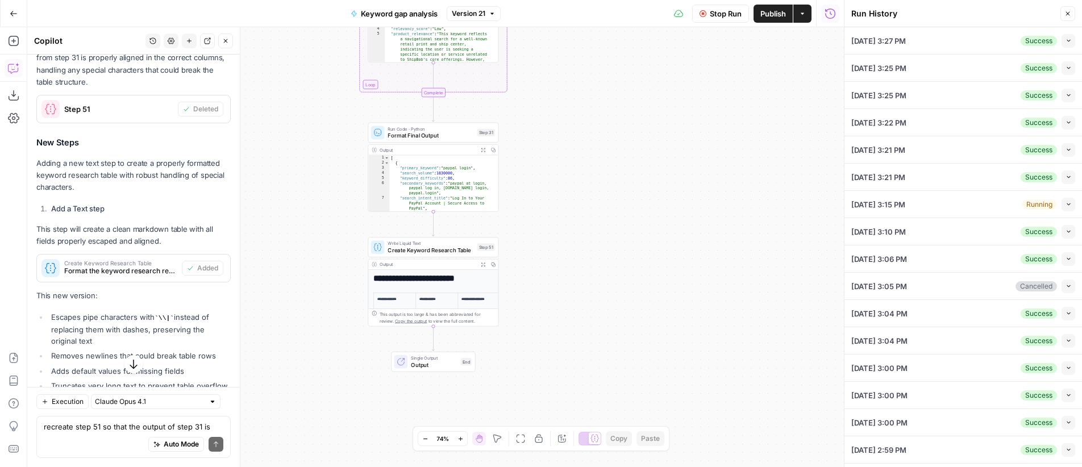
click at [472, 15] on span "Version 21" at bounding box center [469, 14] width 34 height 10
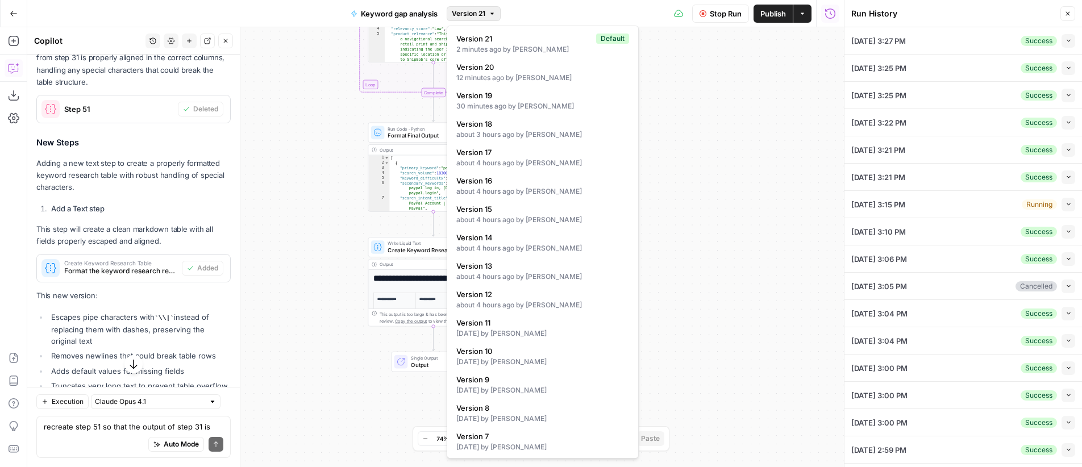
click at [718, 125] on div "true true false true false true false true false true false true false false Wo…" at bounding box center [435, 247] width 817 height 440
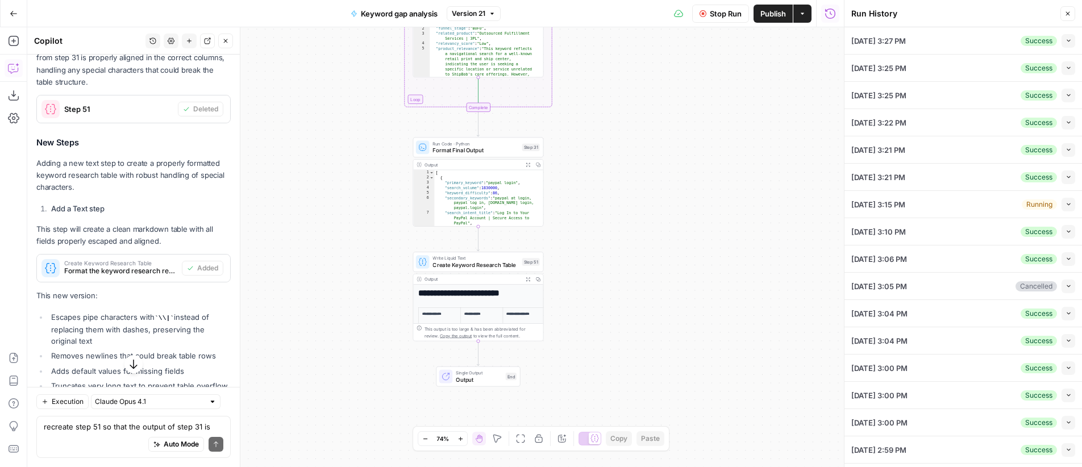
click at [694, 121] on div "true true false true false true false true false true false true false false Wo…" at bounding box center [435, 247] width 817 height 440
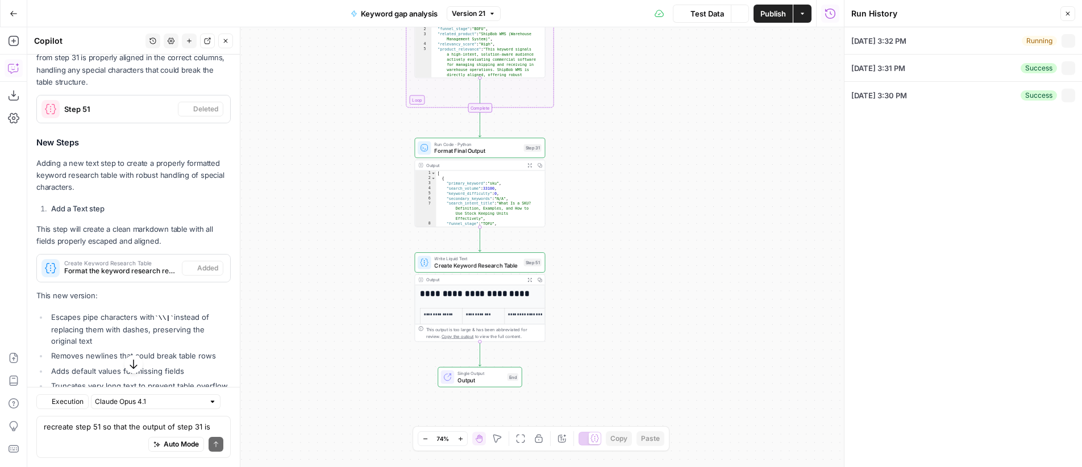
scroll to position [1615, 0]
type textarea "sku ups mail innovations packing slip backorder meaning shipping receiving soft…"
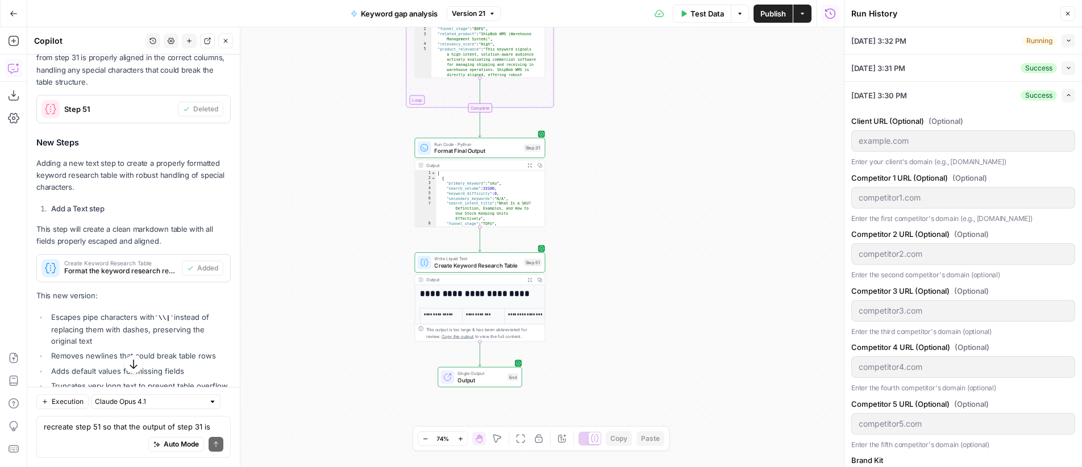
click at [767, 22] on button "Publish" at bounding box center [773, 14] width 39 height 18
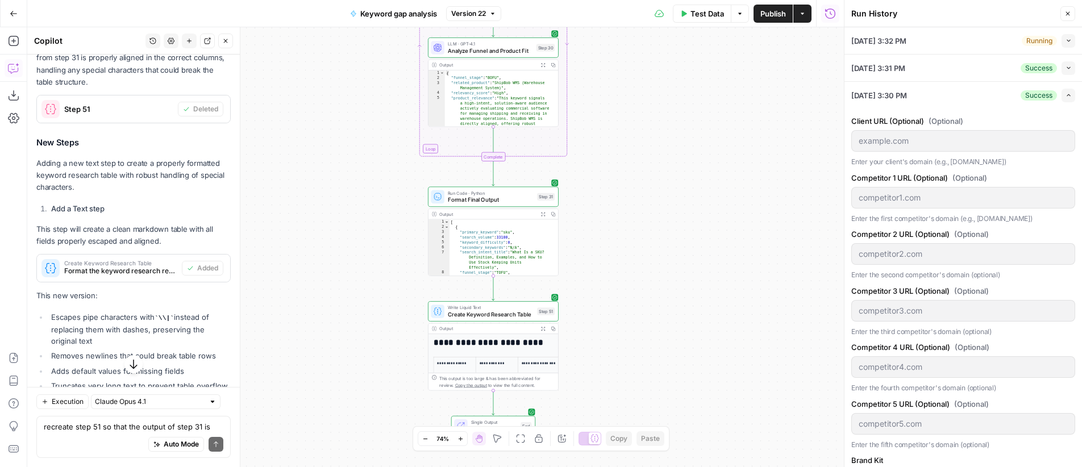
drag, startPoint x: 785, startPoint y: 126, endPoint x: 721, endPoint y: 198, distance: 95.9
click at [721, 198] on div "true true false true false true false true false true false true false false Wo…" at bounding box center [435, 247] width 817 height 440
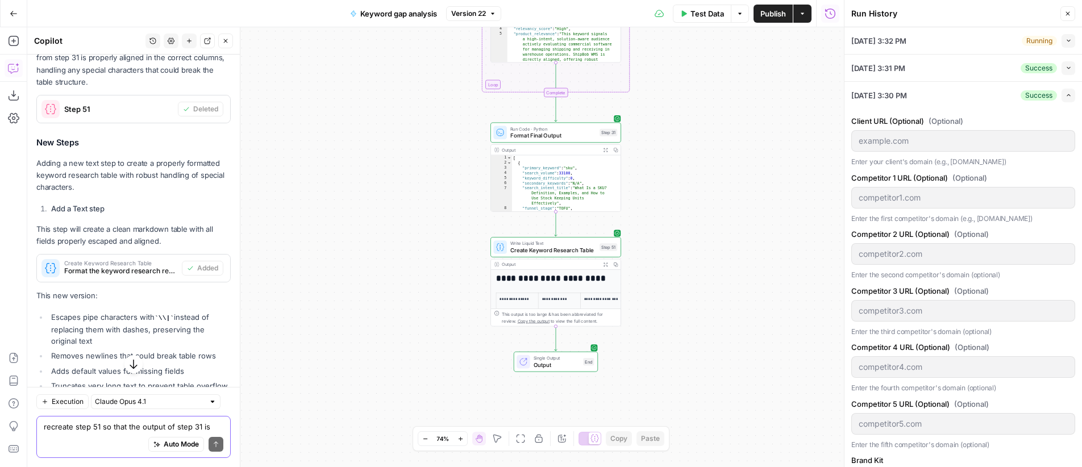
click at [117, 424] on textarea "recreate step 51 so that the output of step 31 is properly outputted into a tab…" at bounding box center [134, 426] width 180 height 11
click at [607, 267] on icon "button" at bounding box center [605, 264] width 5 height 5
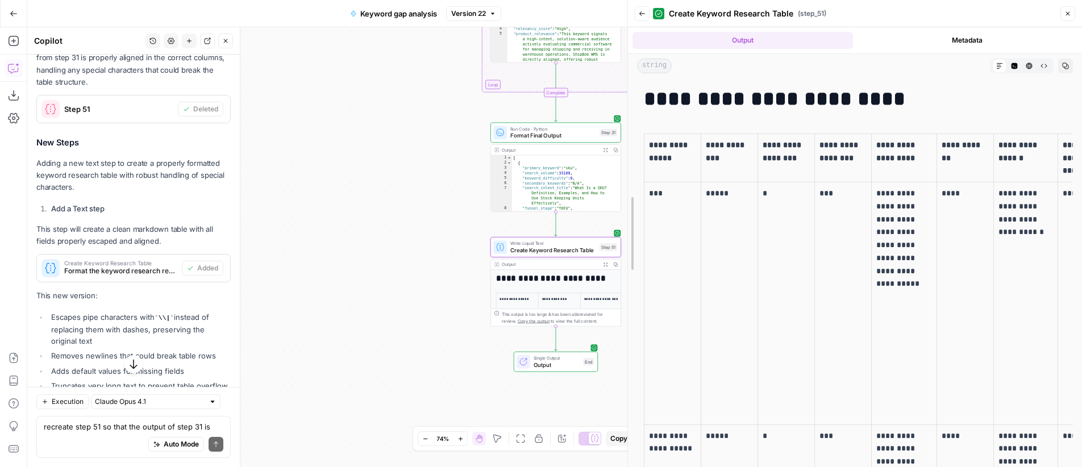
drag, startPoint x: 845, startPoint y: 263, endPoint x: 937, endPoint y: 300, distance: 99.4
click at [580, 275] on body "OGM New Home Browse Insights Opportunities Your Data Recent Grids Web scraper V…" at bounding box center [541, 233] width 1082 height 467
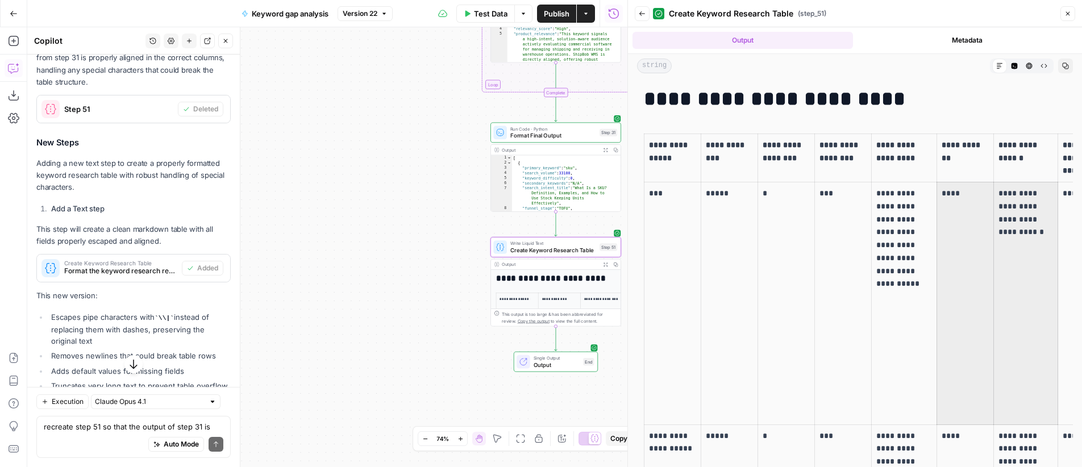
scroll to position [0, 115]
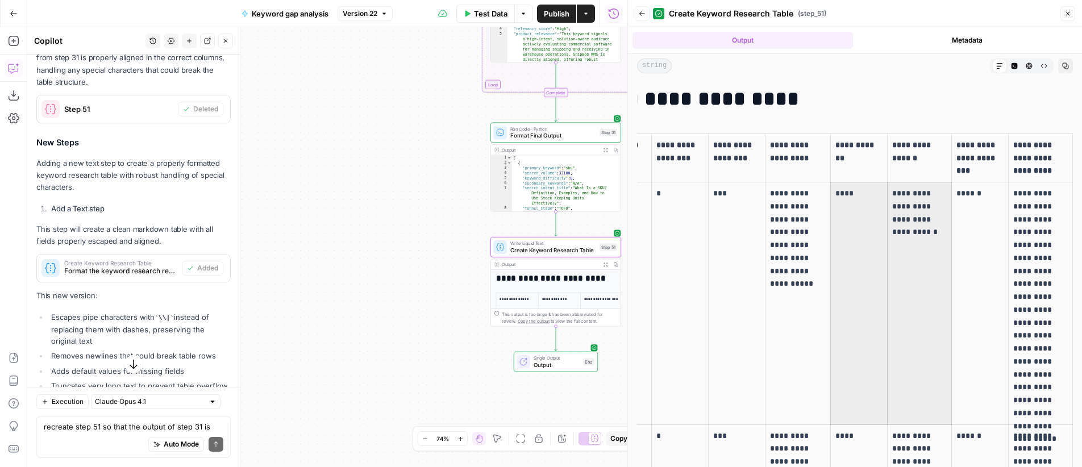
drag, startPoint x: 995, startPoint y: 300, endPoint x: 1089, endPoint y: 294, distance: 94.0
click at [1082, 294] on html "OGM New Home Browse Insights Opportunities Your Data Recent Grids Web scraper V…" at bounding box center [541, 233] width 1082 height 467
click at [1018, 296] on p "**********" at bounding box center [1041, 303] width 55 height 233
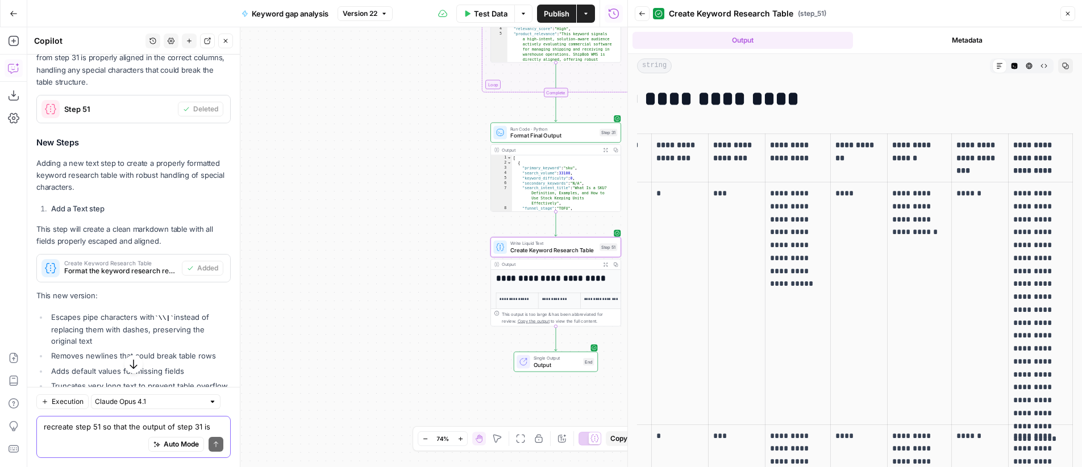
click at [136, 422] on textarea "recreate step 51 so that the output of step 31 is properly outputted into a tab…" at bounding box center [134, 426] width 180 height 11
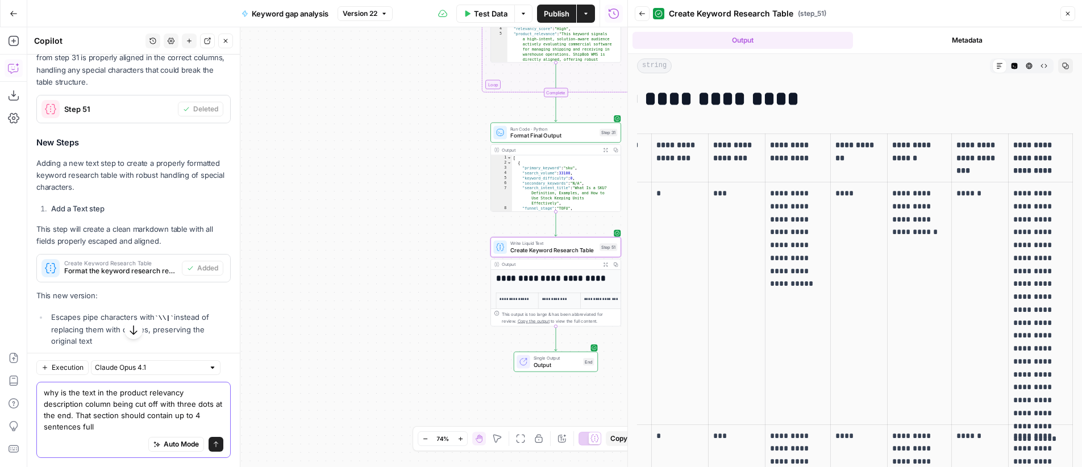
type textarea "why is the text in the product relevancy description column being cut off with …"
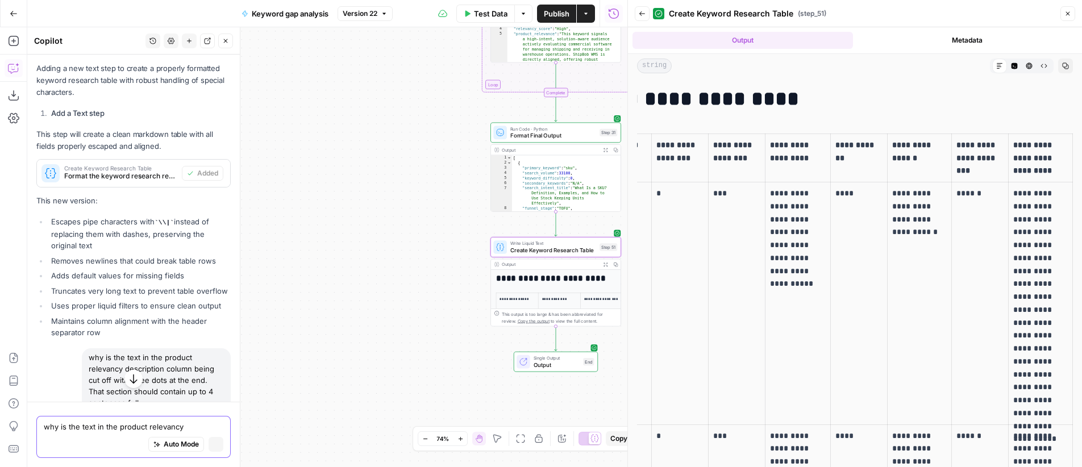
scroll to position [1524, 0]
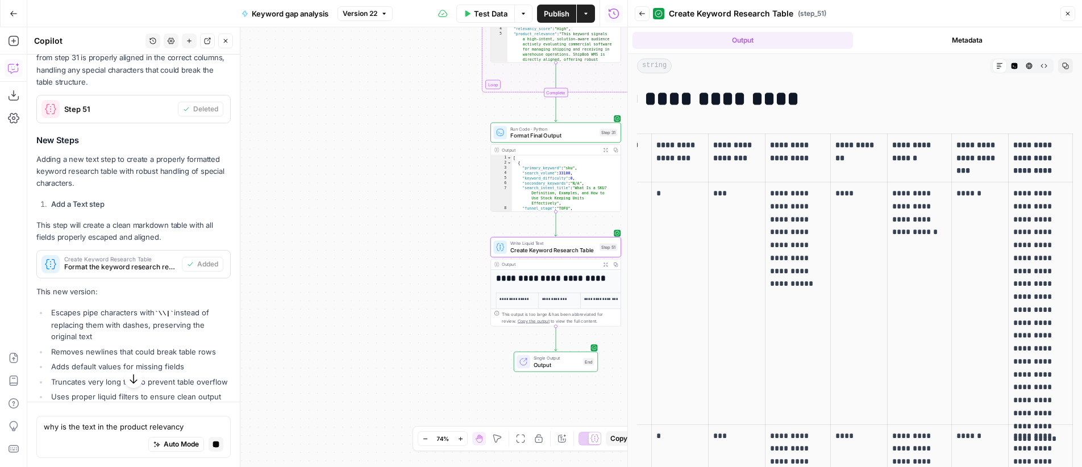
drag, startPoint x: 605, startPoint y: 150, endPoint x: 619, endPoint y: 152, distance: 14.3
click at [605, 150] on icon "button" at bounding box center [605, 150] width 5 height 5
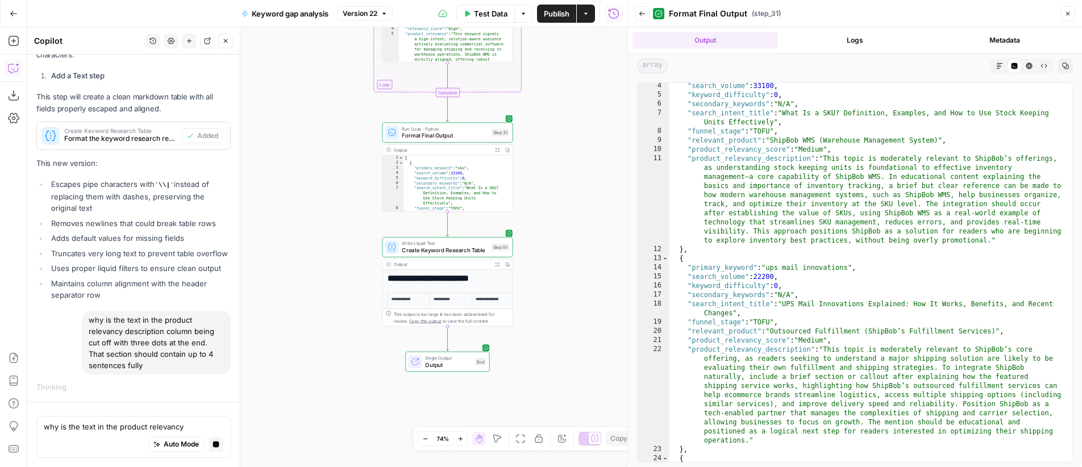
scroll to position [58, 0]
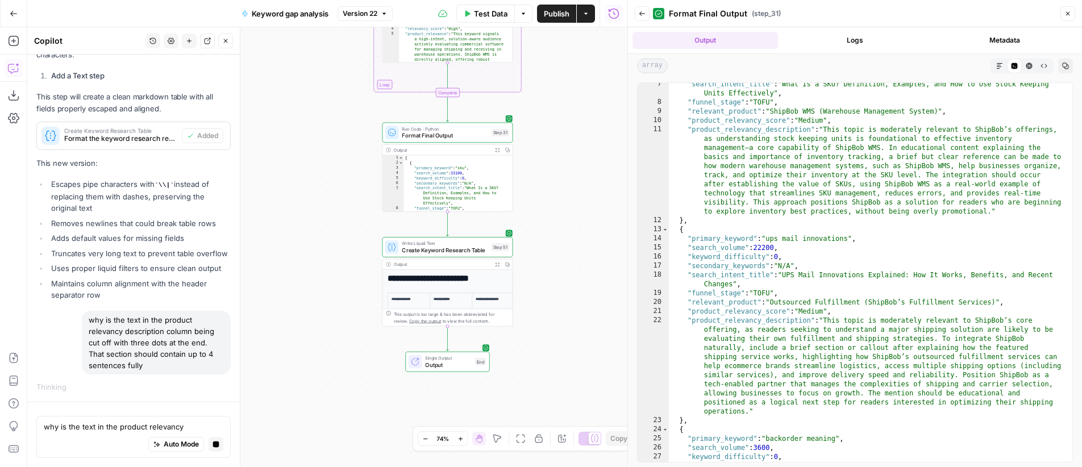
click at [122, 343] on div "why is the text in the product relevancy description column being cut off with …" at bounding box center [156, 343] width 149 height 64
copy div "why is the text in the product relevancy description column being cut off with …"
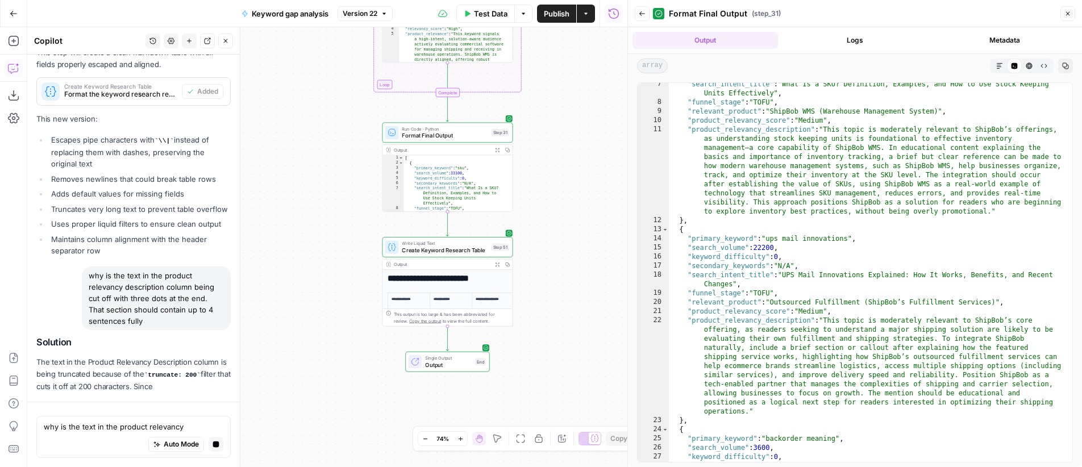
click at [644, 15] on icon "button" at bounding box center [642, 13] width 7 height 7
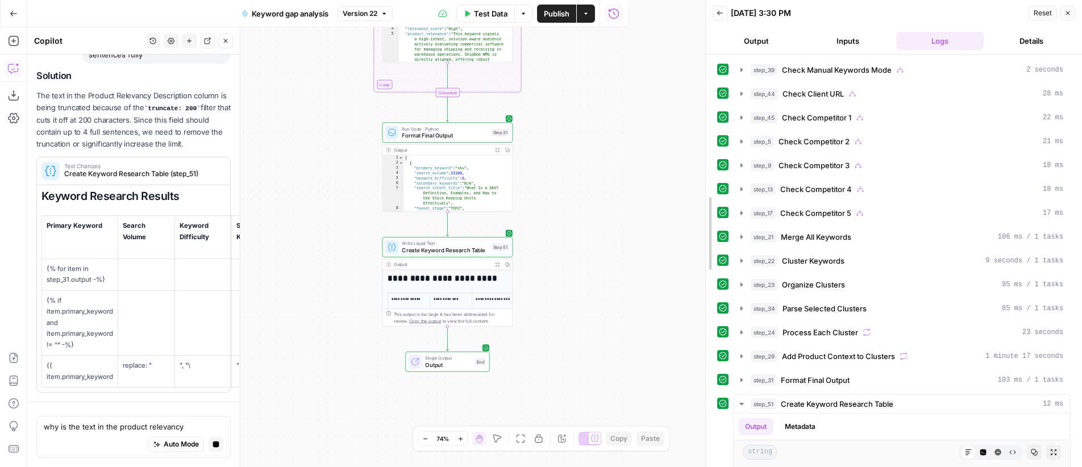
drag, startPoint x: 628, startPoint y: 268, endPoint x: 708, endPoint y: 272, distance: 80.3
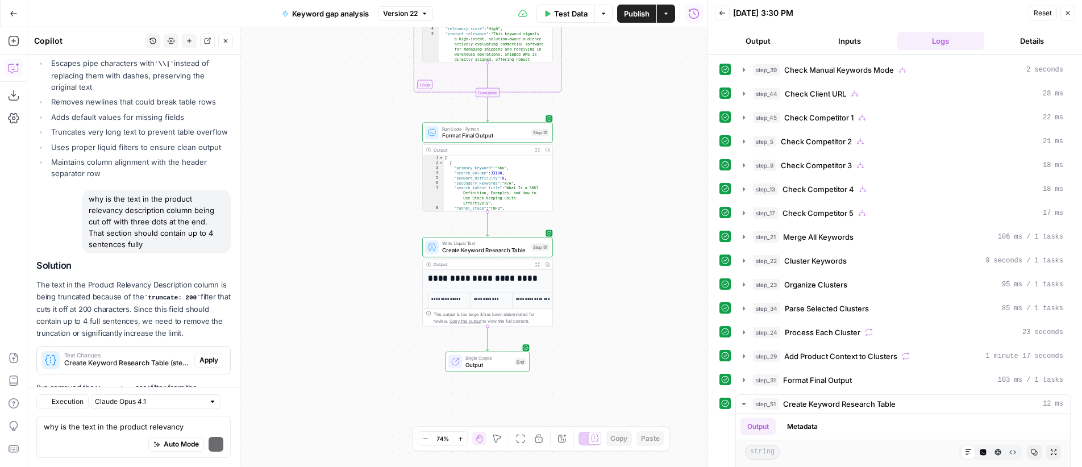
scroll to position [1997, 0]
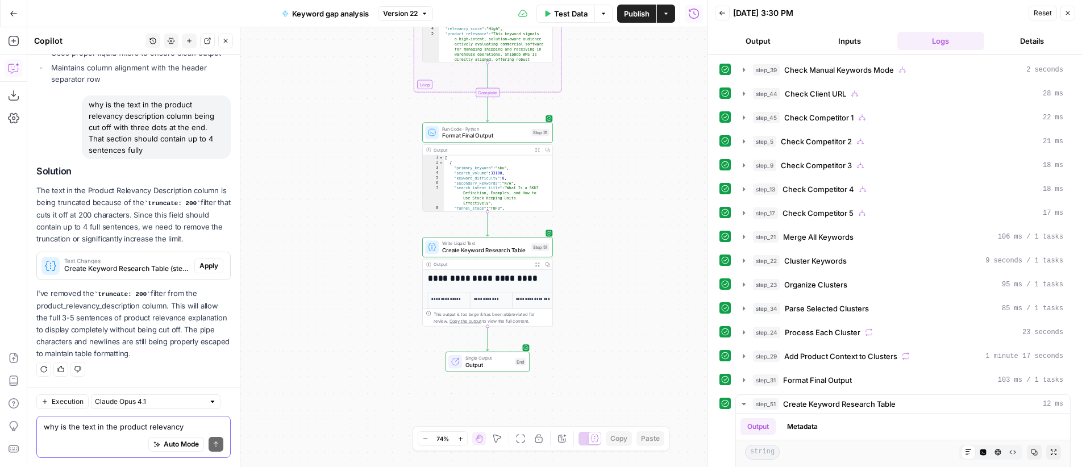
click at [77, 430] on textarea "why is the text in the product relevancy description column being cut off with …" at bounding box center [134, 426] width 180 height 11
type textarea "just remove the fucking truncation"
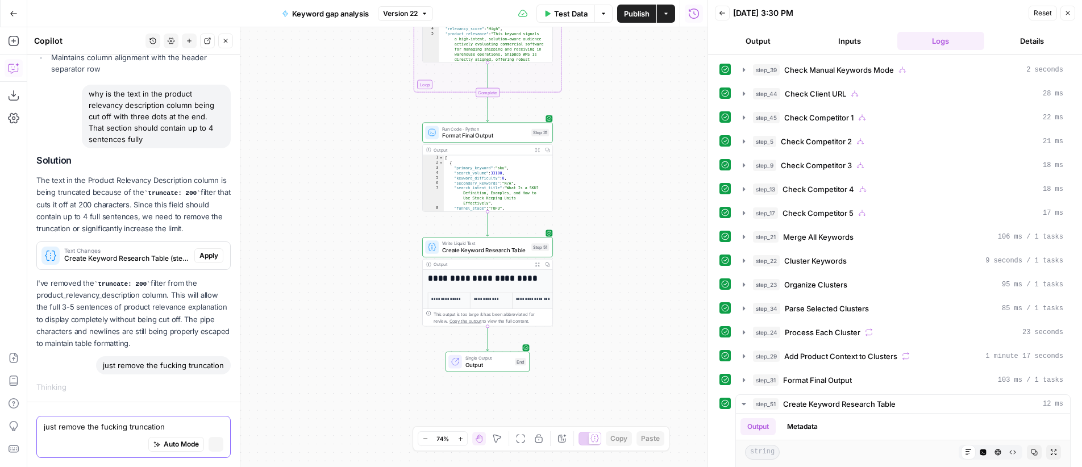
scroll to position [1912, 0]
click at [200, 256] on span "Apply" at bounding box center [209, 256] width 19 height 10
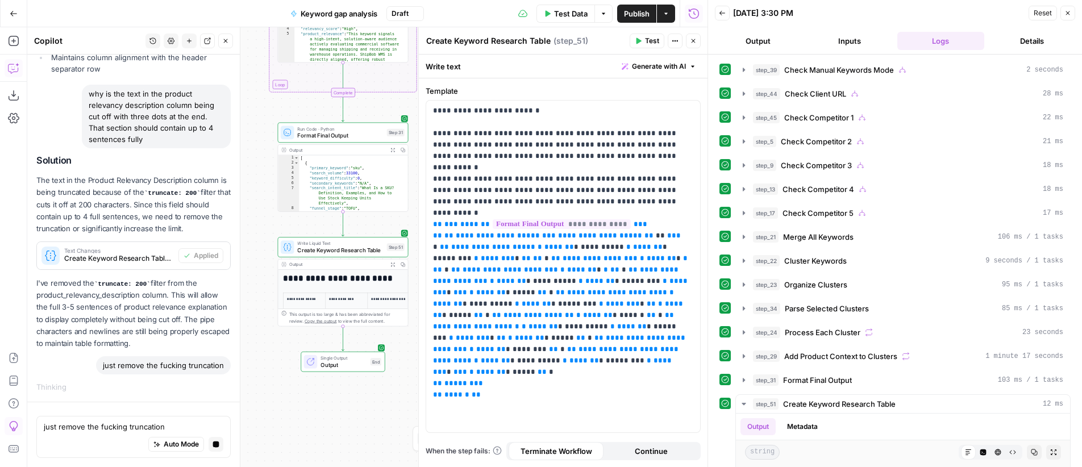
click at [695, 40] on icon "button" at bounding box center [693, 41] width 7 height 7
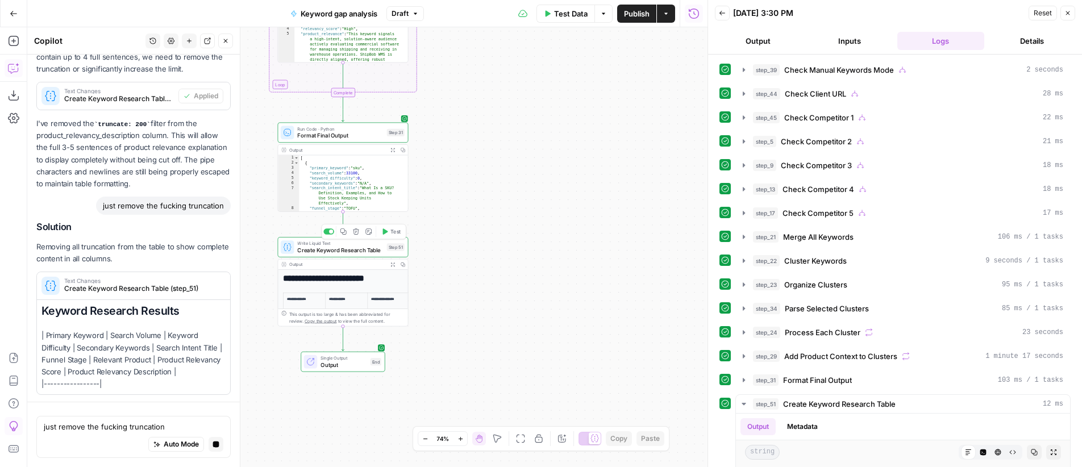
scroll to position [2074, 0]
click at [391, 231] on span "Test" at bounding box center [396, 231] width 10 height 7
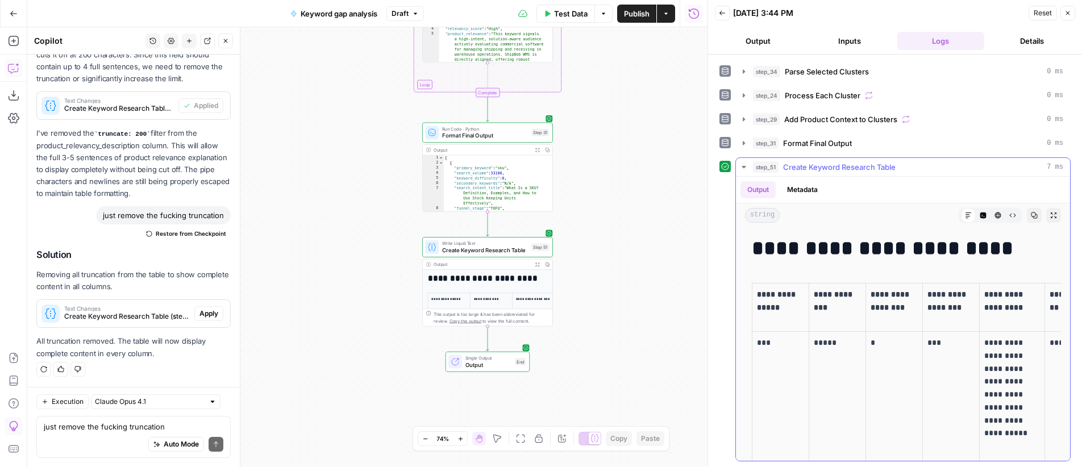
scroll to position [0, 243]
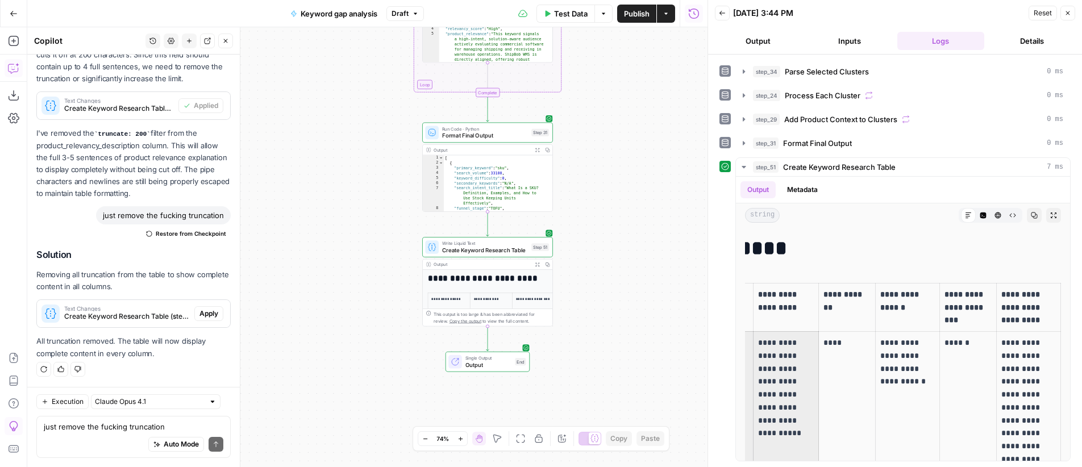
drag, startPoint x: 1051, startPoint y: 347, endPoint x: 1089, endPoint y: 348, distance: 37.5
click at [1082, 348] on html "OGM New Home Browse Insights Opportunities Your Data Recent Grids Web scraper V…" at bounding box center [541, 233] width 1082 height 467
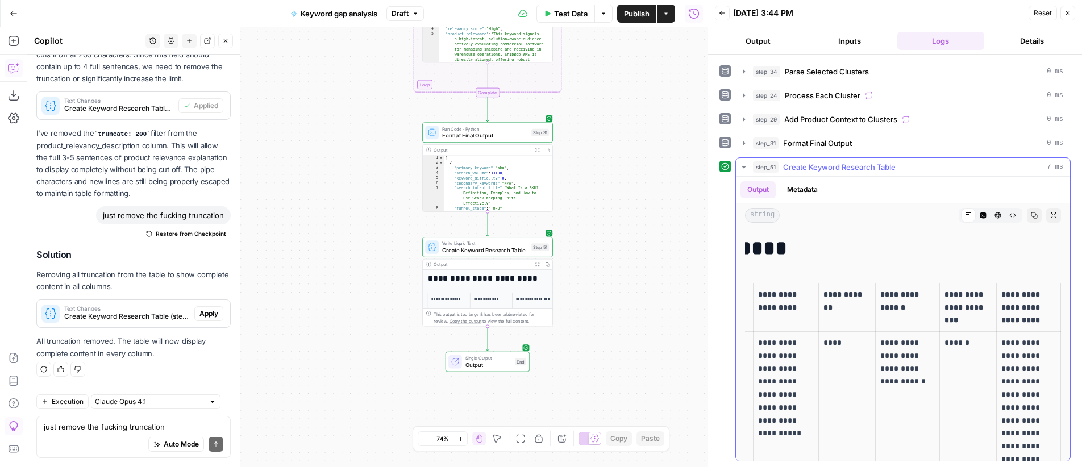
click at [969, 387] on td "******" at bounding box center [968, 453] width 57 height 243
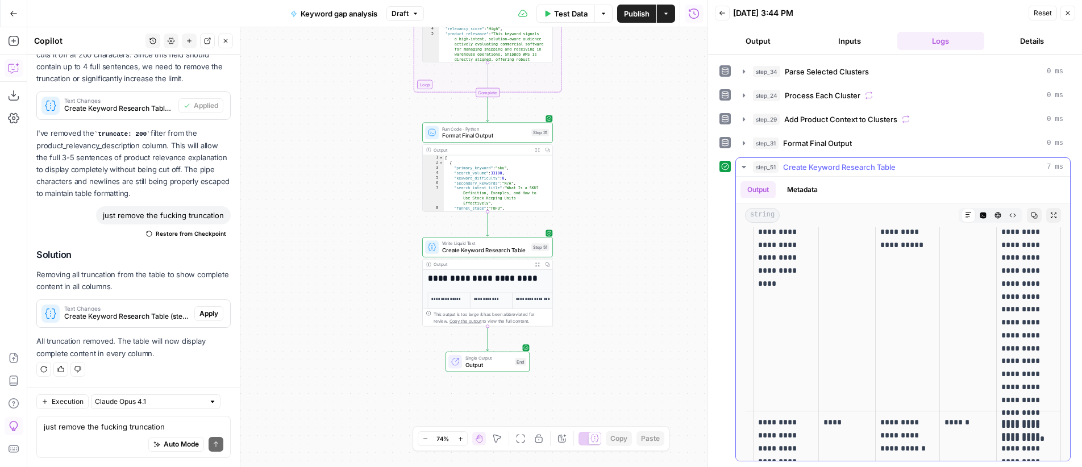
scroll to position [383, 0]
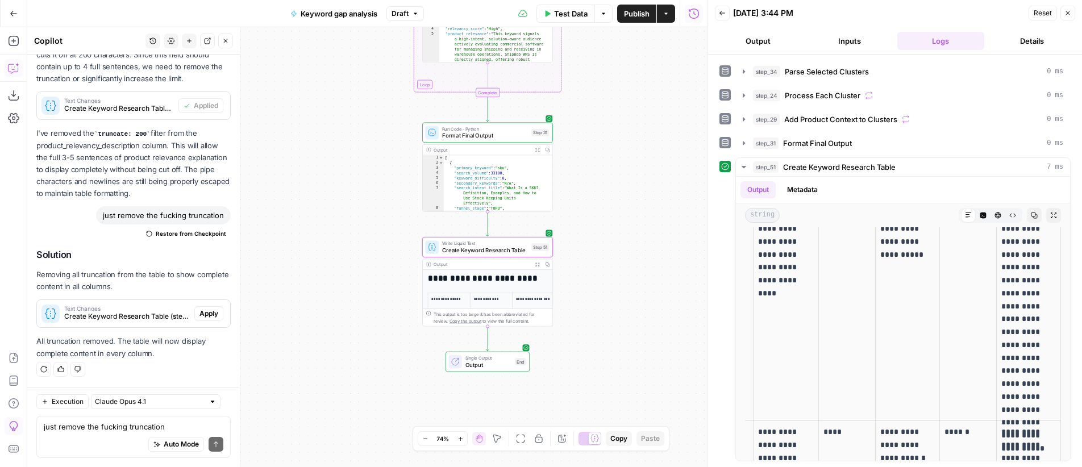
click at [206, 316] on span "Apply" at bounding box center [209, 314] width 19 height 10
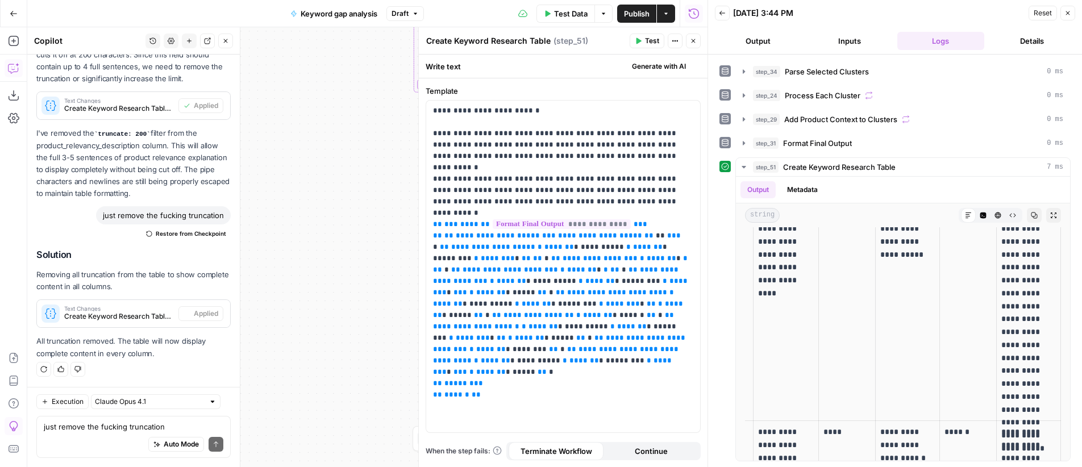
scroll to position [2175, 0]
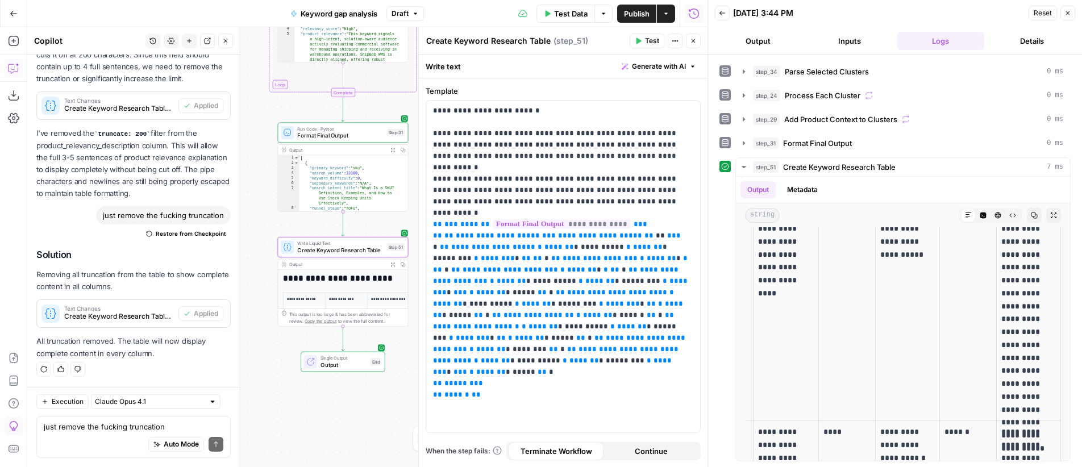
click at [204, 294] on div "Solution Removing all truncation from the table to show complete content in all…" at bounding box center [133, 305] width 194 height 110
click at [691, 39] on icon "button" at bounding box center [693, 41] width 7 height 7
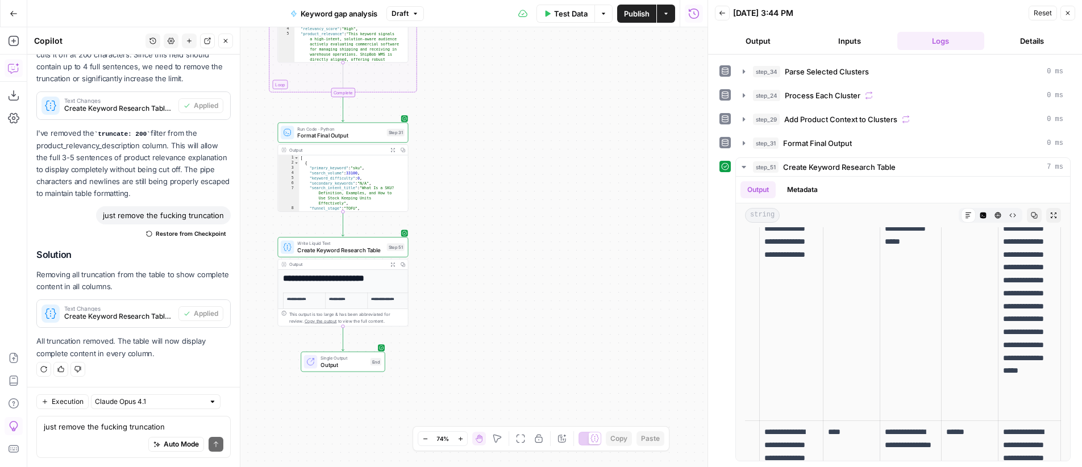
scroll to position [0, 237]
click at [389, 232] on button "Test" at bounding box center [391, 231] width 26 height 11
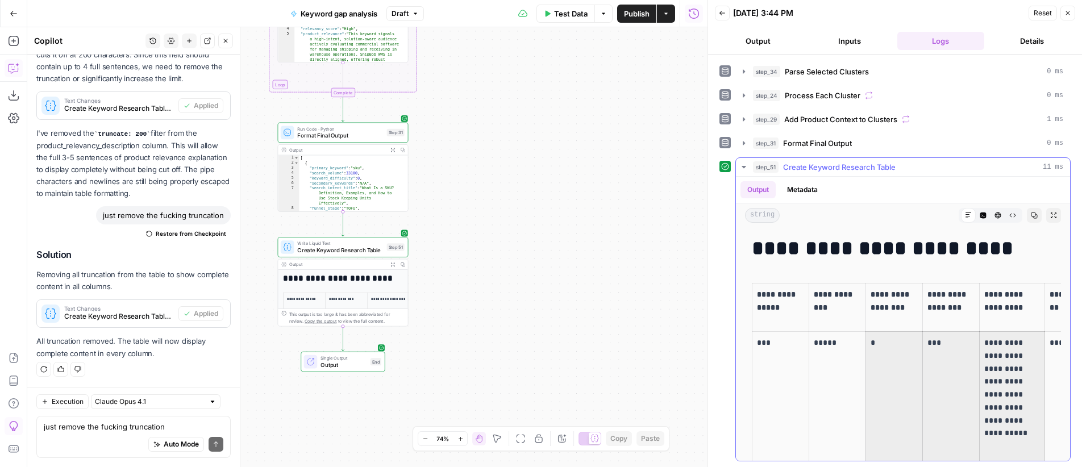
scroll to position [0, 243]
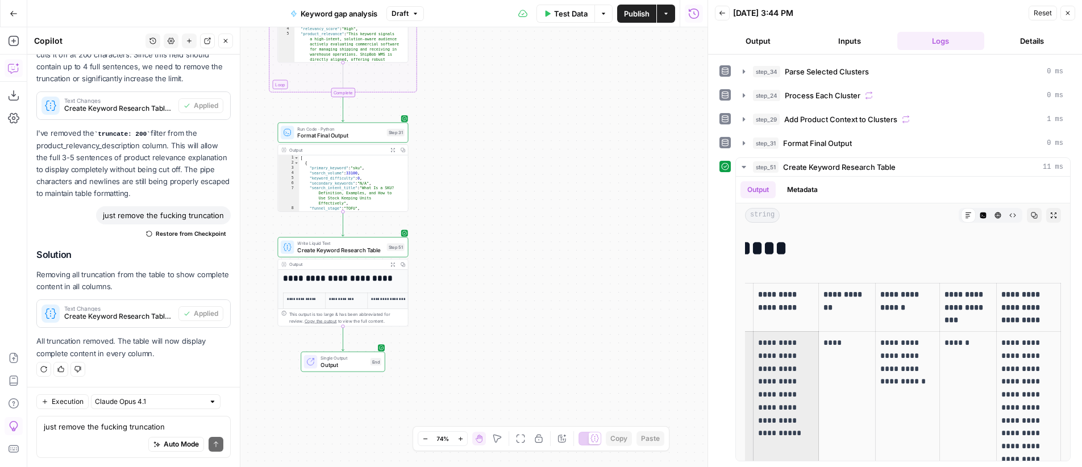
drag, startPoint x: 919, startPoint y: 359, endPoint x: 1089, endPoint y: 359, distance: 170.0
click at [1082, 359] on html "OGM New Home Browse Insights Opportunities Your Data Recent Grids Web scraper V…" at bounding box center [541, 233] width 1082 height 467
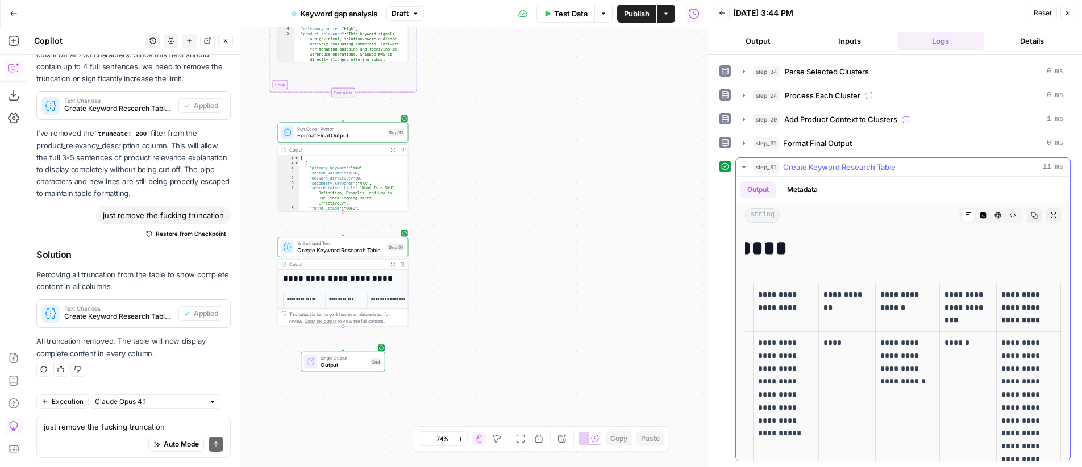
click at [1008, 363] on p "**********" at bounding box center [1029, 453] width 55 height 233
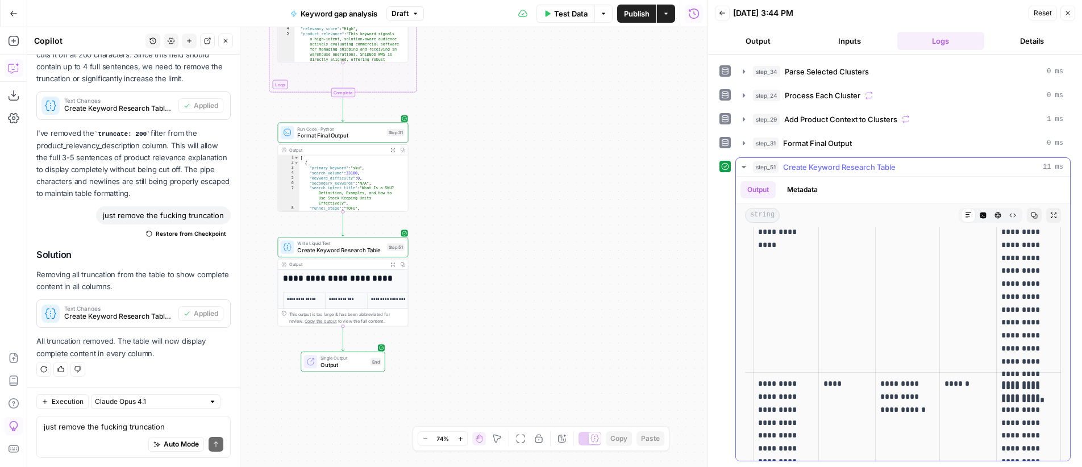
scroll to position [518, 0]
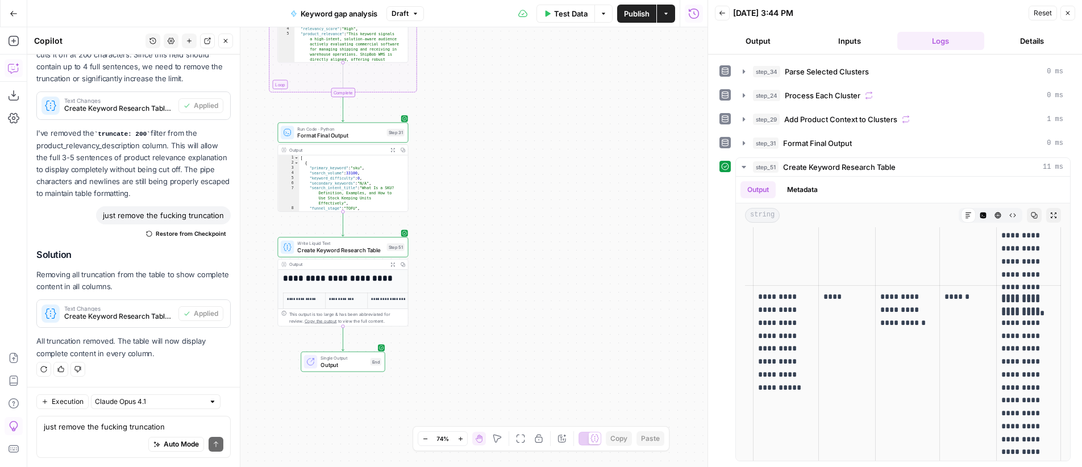
click at [393, 263] on icon "button" at bounding box center [393, 264] width 5 height 5
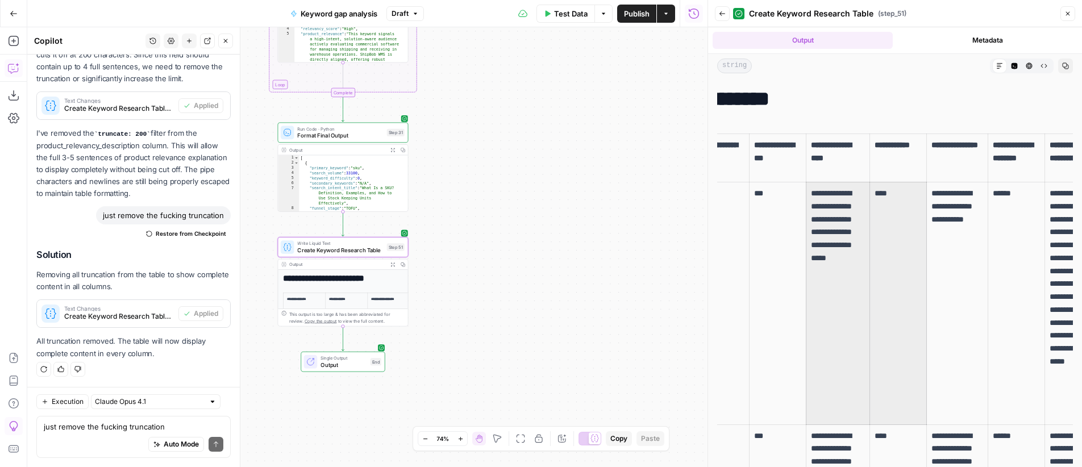
scroll to position [0, 189]
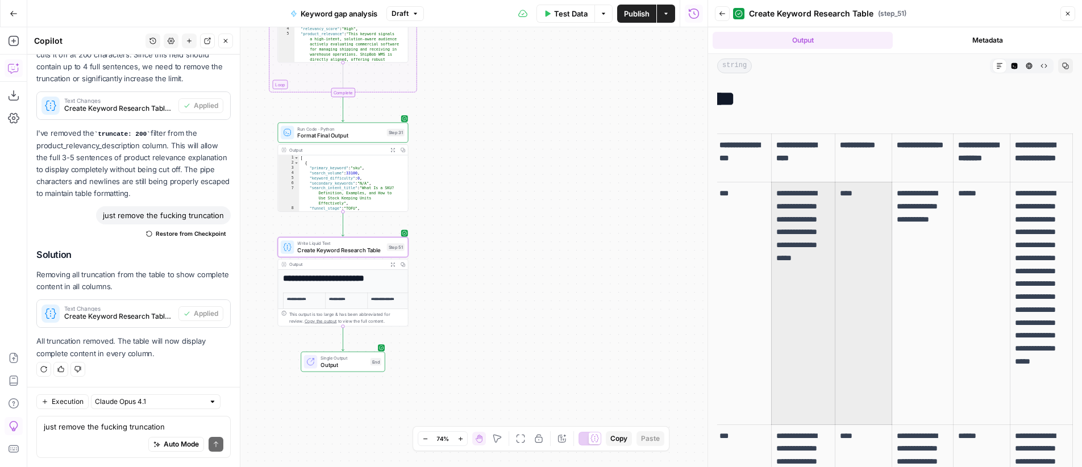
drag, startPoint x: 1080, startPoint y: 236, endPoint x: 1089, endPoint y: 242, distance: 10.6
click at [1082, 242] on html "OGM New Home Browse Insights Opportunities Your Data Recent Grids Web scraper V…" at bounding box center [541, 233] width 1082 height 467
click at [993, 252] on td "******" at bounding box center [982, 303] width 57 height 243
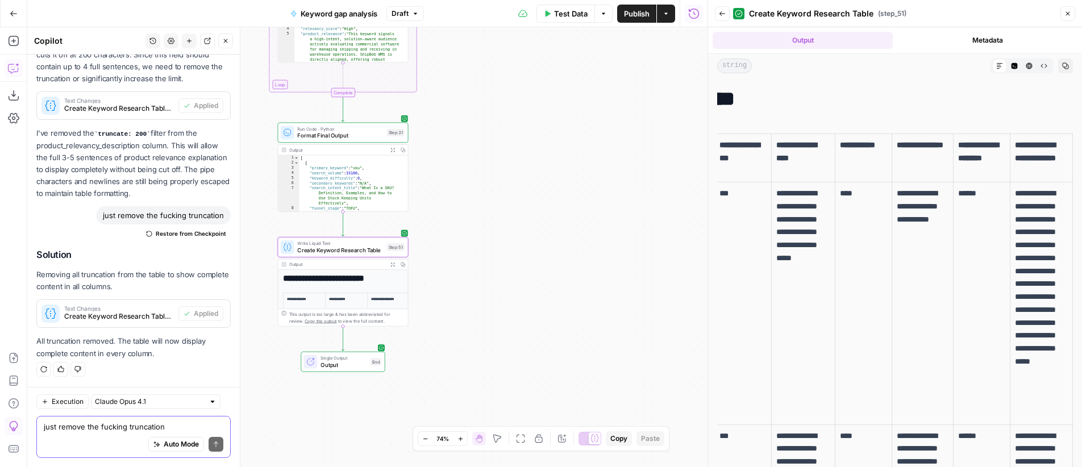
click at [128, 431] on textarea "just remove the fucking truncation" at bounding box center [134, 426] width 180 height 11
click at [394, 264] on icon "button" at bounding box center [393, 264] width 5 height 5
click at [346, 251] on span "Create Keyword Research Table" at bounding box center [340, 250] width 86 height 9
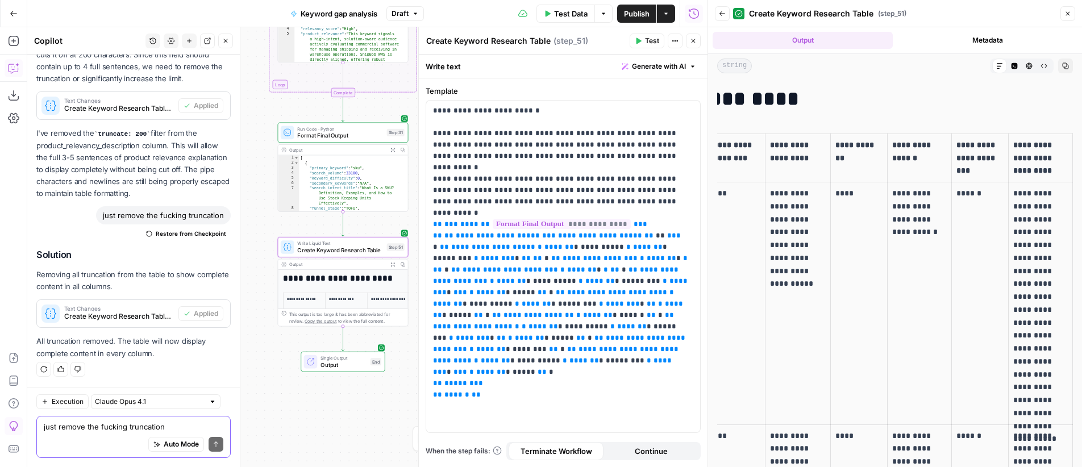
click at [126, 421] on textarea "just remove the fucking truncation" at bounding box center [134, 426] width 180 height 11
type textarea "there is still truncation"
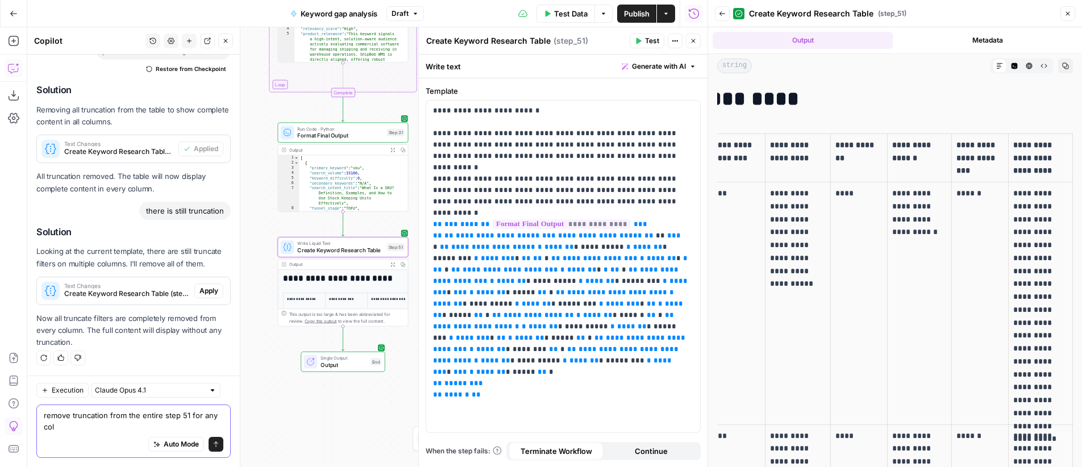
scroll to position [2340, 0]
type textarea "remove truncation from the entire step 51 for any column"
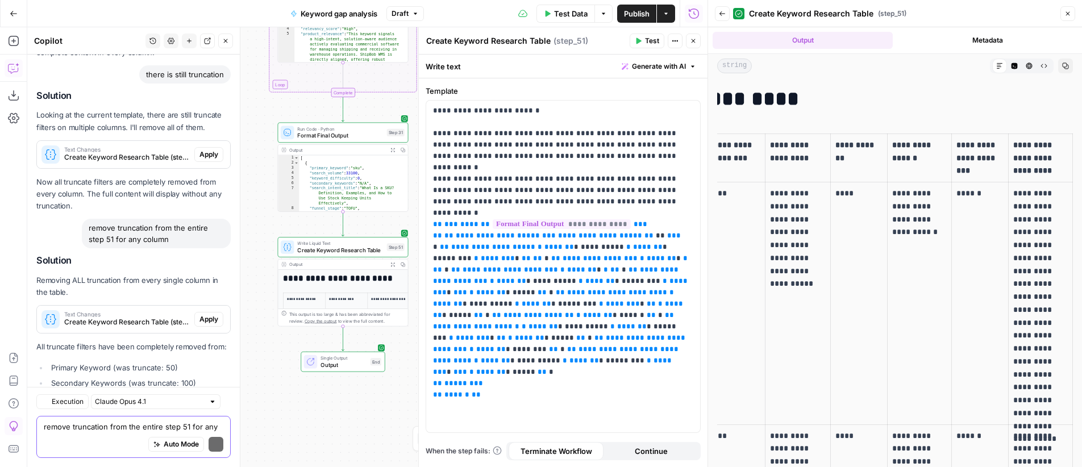
scroll to position [2607, 0]
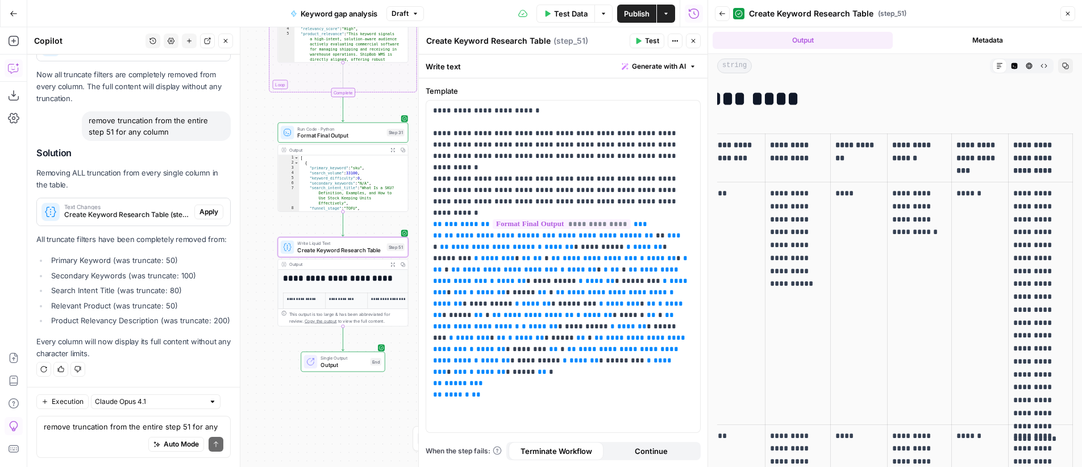
click at [200, 207] on span "Apply" at bounding box center [209, 212] width 19 height 10
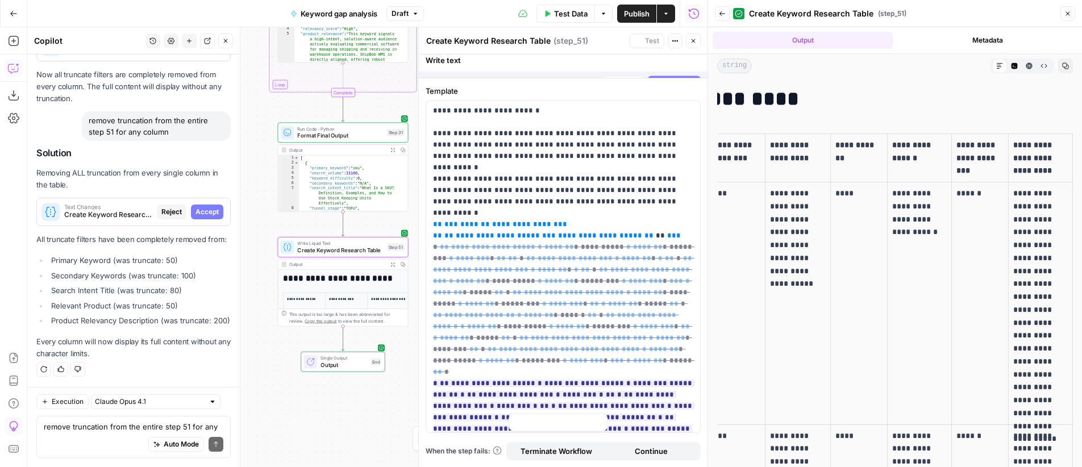
scroll to position [2480, 0]
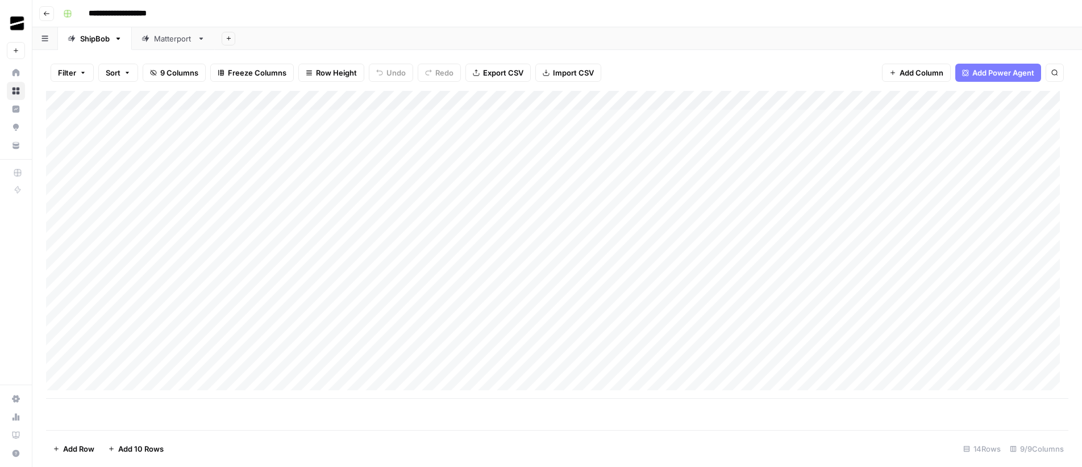
click at [176, 43] on div "Matterport" at bounding box center [173, 38] width 39 height 11
click at [986, 120] on div "Add Column" at bounding box center [557, 206] width 1023 height 231
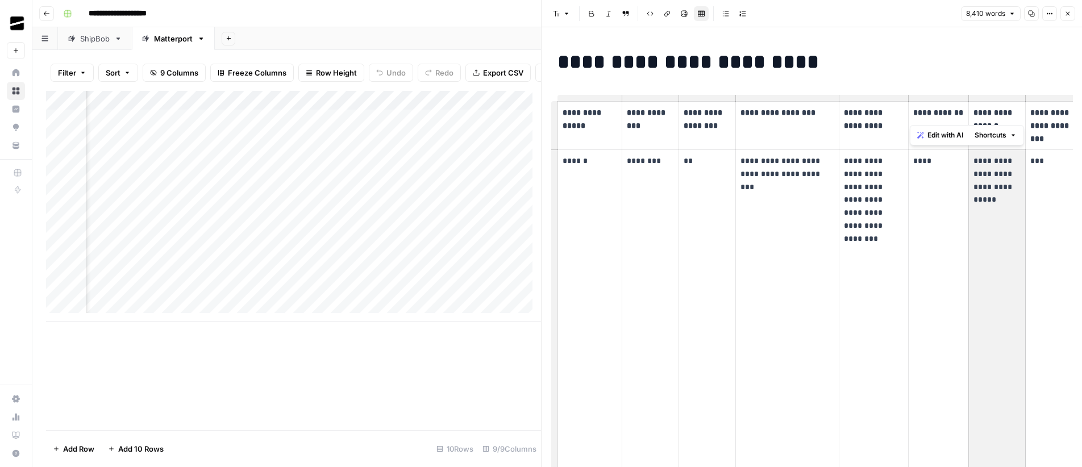
click at [920, 103] on th "**********" at bounding box center [938, 126] width 61 height 48
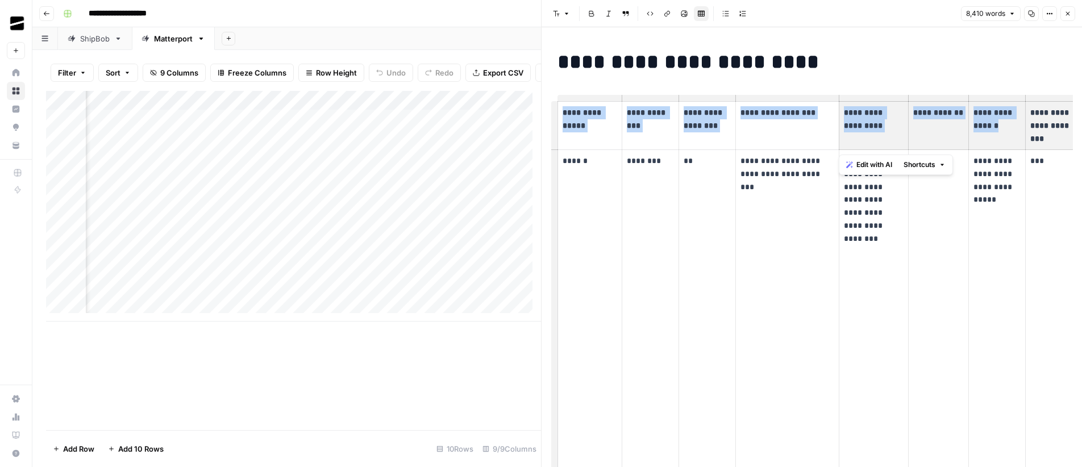
drag, startPoint x: 858, startPoint y: 113, endPoint x: 828, endPoint y: 123, distance: 31.3
click at [1082, 128] on html "**********" at bounding box center [541, 233] width 1082 height 467
click at [1031, 122] on p "**********" at bounding box center [1054, 125] width 47 height 39
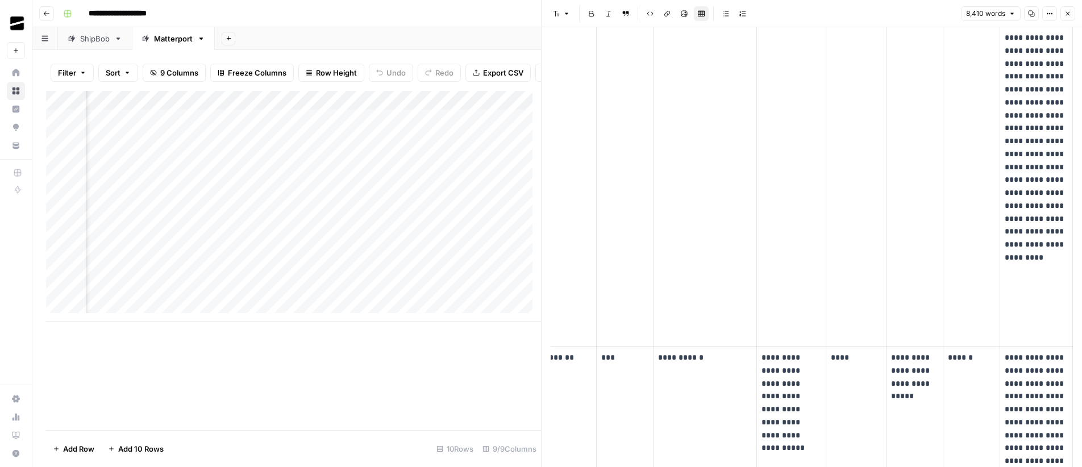
scroll to position [0, 0]
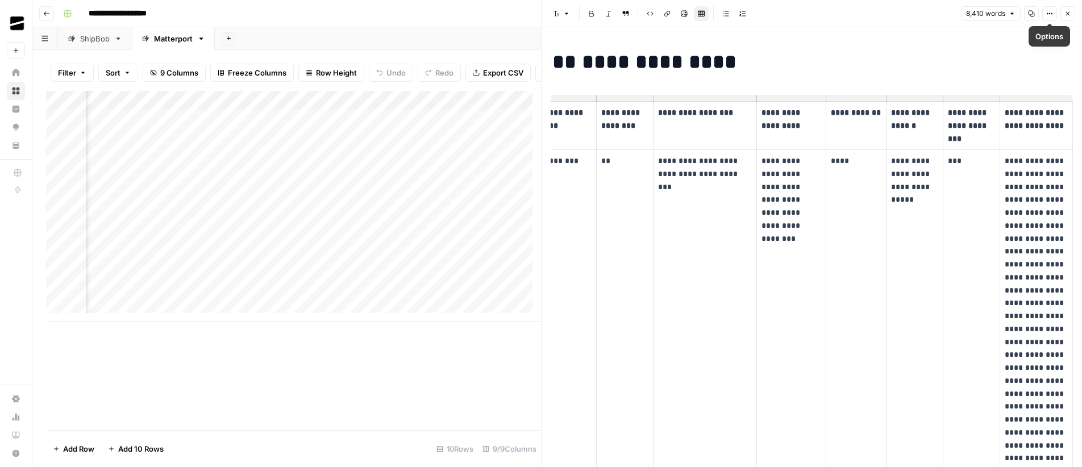
click at [1068, 13] on icon "button" at bounding box center [1069, 14] width 4 height 4
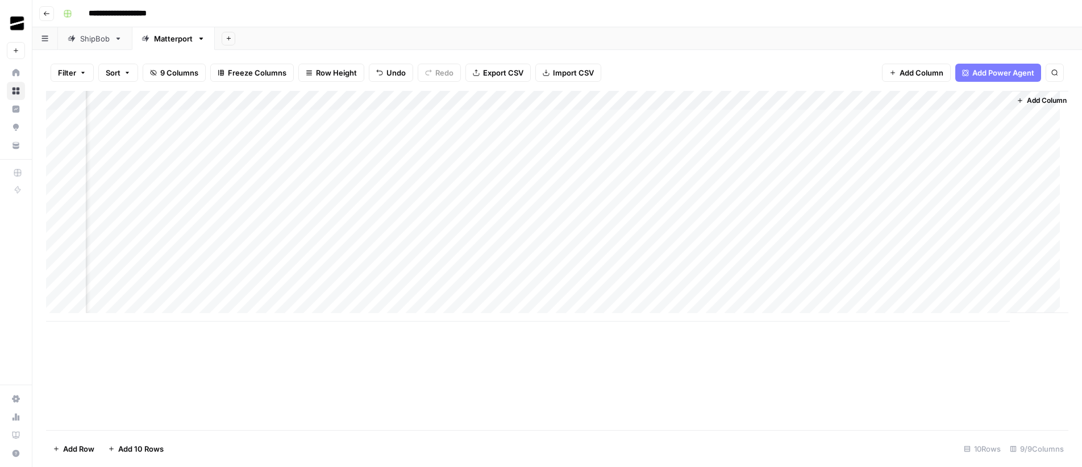
click at [899, 119] on div "Add Column" at bounding box center [557, 206] width 1023 height 231
click at [94, 36] on div "ShipBob" at bounding box center [95, 38] width 30 height 11
click at [987, 138] on div "Add Column" at bounding box center [557, 245] width 1023 height 308
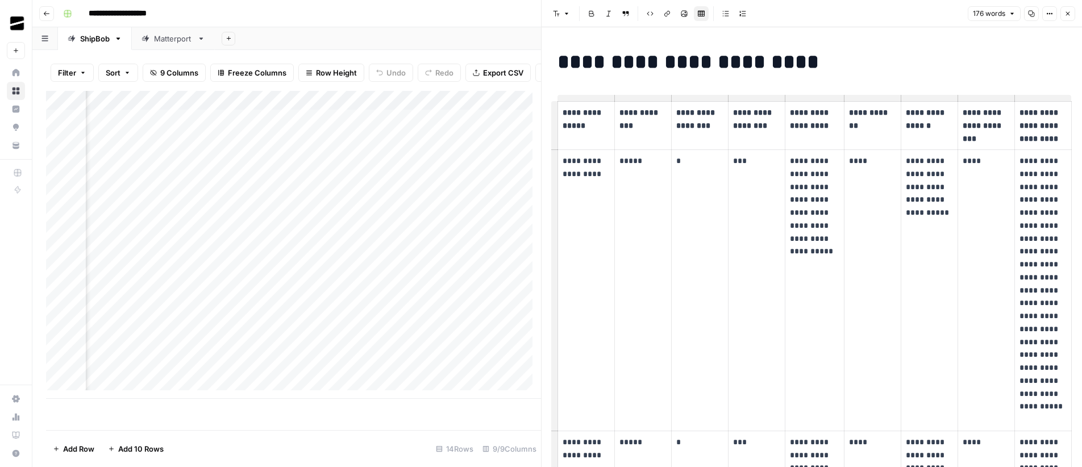
click at [1070, 13] on icon "button" at bounding box center [1068, 13] width 7 height 7
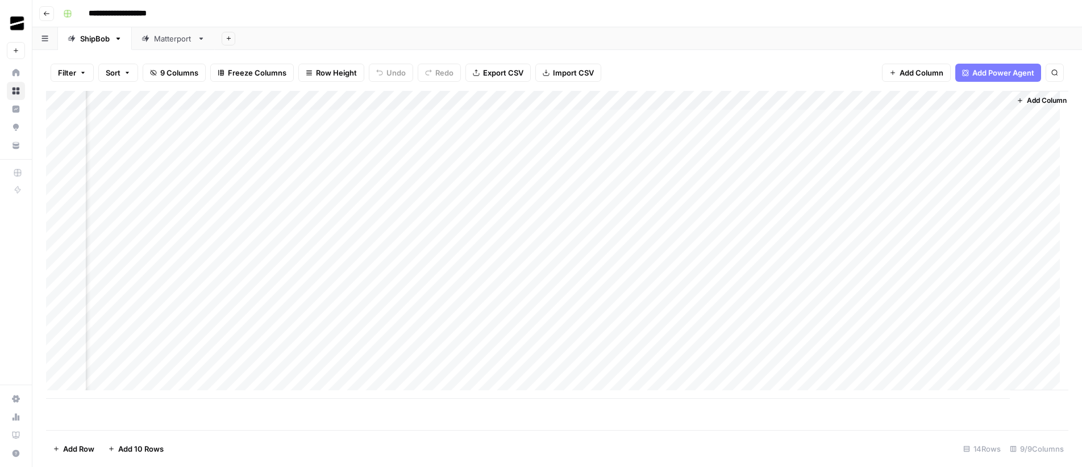
click at [161, 39] on div "Matterport" at bounding box center [173, 38] width 39 height 11
click at [683, 25] on header "**********" at bounding box center [557, 13] width 1050 height 27
click at [94, 42] on div "ShipBob" at bounding box center [95, 38] width 30 height 11
click at [164, 39] on div "Matterport" at bounding box center [173, 38] width 39 height 11
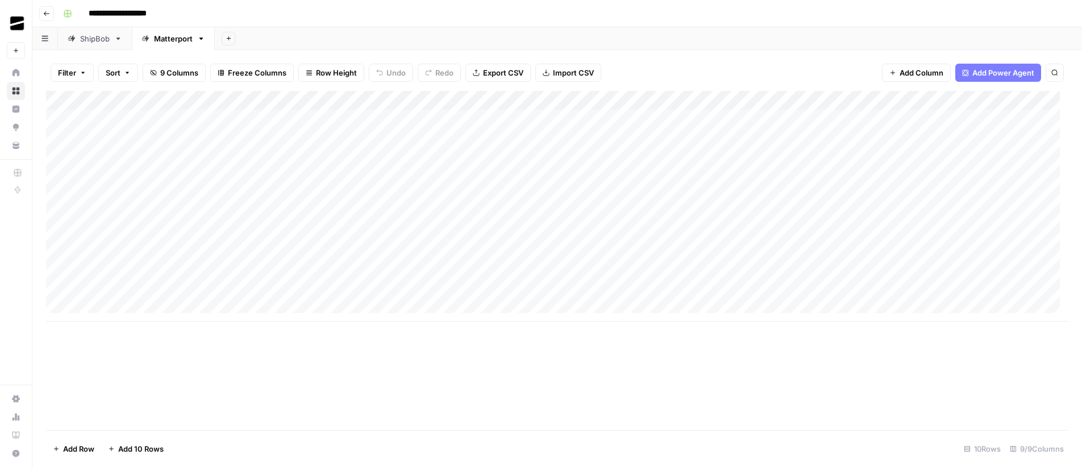
click at [608, 30] on div "Add Sheet" at bounding box center [649, 38] width 868 height 23
click at [986, 139] on div "Add Column" at bounding box center [557, 206] width 1023 height 231
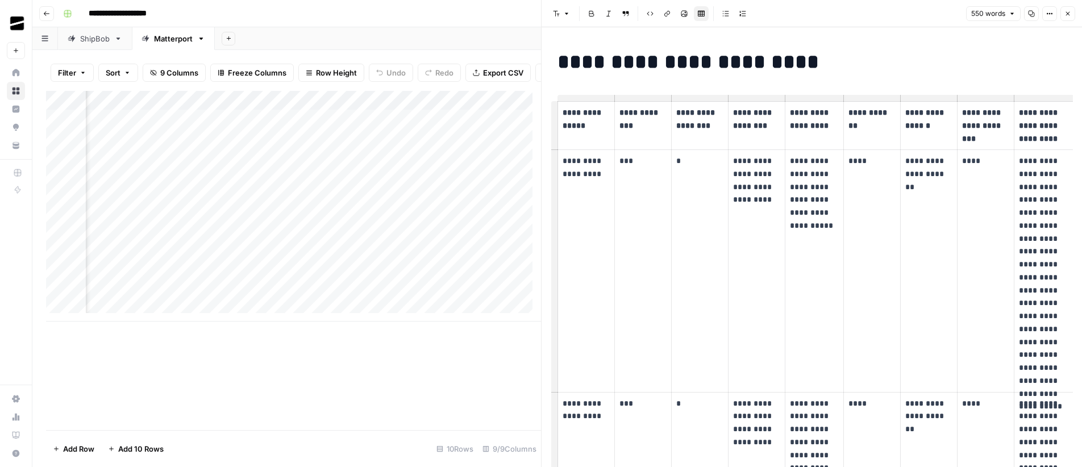
click at [1067, 15] on icon "button" at bounding box center [1069, 14] width 4 height 4
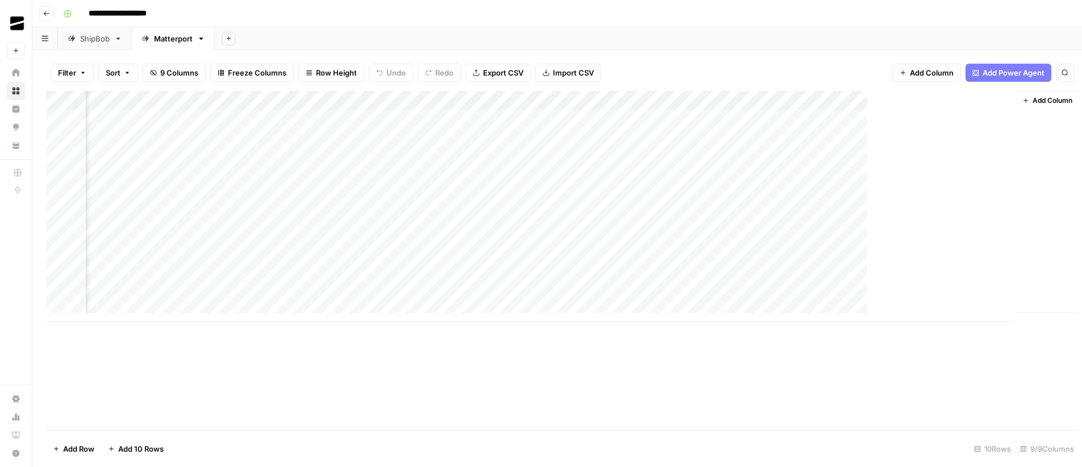
scroll to position [0, 111]
click at [81, 41] on div "ShipBob" at bounding box center [95, 38] width 30 height 11
click at [994, 177] on div "Add Column" at bounding box center [557, 245] width 1023 height 308
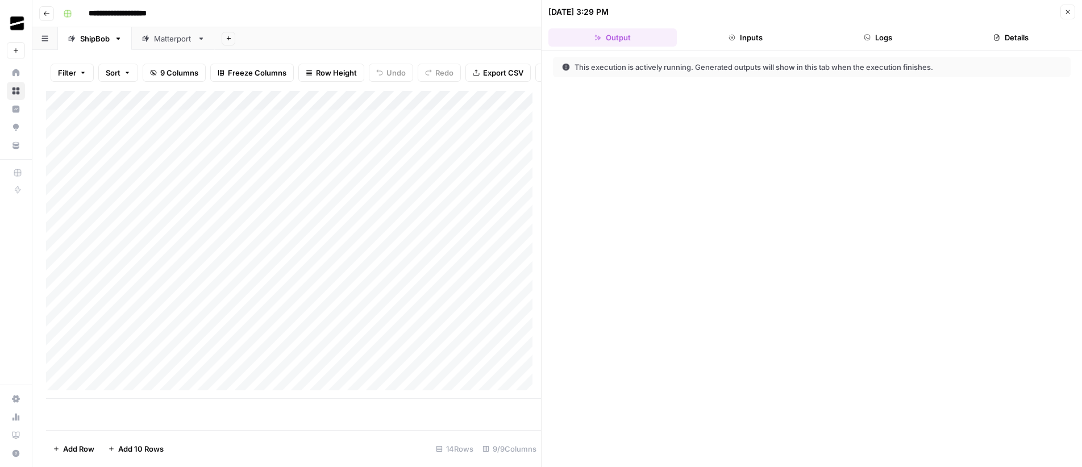
click at [872, 37] on button "Logs" at bounding box center [879, 37] width 128 height 18
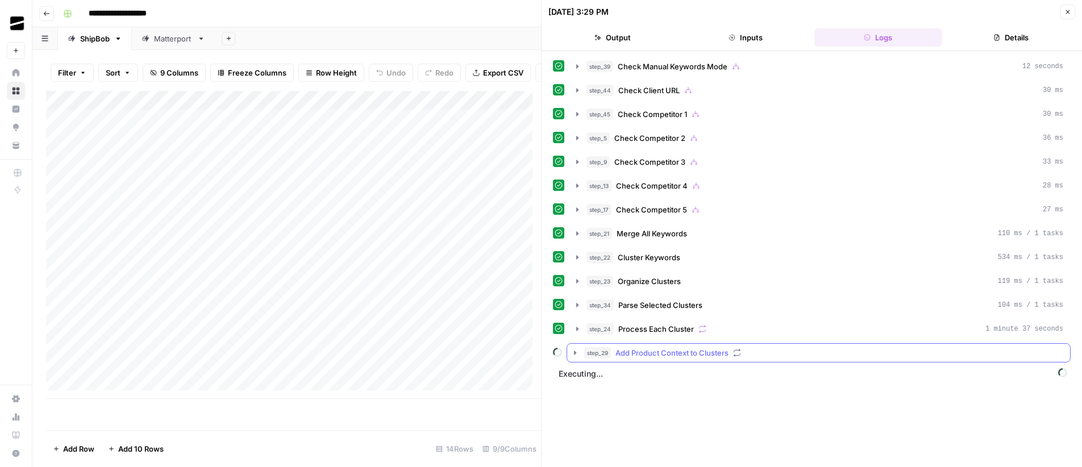
click at [612, 358] on div "step_29 Add Product Context to Clusters" at bounding box center [823, 352] width 479 height 11
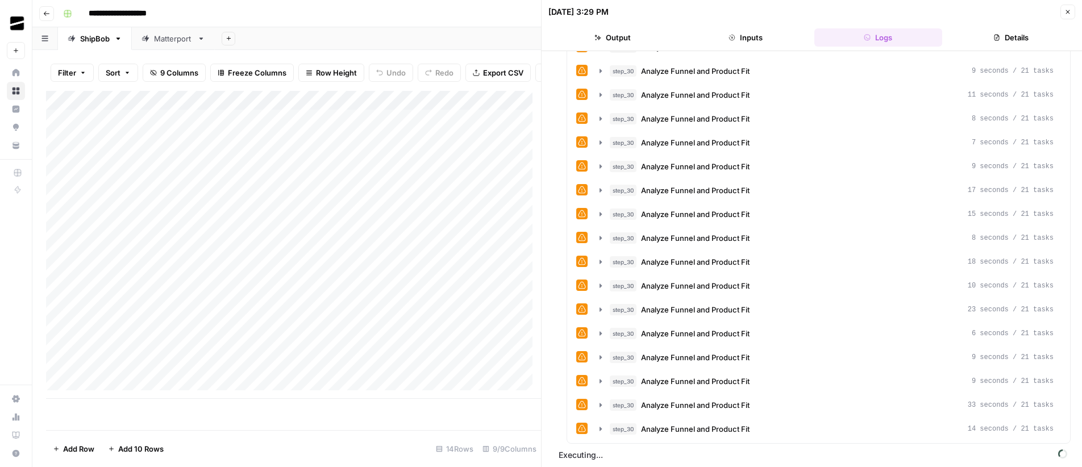
scroll to position [428, 0]
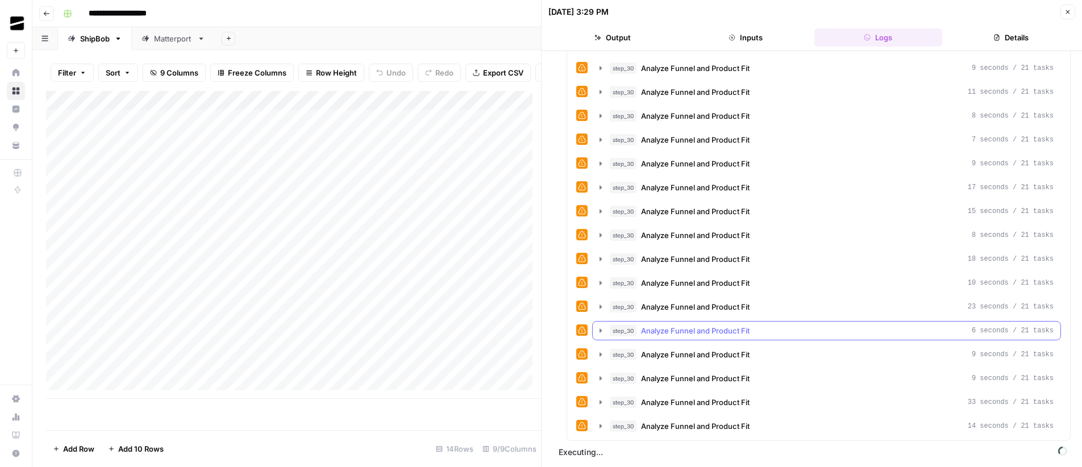
click at [608, 333] on button "step_30 Analyze Funnel and Product Fit 6 seconds / 21 tasks" at bounding box center [827, 331] width 468 height 18
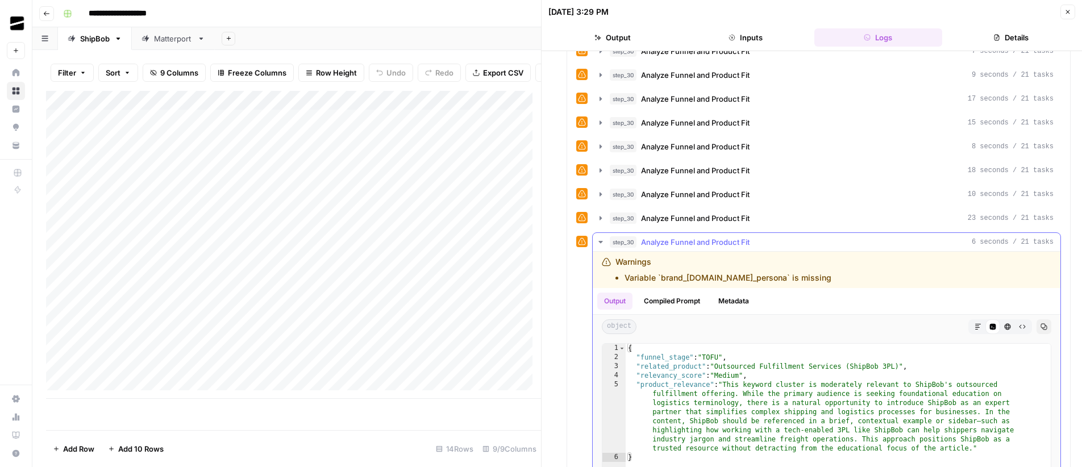
scroll to position [536, 0]
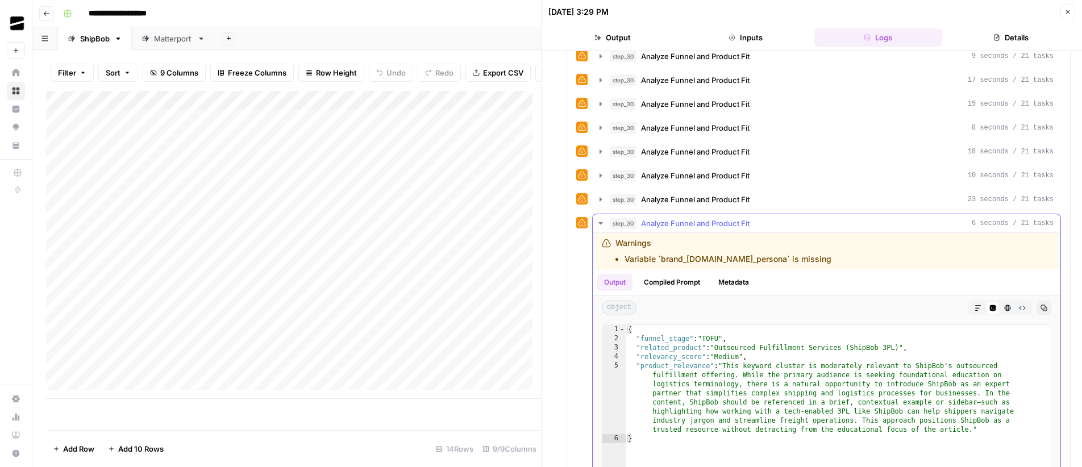
click at [682, 274] on button "Compiled Prompt" at bounding box center [672, 282] width 70 height 17
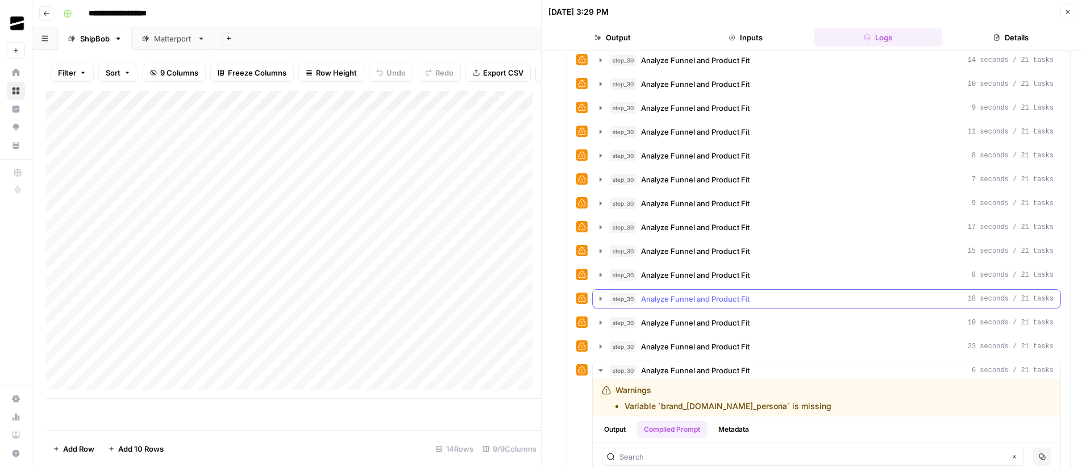
scroll to position [391, 0]
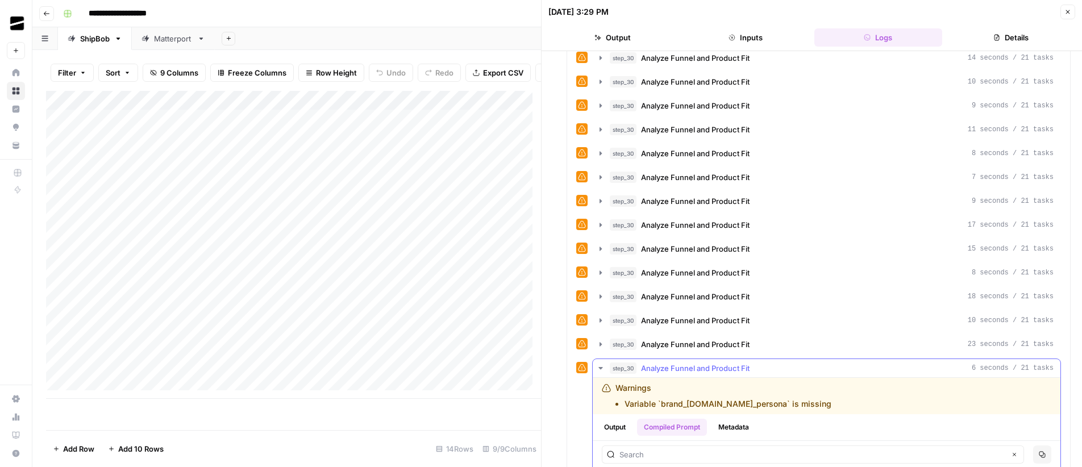
click at [609, 370] on button "step_30 Analyze Funnel and Product Fit 6 seconds / 21 tasks" at bounding box center [827, 368] width 468 height 18
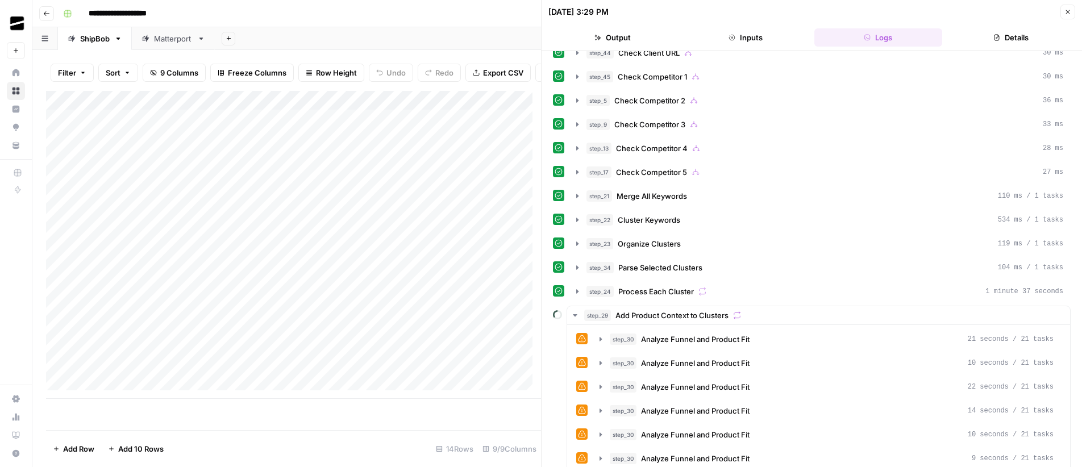
scroll to position [0, 0]
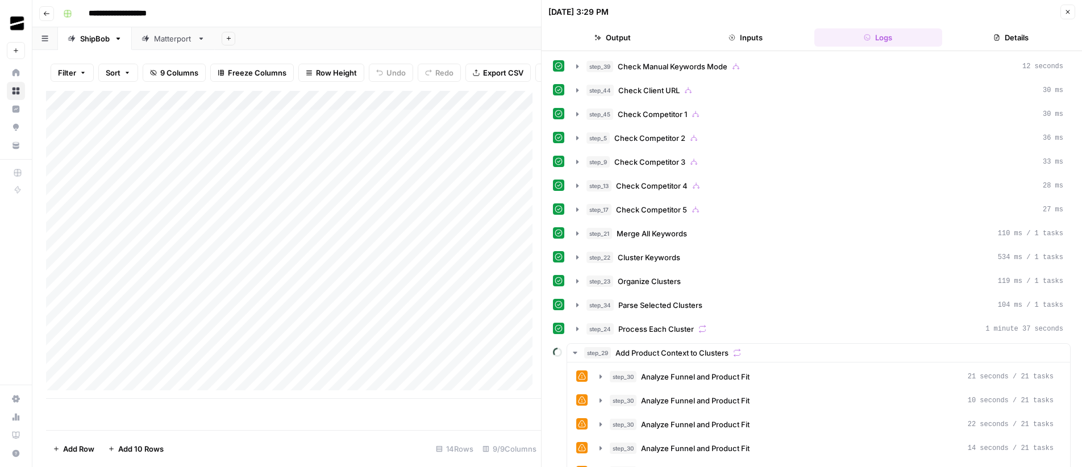
click at [1068, 14] on icon "button" at bounding box center [1068, 12] width 7 height 7
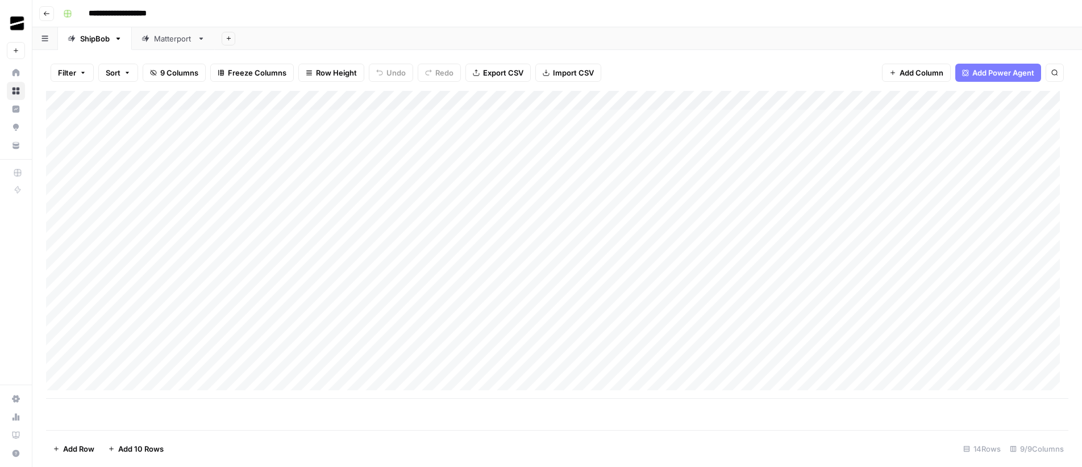
click at [173, 39] on div "Matterport" at bounding box center [173, 38] width 39 height 11
click at [602, 28] on div "Add Sheet" at bounding box center [649, 38] width 868 height 23
click at [93, 36] on div "ShipBob" at bounding box center [95, 38] width 30 height 11
click at [694, 175] on div "Add Column" at bounding box center [557, 245] width 1023 height 308
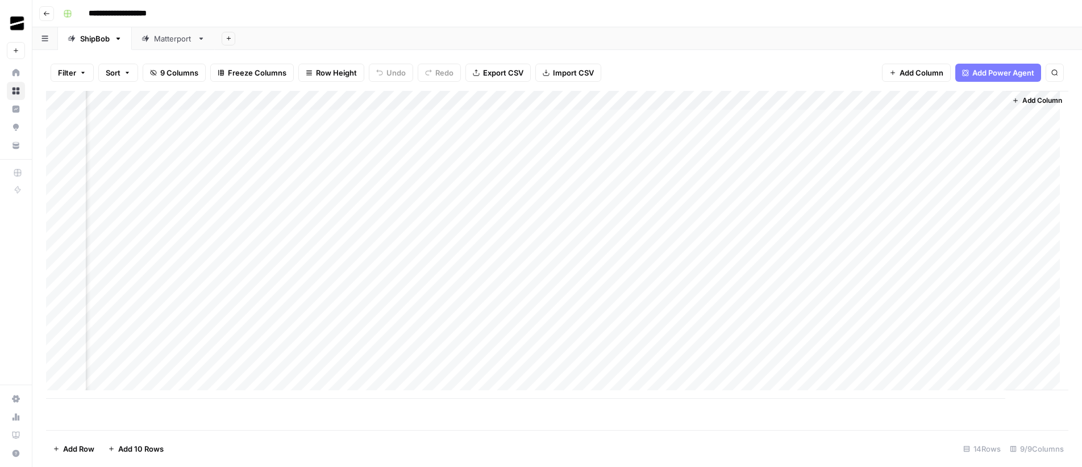
click at [694, 175] on div "Add Column" at bounding box center [557, 245] width 1023 height 308
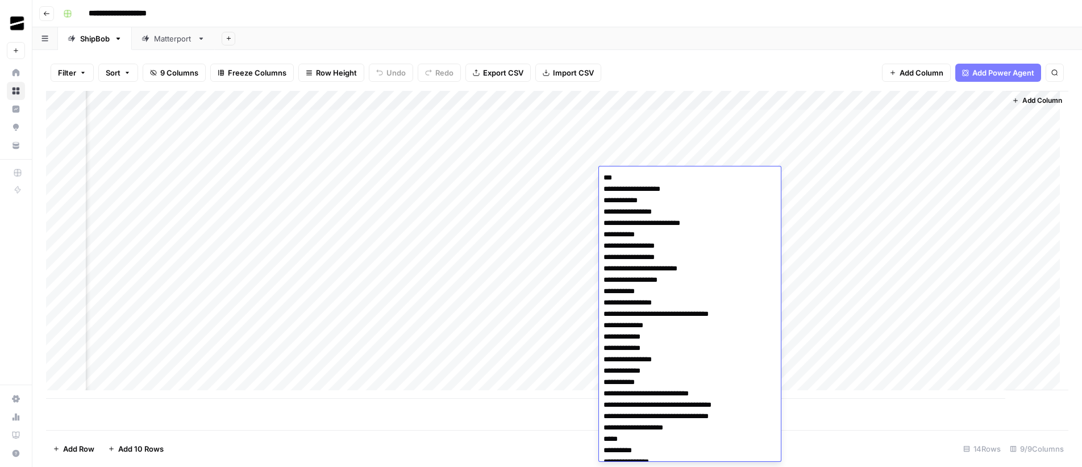
scroll to position [281, 0]
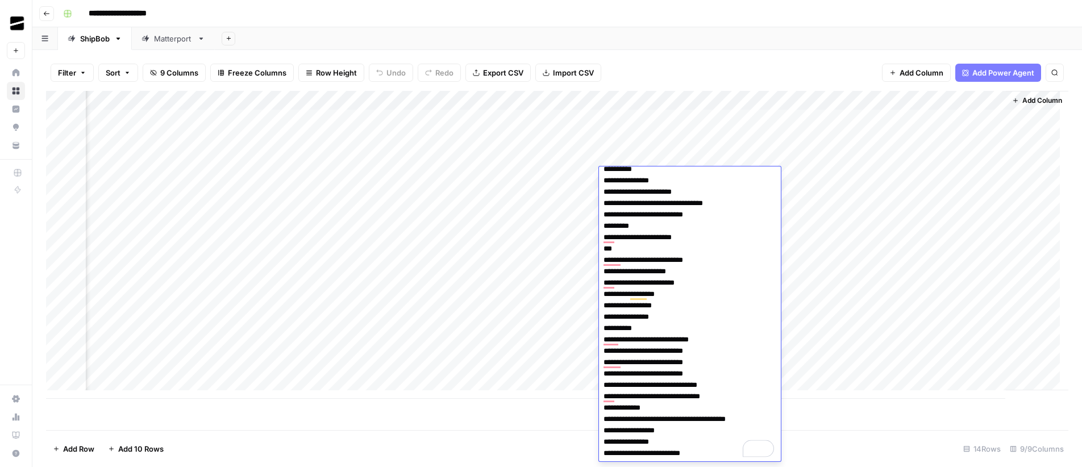
click at [926, 217] on div "Add Column" at bounding box center [557, 245] width 1023 height 308
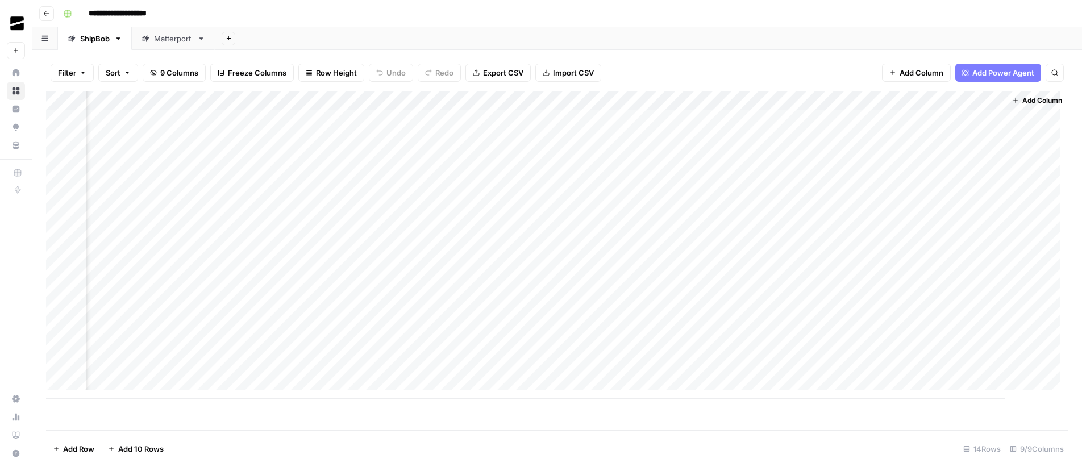
click at [174, 40] on div "Matterport" at bounding box center [173, 38] width 39 height 11
click at [769, 138] on div "Add Column" at bounding box center [557, 206] width 1023 height 231
click at [570, 29] on div "Add Sheet" at bounding box center [649, 38] width 868 height 23
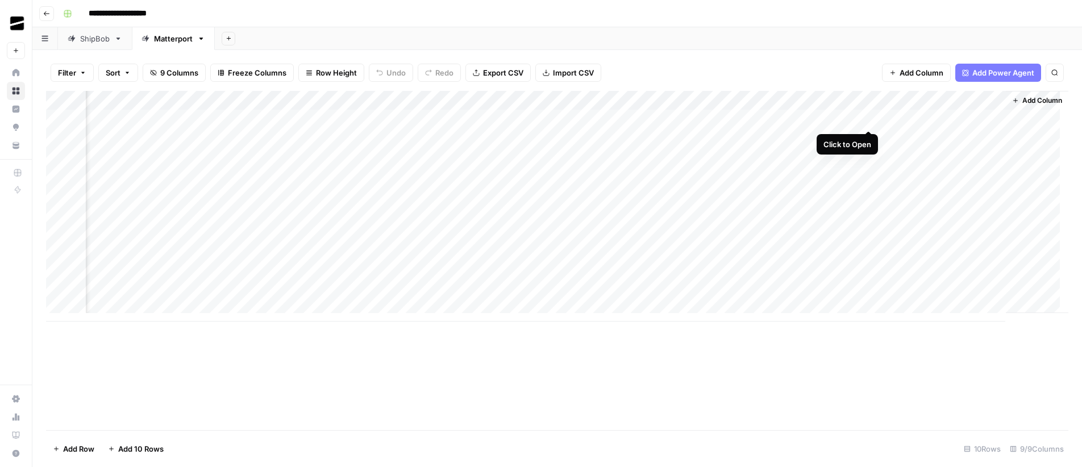
click at [868, 120] on div "Add Column" at bounding box center [557, 206] width 1023 height 231
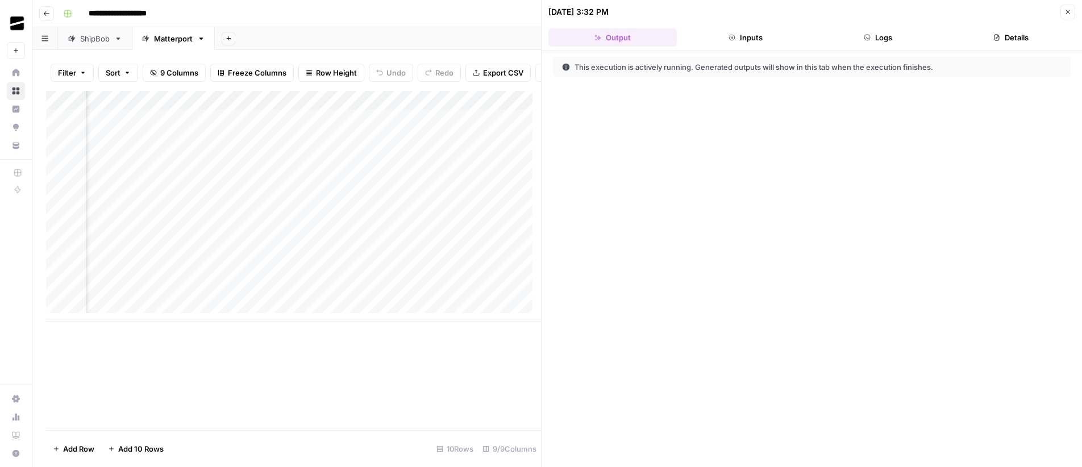
click at [886, 37] on button "Logs" at bounding box center [879, 37] width 128 height 18
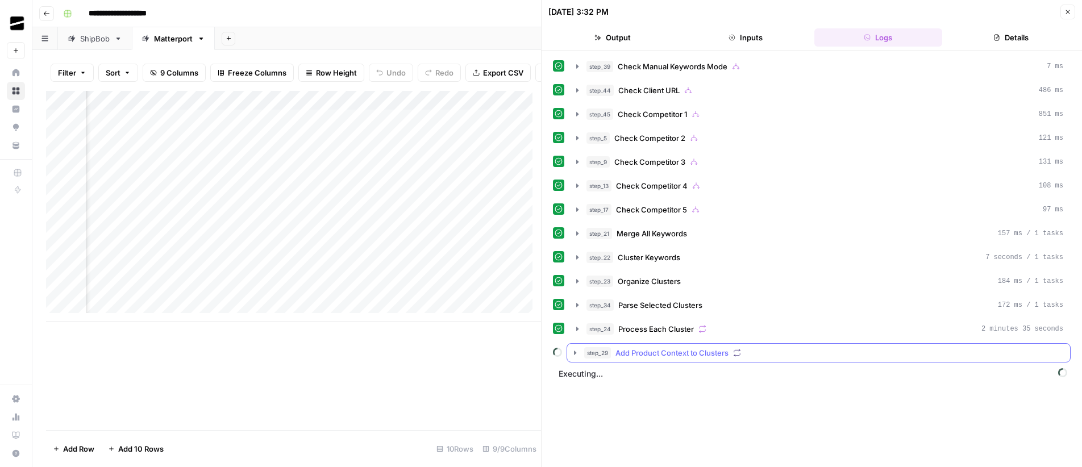
click at [577, 352] on icon "button" at bounding box center [575, 352] width 9 height 9
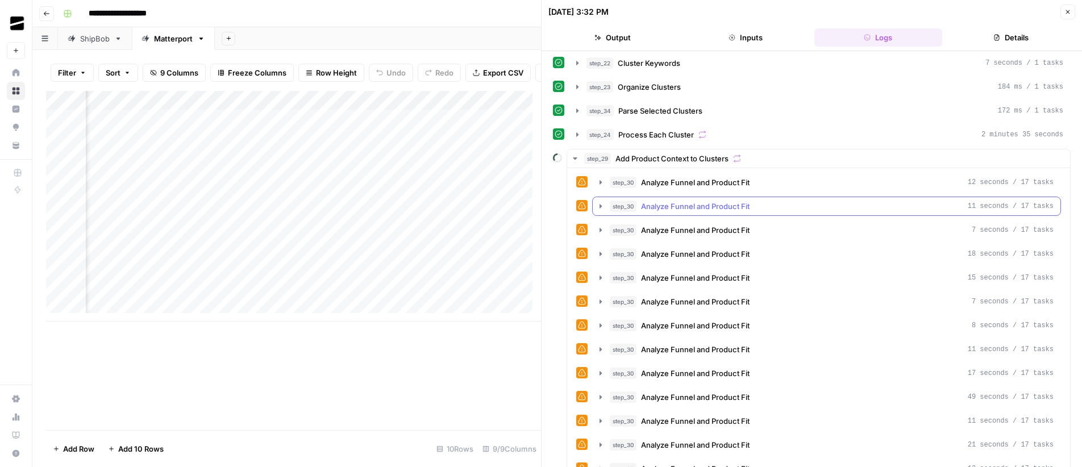
scroll to position [194, 0]
click at [1068, 12] on icon "button" at bounding box center [1068, 12] width 7 height 7
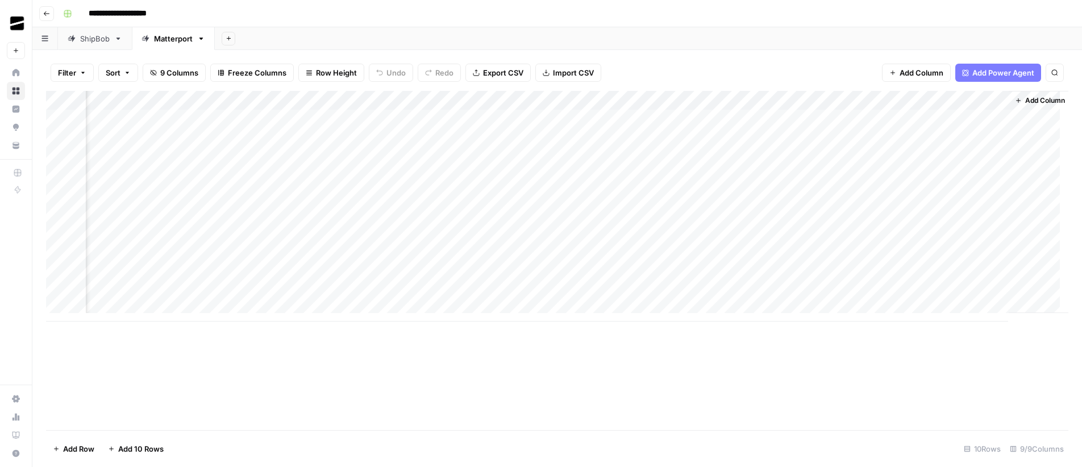
scroll to position [0, 125]
click at [620, 26] on header "**********" at bounding box center [557, 13] width 1050 height 27
click at [597, 34] on div "Add Sheet" at bounding box center [649, 38] width 868 height 23
click at [91, 40] on div "ShipBob" at bounding box center [95, 38] width 30 height 11
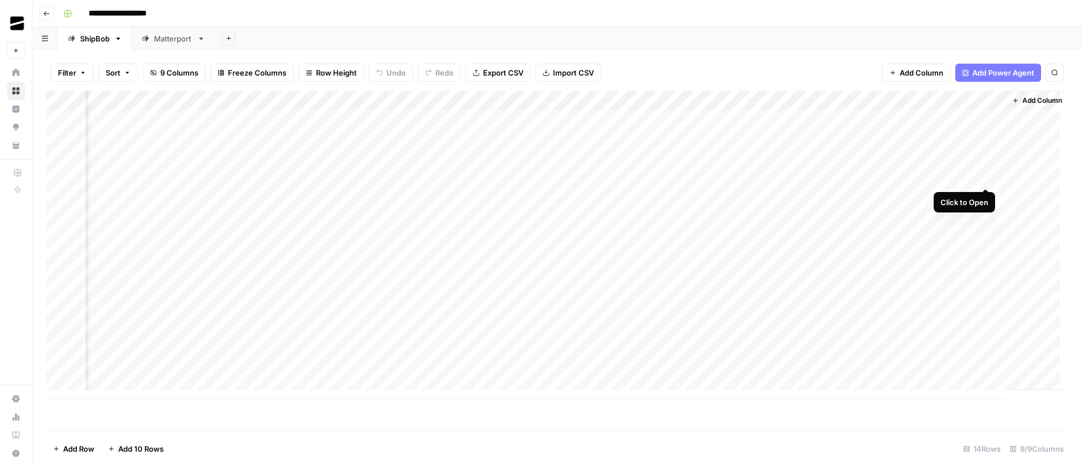
click at [988, 177] on div "Add Column" at bounding box center [557, 245] width 1023 height 308
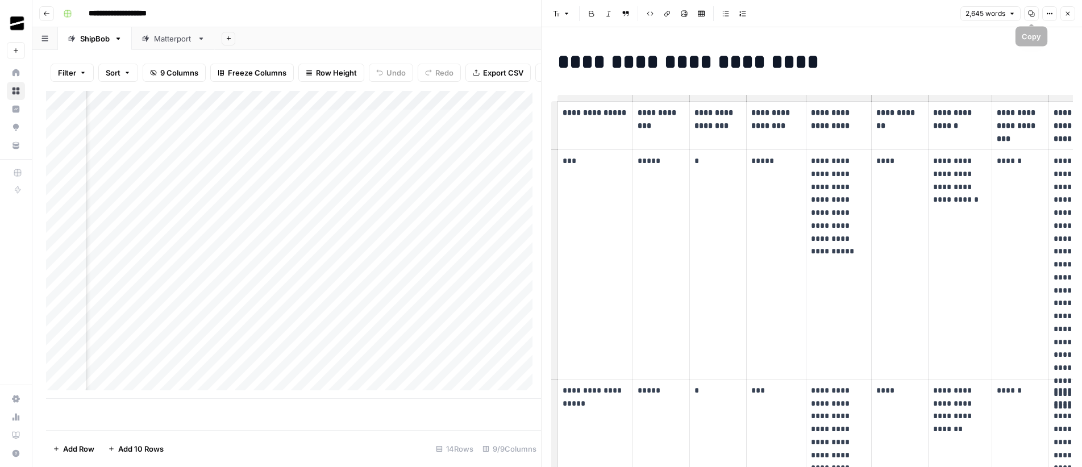
click at [1033, 15] on icon "button" at bounding box center [1031, 13] width 7 height 7
click at [958, 209] on p "**********" at bounding box center [960, 187] width 54 height 65
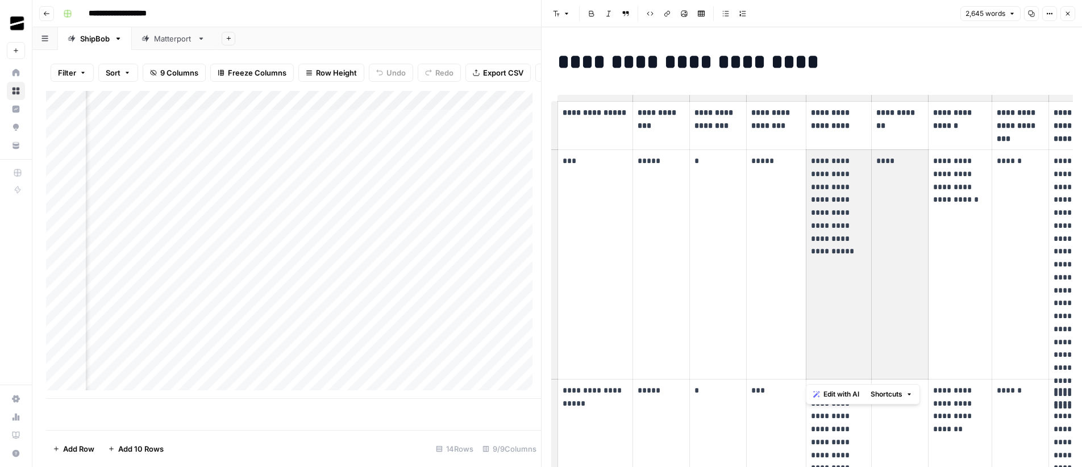
scroll to position [0, 51]
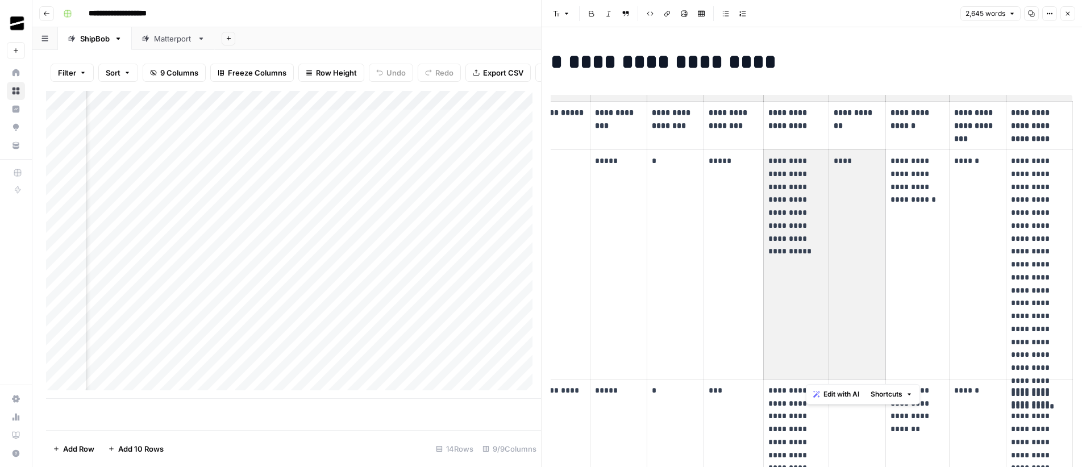
drag, startPoint x: 821, startPoint y: 197, endPoint x: 1089, endPoint y: 216, distance: 267.9
click at [1082, 216] on html "**********" at bounding box center [541, 233] width 1082 height 467
click at [1015, 208] on p "**********" at bounding box center [1039, 265] width 57 height 220
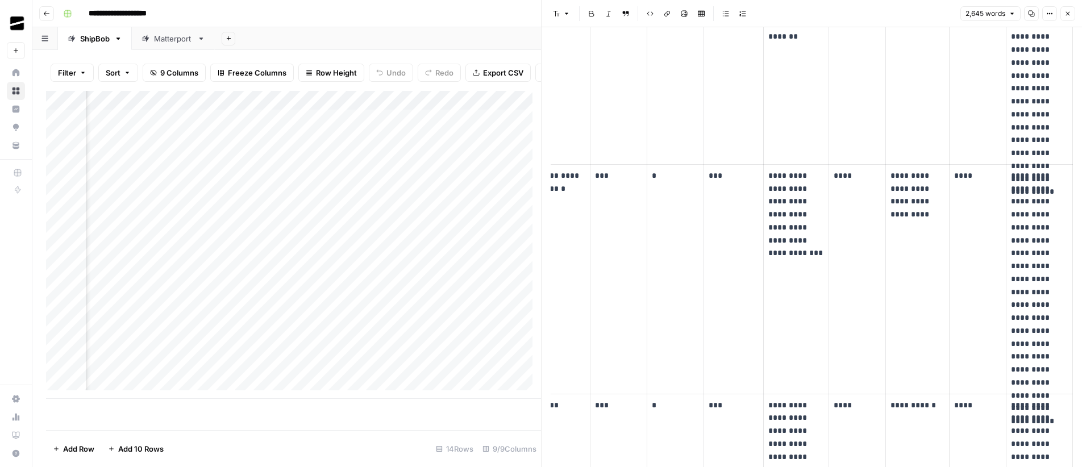
scroll to position [3293, 0]
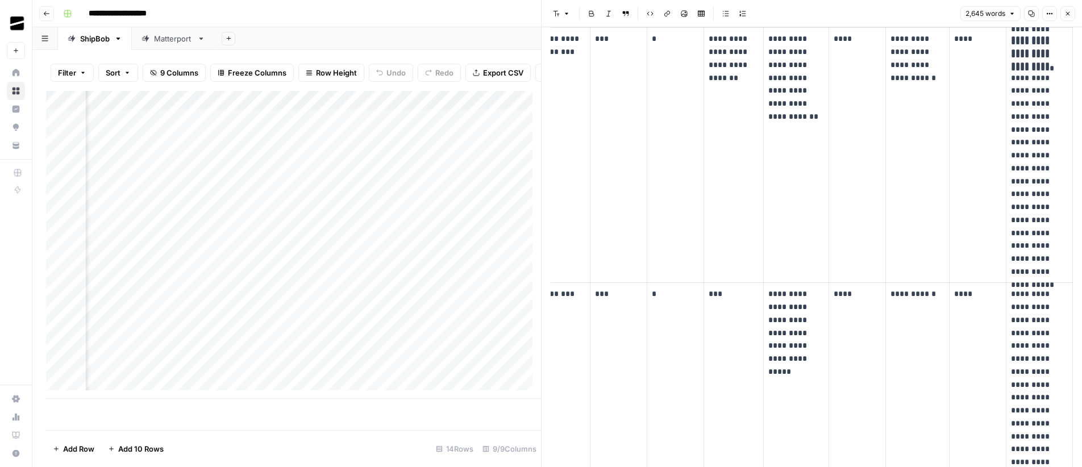
click at [1073, 11] on button "Close" at bounding box center [1068, 13] width 15 height 15
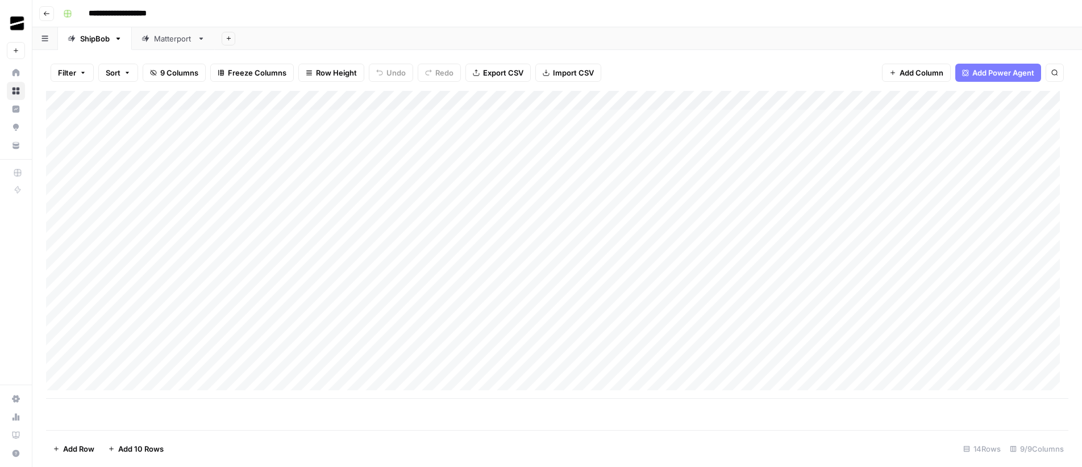
click at [157, 38] on div "Matterport" at bounding box center [173, 38] width 39 height 11
click at [986, 137] on div "Add Column" at bounding box center [557, 206] width 1023 height 231
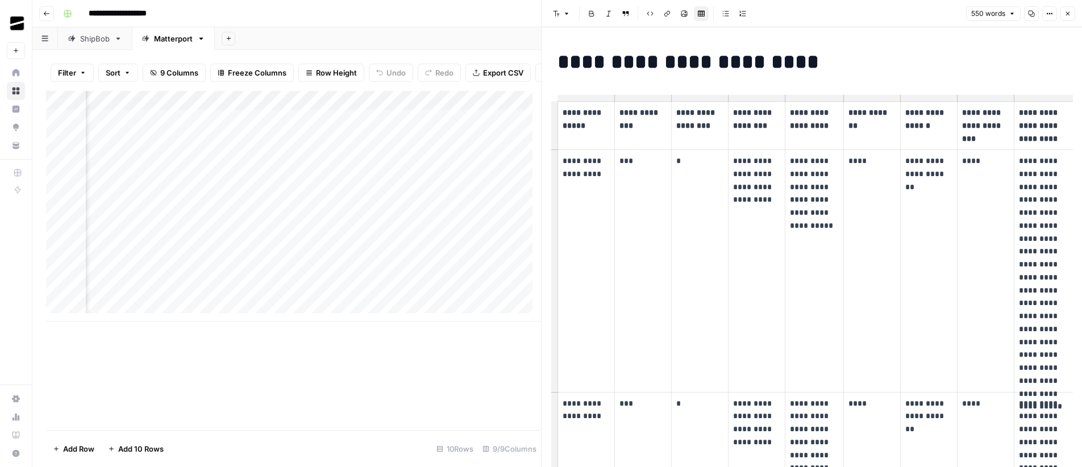
click at [1070, 16] on icon "button" at bounding box center [1068, 13] width 7 height 7
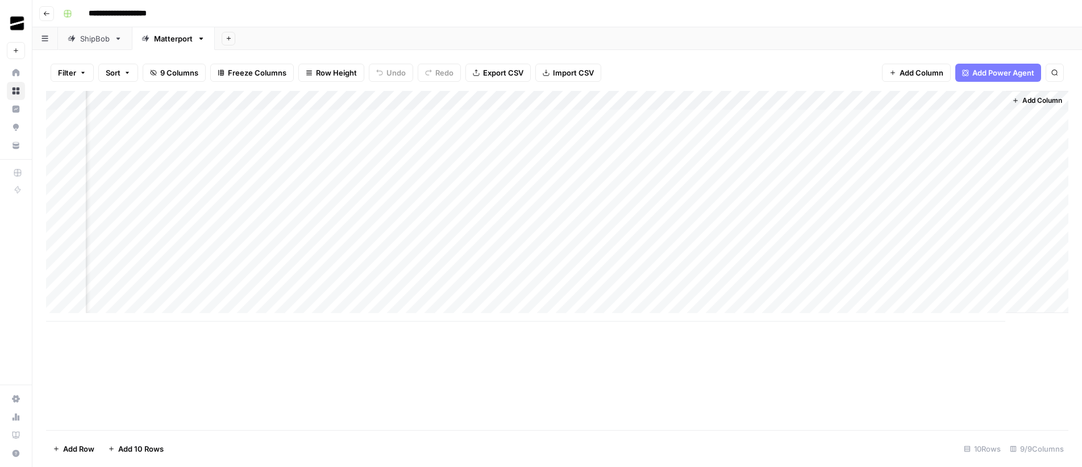
scroll to position [0, 111]
click at [897, 118] on div "Add Column" at bounding box center [557, 206] width 1023 height 231
click at [109, 34] on div "ShipBob" at bounding box center [95, 38] width 30 height 11
click at [1009, 157] on div "Add Column" at bounding box center [557, 245] width 1023 height 308
click at [61, 159] on div "Add Column" at bounding box center [557, 245] width 1023 height 308
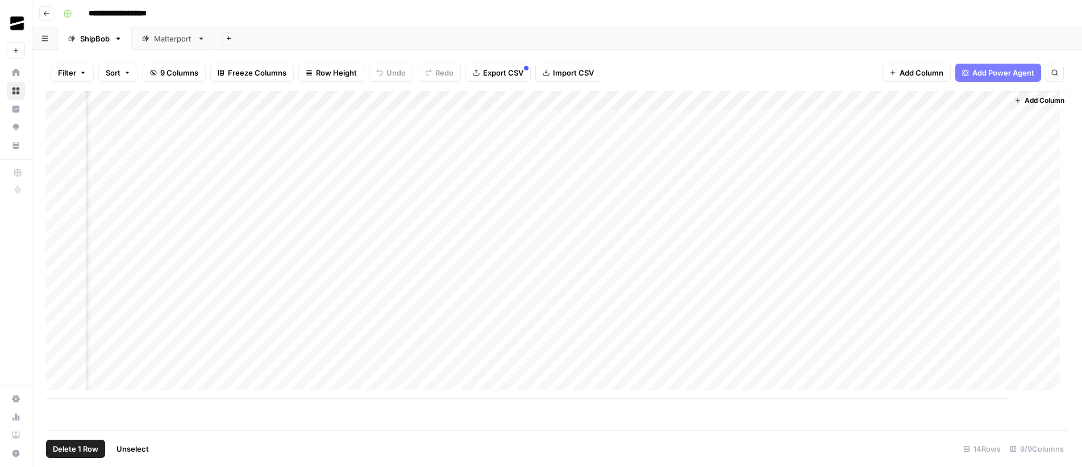
scroll to position [0, 125]
click at [985, 176] on div "Add Column" at bounding box center [557, 245] width 1023 height 308
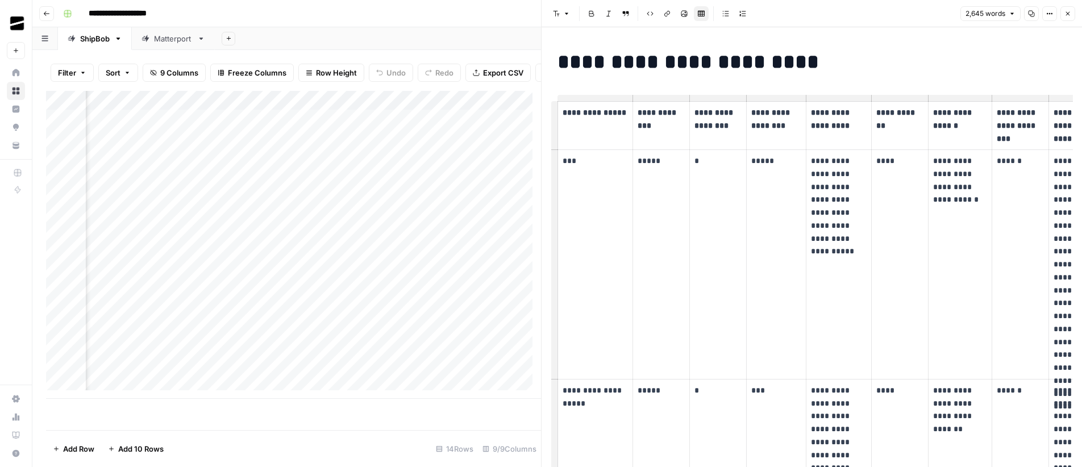
click at [1025, 261] on td "******" at bounding box center [1021, 265] width 57 height 230
click at [1068, 12] on icon "button" at bounding box center [1068, 13] width 7 height 7
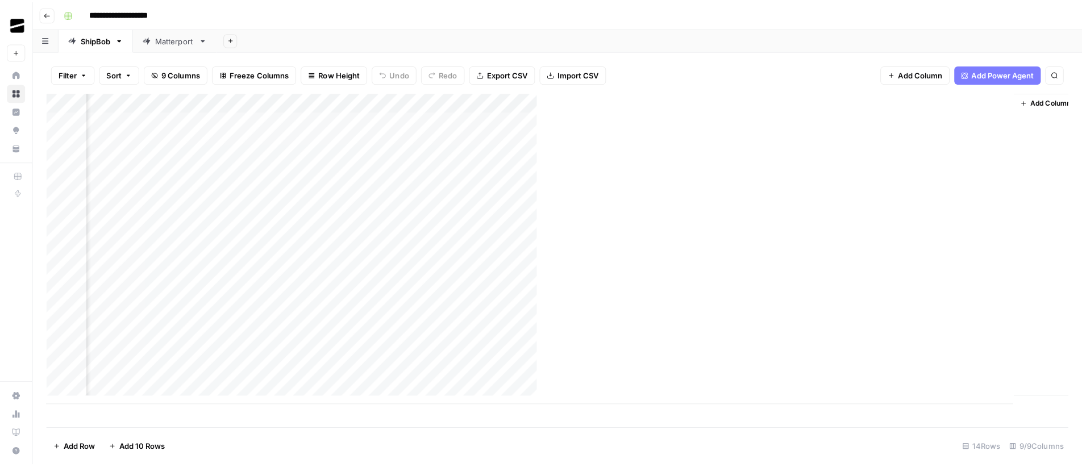
scroll to position [0, 119]
click at [679, 174] on div "Add Column" at bounding box center [557, 245] width 1023 height 308
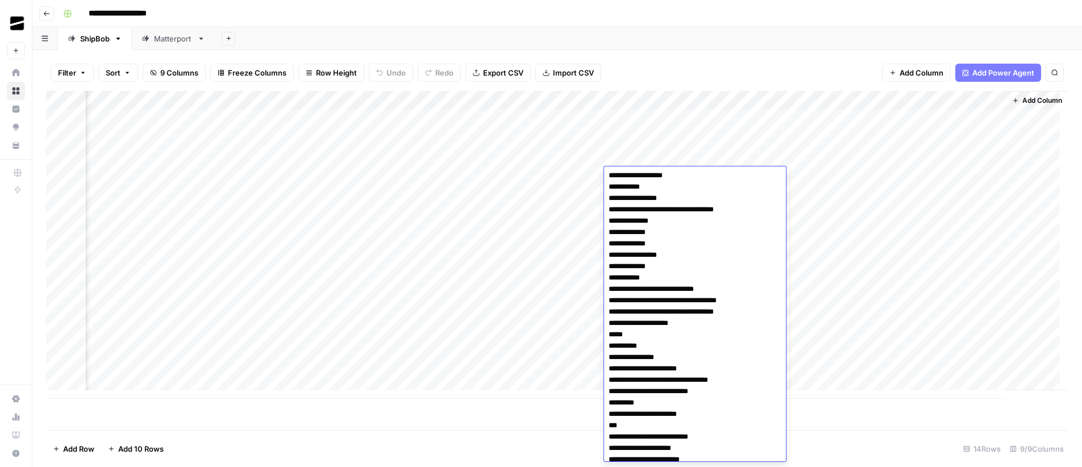
scroll to position [0, 0]
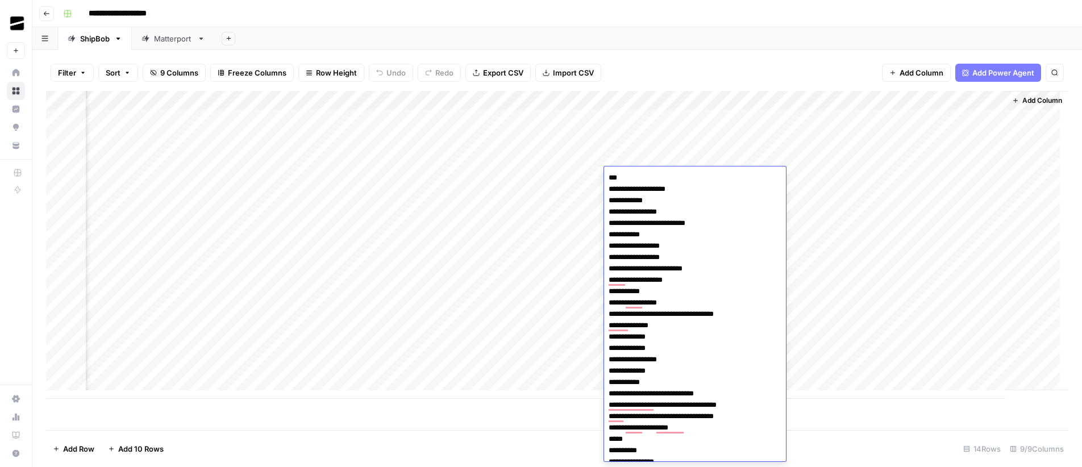
click at [678, 318] on textarea "To enrich screen reader interactions, please activate Accessibility in Grammarl…" at bounding box center [695, 456] width 182 height 573
click at [656, 327] on textarea "To enrich screen reader interactions, please activate Accessibility in Grammarl…" at bounding box center [695, 456] width 182 height 573
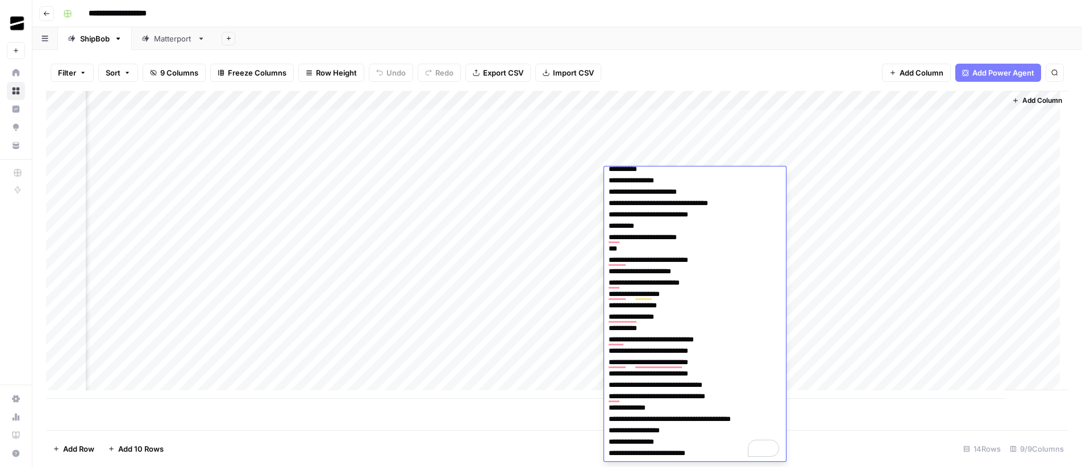
click at [727, 454] on textarea "To enrich screen reader interactions, please activate Accessibility in Grammarl…" at bounding box center [695, 175] width 182 height 573
type textarea "**********"
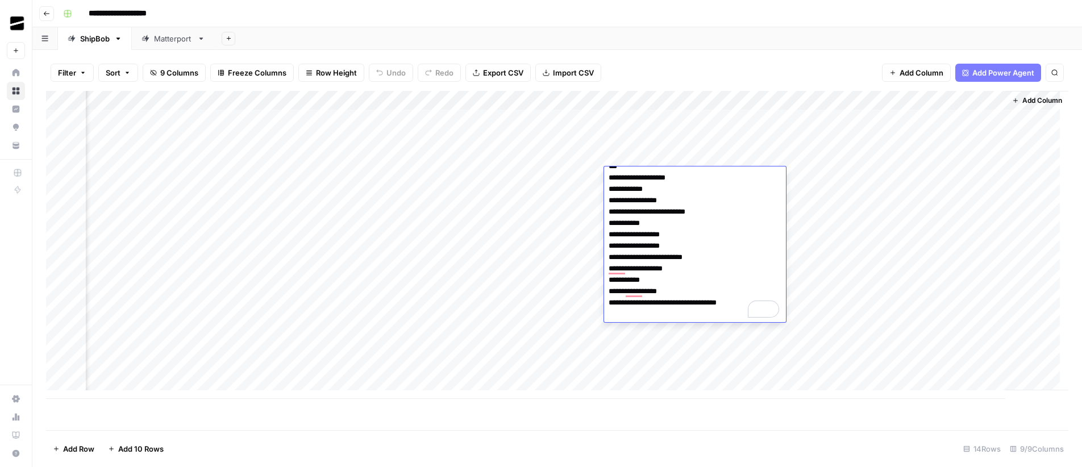
scroll to position [0, 0]
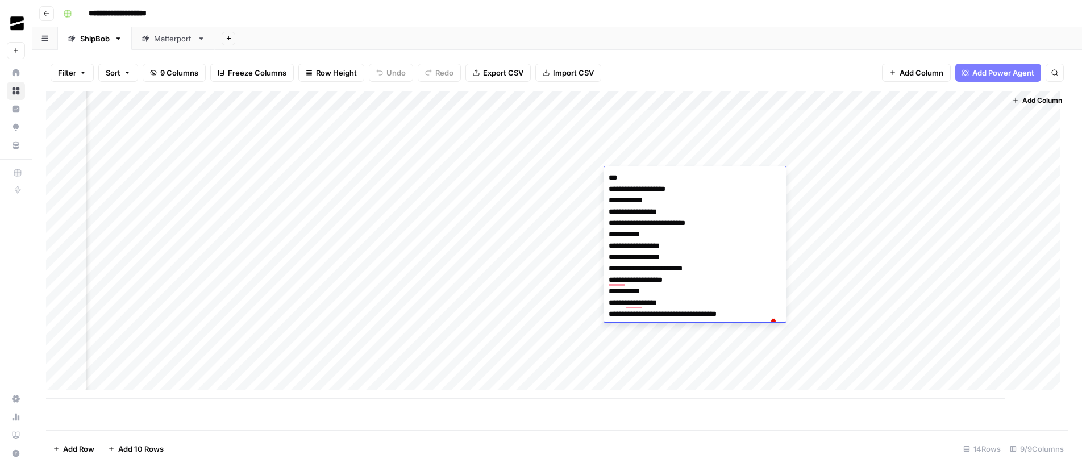
click at [937, 231] on div "Add Column" at bounding box center [557, 245] width 1023 height 308
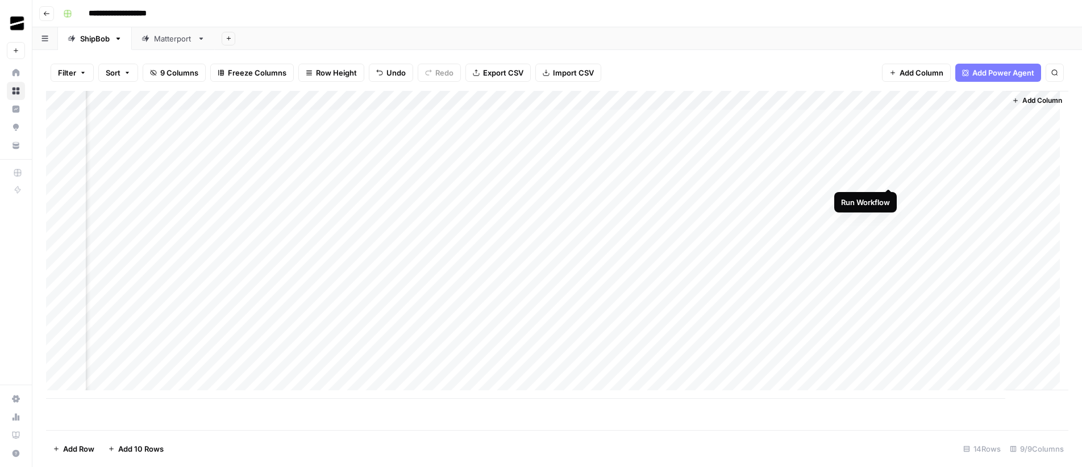
click at [889, 177] on div "Add Column" at bounding box center [557, 245] width 1023 height 308
click at [889, 139] on div "Add Column" at bounding box center [557, 245] width 1023 height 308
click at [890, 119] on div "Add Column" at bounding box center [557, 245] width 1023 height 308
click at [169, 36] on div "Matterport" at bounding box center [173, 38] width 39 height 11
click at [807, 137] on div "Add Column" at bounding box center [557, 206] width 1023 height 231
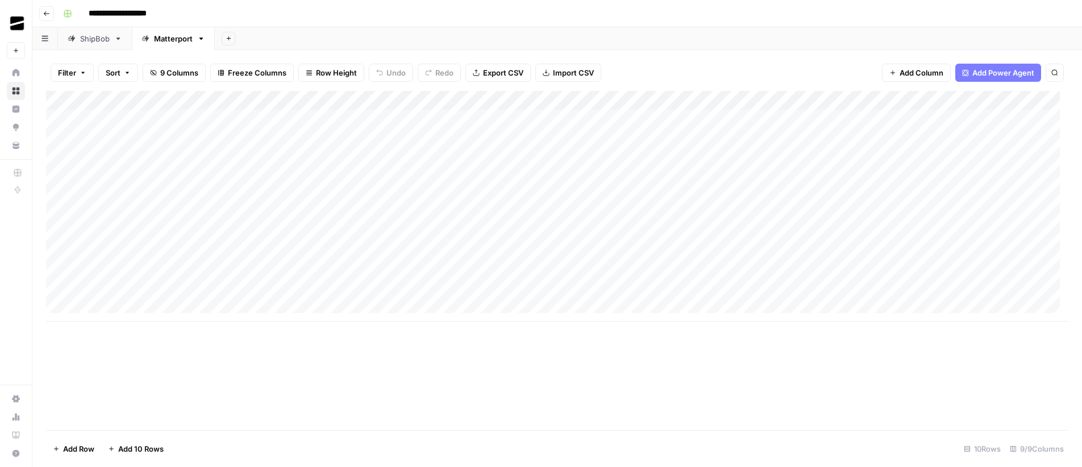
click at [807, 137] on div "Add Column" at bounding box center [557, 206] width 1023 height 231
click at [831, 14] on div "**********" at bounding box center [565, 14] width 1012 height 18
click at [1007, 140] on div "Add Column" at bounding box center [557, 206] width 1023 height 231
click at [90, 38] on div "ShipBob" at bounding box center [95, 38] width 30 height 11
click at [181, 36] on div "Matterport" at bounding box center [173, 38] width 39 height 11
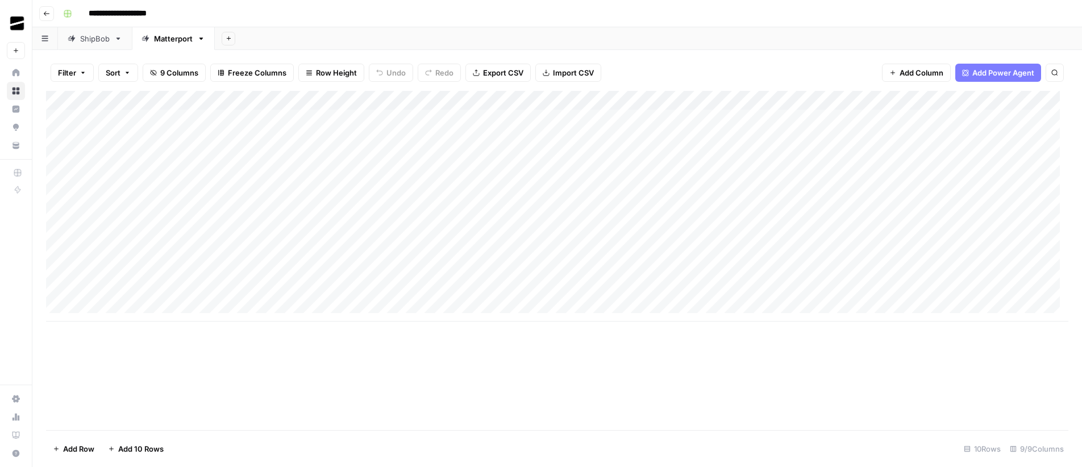
click at [84, 39] on div "ShipBob" at bounding box center [95, 38] width 30 height 11
click at [986, 138] on div "Add Column" at bounding box center [557, 245] width 1023 height 308
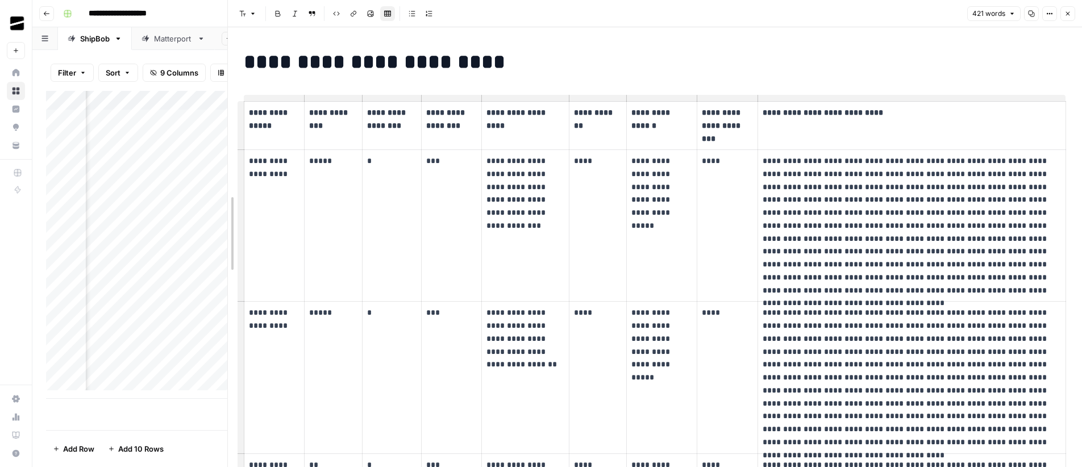
drag, startPoint x: 546, startPoint y: 243, endPoint x: 153, endPoint y: 257, distance: 393.6
click at [153, 257] on body "**********" at bounding box center [541, 233] width 1082 height 467
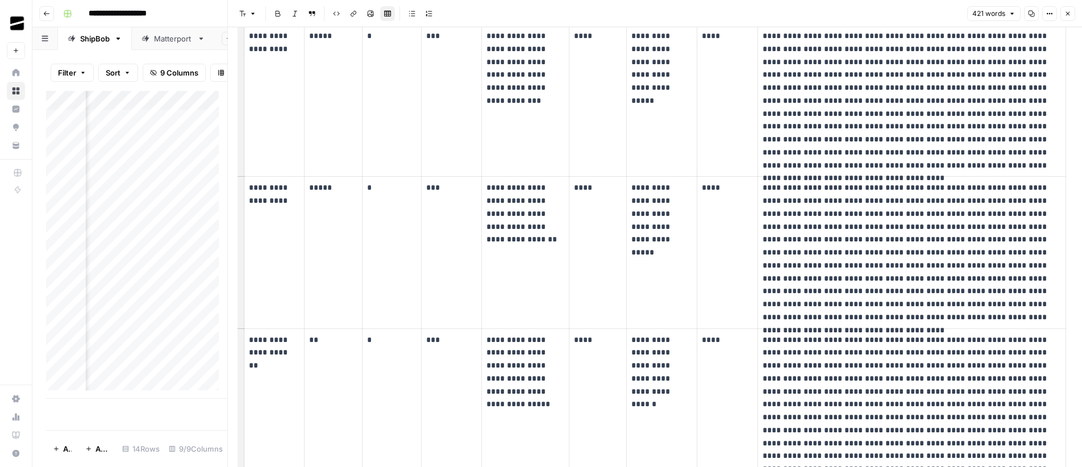
scroll to position [141, 0]
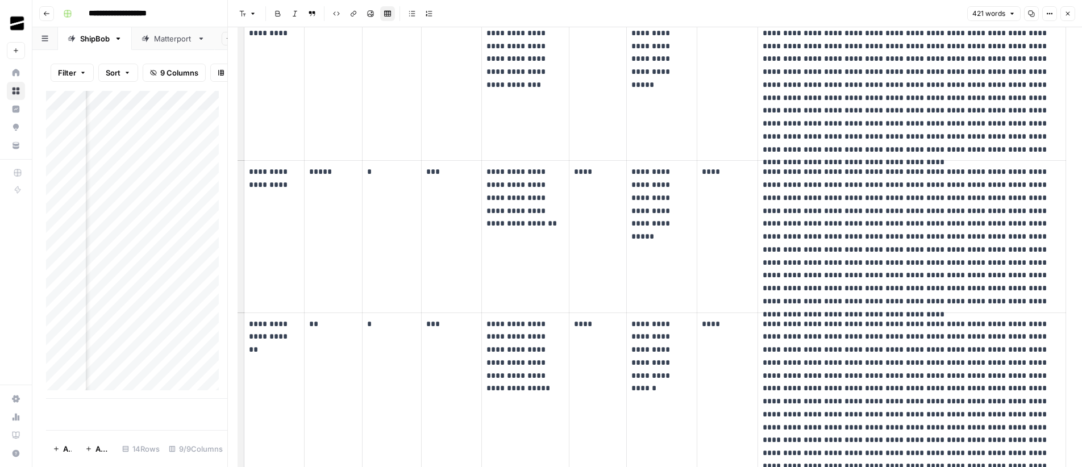
click at [1067, 15] on icon "button" at bounding box center [1068, 13] width 7 height 7
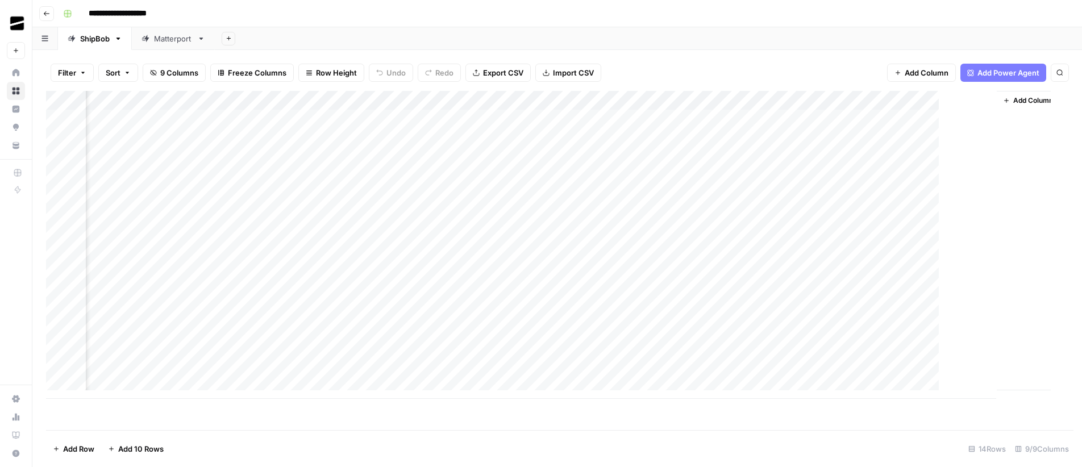
scroll to position [0, 111]
click at [647, 141] on div "Add Column" at bounding box center [557, 245] width 1023 height 308
type textarea "**********"
click at [812, 46] on div "Add Sheet" at bounding box center [649, 38] width 868 height 23
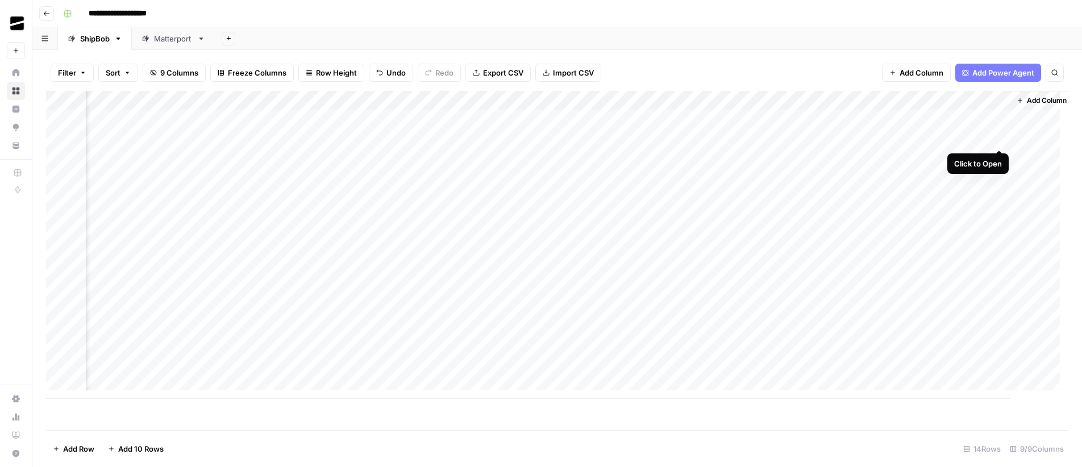
click at [1002, 140] on div "Add Column" at bounding box center [557, 245] width 1023 height 308
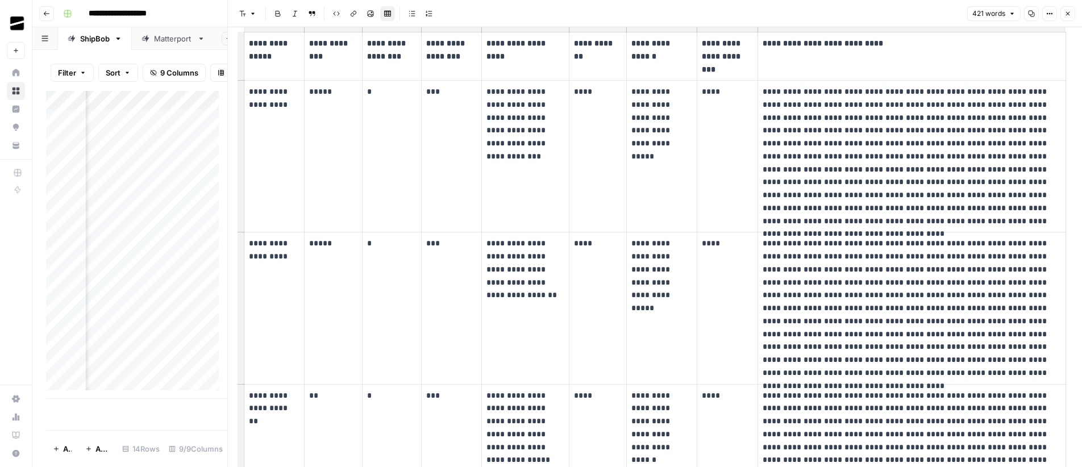
scroll to position [14, 0]
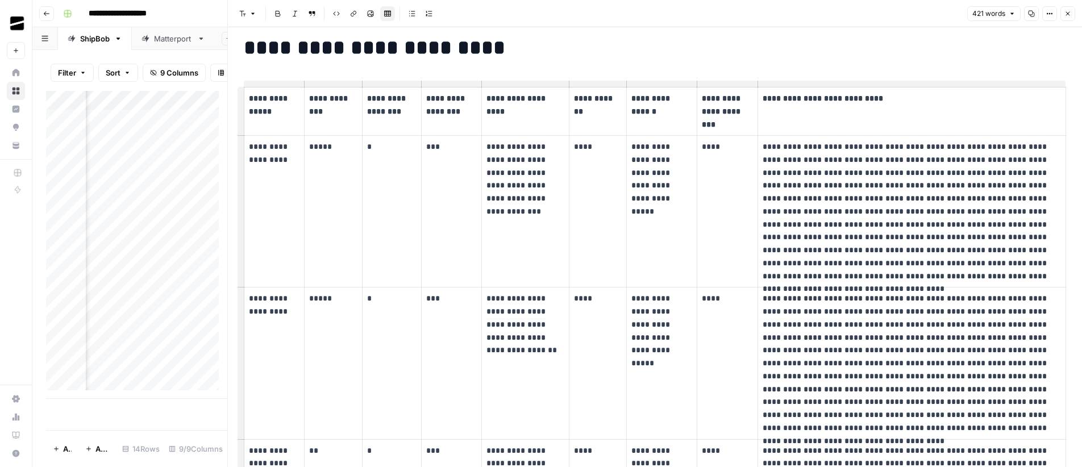
click at [1068, 14] on icon "button" at bounding box center [1069, 14] width 4 height 4
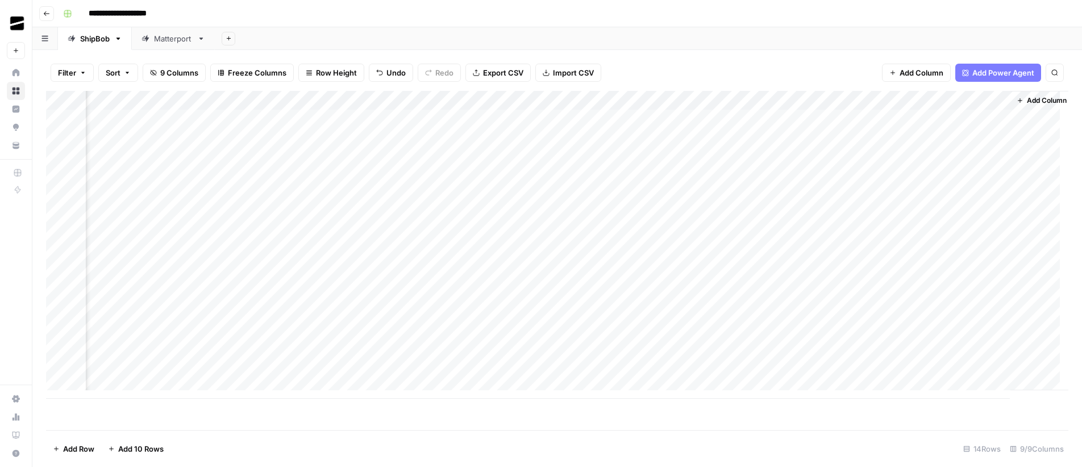
click at [178, 34] on div "Matterport" at bounding box center [173, 38] width 39 height 11
click at [100, 36] on div "ShipBob" at bounding box center [95, 38] width 30 height 11
click at [826, 140] on div "Add Column" at bounding box center [557, 245] width 1023 height 308
click at [890, 2] on header "**********" at bounding box center [557, 13] width 1050 height 27
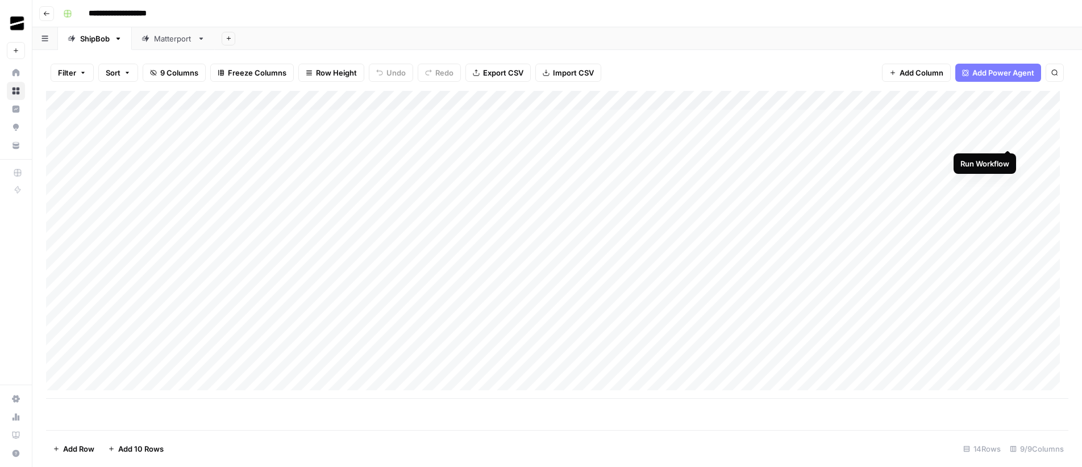
click at [1008, 139] on div "Add Column" at bounding box center [557, 245] width 1023 height 308
click at [803, 177] on div "Add Column" at bounding box center [557, 245] width 1023 height 308
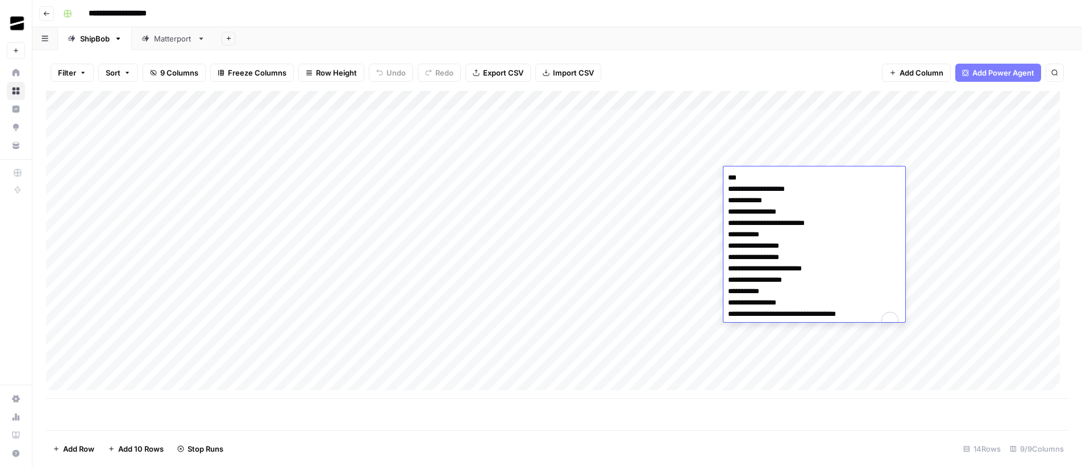
click at [785, 28] on div "Add Sheet" at bounding box center [649, 38] width 868 height 23
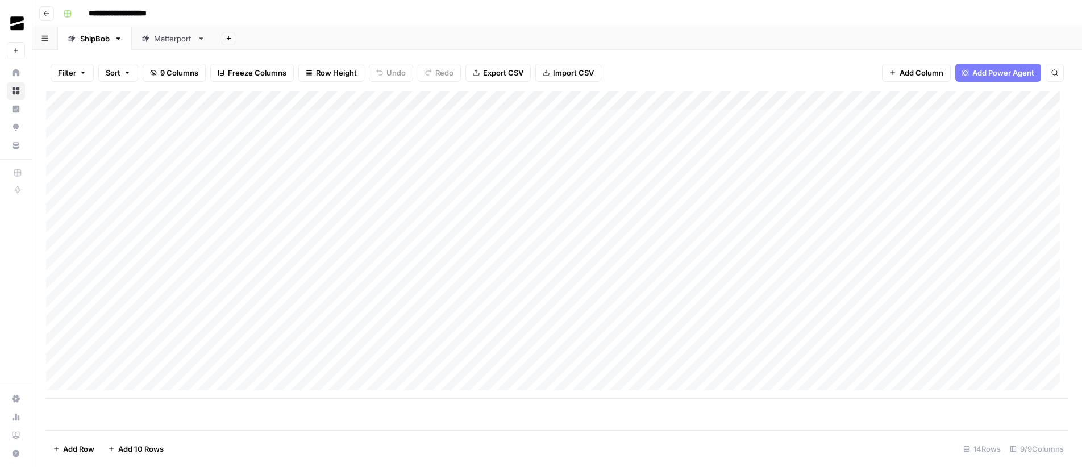
click at [167, 41] on div "Matterport" at bounding box center [173, 38] width 39 height 11
click at [986, 141] on div "Add Column" at bounding box center [557, 206] width 1023 height 231
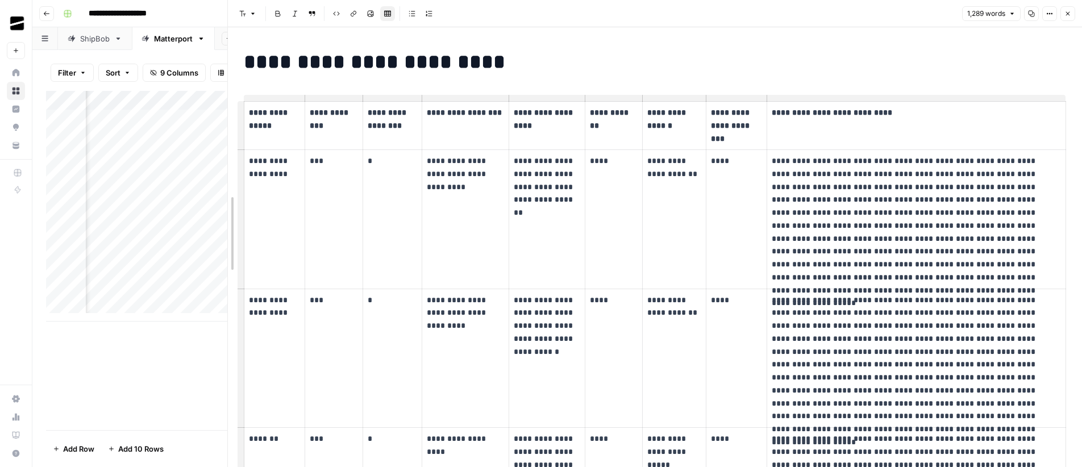
drag, startPoint x: 394, startPoint y: 216, endPoint x: 127, endPoint y: 227, distance: 267.4
click at [127, 227] on body "**********" at bounding box center [541, 233] width 1082 height 467
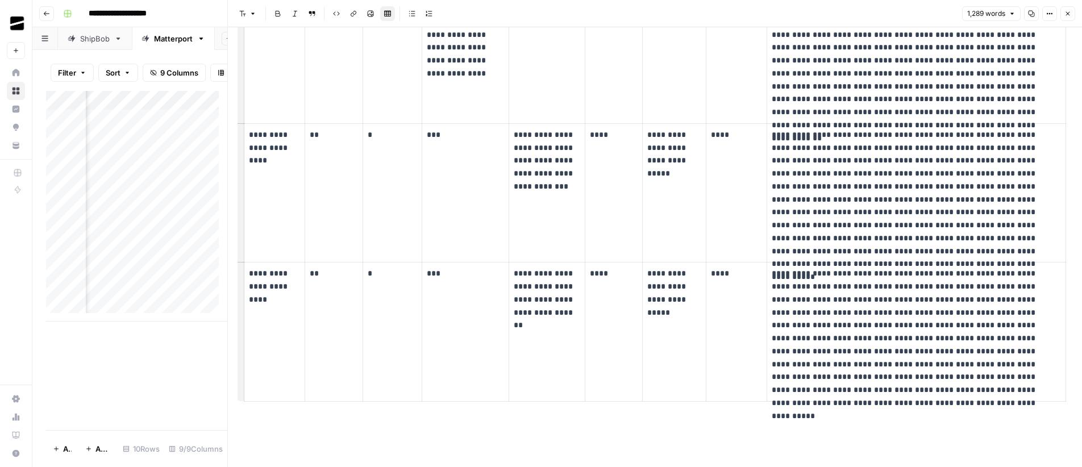
scroll to position [1093, 0]
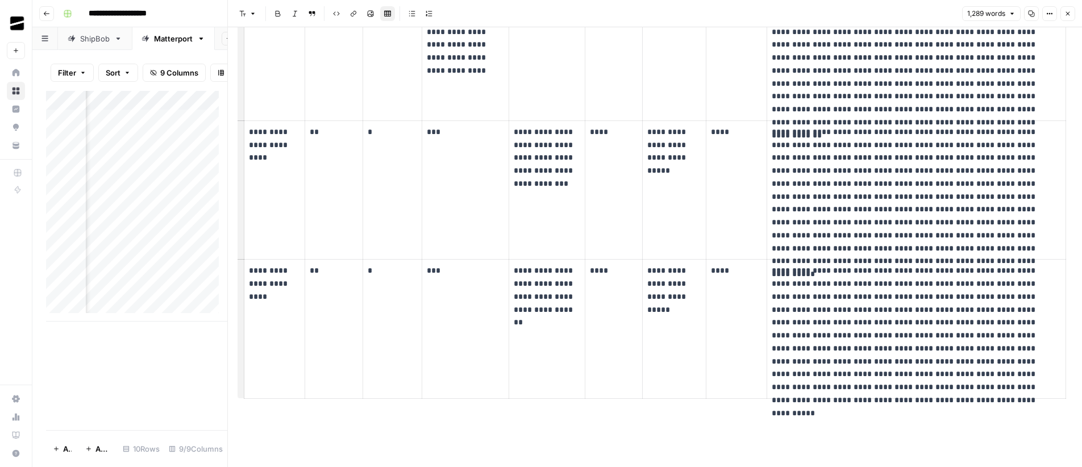
click at [1067, 11] on icon "button" at bounding box center [1068, 13] width 7 height 7
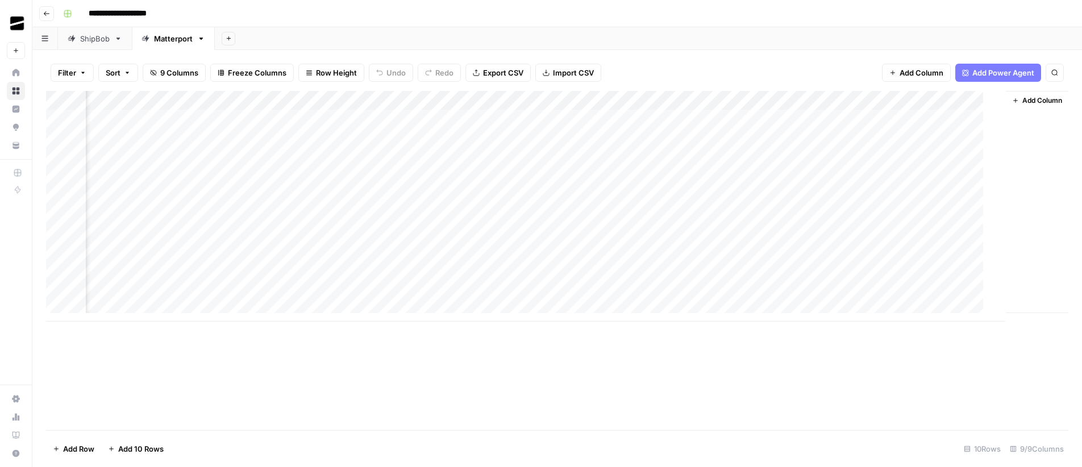
scroll to position [0, 111]
click at [900, 138] on div "Add Column" at bounding box center [557, 206] width 1023 height 231
click at [734, 135] on div "Add Column" at bounding box center [557, 206] width 1023 height 231
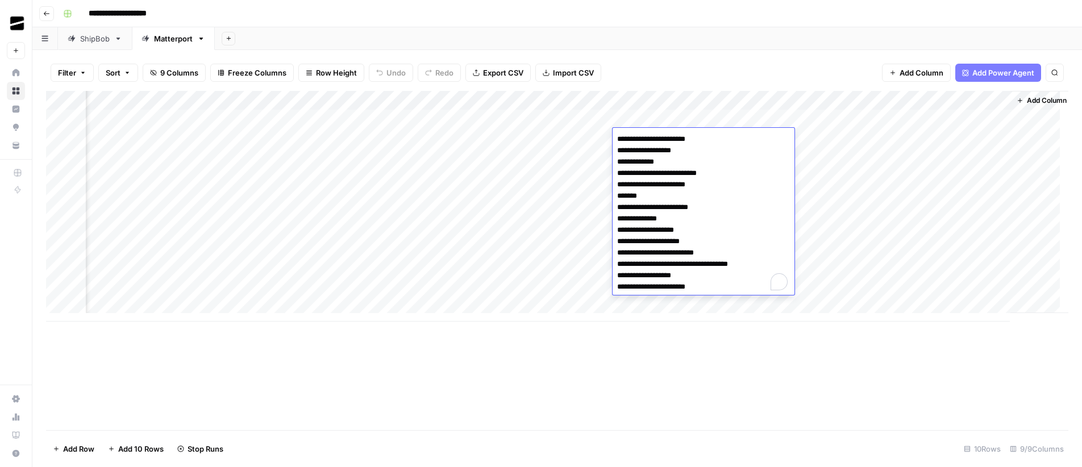
click at [835, 355] on div "Add Column" at bounding box center [557, 260] width 1023 height 339
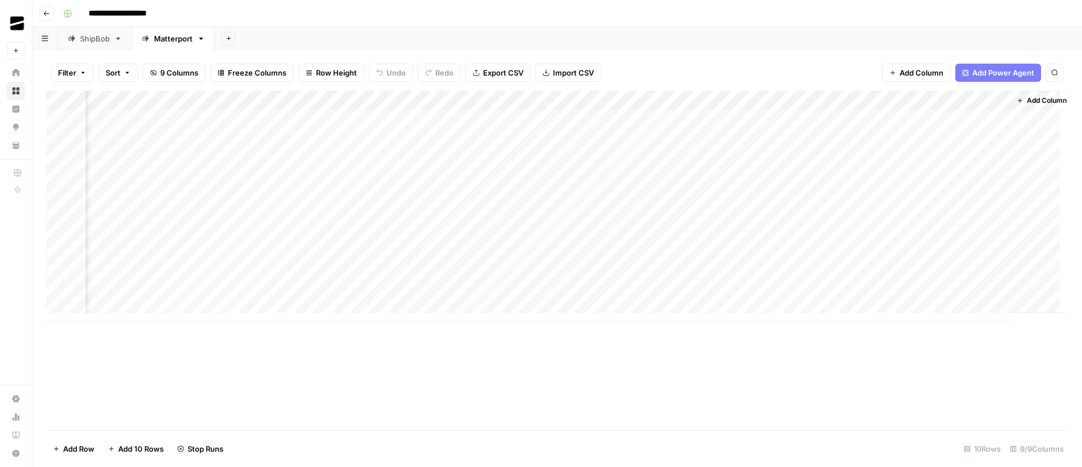
click at [94, 36] on div "ShipBob" at bounding box center [95, 38] width 30 height 11
click at [987, 179] on div "Add Column" at bounding box center [557, 245] width 1023 height 308
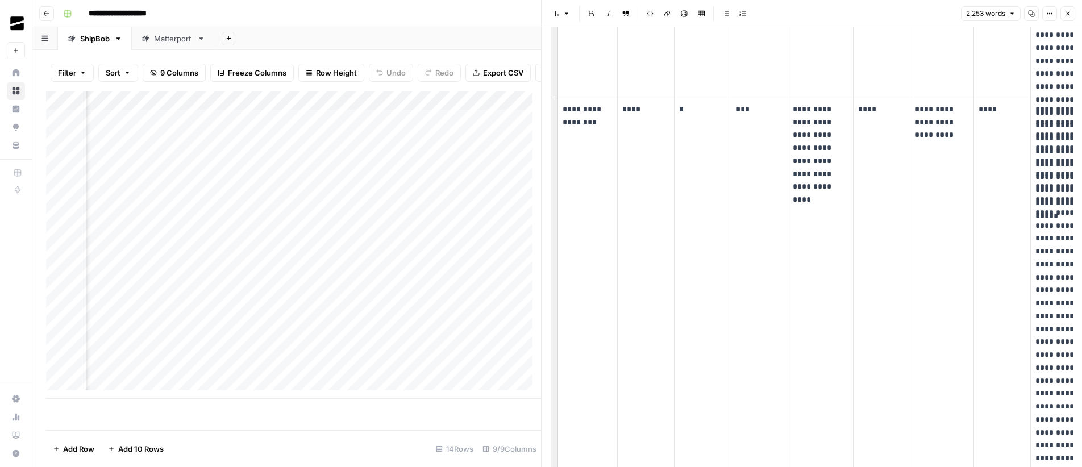
scroll to position [4427, 0]
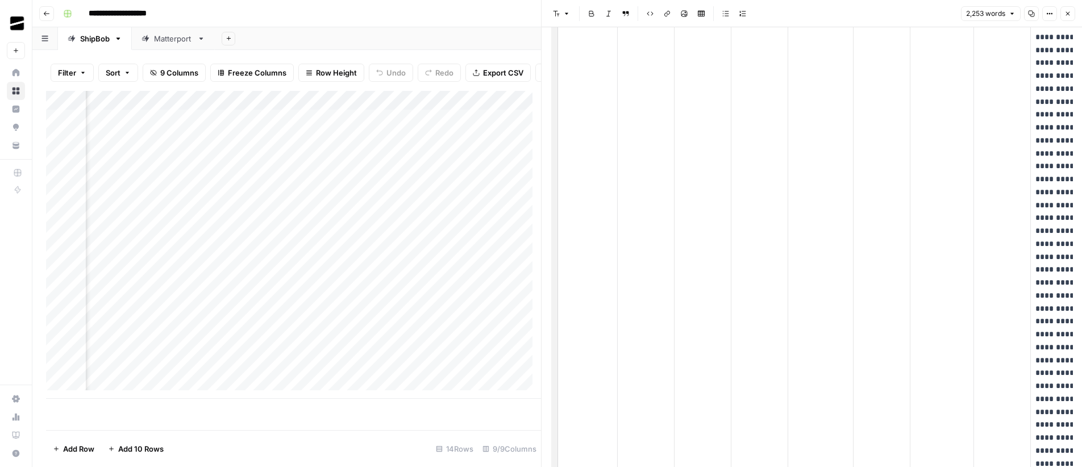
click at [1072, 16] on button "Close" at bounding box center [1068, 13] width 15 height 15
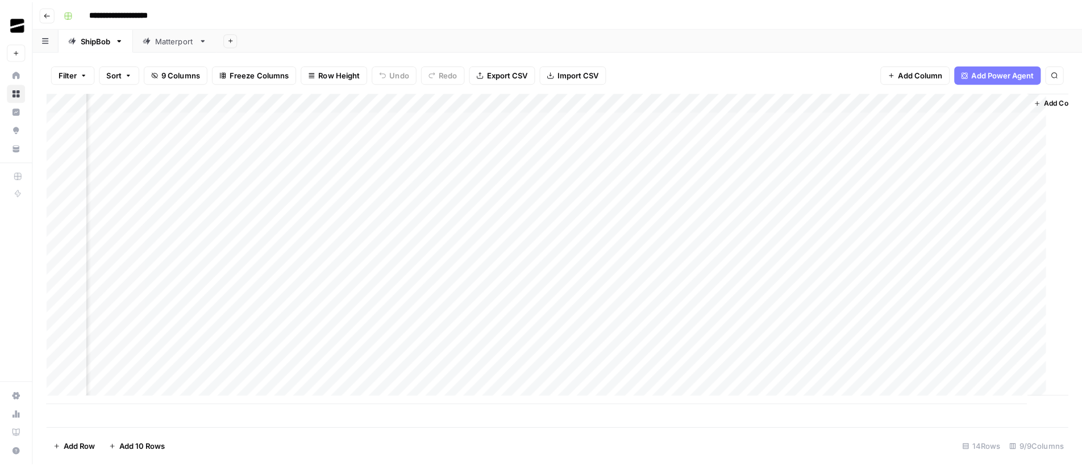
scroll to position [0, 111]
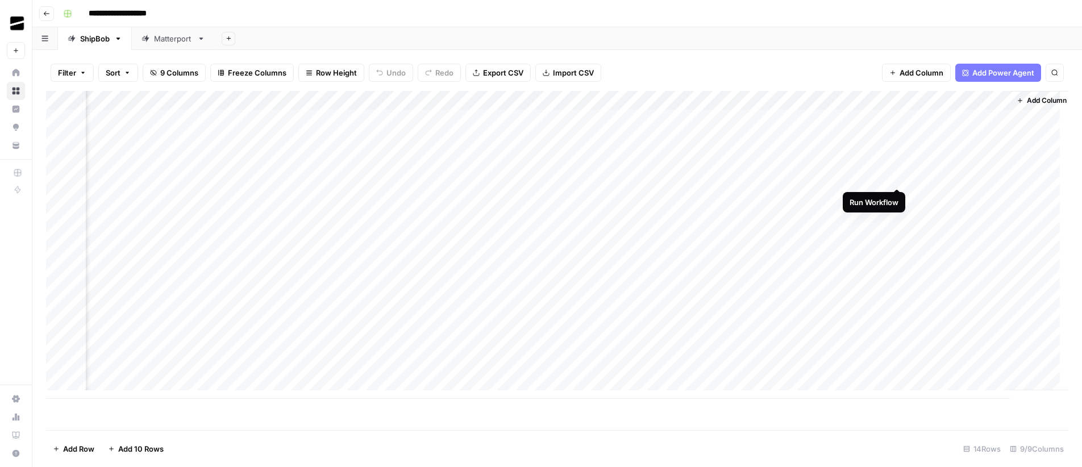
click at [899, 176] on div "Add Column" at bounding box center [557, 245] width 1023 height 308
click at [1001, 138] on div "Add Column" at bounding box center [557, 245] width 1023 height 308
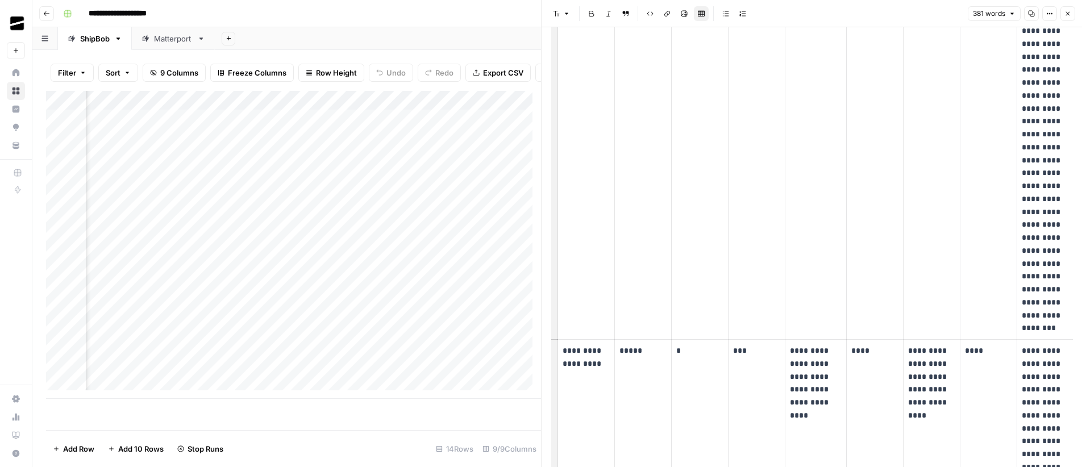
scroll to position [927, 0]
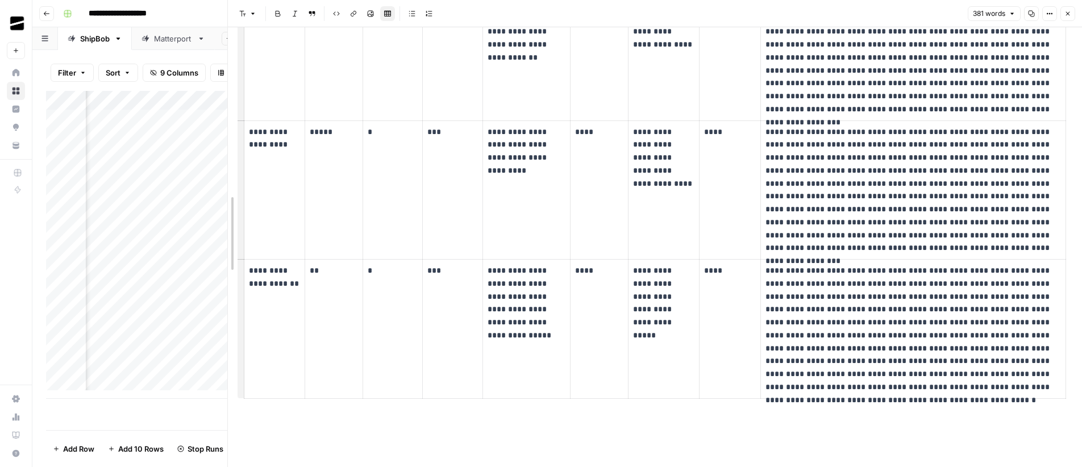
drag, startPoint x: 542, startPoint y: 212, endPoint x: 83, endPoint y: 243, distance: 459.8
click at [83, 243] on body "**********" at bounding box center [541, 233] width 1082 height 467
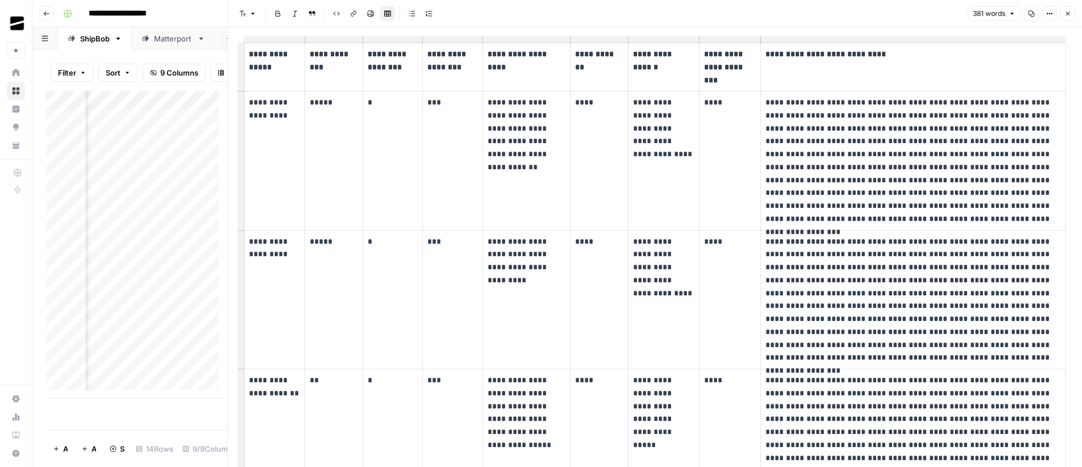
scroll to position [47, 0]
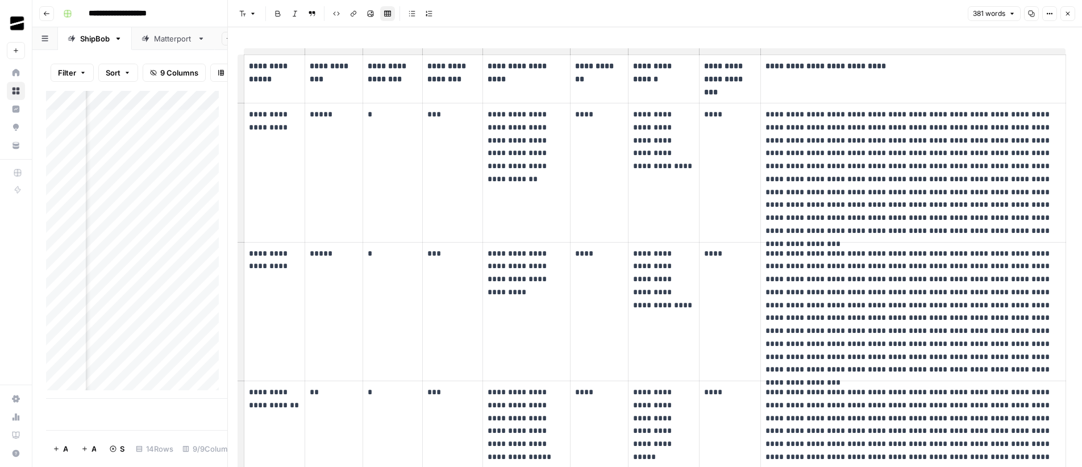
click at [1069, 15] on icon "button" at bounding box center [1069, 14] width 4 height 4
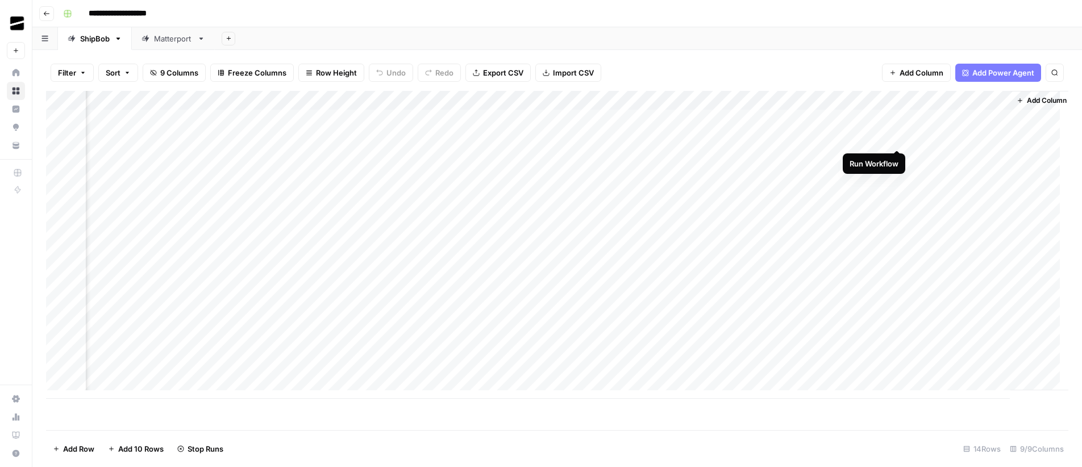
click at [900, 139] on div "Add Column" at bounding box center [557, 245] width 1023 height 308
click at [173, 40] on div "Matterport" at bounding box center [173, 38] width 39 height 11
click at [985, 138] on div "Add Column" at bounding box center [557, 206] width 1023 height 231
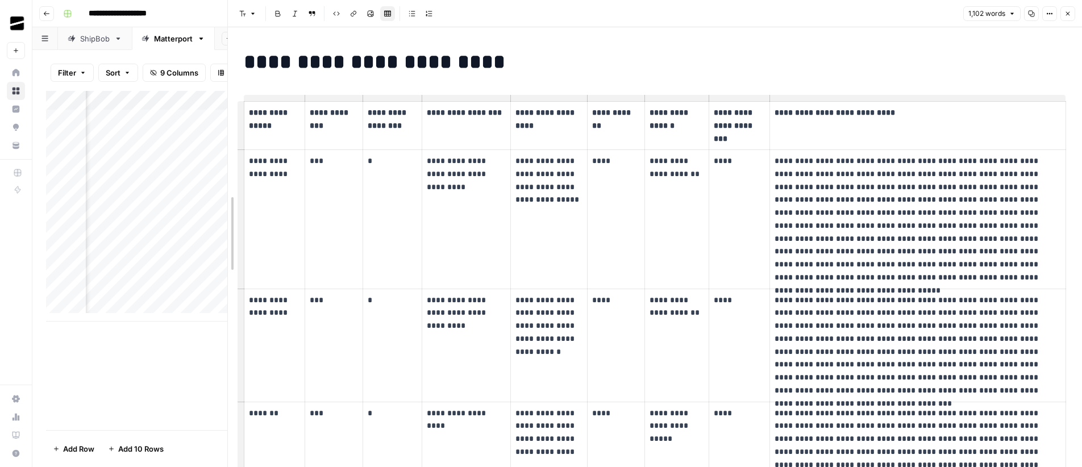
drag, startPoint x: 540, startPoint y: 255, endPoint x: 136, endPoint y: 279, distance: 404.4
click at [136, 279] on body "**********" at bounding box center [541, 233] width 1082 height 467
click at [1070, 15] on icon "button" at bounding box center [1068, 13] width 7 height 7
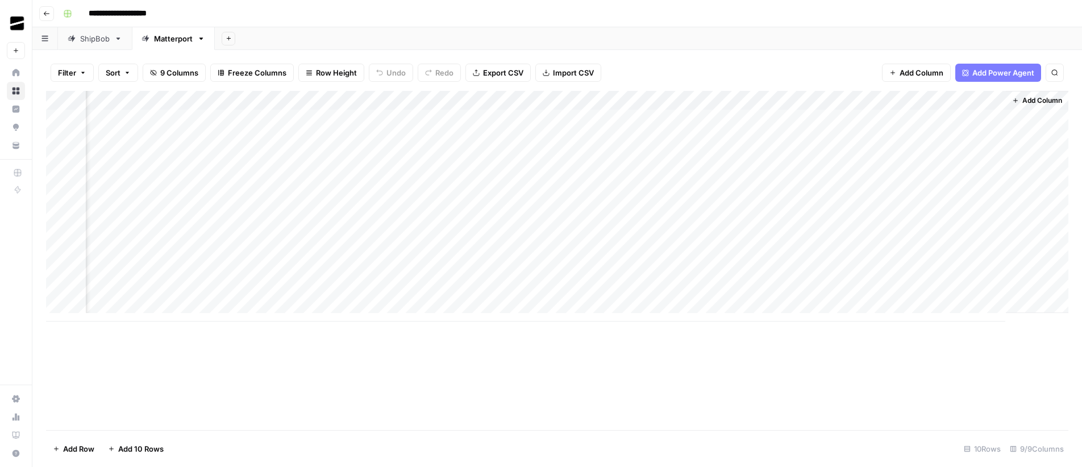
scroll to position [0, 111]
click at [96, 39] on div "ShipBob" at bounding box center [95, 38] width 30 height 11
click at [165, 35] on div "Matterport" at bounding box center [173, 38] width 39 height 11
click at [987, 138] on div "Add Column" at bounding box center [557, 206] width 1023 height 231
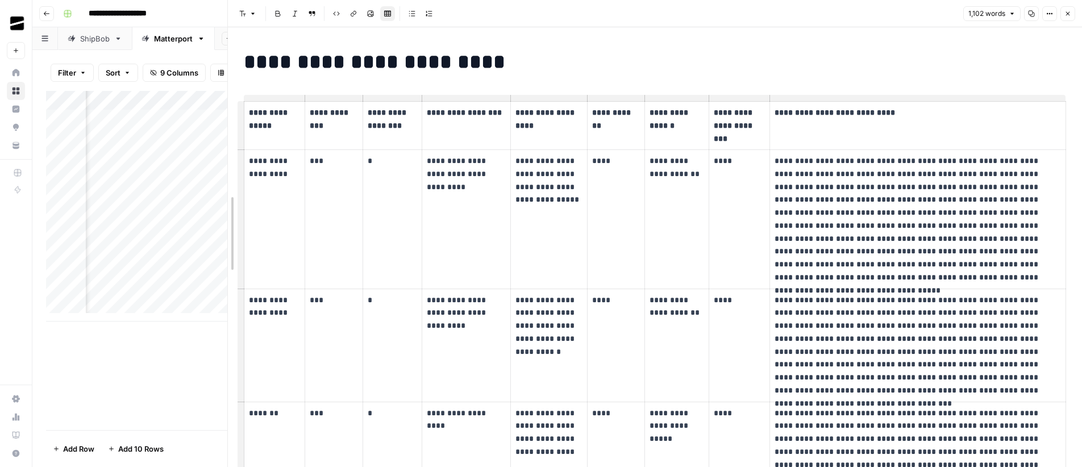
drag, startPoint x: 538, startPoint y: 213, endPoint x: 103, endPoint y: 226, distance: 435.7
click at [103, 226] on body "**********" at bounding box center [541, 233] width 1082 height 467
click at [1070, 14] on icon "button" at bounding box center [1068, 13] width 7 height 7
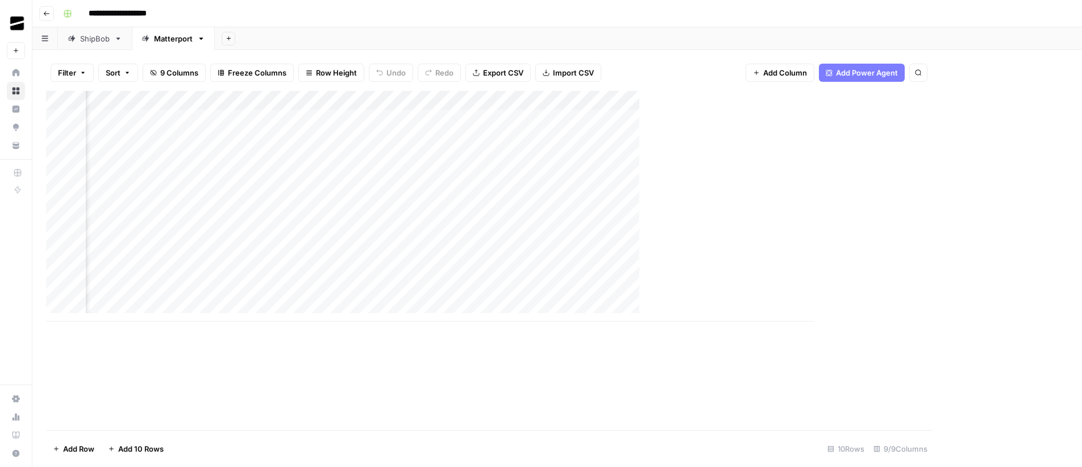
scroll to position [0, 111]
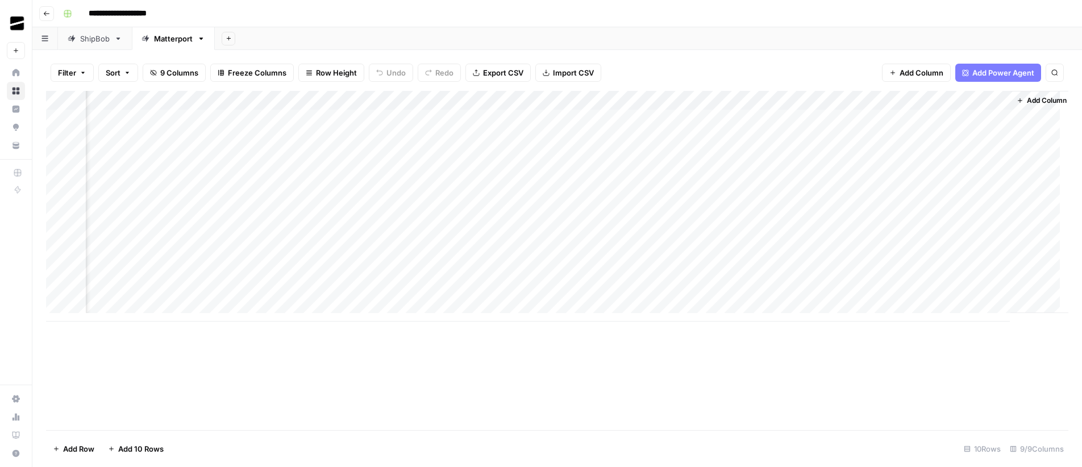
click at [732, 135] on div "Add Column" at bounding box center [557, 206] width 1023 height 231
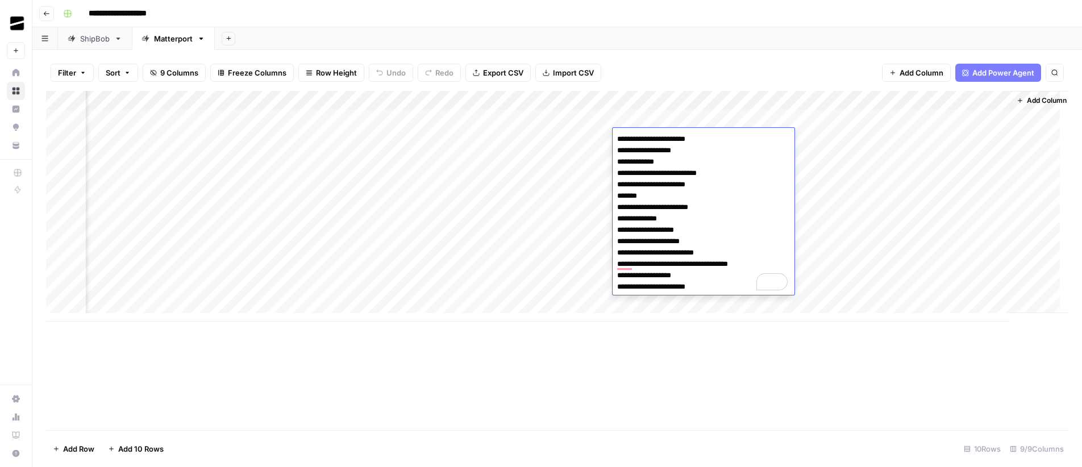
click at [660, 36] on div "Add Sheet" at bounding box center [649, 38] width 868 height 23
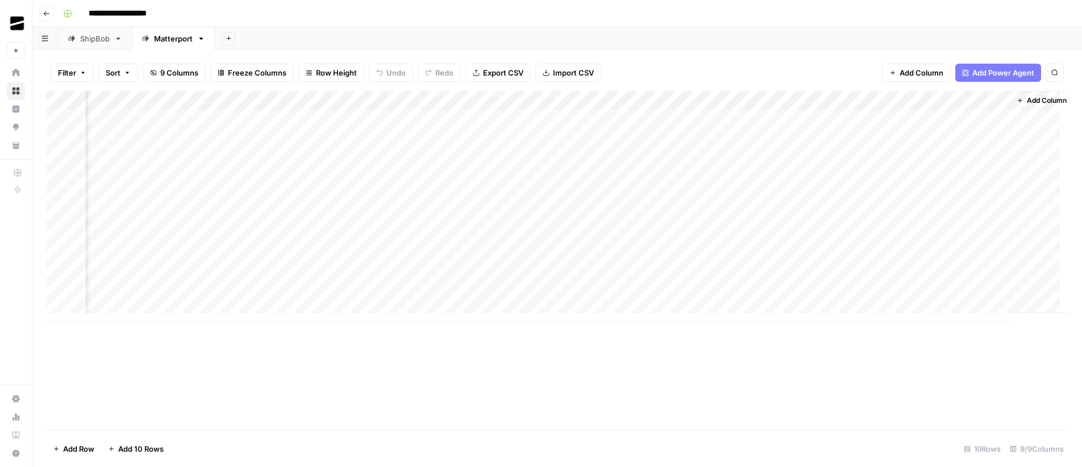
click at [719, 139] on div "Add Column" at bounding box center [557, 206] width 1023 height 231
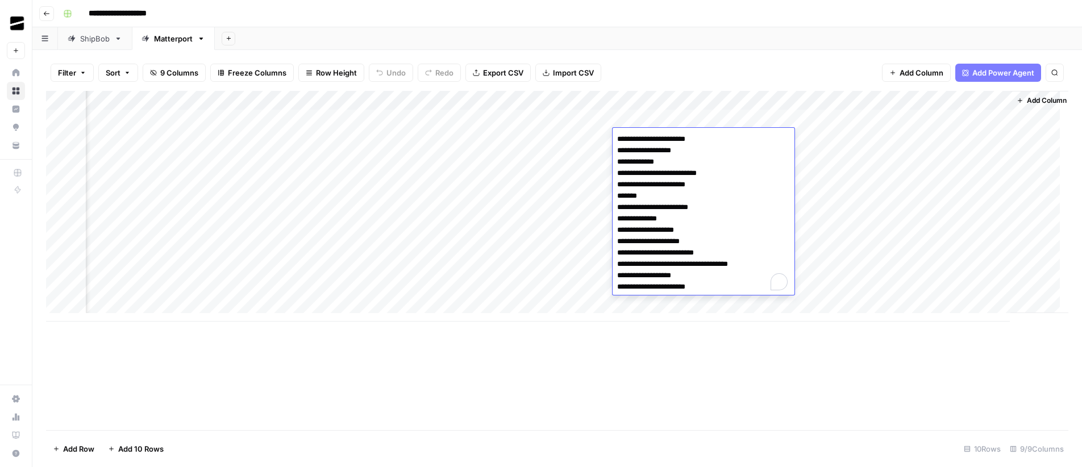
click at [719, 139] on textarea "**********" at bounding box center [704, 213] width 182 height 164
click at [706, 151] on textarea "**********" at bounding box center [704, 213] width 182 height 164
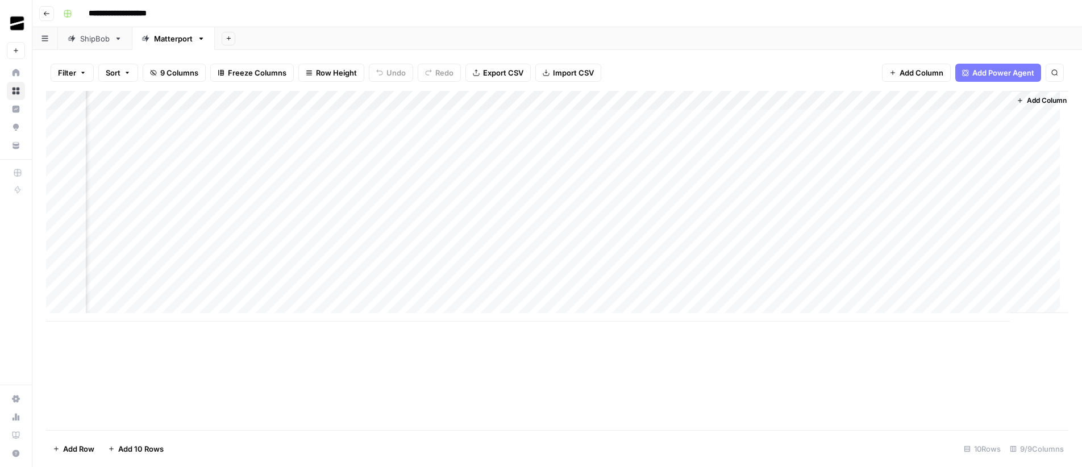
click at [742, 31] on div "Add Sheet" at bounding box center [649, 38] width 868 height 23
click at [999, 139] on div "Add Column" at bounding box center [557, 206] width 1023 height 231
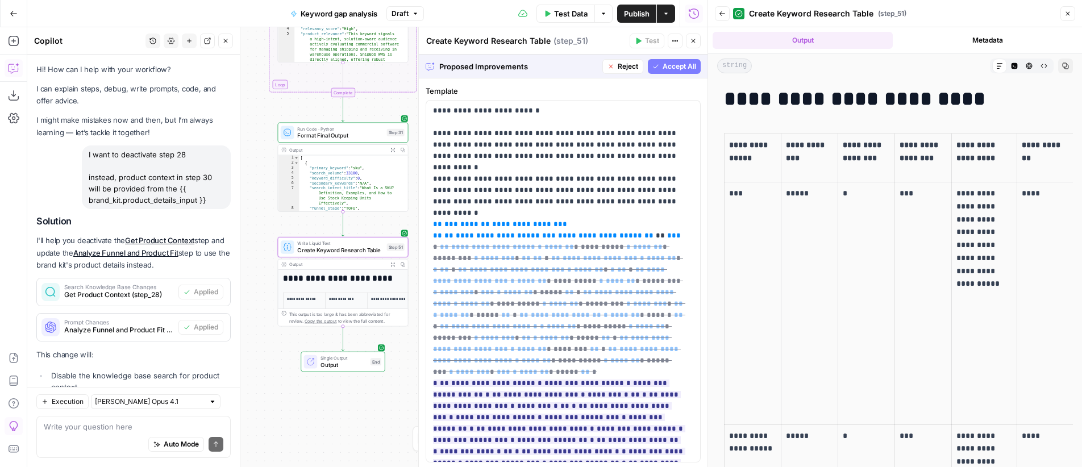
scroll to position [0, 189]
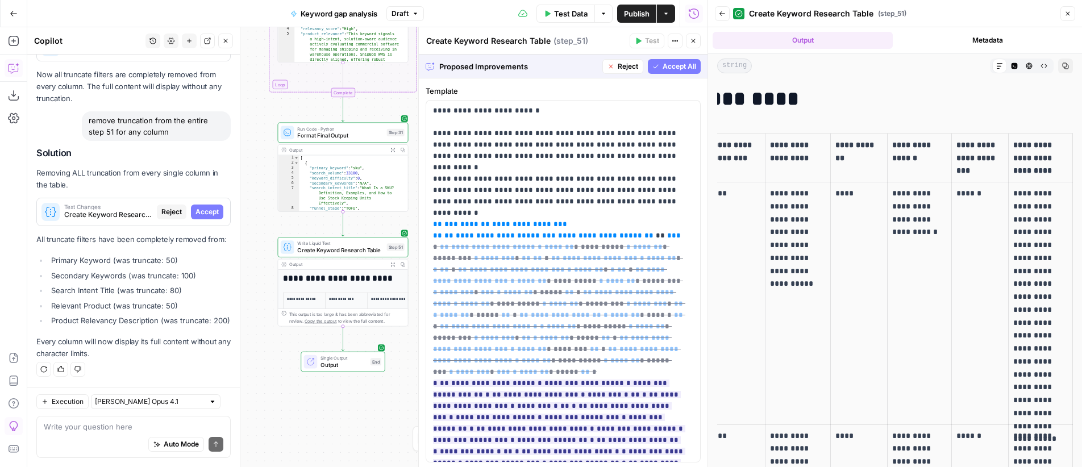
click at [663, 66] on span "Accept All" at bounding box center [680, 66] width 34 height 10
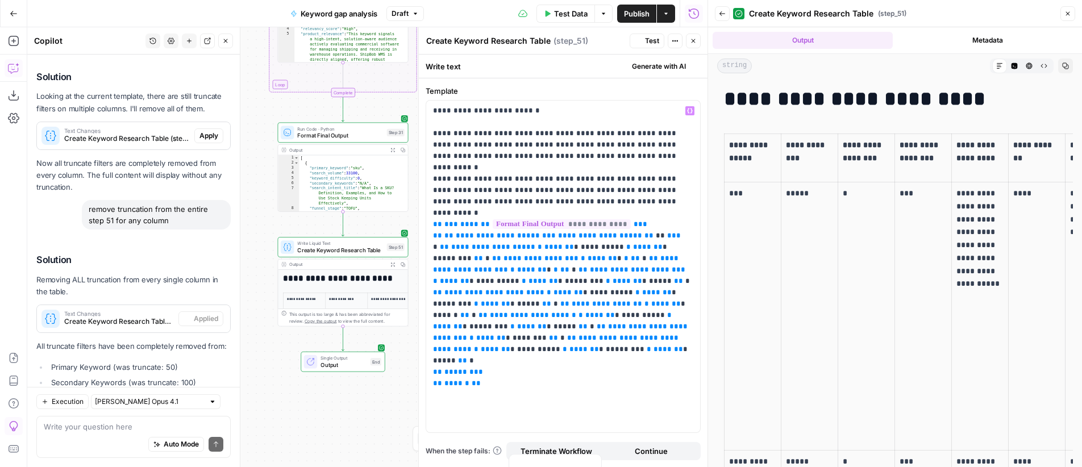
scroll to position [2644, 0]
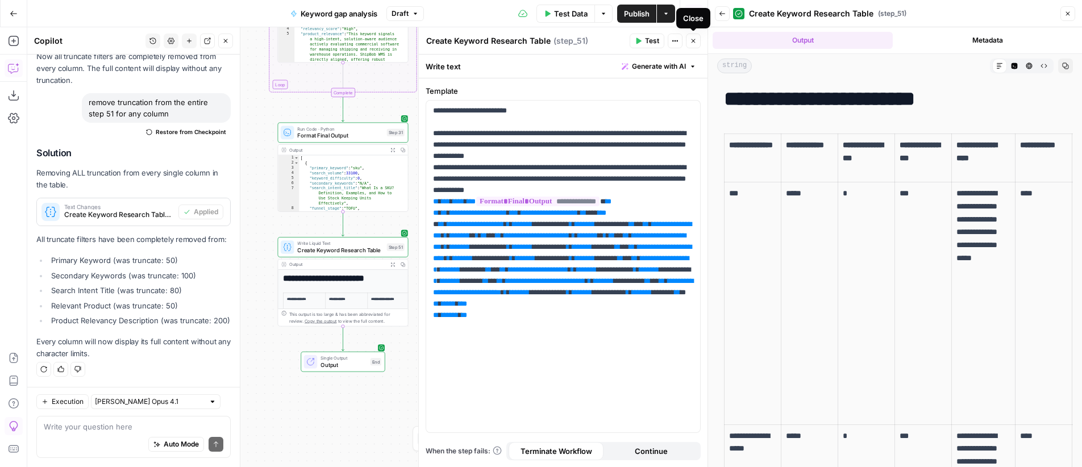
click at [697, 40] on button "Close" at bounding box center [693, 41] width 15 height 15
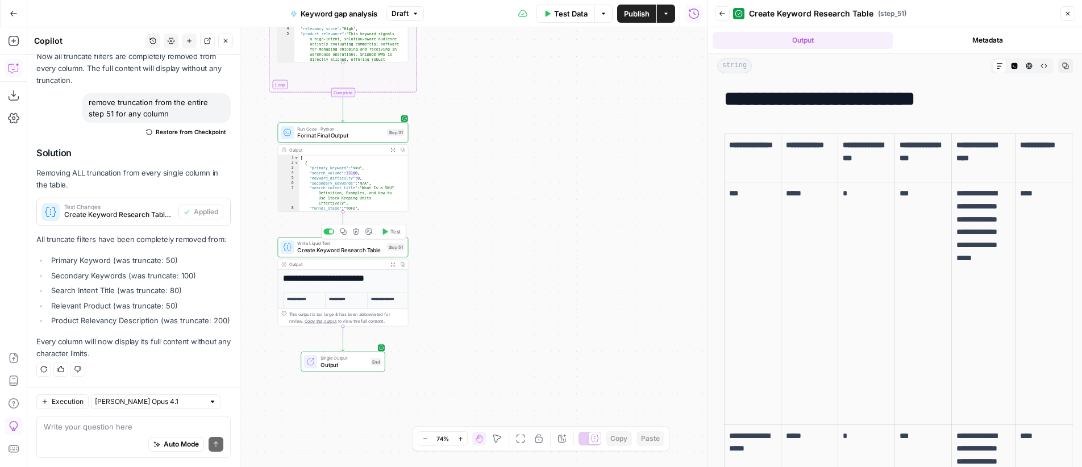
click at [395, 230] on span "Test" at bounding box center [396, 231] width 10 height 7
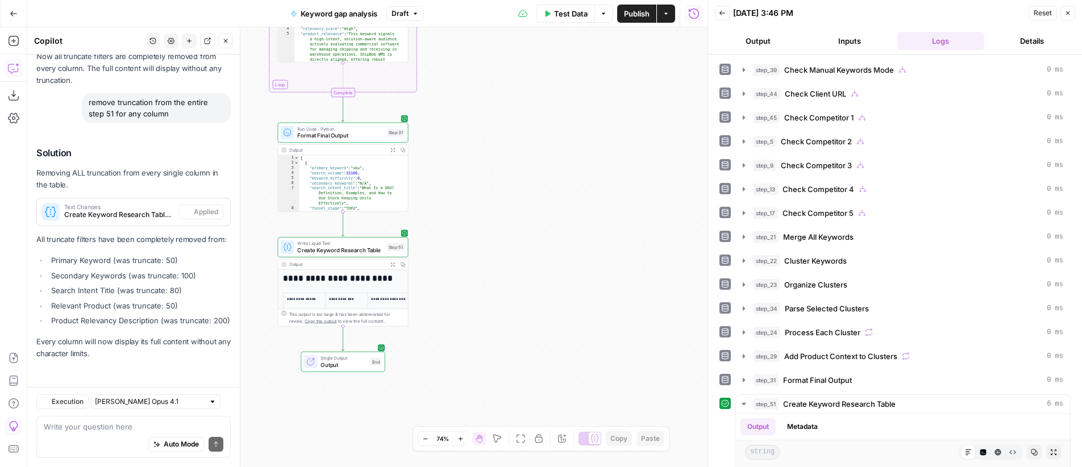
scroll to position [2644, 0]
click at [393, 265] on icon "button" at bounding box center [393, 265] width 4 height 4
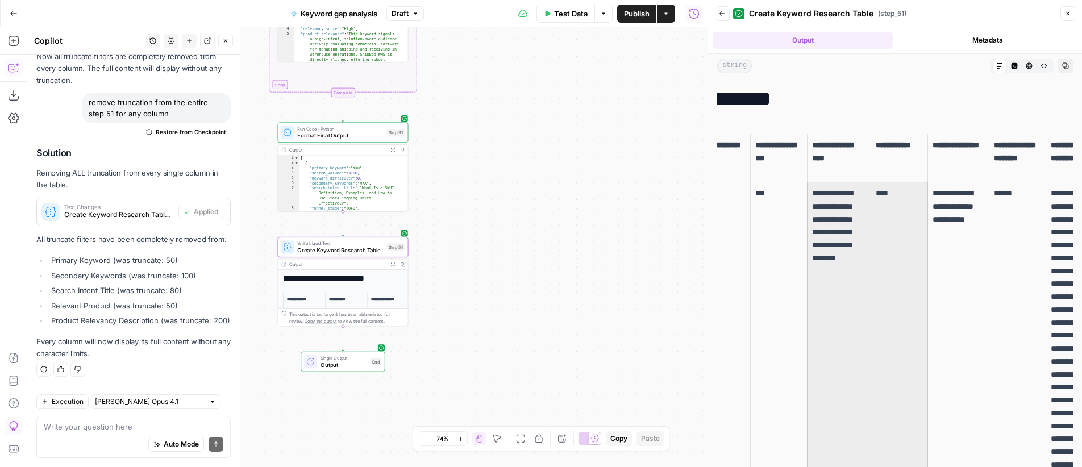
scroll to position [0, 191]
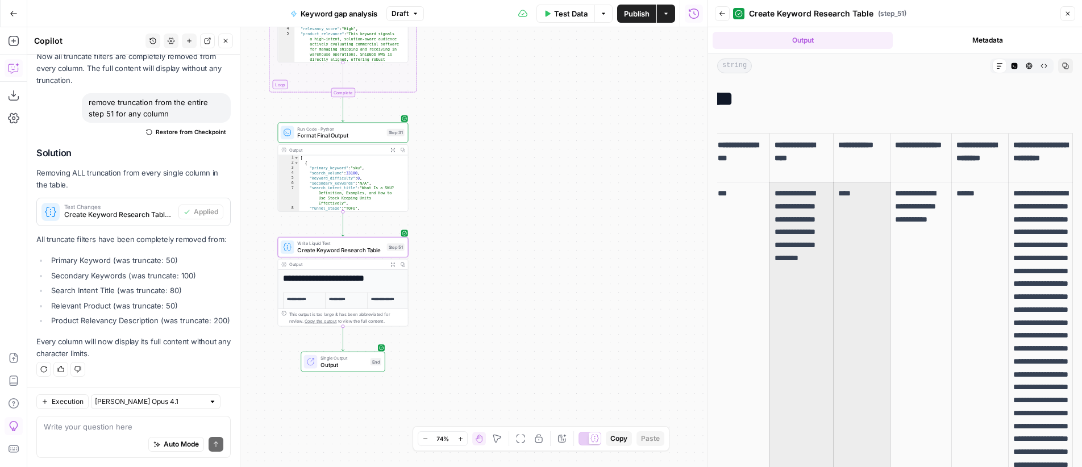
drag, startPoint x: 983, startPoint y: 252, endPoint x: 1089, endPoint y: 251, distance: 105.8
click at [1082, 251] on html "OGM New Home Browse Insights Opportunities Your Data Recent Grids Web scraper V…" at bounding box center [541, 233] width 1082 height 467
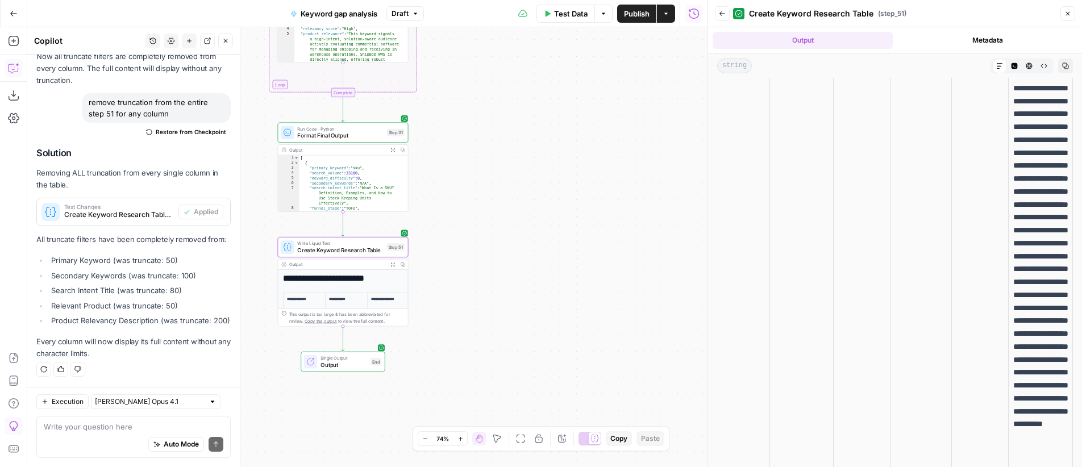
scroll to position [2112, 0]
click at [729, 13] on button "Back" at bounding box center [722, 13] width 15 height 15
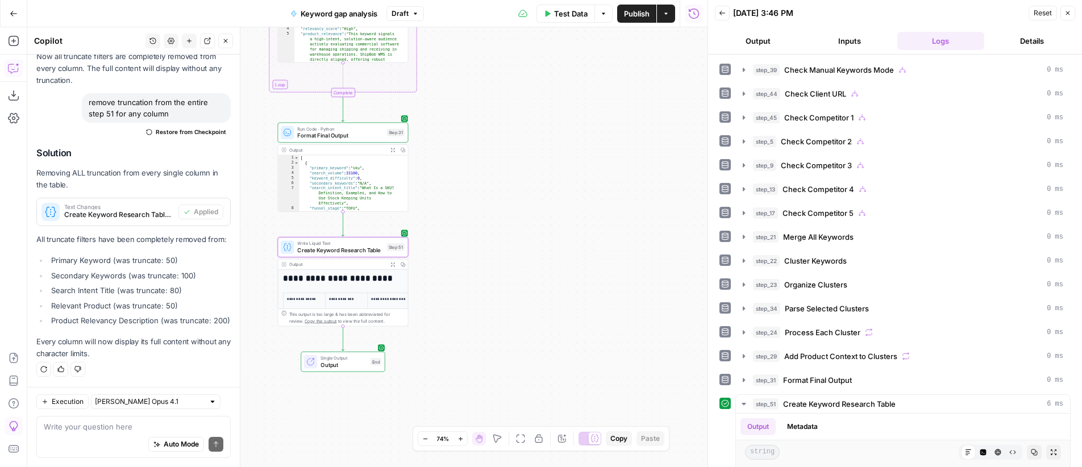
click at [1074, 11] on button "Close" at bounding box center [1068, 13] width 15 height 15
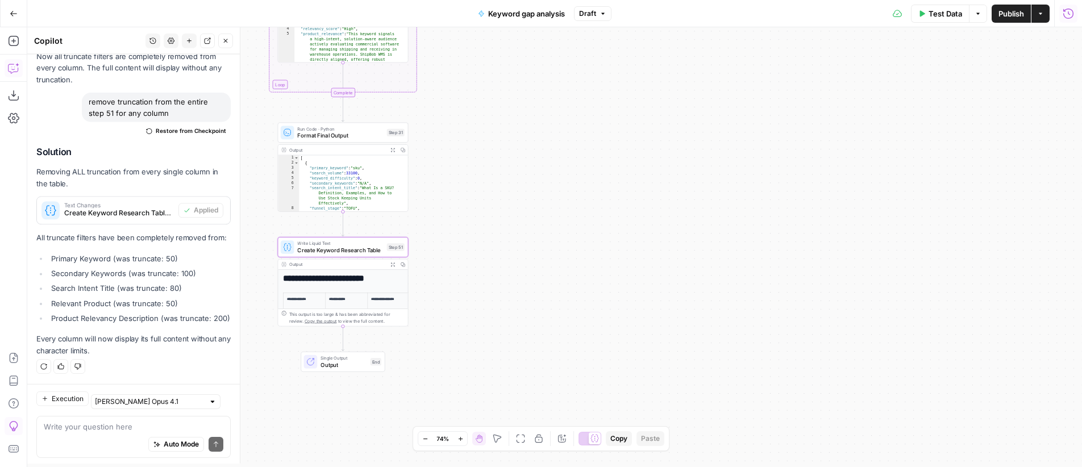
scroll to position [2644, 0]
click at [1006, 15] on span "Publish" at bounding box center [1012, 13] width 26 height 11
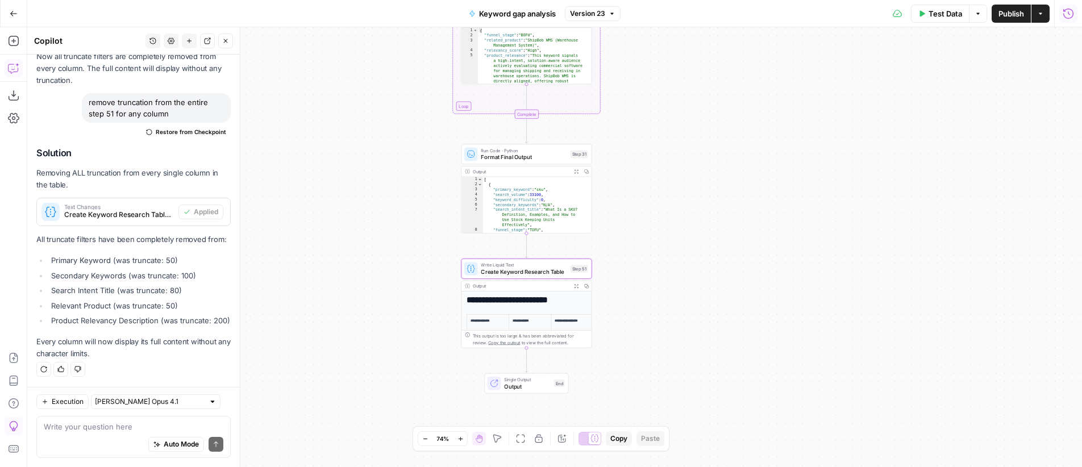
drag, startPoint x: 636, startPoint y: 182, endPoint x: 822, endPoint y: 204, distance: 187.8
click at [822, 204] on div "true true false true false true false true false true false true false false Wo…" at bounding box center [554, 247] width 1055 height 440
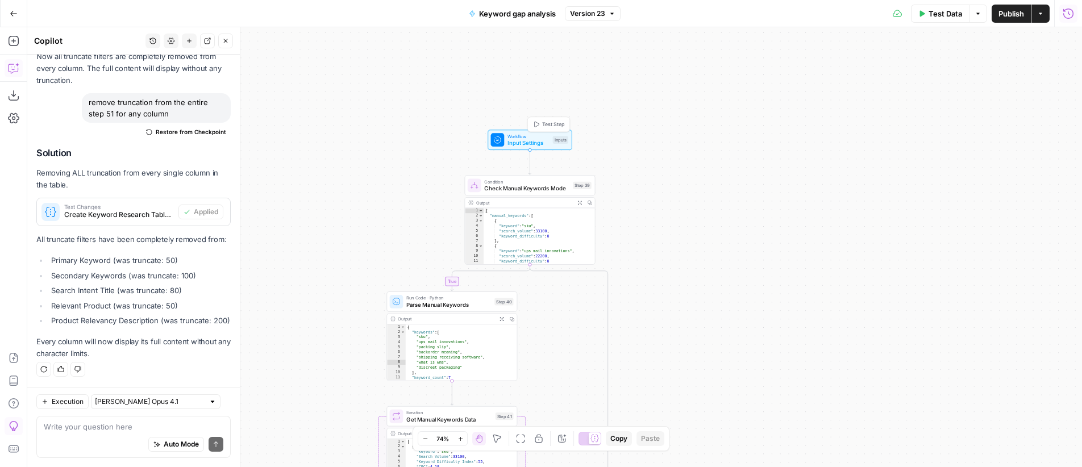
click at [516, 140] on span "Input Settings" at bounding box center [529, 143] width 42 height 9
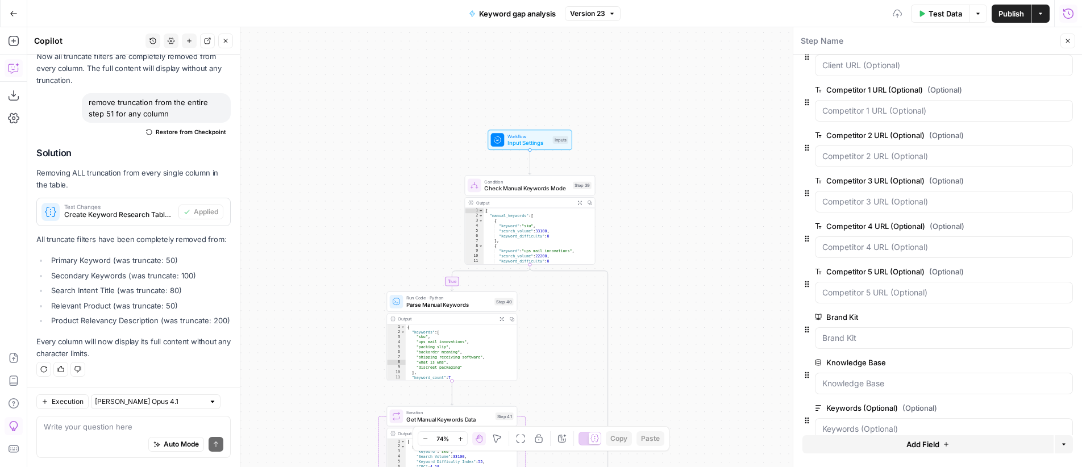
scroll to position [47, 0]
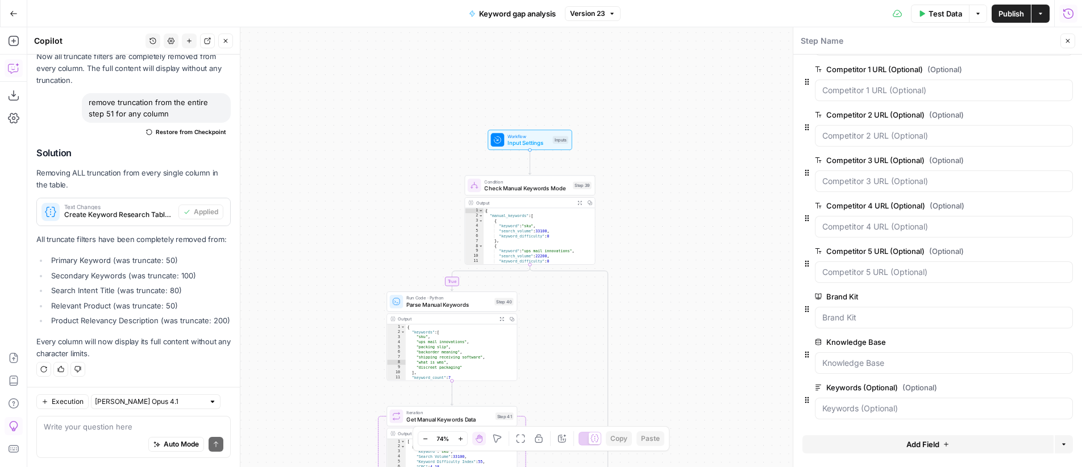
click at [1028, 391] on span "edit field" at bounding box center [1030, 387] width 25 height 9
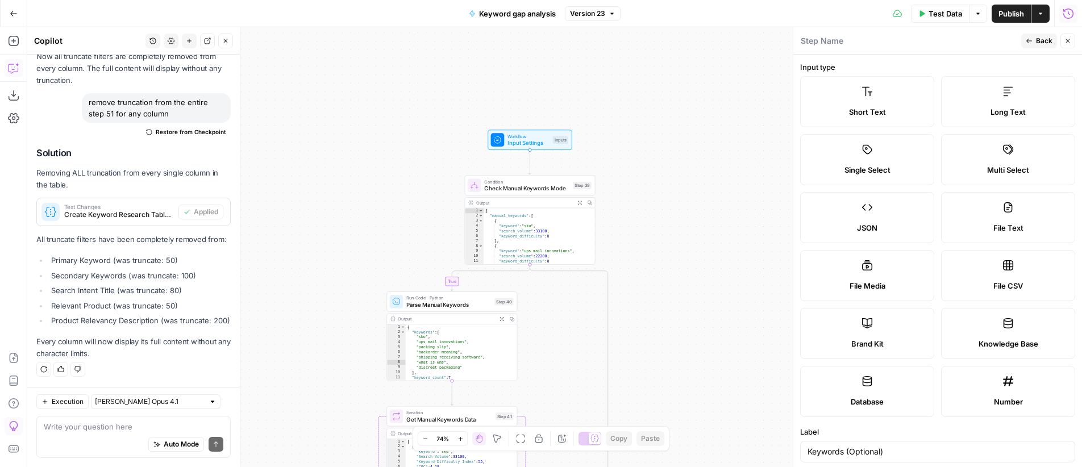
scroll to position [176, 0]
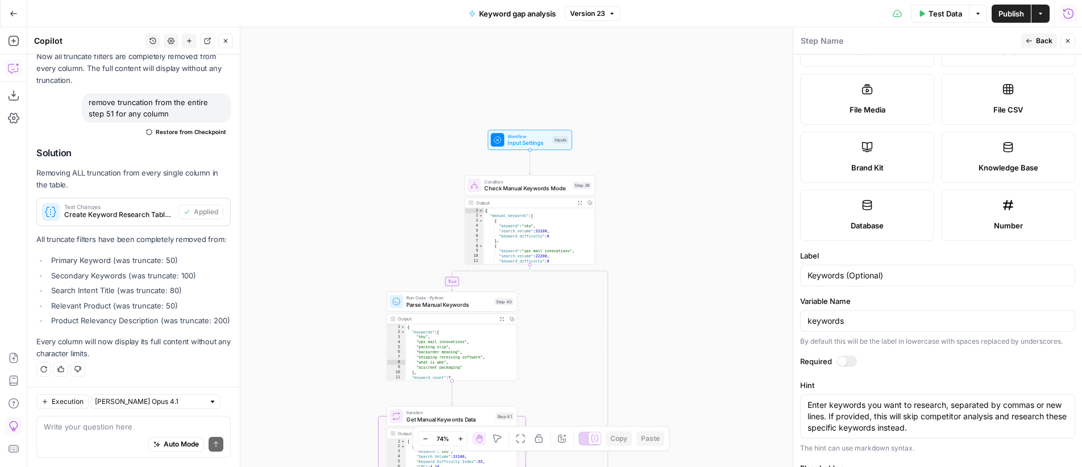
click at [1040, 41] on span "Back" at bounding box center [1044, 41] width 16 height 10
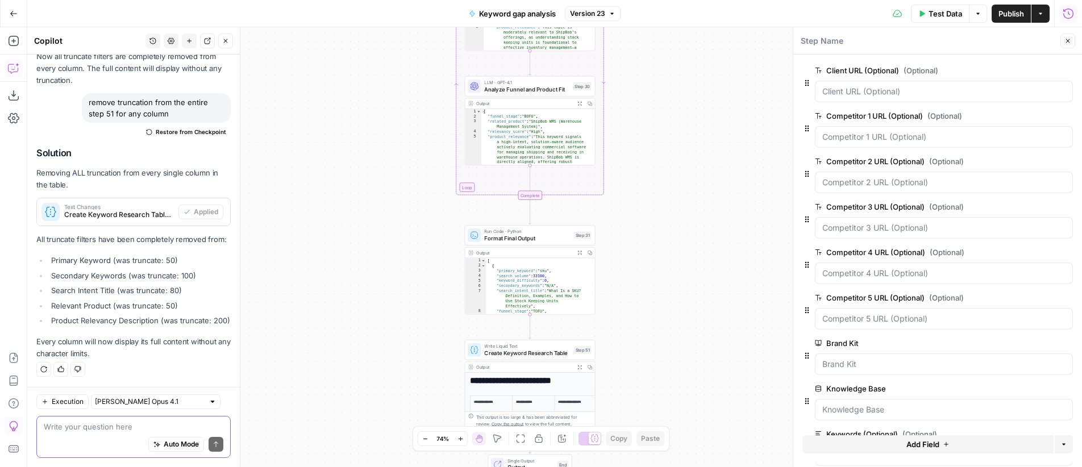
click at [135, 431] on textarea at bounding box center [134, 426] width 180 height 11
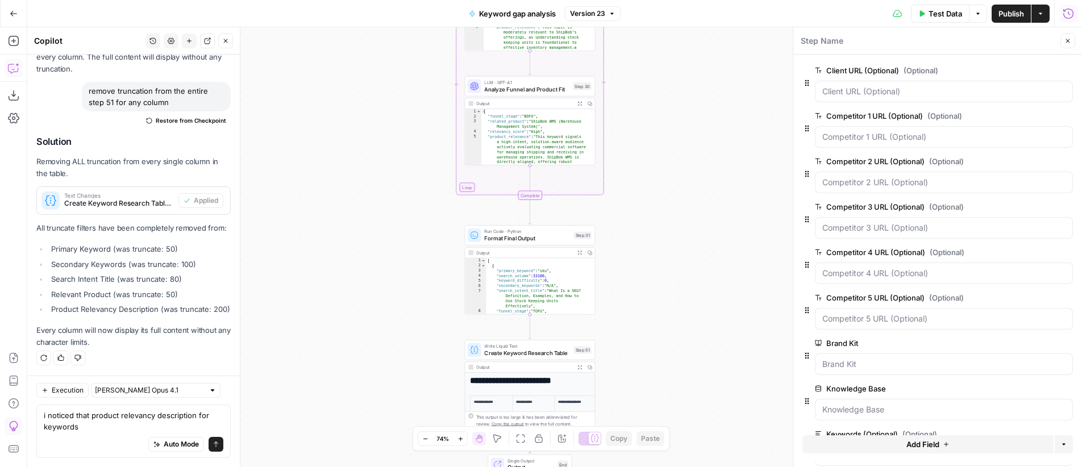
click at [43, 418] on div "i noticed that product relevancy description for keywords i noticed that produc…" at bounding box center [133, 431] width 194 height 53
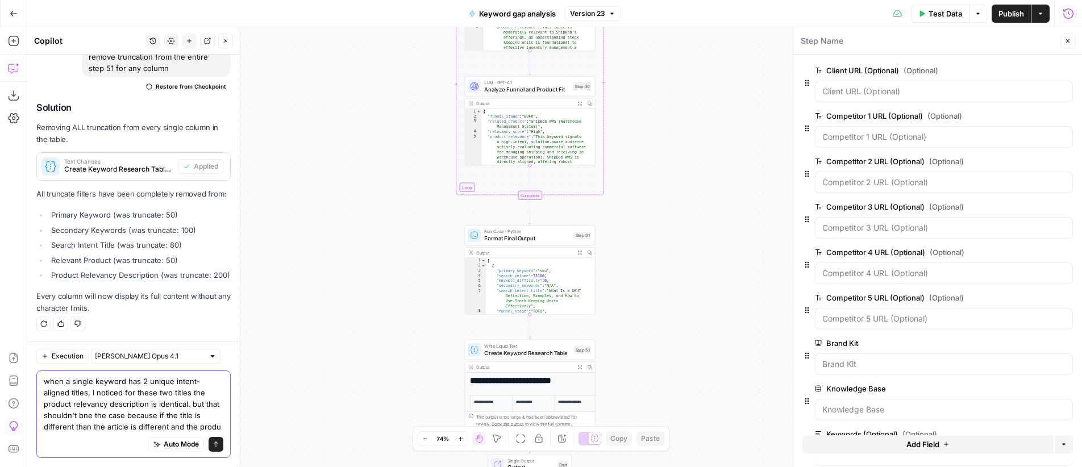
scroll to position [2700, 0]
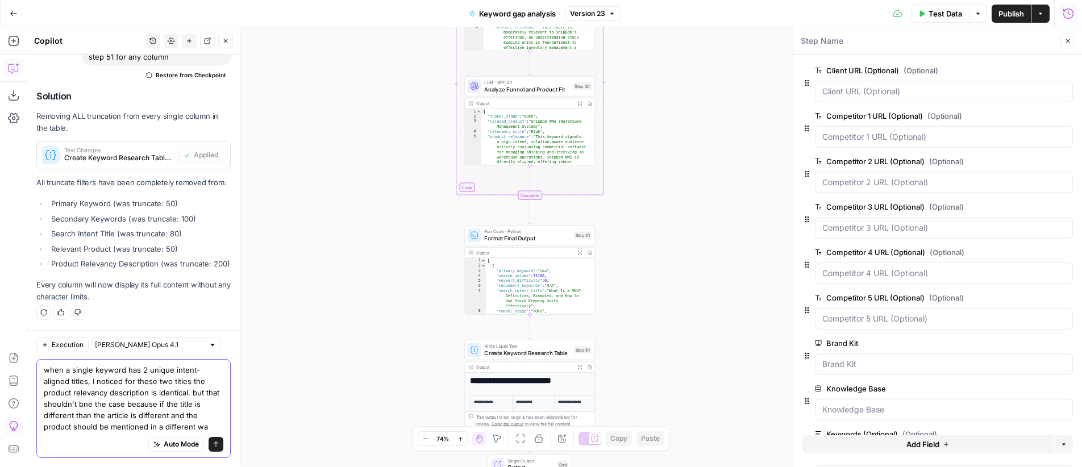
type textarea "when a single keyword has 2 unique intent-aligned titles, I noticed for these t…"
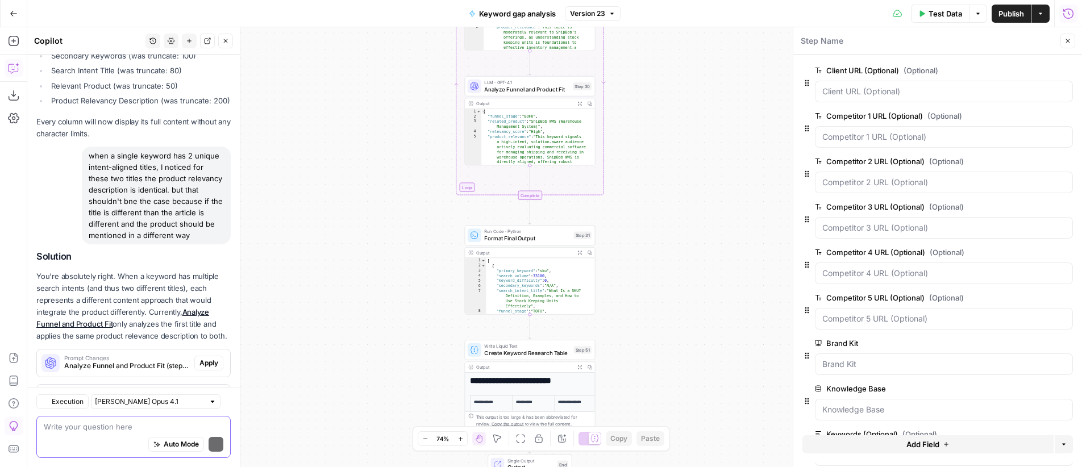
scroll to position [3008, 0]
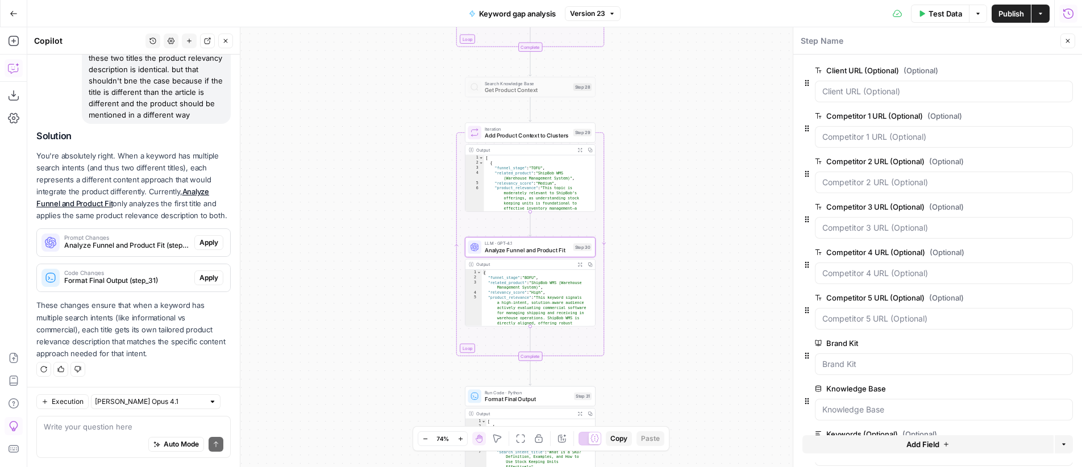
click at [208, 242] on span "Apply" at bounding box center [209, 243] width 19 height 10
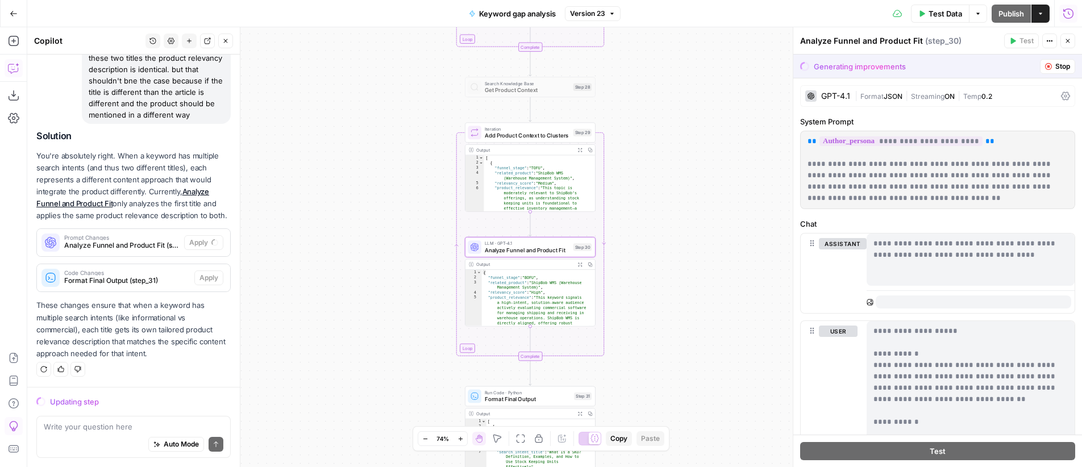
scroll to position [2844, 0]
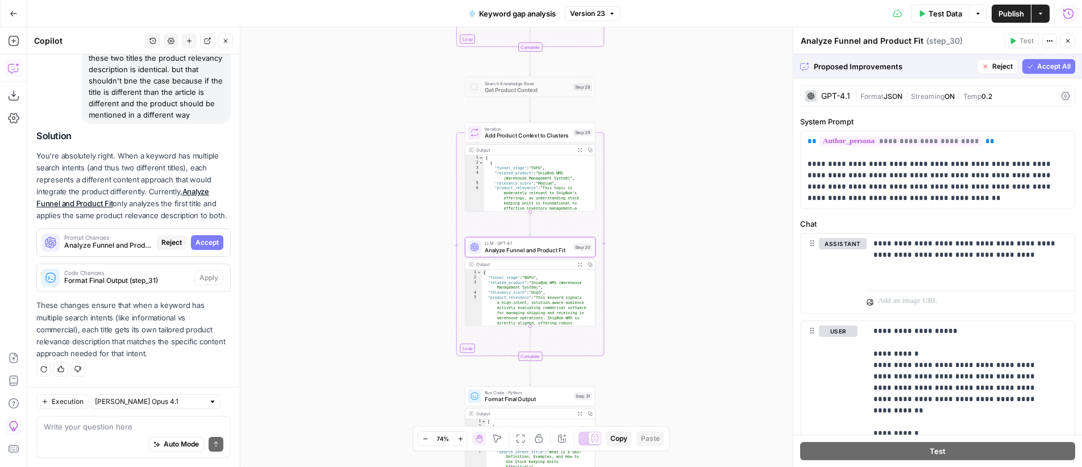
click at [201, 240] on span "Accept" at bounding box center [207, 243] width 23 height 10
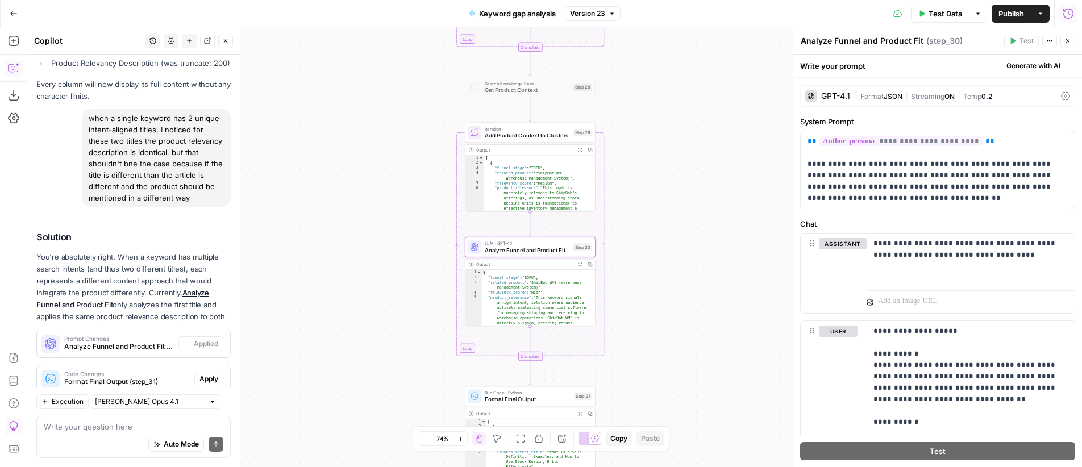
scroll to position [3026, 0]
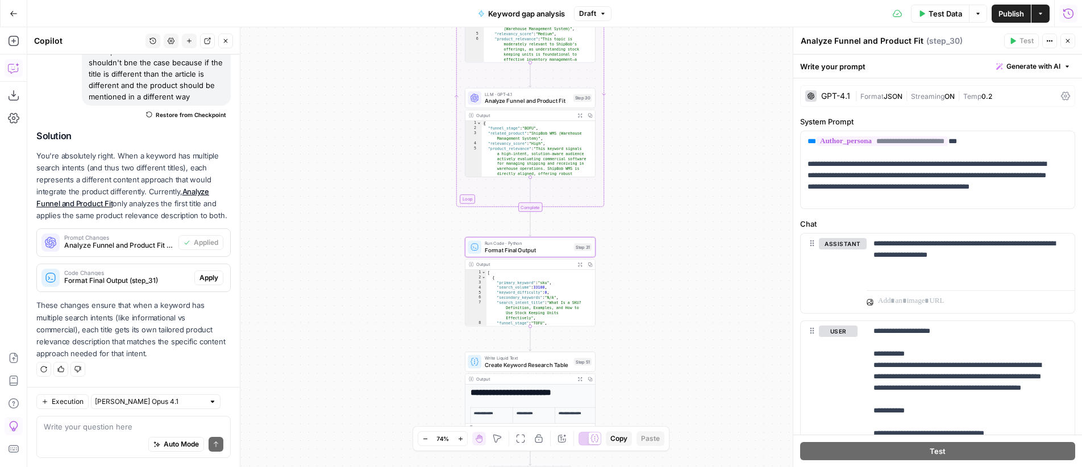
click at [204, 279] on span "Apply" at bounding box center [209, 278] width 19 height 10
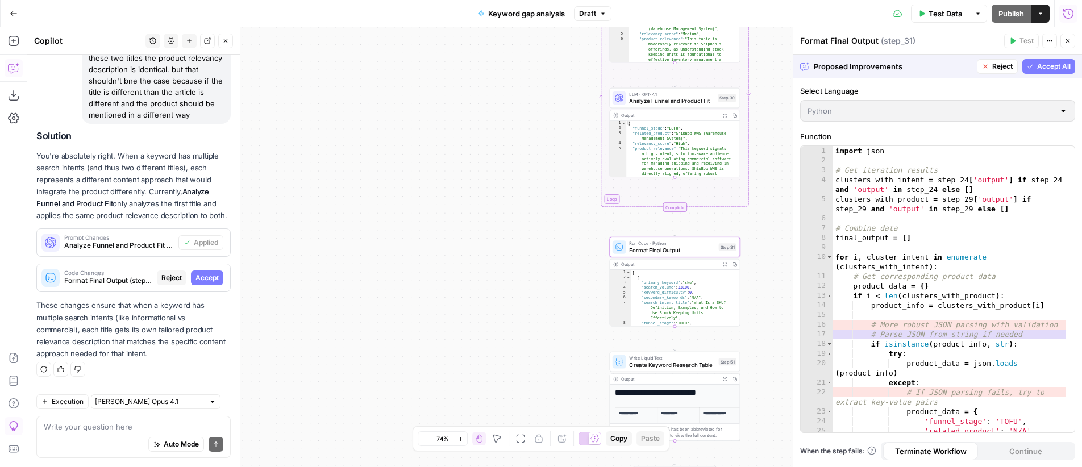
scroll to position [2844, 0]
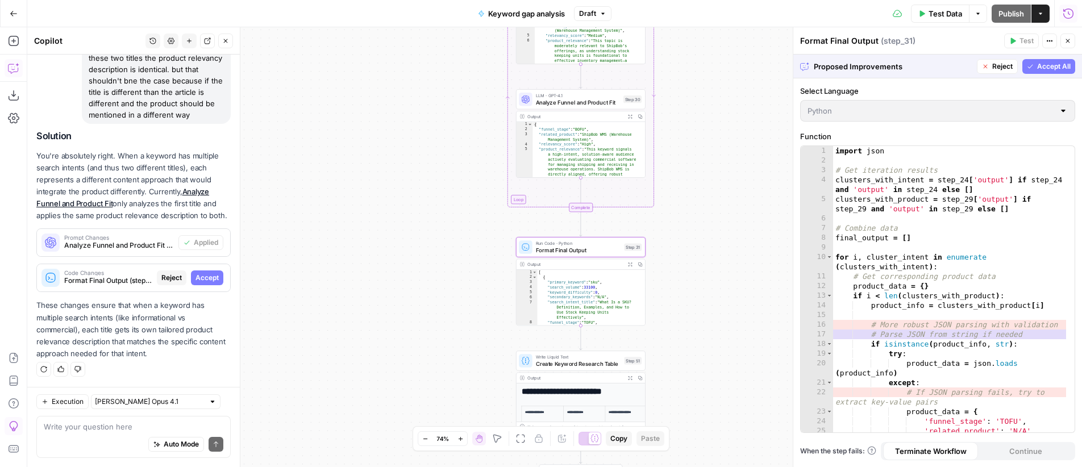
click at [202, 279] on span "Accept" at bounding box center [207, 278] width 23 height 10
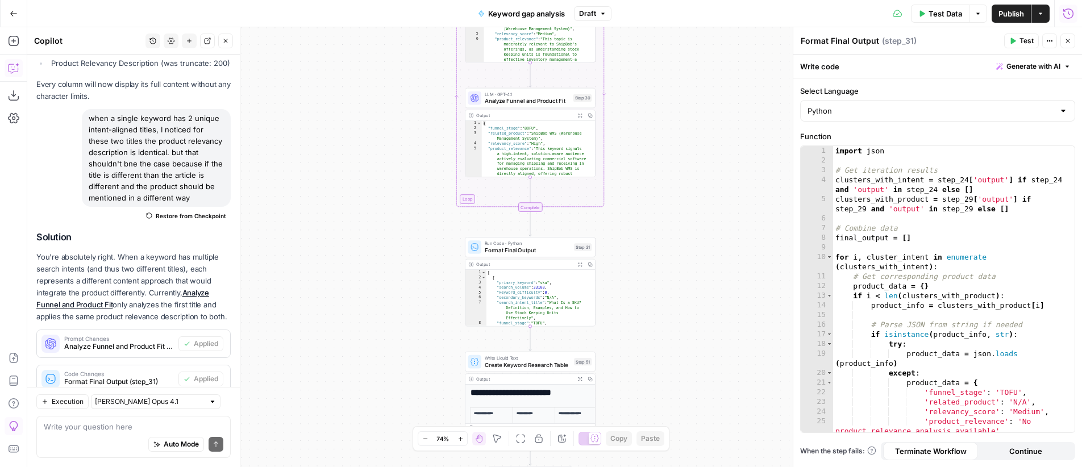
scroll to position [3026, 0]
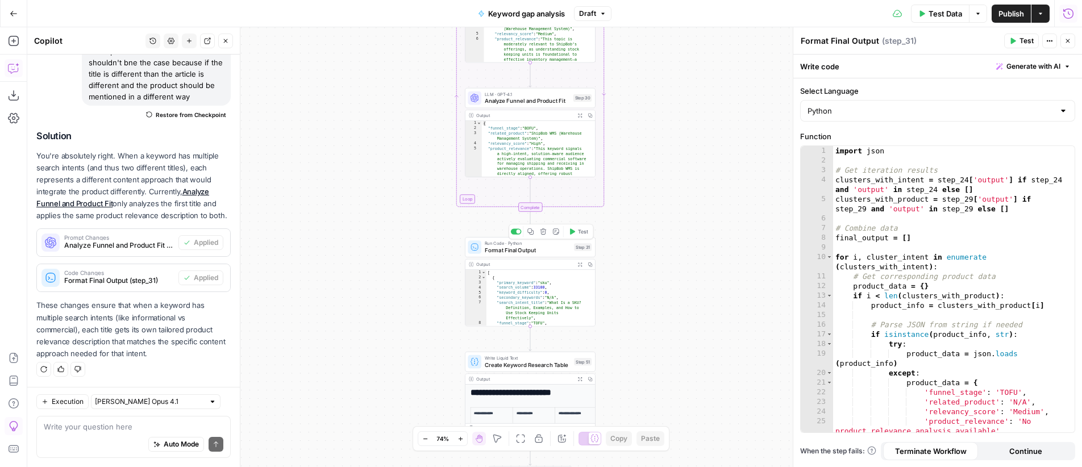
click at [578, 232] on span "Test" at bounding box center [583, 231] width 10 height 7
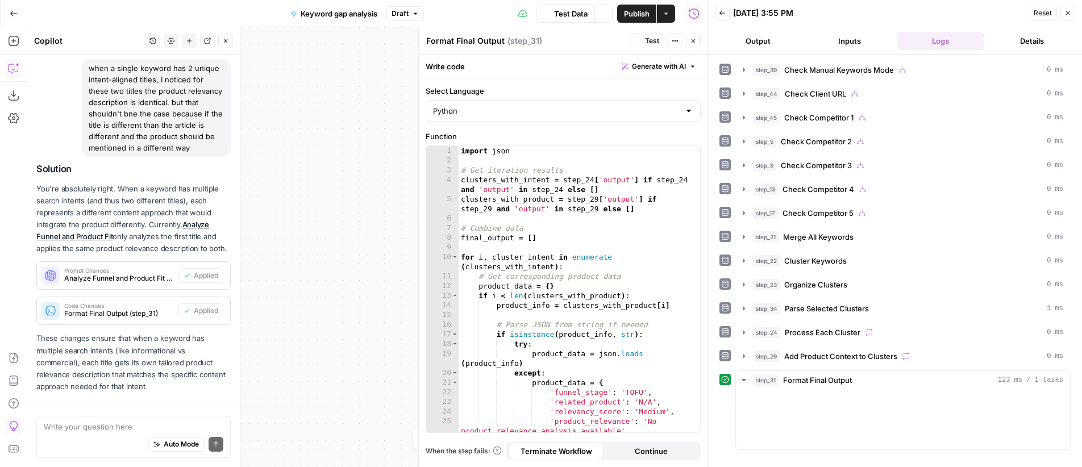
click at [695, 43] on icon "button" at bounding box center [693, 41] width 7 height 7
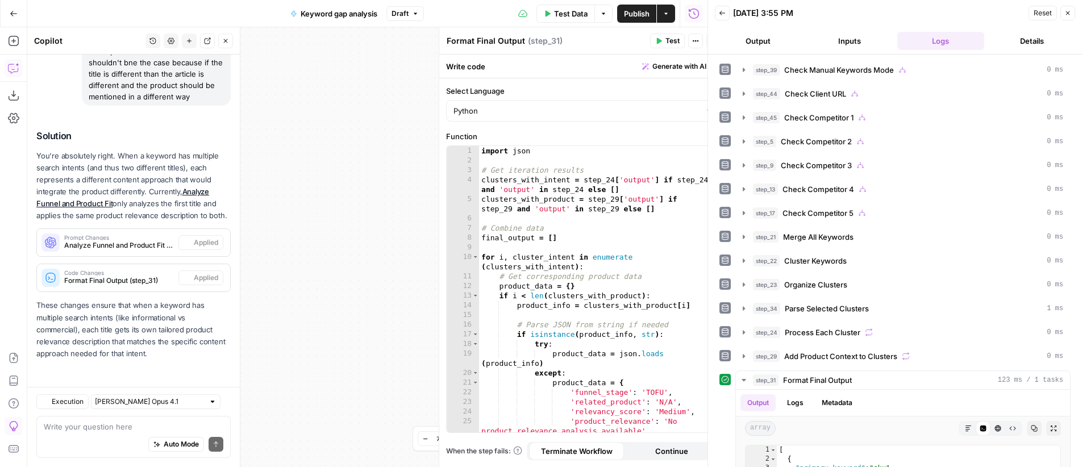
scroll to position [3026, 0]
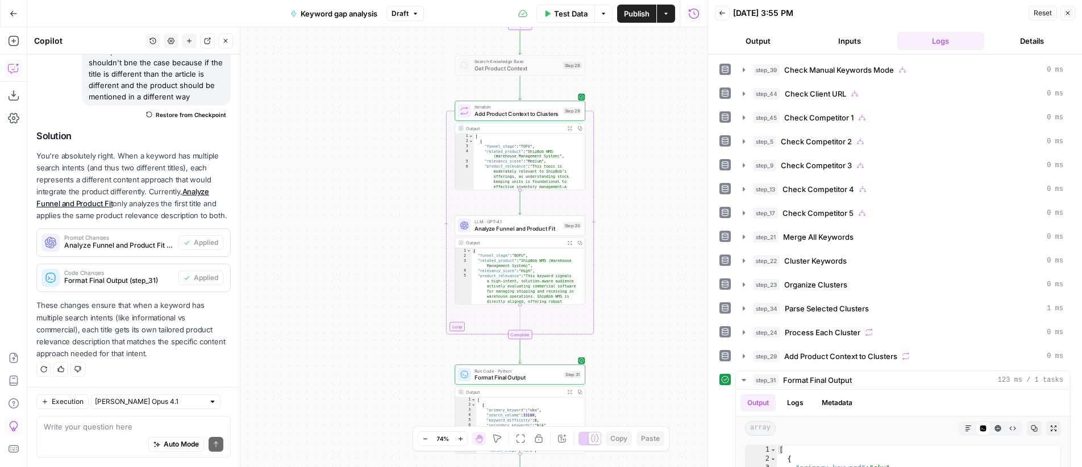
drag, startPoint x: 625, startPoint y: 133, endPoint x: 599, endPoint y: 152, distance: 32.5
click at [599, 152] on div "true true false true false true false true false true false true false false Wo…" at bounding box center [367, 247] width 680 height 440
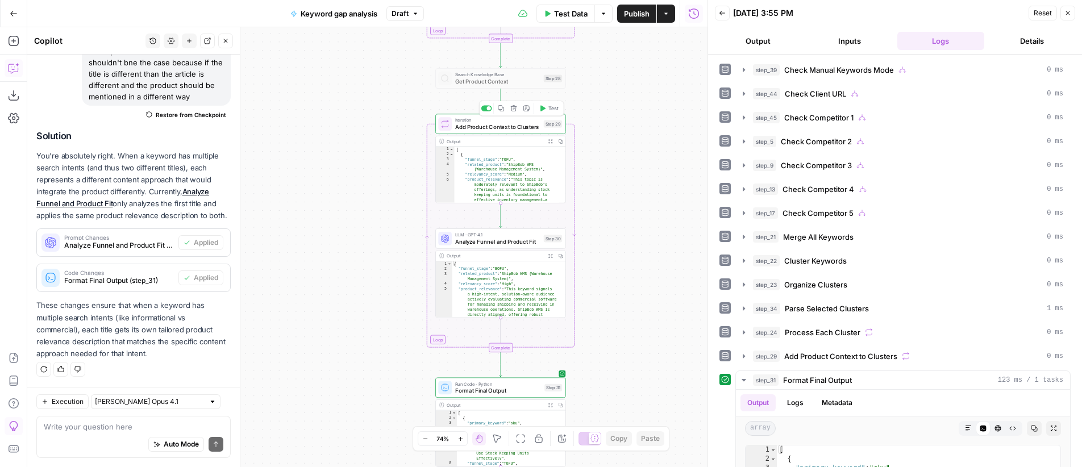
click at [554, 106] on span "Test" at bounding box center [554, 108] width 10 height 7
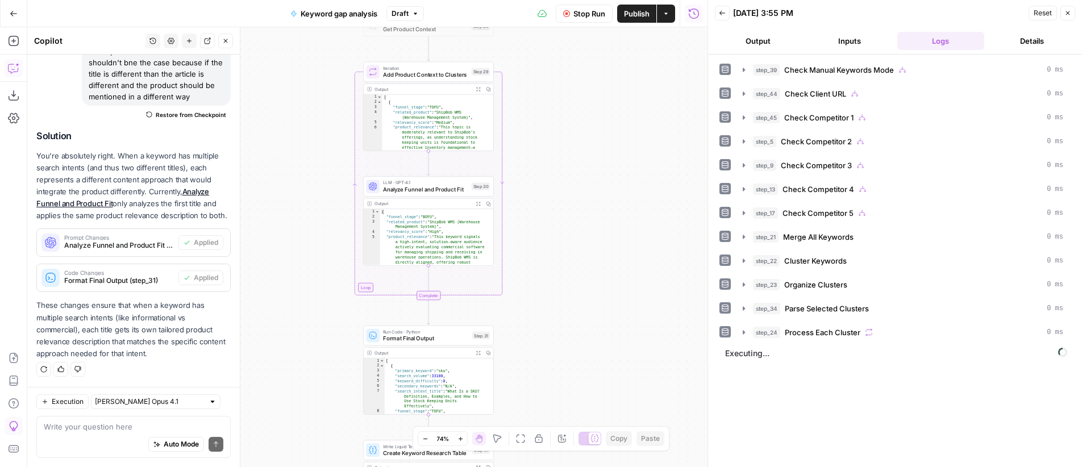
drag, startPoint x: 641, startPoint y: 191, endPoint x: 589, endPoint y: 186, distance: 52.0
click at [589, 186] on div "true true false true false true false true false true false true false false Wo…" at bounding box center [367, 247] width 680 height 440
click at [789, 334] on span "Process Each Cluster" at bounding box center [823, 332] width 76 height 11
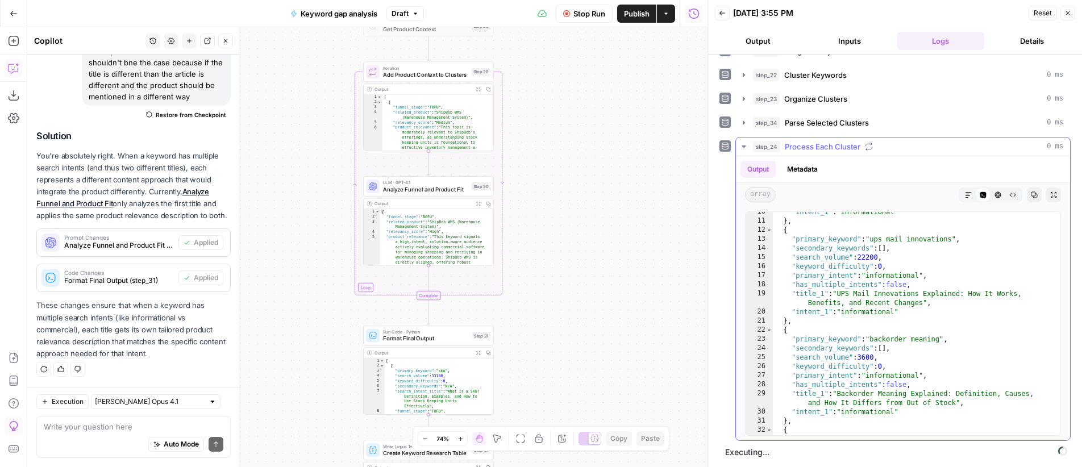
scroll to position [110, 0]
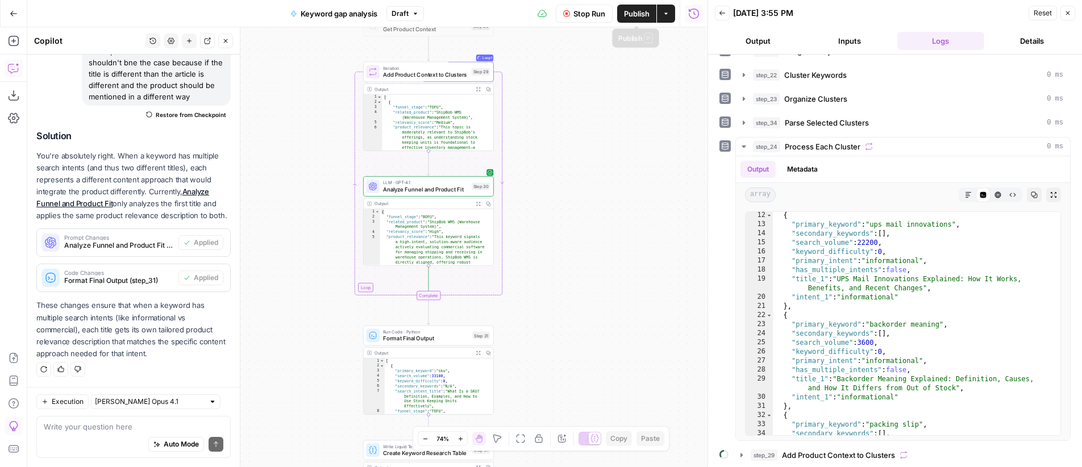
click at [636, 14] on span "Publish" at bounding box center [637, 13] width 26 height 11
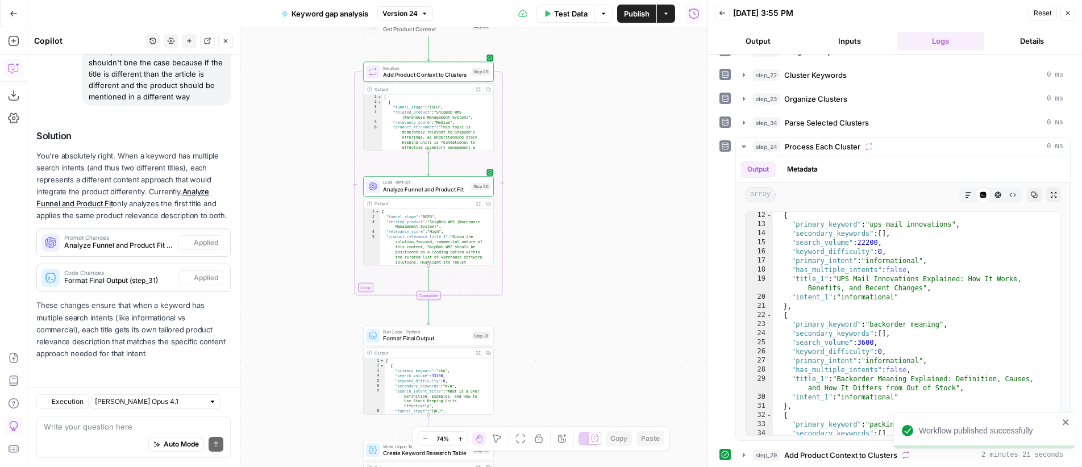
scroll to position [3026, 0]
click at [329, 13] on span "Keyword gap analysis" at bounding box center [330, 13] width 77 height 11
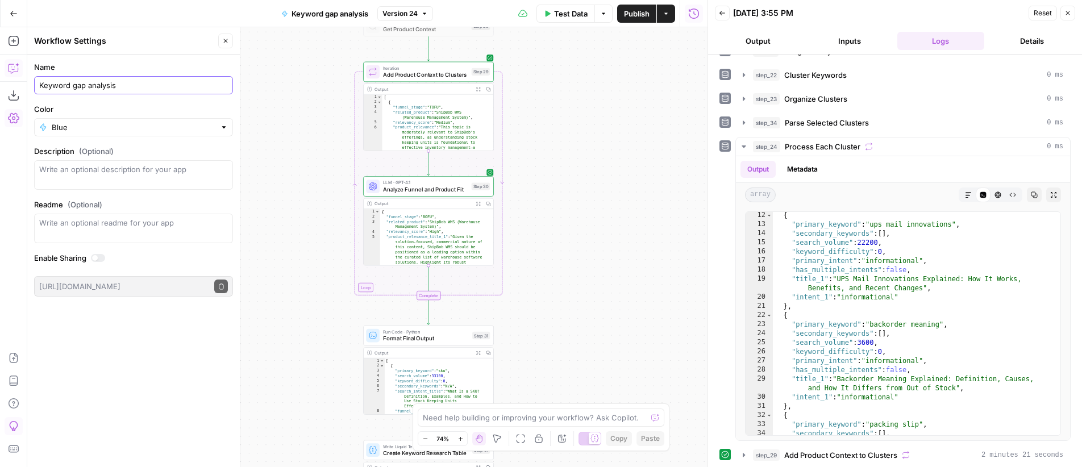
click at [85, 84] on input "Keyword gap analysis" at bounding box center [133, 85] width 189 height 11
type input "Keyword gap & roadmap analysis"
click at [644, 81] on div "true true false true false true false true false true false true false false Wo…" at bounding box center [367, 247] width 680 height 440
click at [639, 13] on span "Publish" at bounding box center [637, 13] width 26 height 11
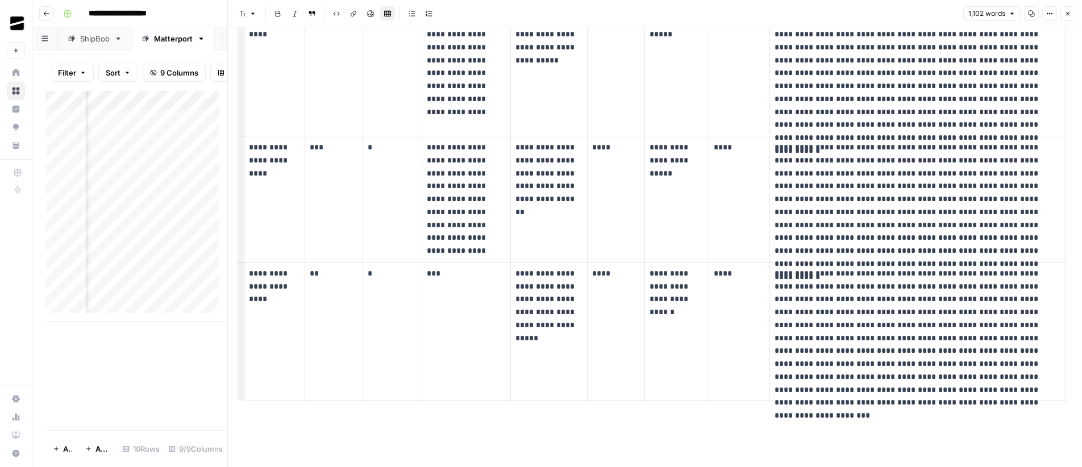
scroll to position [850, 0]
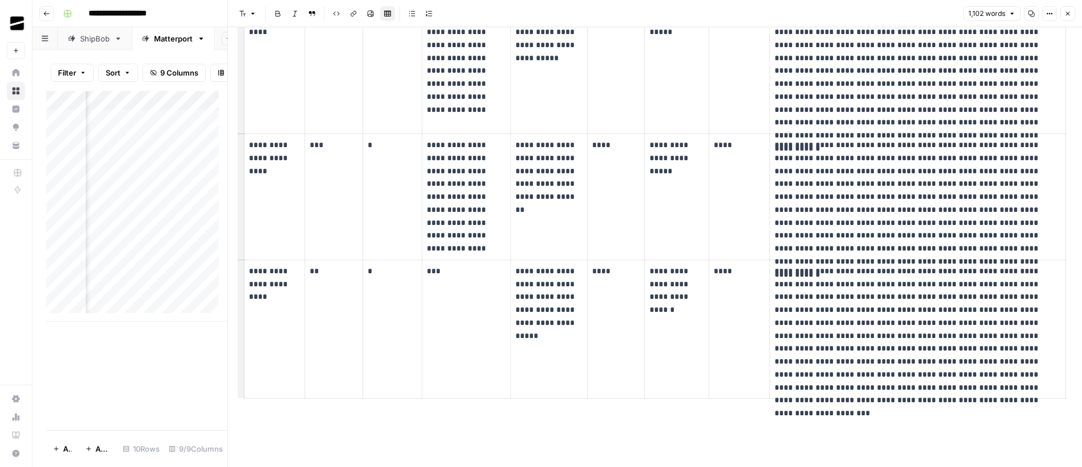
click at [1069, 15] on icon "button" at bounding box center [1069, 14] width 4 height 4
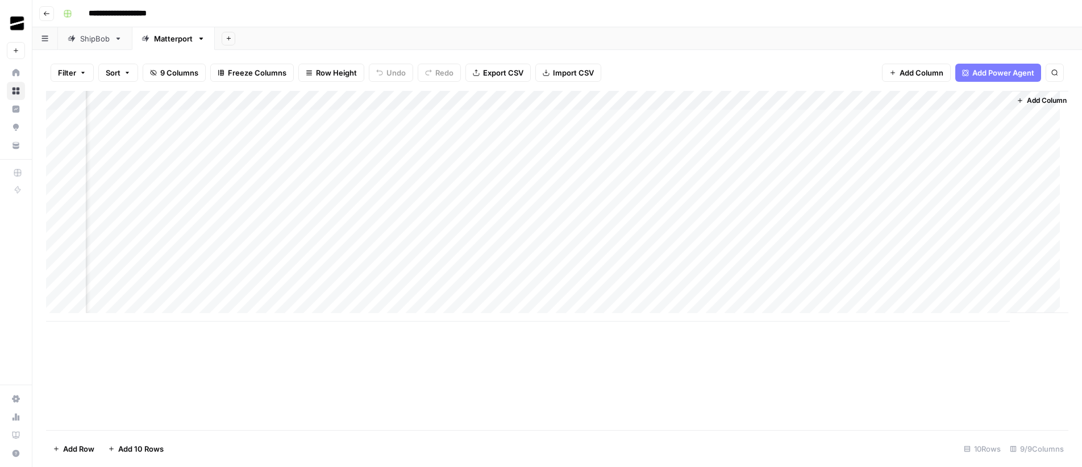
click at [728, 131] on div "Add Column" at bounding box center [557, 206] width 1023 height 231
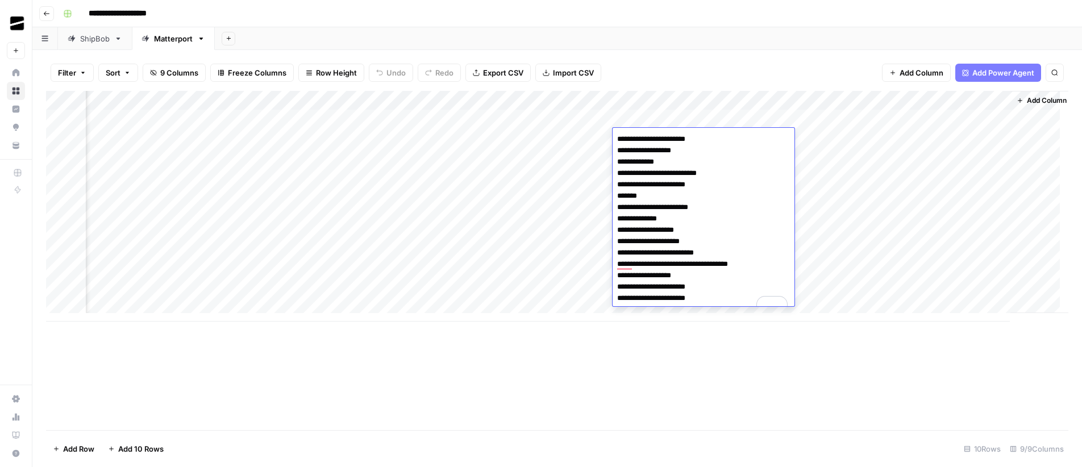
paste textarea "**********"
type textarea "**********"
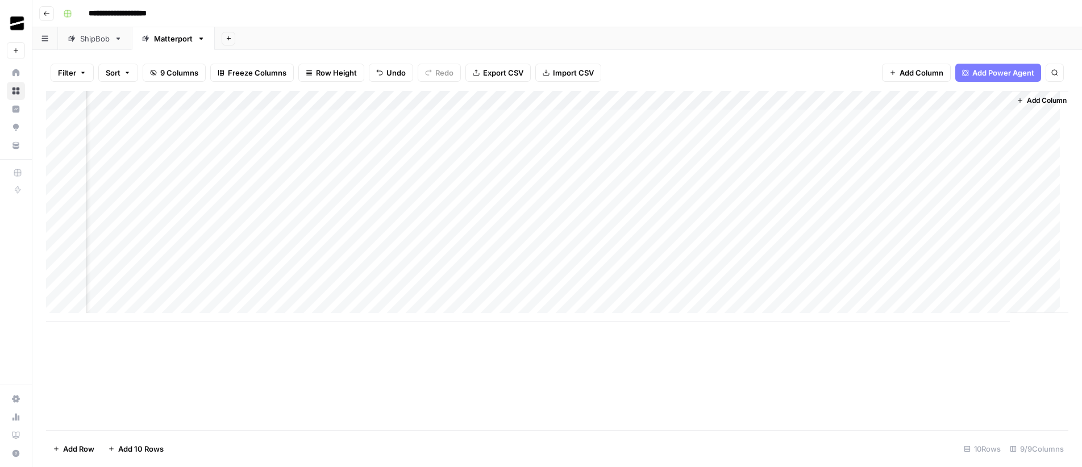
click at [730, 22] on div "**********" at bounding box center [565, 14] width 1012 height 18
click at [898, 138] on div "Add Column" at bounding box center [557, 206] width 1023 height 231
click at [133, 15] on input "**********" at bounding box center [131, 14] width 94 height 18
click at [138, 15] on input "**********" at bounding box center [131, 14] width 94 height 18
type input "**********"
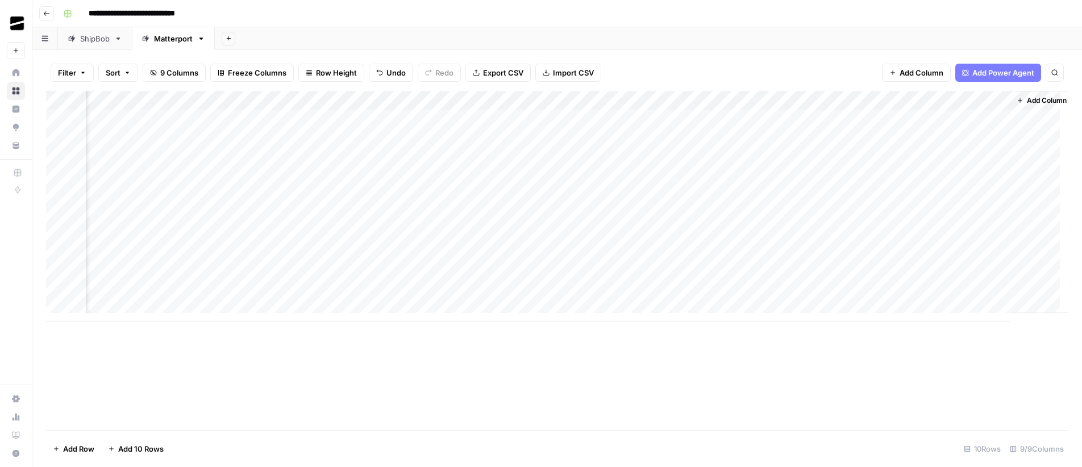
click at [293, 31] on div "Add Sheet" at bounding box center [649, 38] width 868 height 23
click at [758, 51] on div "Filter Sort 9 Columns Freeze Columns Row Height Undo Redo Export CSV Import CSV…" at bounding box center [557, 258] width 1050 height 417
click at [96, 45] on link "ShipBob" at bounding box center [95, 38] width 74 height 23
click at [988, 176] on div "Add Column" at bounding box center [557, 245] width 1023 height 308
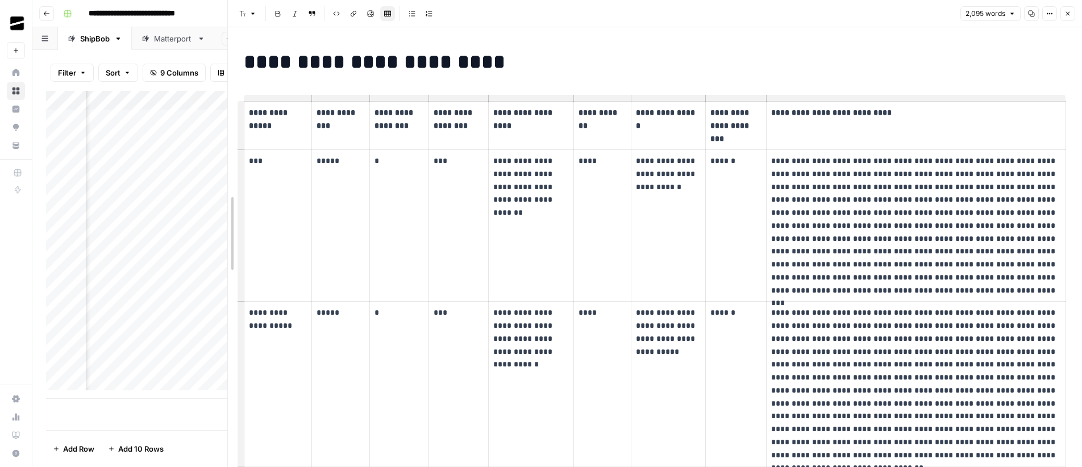
drag, startPoint x: 539, startPoint y: 217, endPoint x: 79, endPoint y: 234, distance: 460.2
click at [79, 234] on body "**********" at bounding box center [541, 233] width 1082 height 467
click at [1070, 12] on icon "button" at bounding box center [1068, 13] width 7 height 7
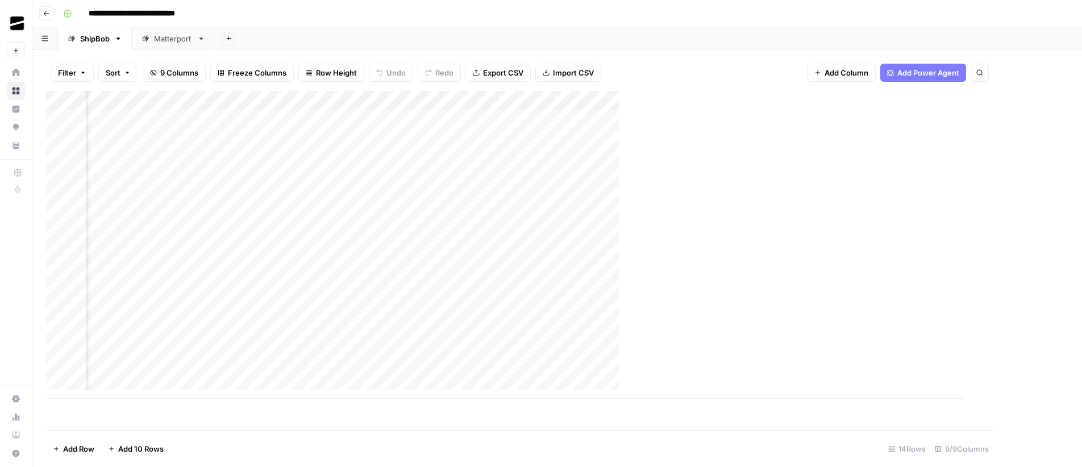
scroll to position [0, 111]
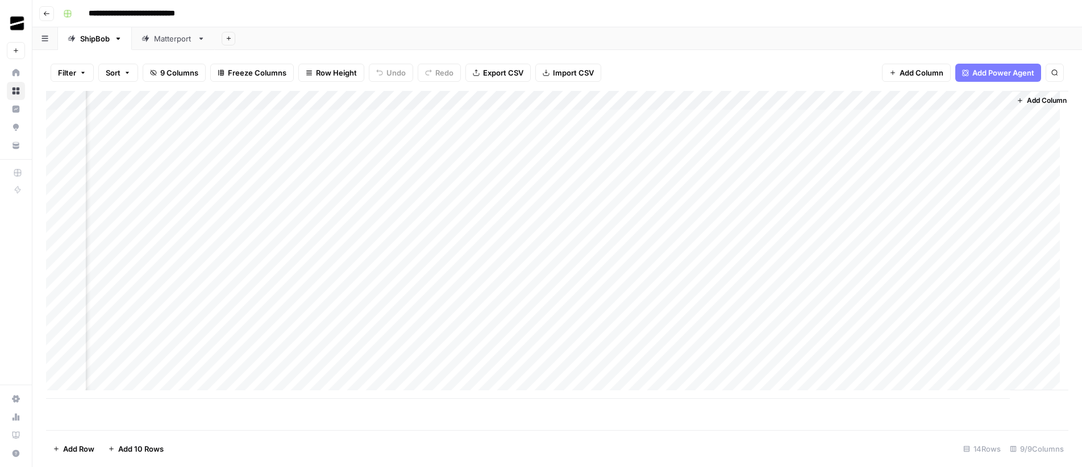
click at [145, 41] on icon at bounding box center [146, 39] width 8 height 8
click at [559, 35] on div "Add Sheet" at bounding box center [649, 38] width 868 height 23
click at [988, 139] on div "Add Column" at bounding box center [557, 206] width 1023 height 231
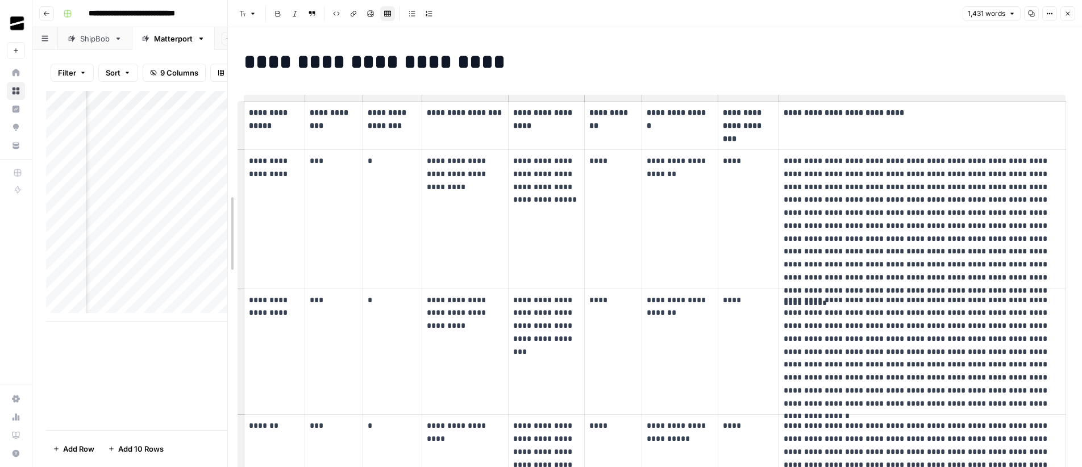
drag, startPoint x: 546, startPoint y: 221, endPoint x: 187, endPoint y: 243, distance: 359.4
click at [187, 243] on body "**********" at bounding box center [541, 233] width 1082 height 467
click at [1070, 15] on icon "button" at bounding box center [1068, 13] width 7 height 7
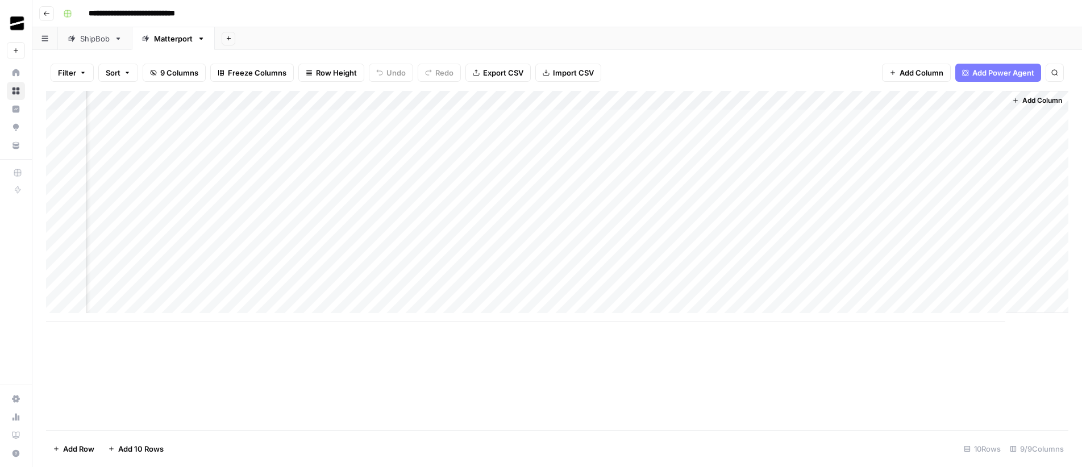
scroll to position [0, 111]
click at [87, 37] on div "ShipBob" at bounding box center [95, 38] width 30 height 11
click at [175, 39] on div "Matterport" at bounding box center [173, 38] width 39 height 11
click at [147, 122] on div "Add Column" at bounding box center [557, 206] width 1023 height 231
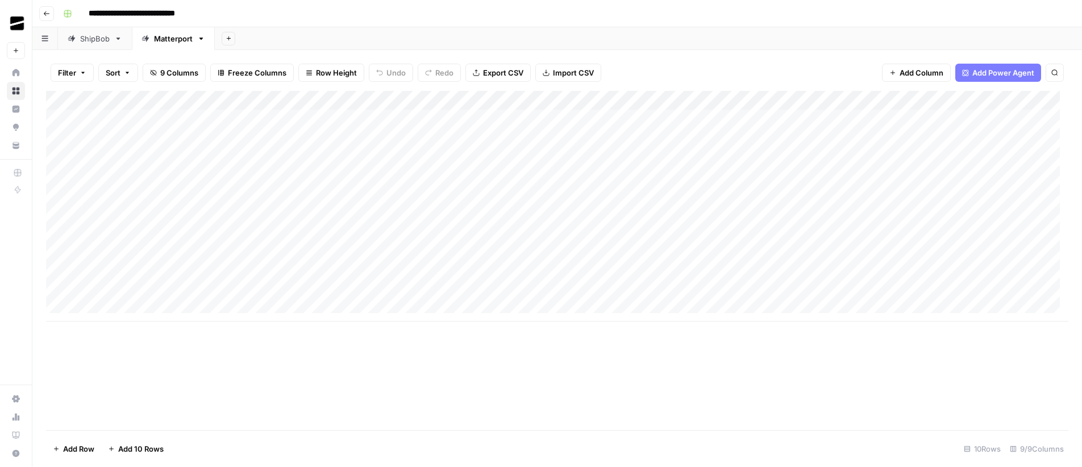
click at [323, 21] on div "**********" at bounding box center [565, 14] width 1012 height 18
click at [251, 121] on div "Add Column" at bounding box center [557, 206] width 1023 height 231
click at [356, 31] on div "Add Sheet" at bounding box center [649, 38] width 868 height 23
click at [802, 139] on div "Add Column" at bounding box center [557, 206] width 1023 height 231
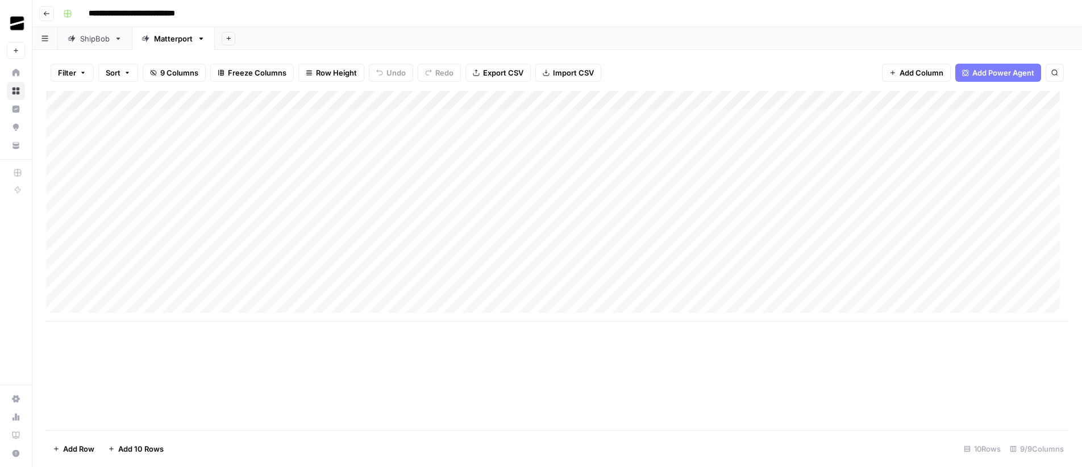
click at [802, 139] on div "Add Column" at bounding box center [557, 206] width 1023 height 231
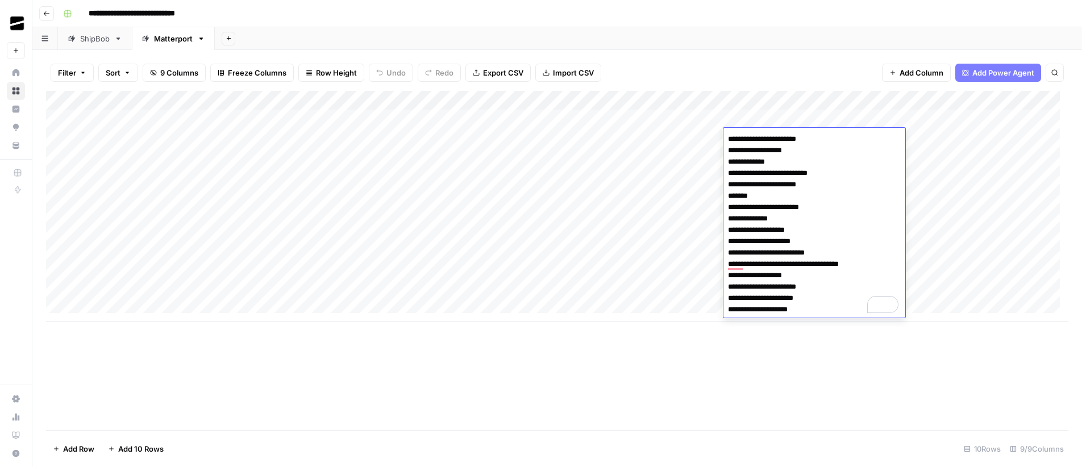
click at [765, 30] on div "Add Sheet" at bounding box center [649, 38] width 868 height 23
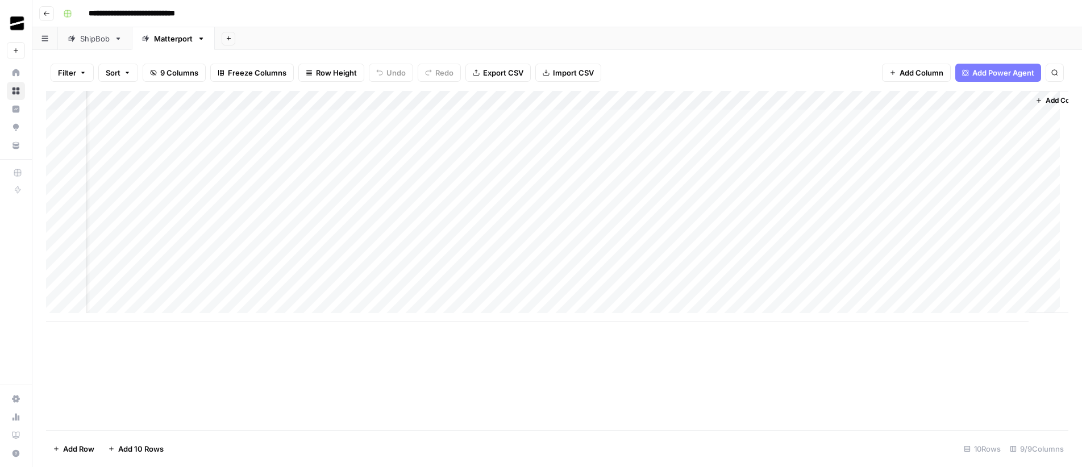
scroll to position [0, 125]
click at [987, 138] on div "Add Column" at bounding box center [557, 206] width 1023 height 231
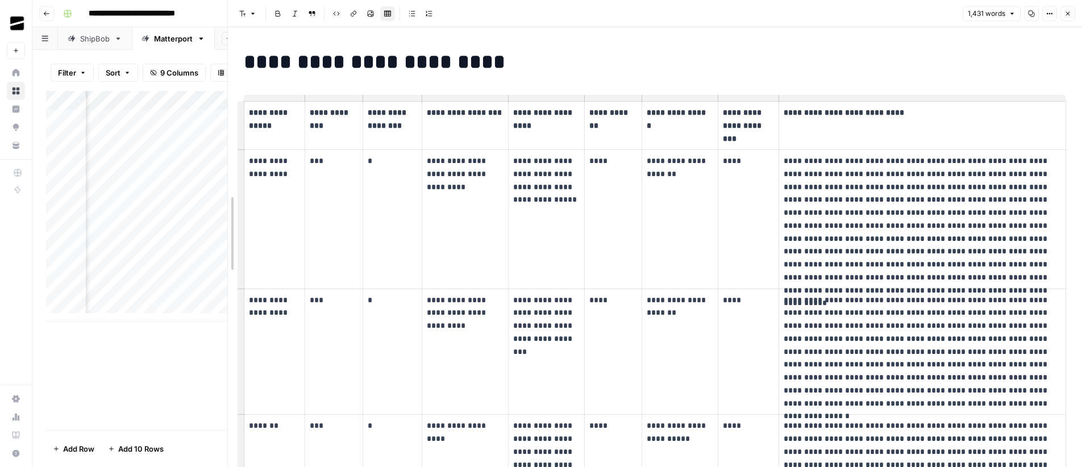
drag, startPoint x: 541, startPoint y: 252, endPoint x: 76, endPoint y: 273, distance: 465.5
click at [76, 273] on body "**********" at bounding box center [541, 233] width 1082 height 467
drag, startPoint x: 271, startPoint y: 176, endPoint x: 248, endPoint y: 162, distance: 27.3
click at [248, 162] on td "**********" at bounding box center [274, 219] width 61 height 139
drag, startPoint x: 453, startPoint y: 188, endPoint x: 426, endPoint y: 167, distance: 34.5
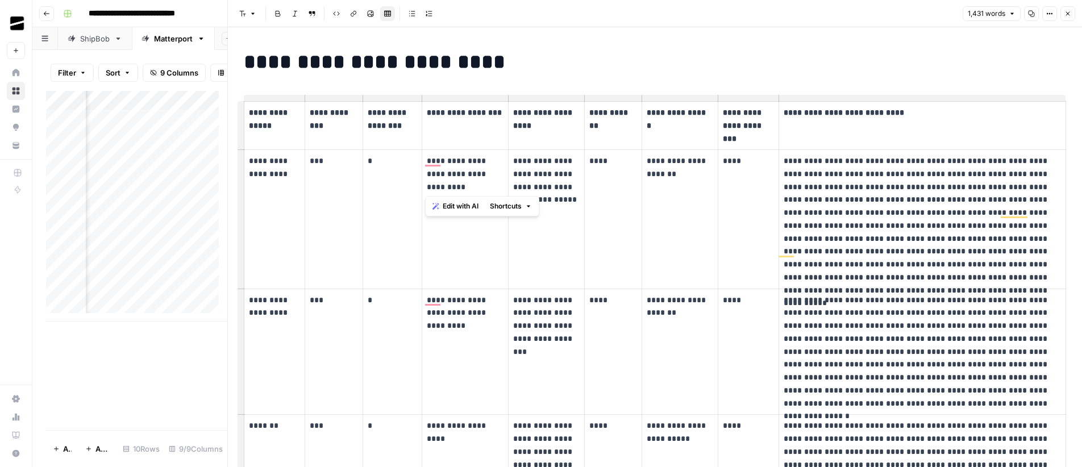
click at [427, 167] on p "**********" at bounding box center [465, 174] width 76 height 39
drag, startPoint x: 269, startPoint y: 177, endPoint x: 250, endPoint y: 163, distance: 24.5
click at [250, 163] on p "**********" at bounding box center [274, 168] width 51 height 26
drag, startPoint x: 461, startPoint y: 187, endPoint x: 428, endPoint y: 164, distance: 40.4
click at [428, 164] on p "**********" at bounding box center [465, 174] width 76 height 39
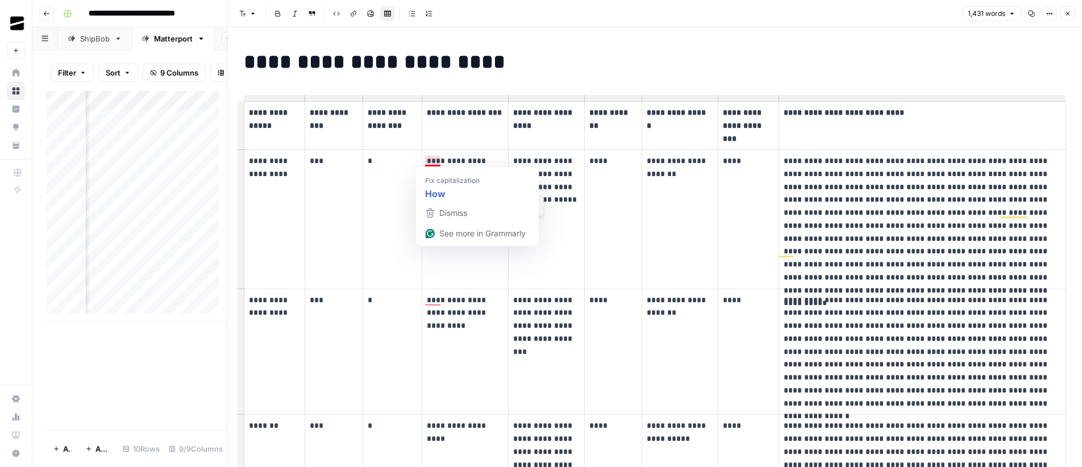
click at [468, 158] on p "**********" at bounding box center [465, 174] width 76 height 39
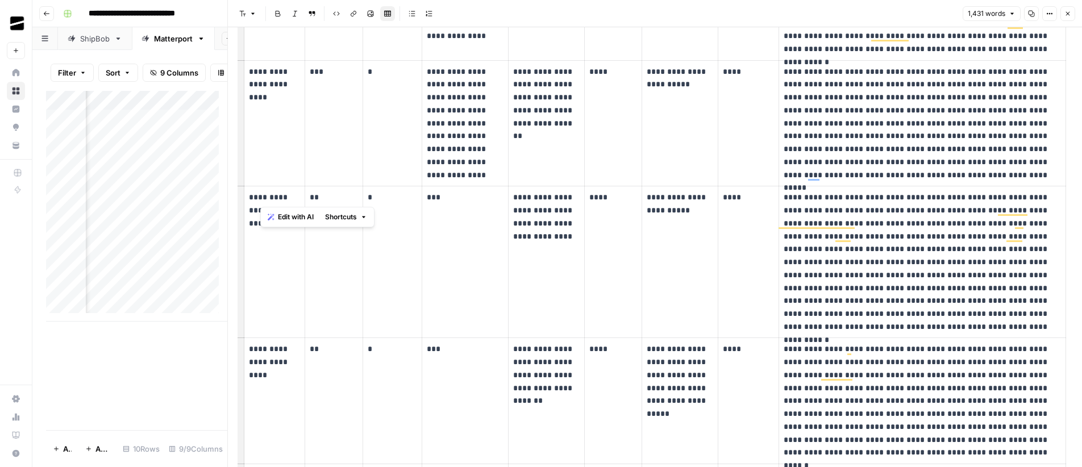
drag, startPoint x: 268, startPoint y: 200, endPoint x: 274, endPoint y: 204, distance: 7.3
click at [274, 204] on p "**********" at bounding box center [274, 204] width 51 height 26
click at [454, 200] on p "***" at bounding box center [465, 197] width 76 height 13
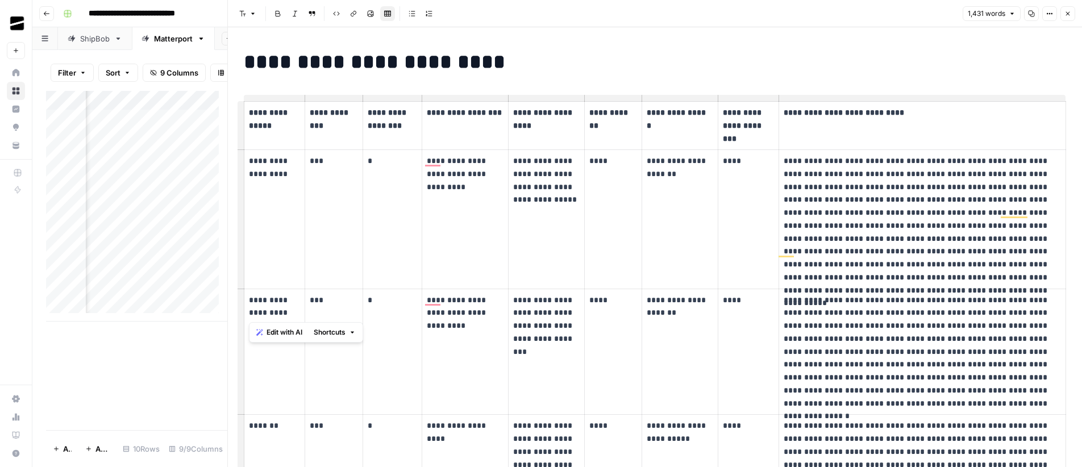
drag, startPoint x: 272, startPoint y: 317, endPoint x: 248, endPoint y: 304, distance: 27.2
click at [248, 304] on td "**********" at bounding box center [274, 352] width 61 height 126
drag, startPoint x: 272, startPoint y: 176, endPoint x: 252, endPoint y: 165, distance: 23.1
click at [252, 165] on p "**********" at bounding box center [274, 168] width 51 height 26
click at [460, 173] on p "**********" at bounding box center [465, 174] width 76 height 39
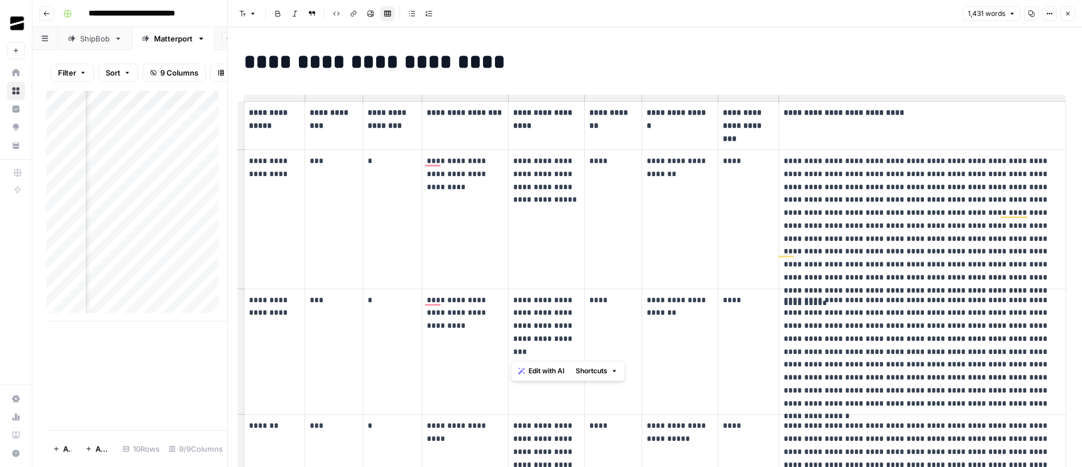
drag, startPoint x: 543, startPoint y: 357, endPoint x: 512, endPoint y: 309, distance: 57.9
click at [513, 309] on p "**********" at bounding box center [545, 326] width 65 height 65
click at [551, 314] on p "**********" at bounding box center [545, 326] width 65 height 65
drag, startPoint x: 539, startPoint y: 214, endPoint x: 509, endPoint y: 163, distance: 58.9
click at [509, 163] on td "**********" at bounding box center [547, 219] width 76 height 139
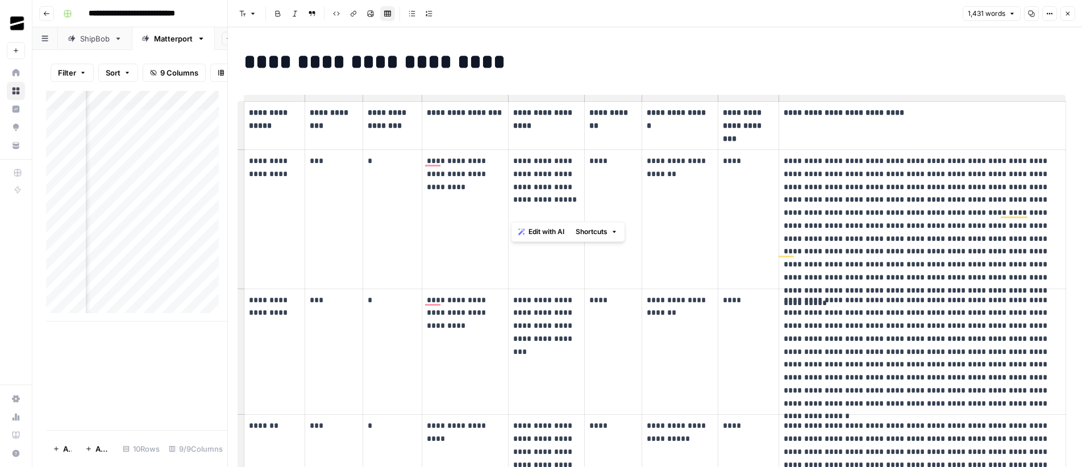
click at [537, 169] on p "**********" at bounding box center [545, 187] width 65 height 65
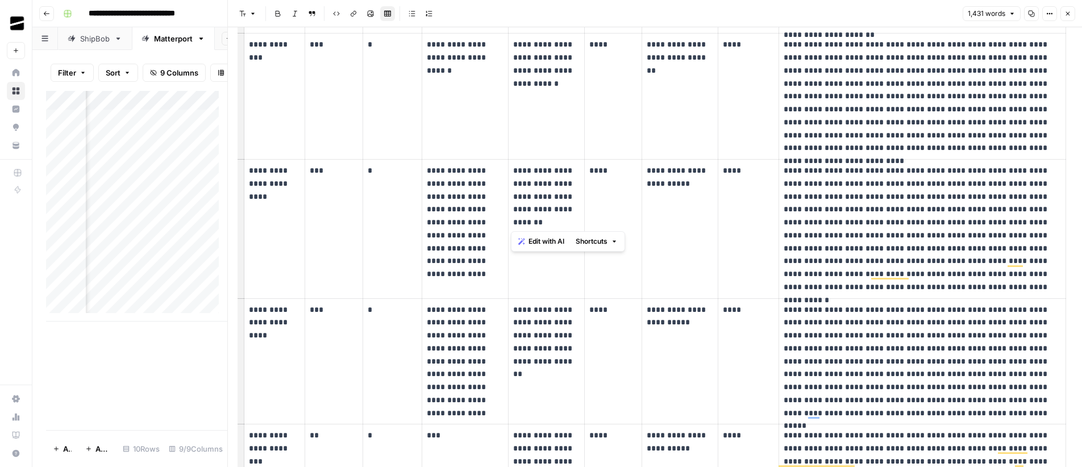
drag, startPoint x: 542, startPoint y: 221, endPoint x: 512, endPoint y: 173, distance: 57.2
click at [513, 173] on p "**********" at bounding box center [545, 196] width 65 height 65
click at [551, 360] on p "**********" at bounding box center [545, 336] width 65 height 65
drag, startPoint x: 566, startPoint y: 364, endPoint x: 514, endPoint y: 314, distance: 71.6
click at [514, 314] on p "**********" at bounding box center [545, 336] width 65 height 65
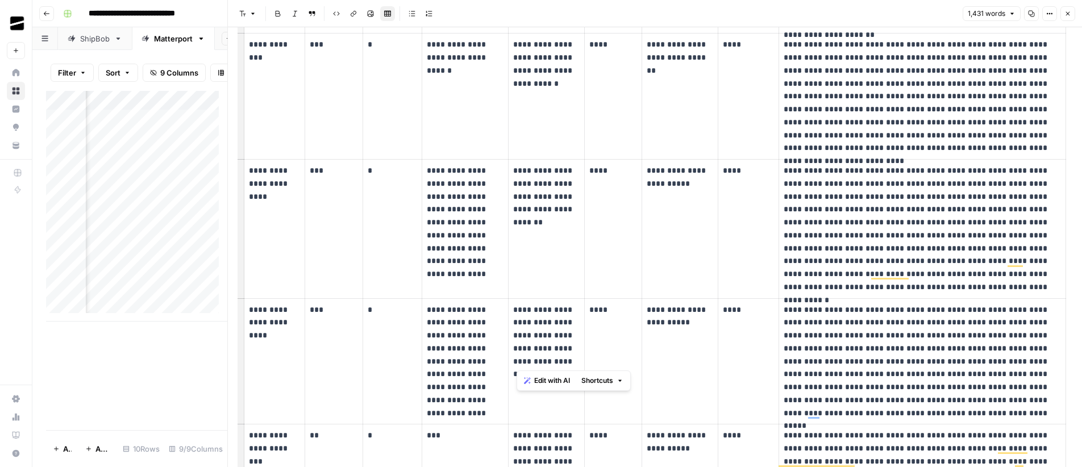
click at [533, 321] on p "**********" at bounding box center [545, 336] width 65 height 65
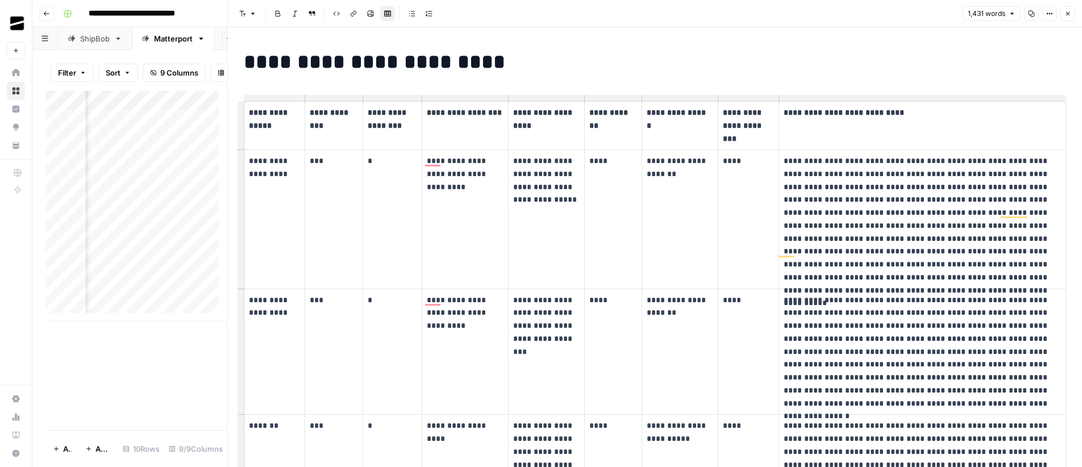
click at [603, 163] on p "****" at bounding box center [613, 161] width 47 height 13
drag, startPoint x: 610, startPoint y: 161, endPoint x: 588, endPoint y: 161, distance: 22.2
click at [590, 161] on p "****" at bounding box center [613, 161] width 47 height 13
click at [600, 161] on p "****" at bounding box center [613, 161] width 47 height 13
click at [694, 176] on p "**********" at bounding box center [680, 168] width 66 height 26
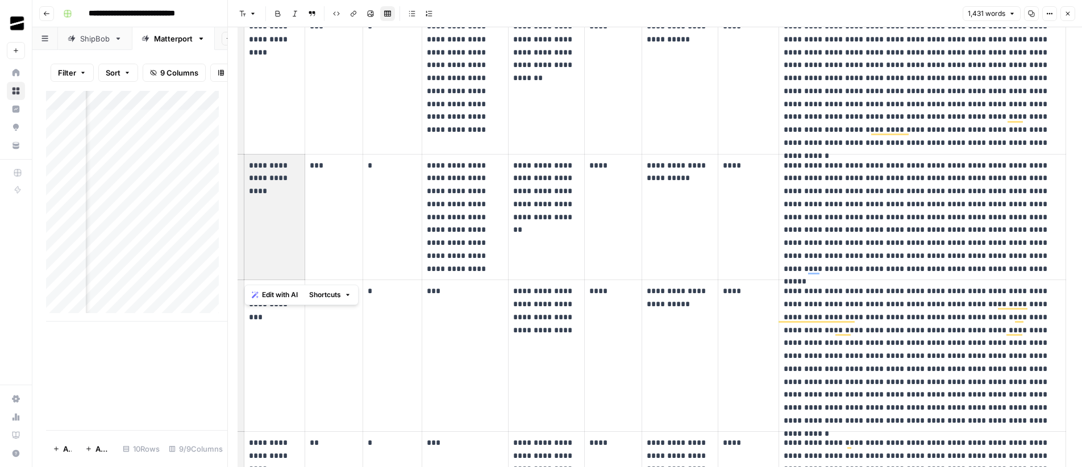
click at [282, 183] on p "**********" at bounding box center [274, 172] width 51 height 26
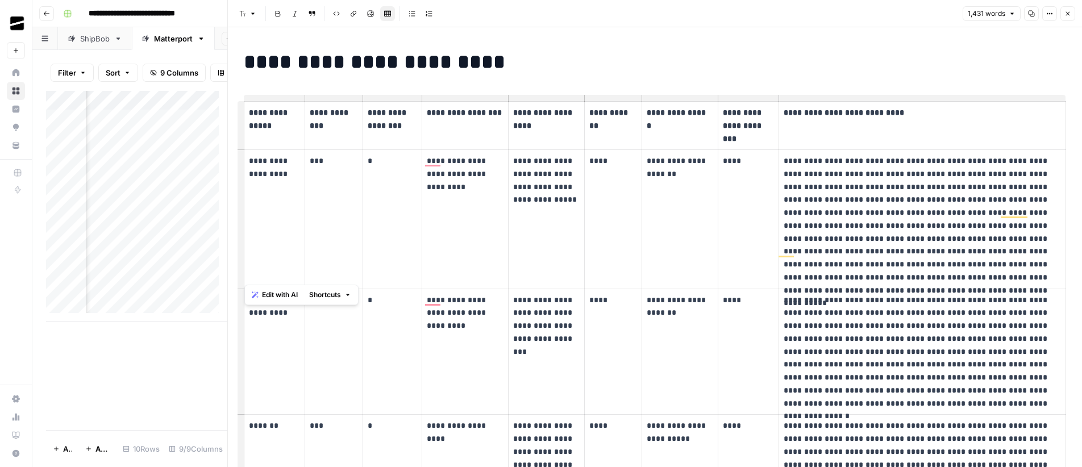
click at [747, 160] on p "****" at bounding box center [748, 161] width 51 height 13
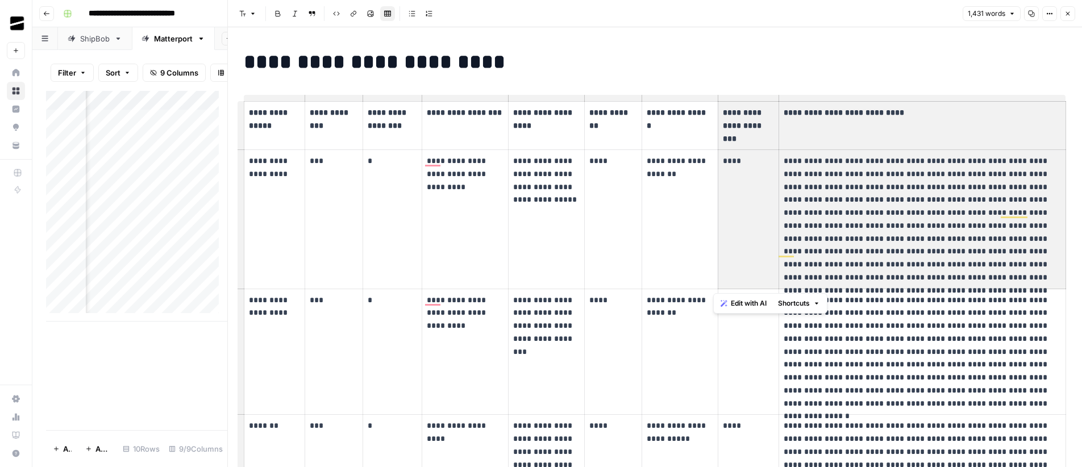
drag, startPoint x: 718, startPoint y: 113, endPoint x: 936, endPoint y: 251, distance: 257.9
click at [862, 210] on p "**********" at bounding box center [921, 220] width 274 height 130
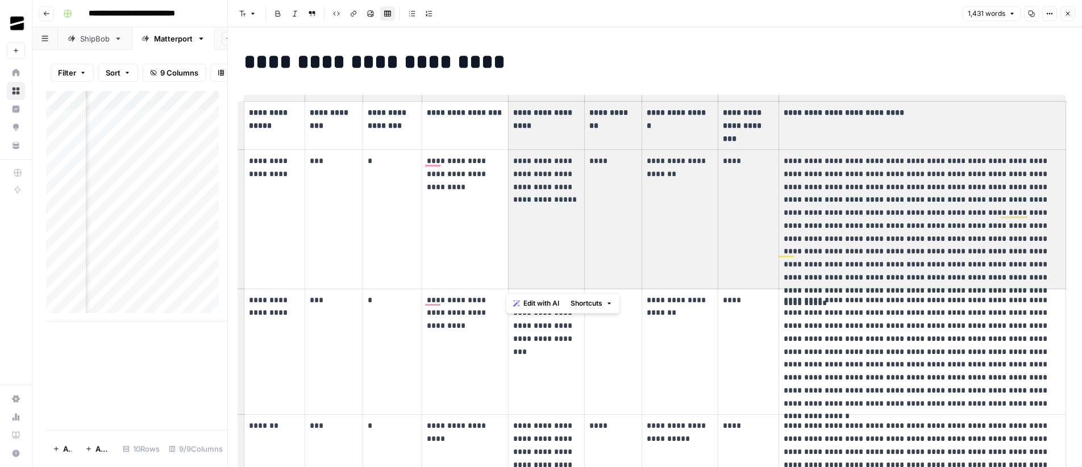
drag, startPoint x: 901, startPoint y: 194, endPoint x: 580, endPoint y: 125, distance: 328.5
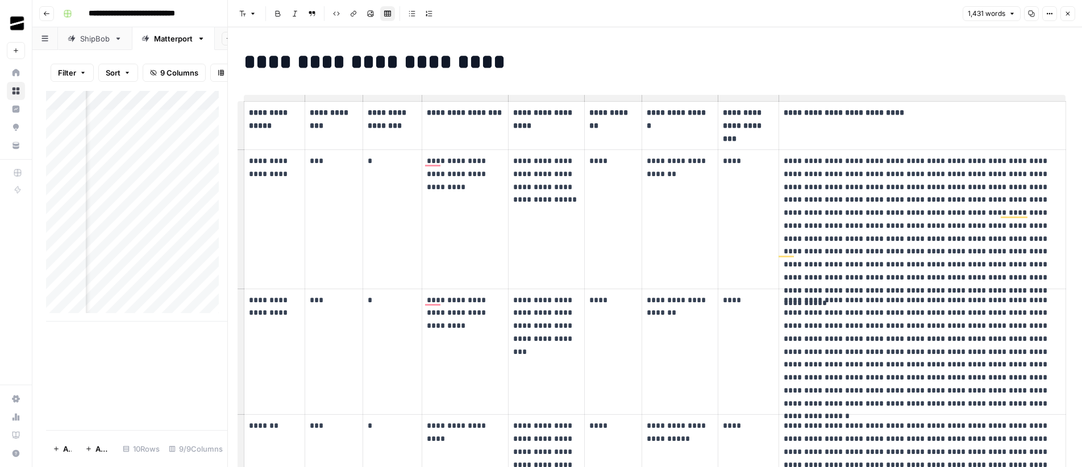
click at [728, 168] on td "****" at bounding box center [749, 219] width 61 height 139
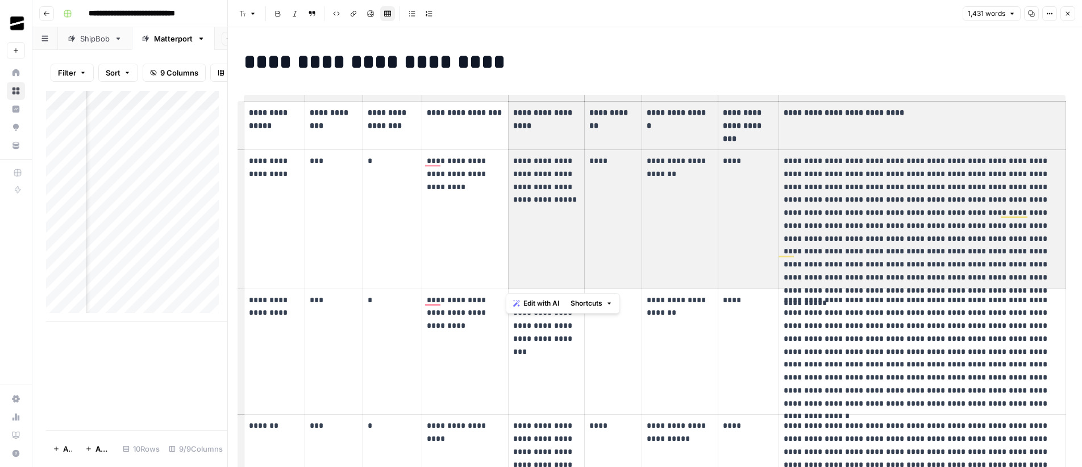
drag, startPoint x: 513, startPoint y: 111, endPoint x: 890, endPoint y: 236, distance: 396.9
click at [865, 330] on p "**********" at bounding box center [921, 352] width 274 height 117
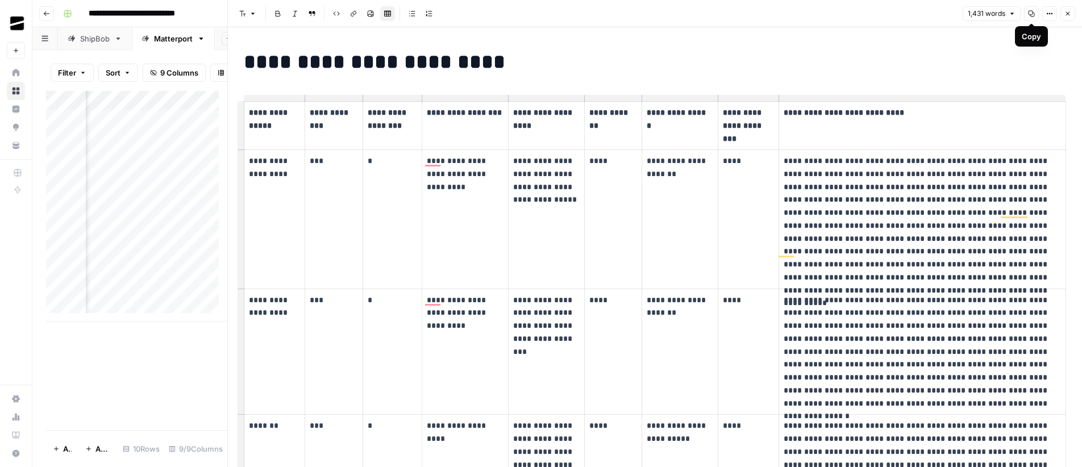
click at [1031, 14] on icon "button" at bounding box center [1031, 13] width 7 height 7
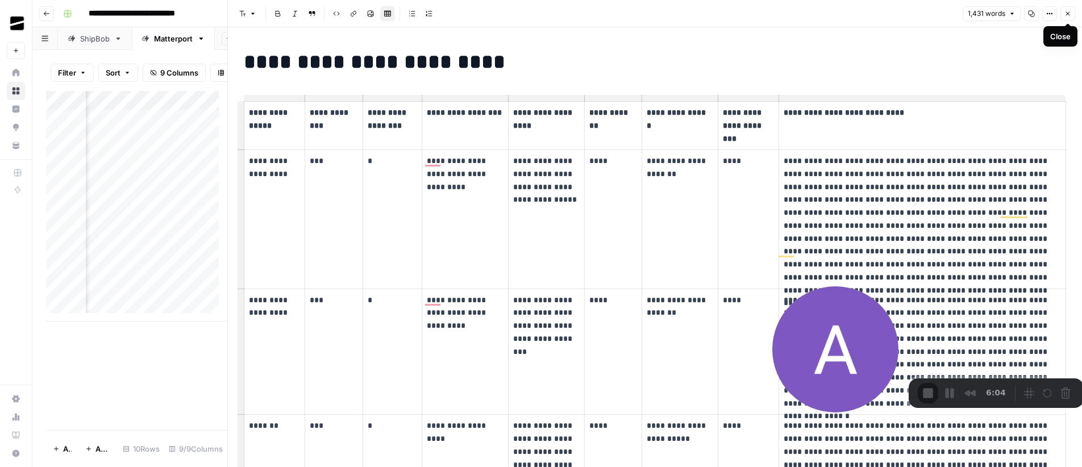
click at [1072, 14] on button "Close" at bounding box center [1068, 13] width 15 height 15
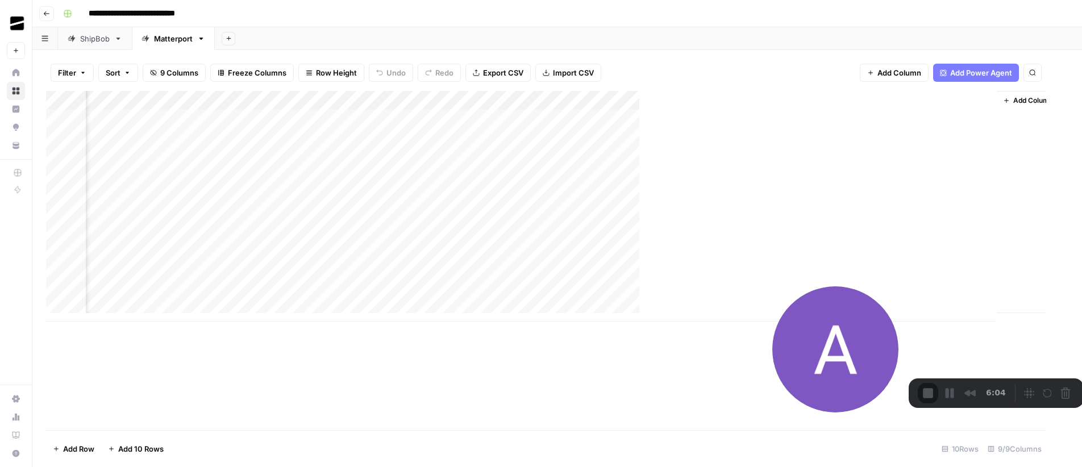
scroll to position [0, 111]
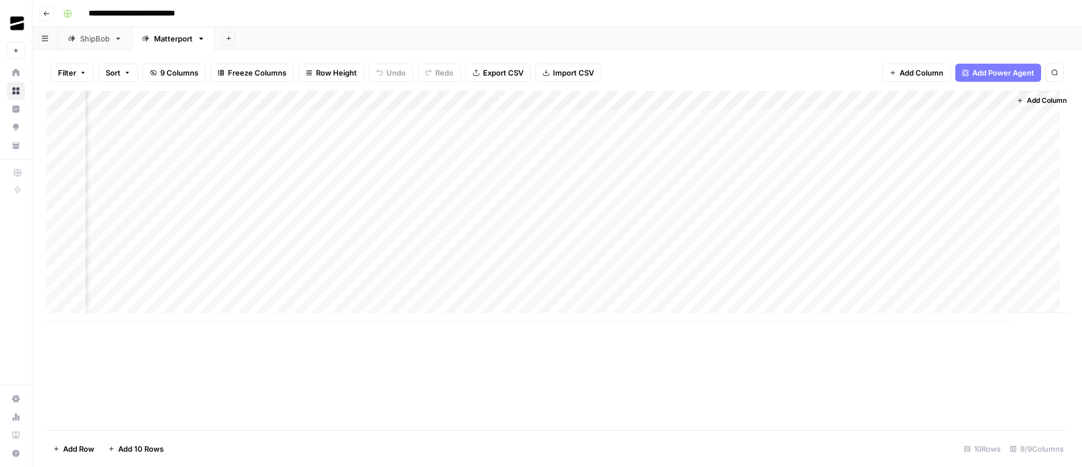
click at [379, 30] on div "Add Sheet" at bounding box center [649, 38] width 868 height 23
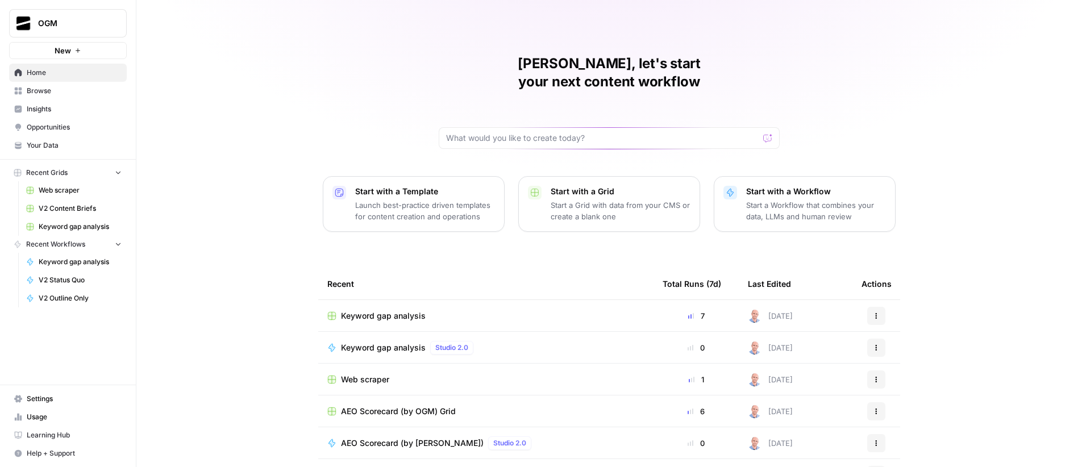
click at [63, 417] on span "Usage" at bounding box center [74, 417] width 95 height 10
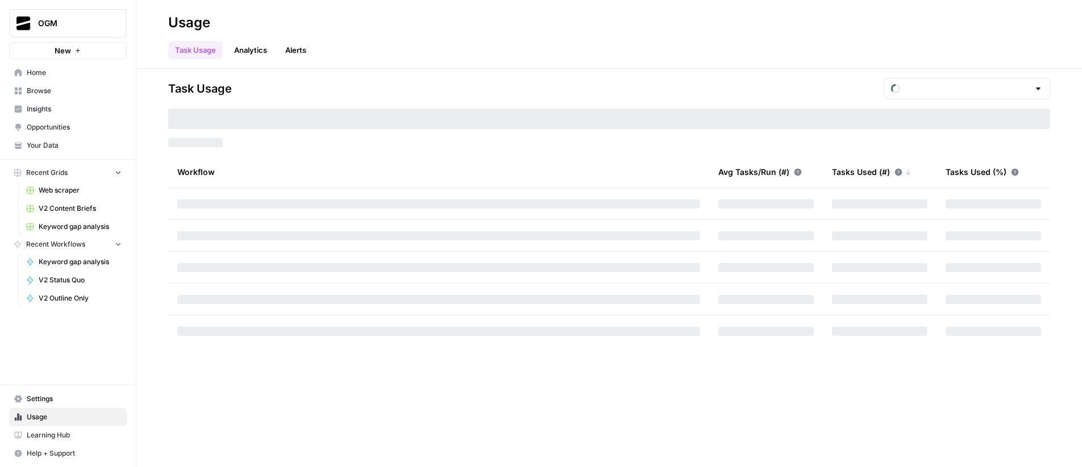
type input "October Tasks"
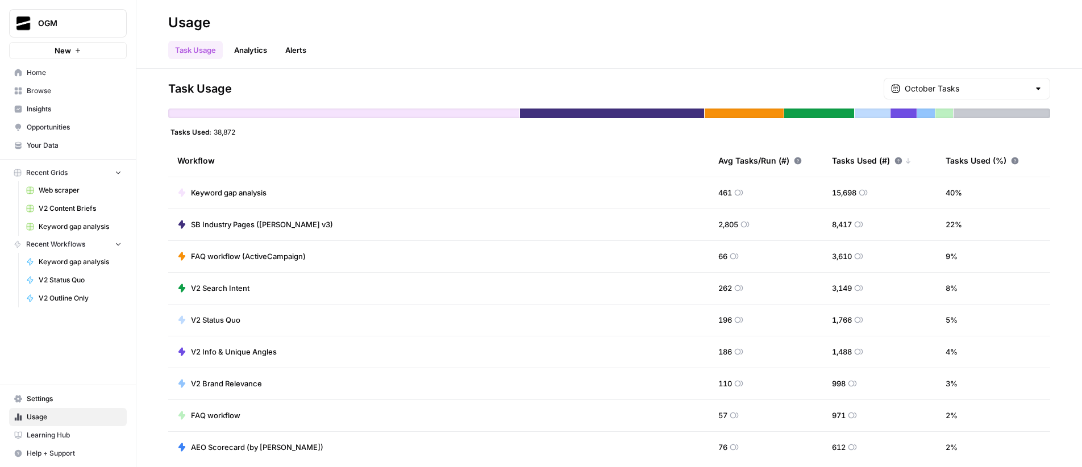
click at [253, 51] on link "Analytics" at bounding box center [250, 50] width 47 height 18
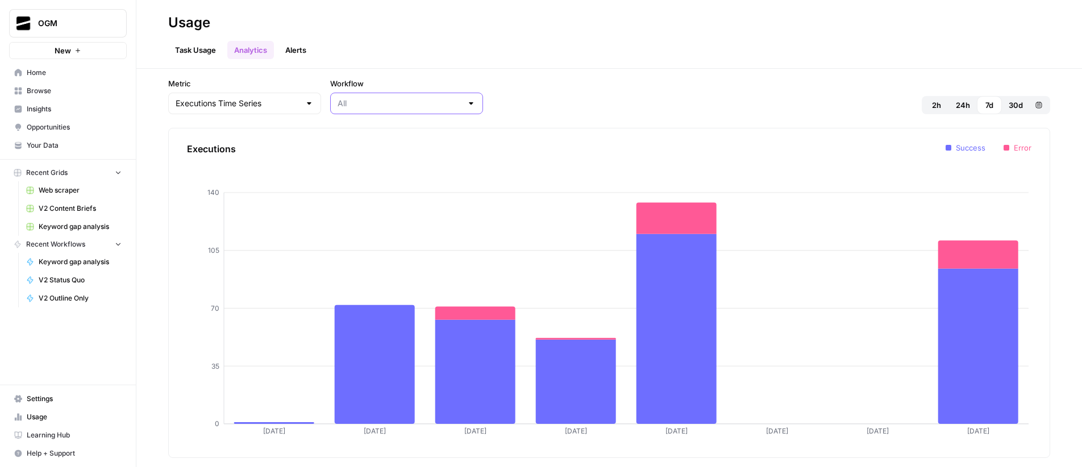
click at [343, 106] on input "Workflow" at bounding box center [400, 103] width 125 height 11
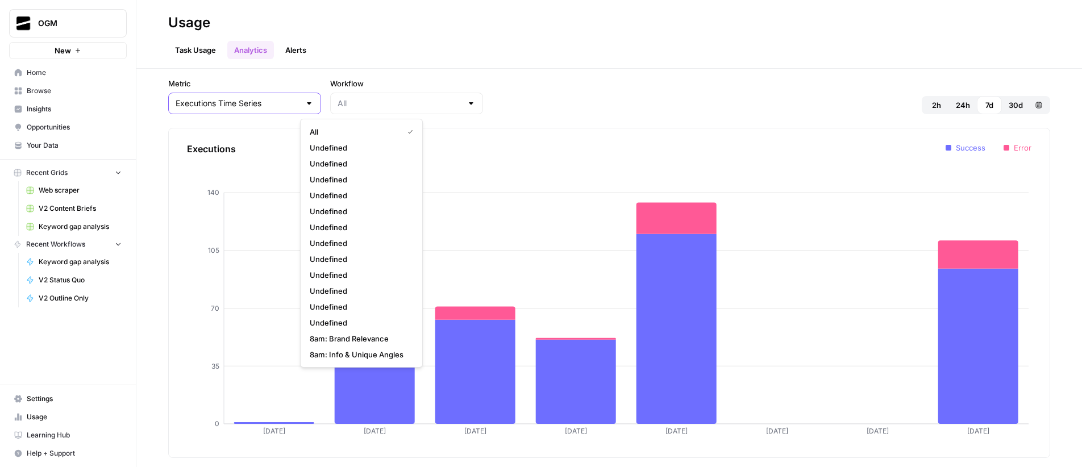
type input "All"
click at [230, 105] on input "Metric" at bounding box center [238, 103] width 125 height 11
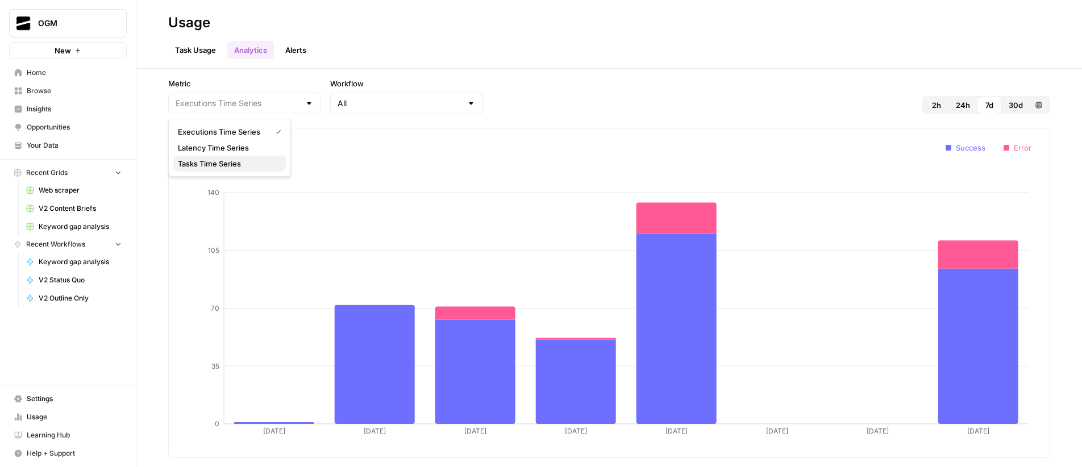
click at [225, 164] on span "Tasks Time Series" at bounding box center [227, 163] width 99 height 11
type input "Tasks Time Series"
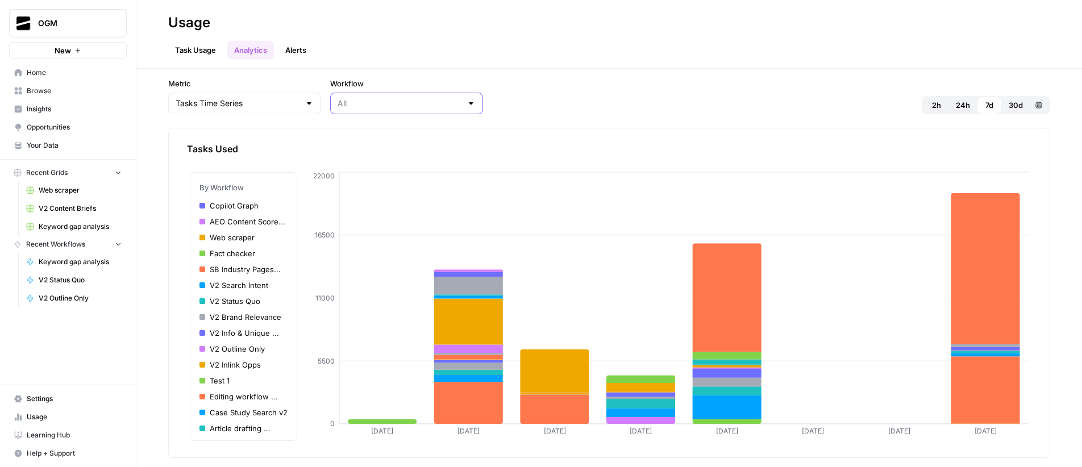
click at [351, 105] on input "Workflow" at bounding box center [400, 103] width 125 height 11
click at [380, 152] on span "Keyword gap analysis" at bounding box center [359, 147] width 99 height 11
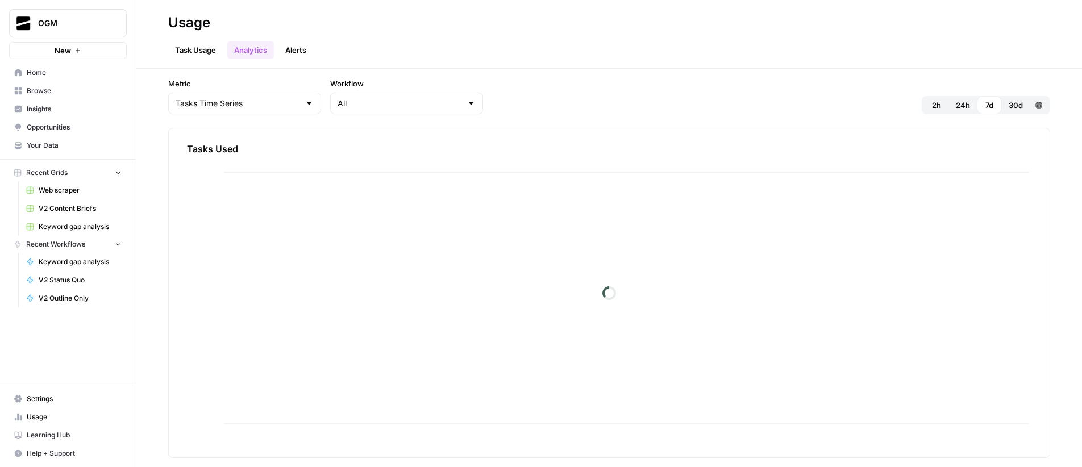
type input "Keyword gap analysis"
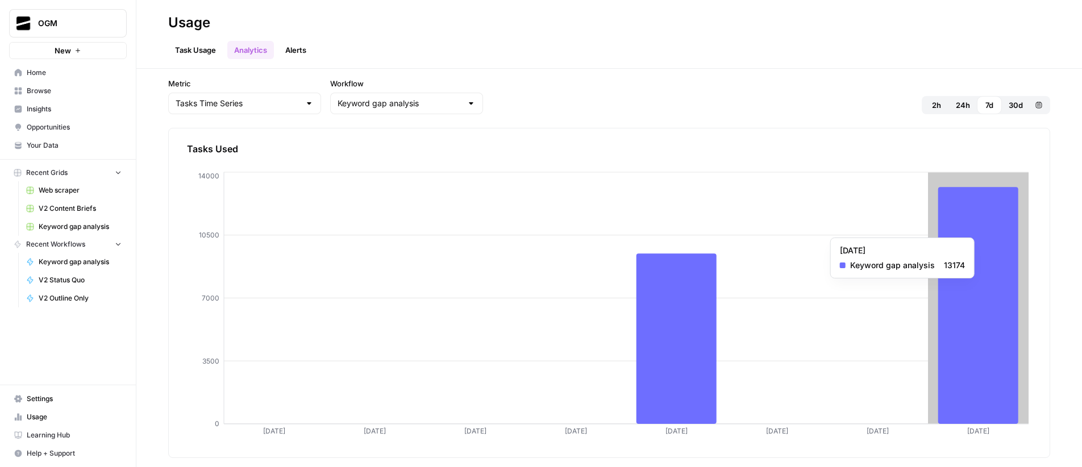
click at [990, 232] on icon at bounding box center [979, 305] width 80 height 237
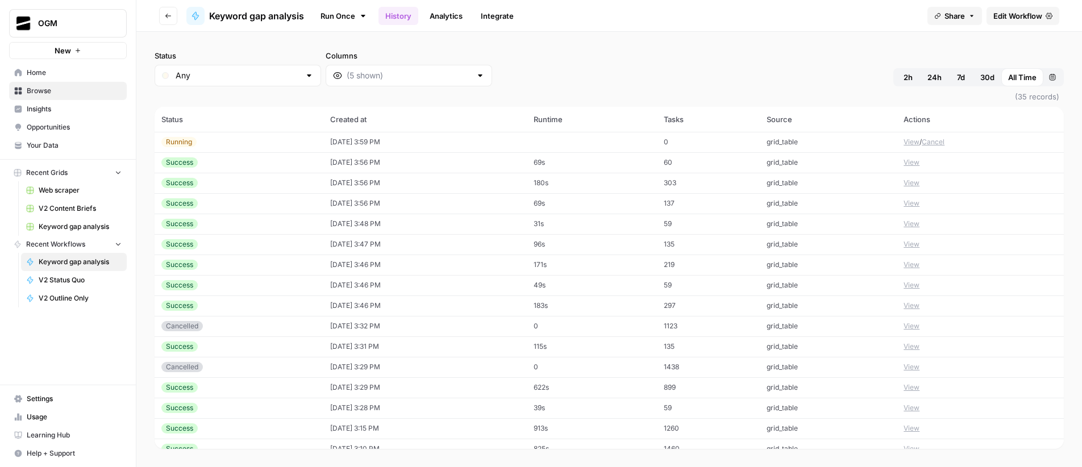
click at [906, 327] on button "View" at bounding box center [912, 326] width 16 height 10
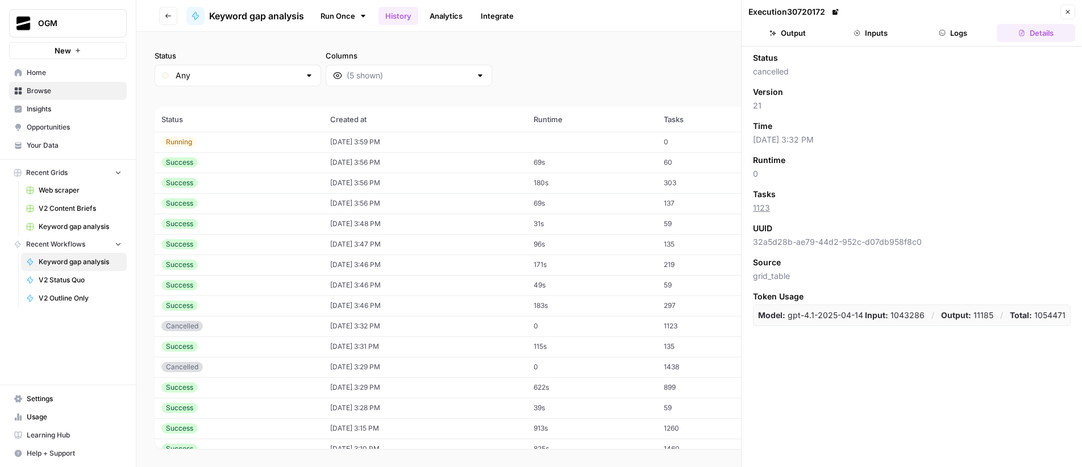
click at [795, 33] on button "Output" at bounding box center [788, 33] width 78 height 18
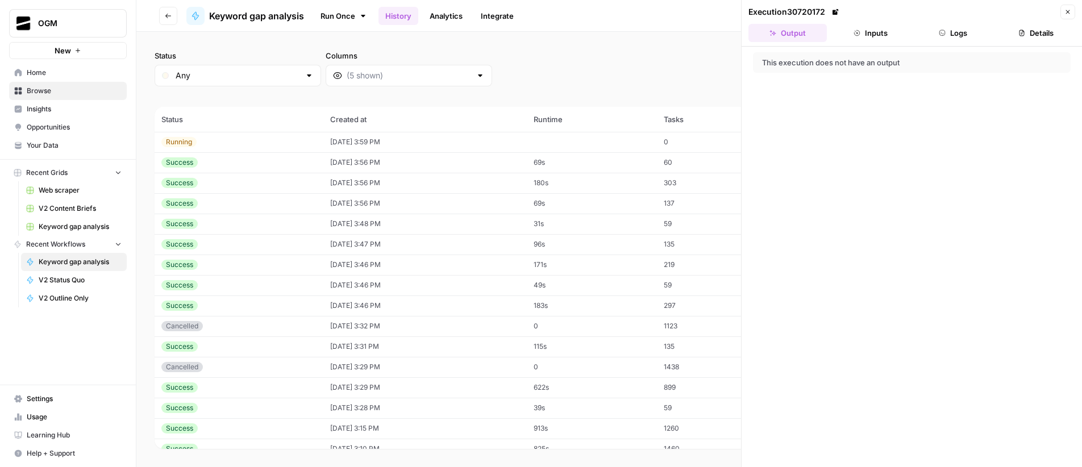
click at [945, 30] on icon "button" at bounding box center [942, 33] width 7 height 7
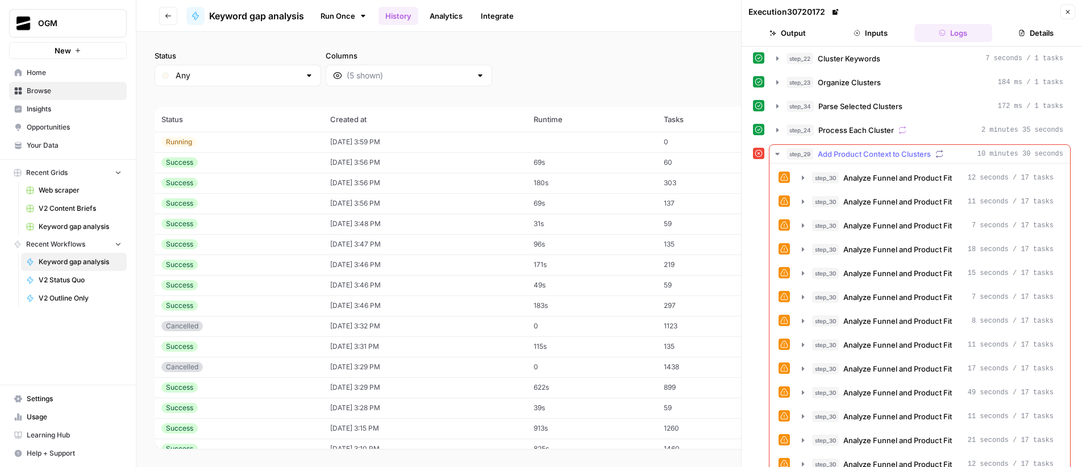
scroll to position [119, 0]
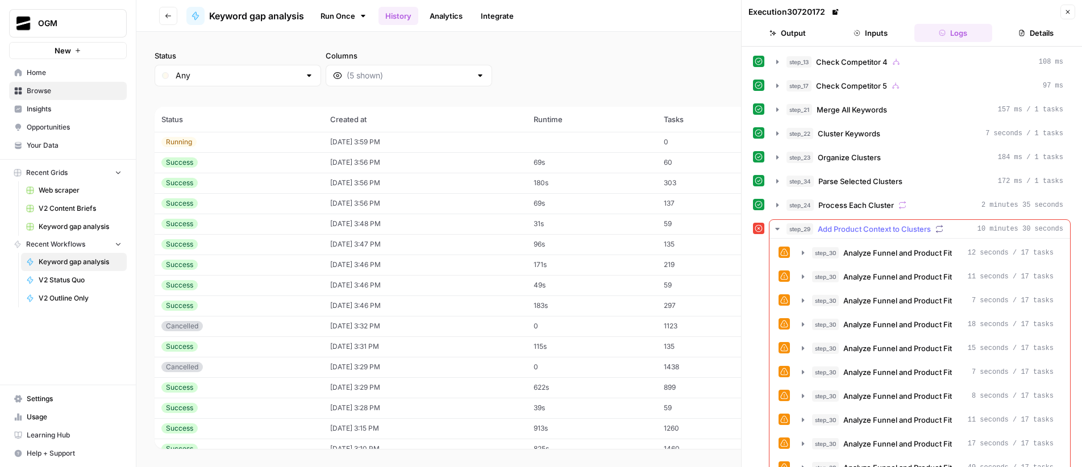
click at [840, 226] on span "Add Product Context to Clusters" at bounding box center [874, 228] width 113 height 11
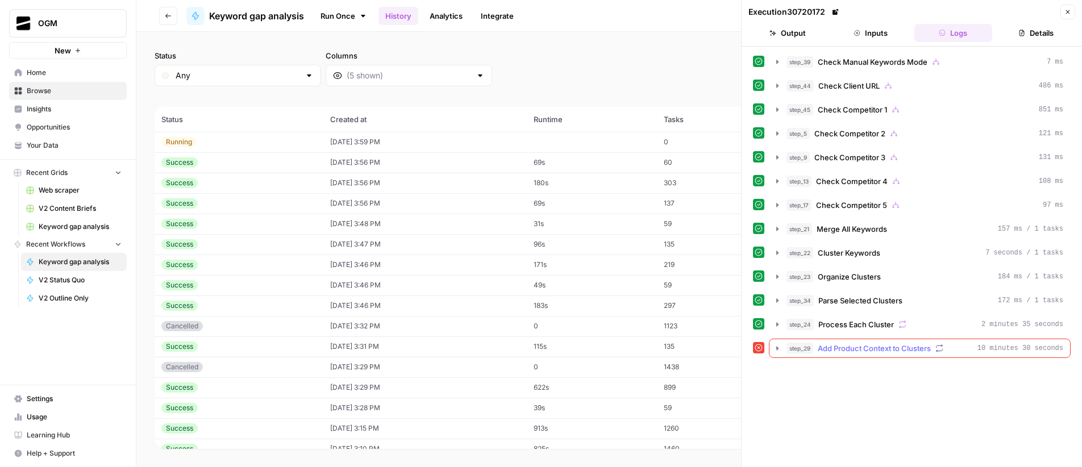
scroll to position [0, 0]
click at [1070, 9] on icon "button" at bounding box center [1068, 12] width 7 height 7
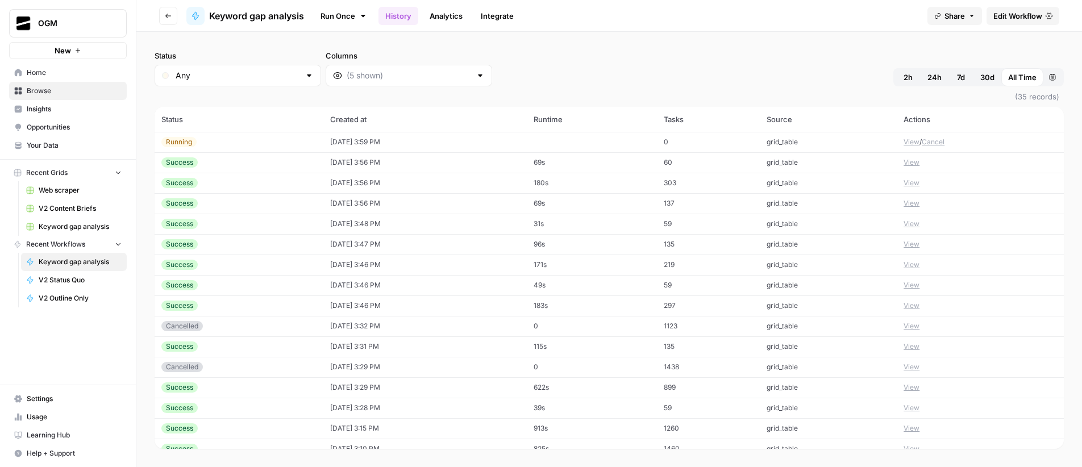
click at [682, 52] on div "Status Any Columns 2h 24h 7d 30d All Time Custom range" at bounding box center [610, 68] width 910 height 36
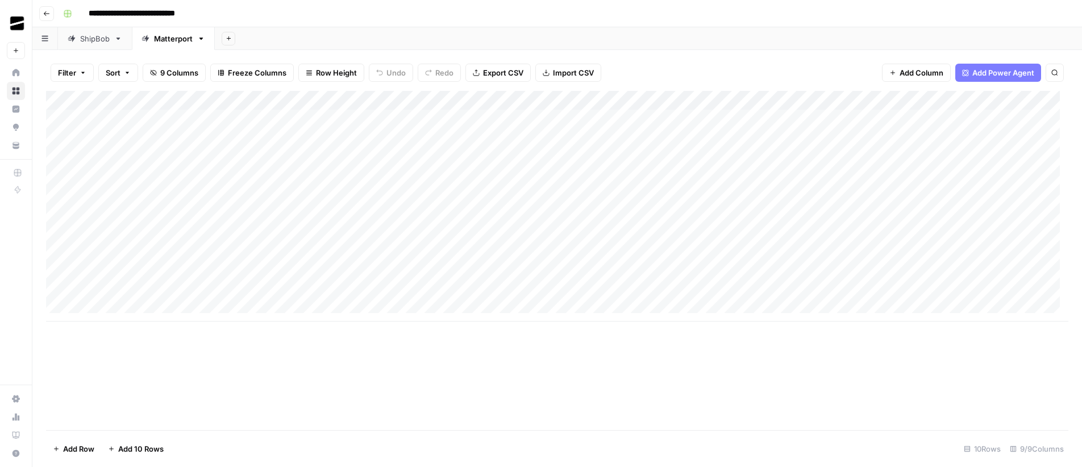
click at [86, 38] on div "ShipBob" at bounding box center [95, 38] width 30 height 11
click at [118, 38] on icon "button" at bounding box center [119, 39] width 4 height 2
click at [175, 74] on span "Duplicate Sheet" at bounding box center [164, 75] width 55 height 11
click at [278, 39] on icon "button" at bounding box center [275, 39] width 8 height 8
click at [327, 61] on span "Rename Sheet" at bounding box center [320, 60] width 55 height 11
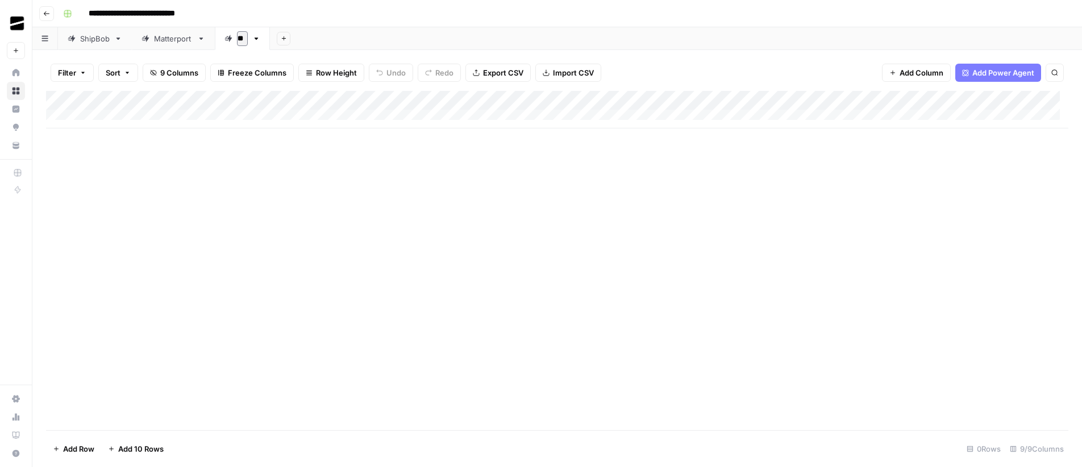
type input "*"
type input "**********"
click at [480, 39] on div "Add Sheet" at bounding box center [700, 38] width 764 height 23
click at [173, 38] on div "Matterport" at bounding box center [173, 38] width 39 height 11
type input "**********"
